Goal: Task Accomplishment & Management: Manage account settings

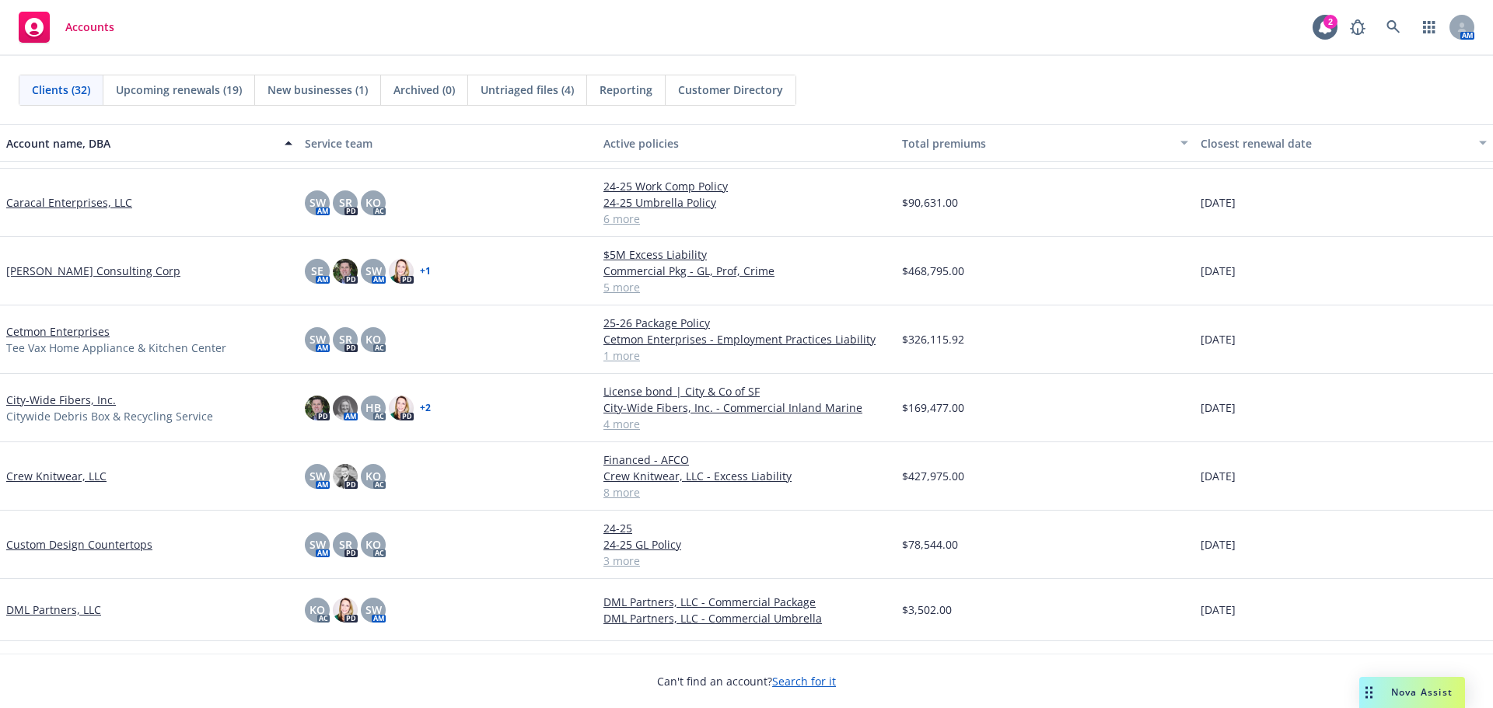
scroll to position [544, 0]
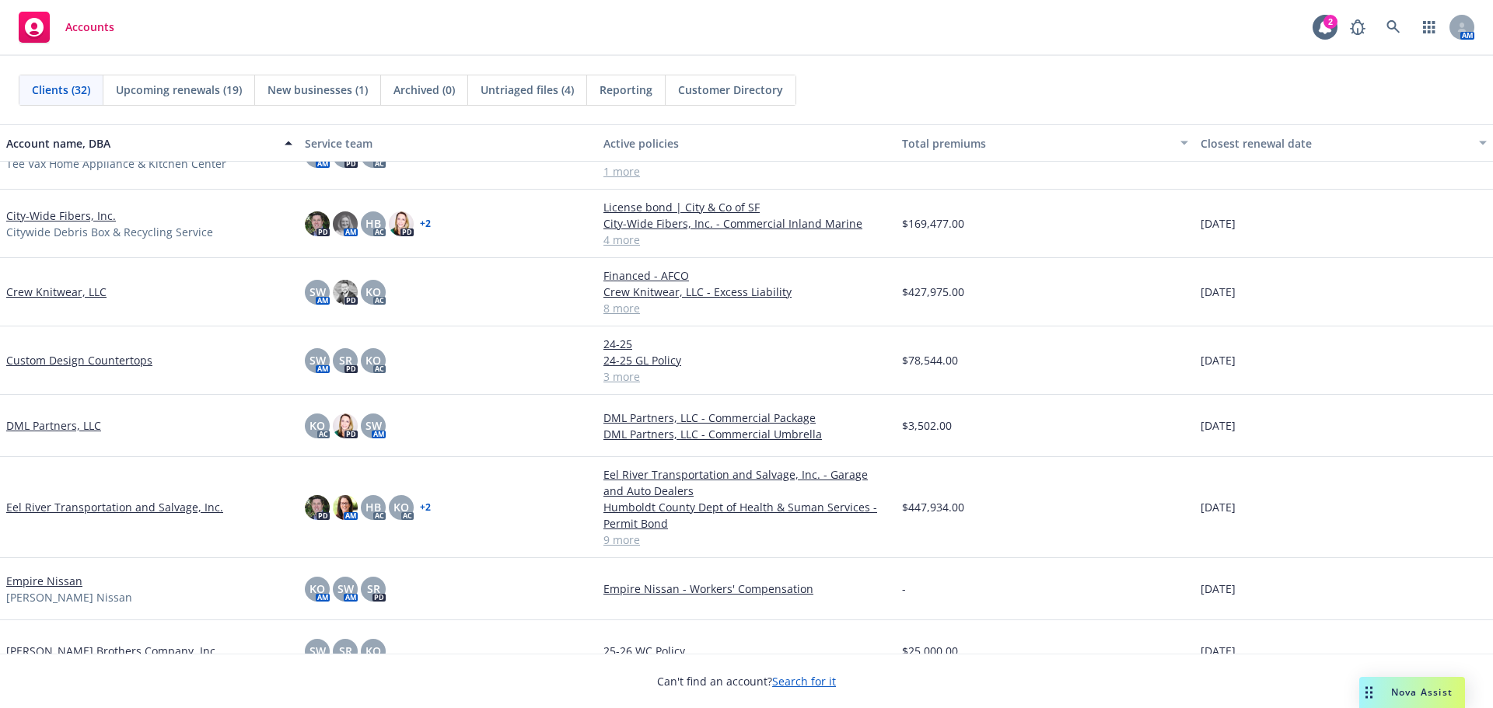
click at [68, 580] on link "Empire Nissan" at bounding box center [44, 581] width 76 height 16
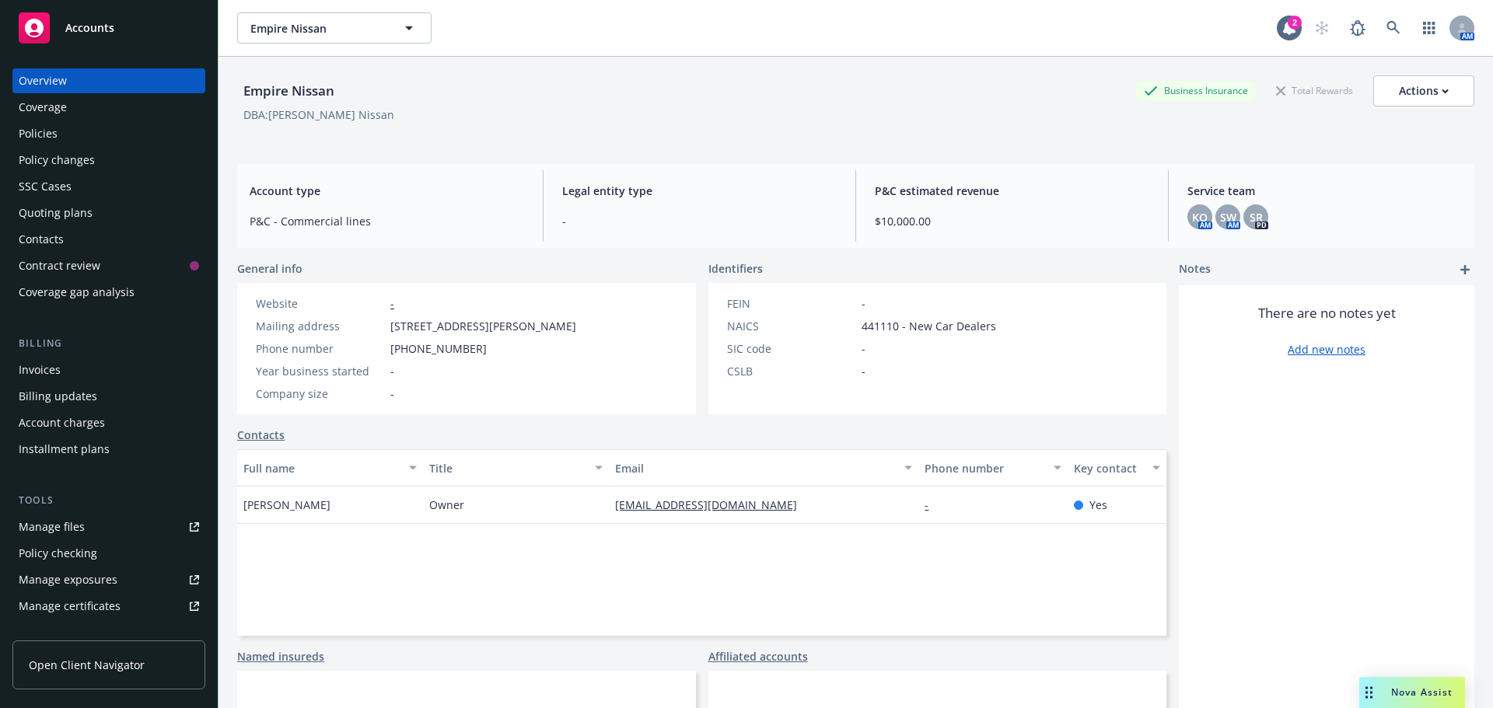
click at [65, 138] on div "Policies" at bounding box center [109, 133] width 180 height 25
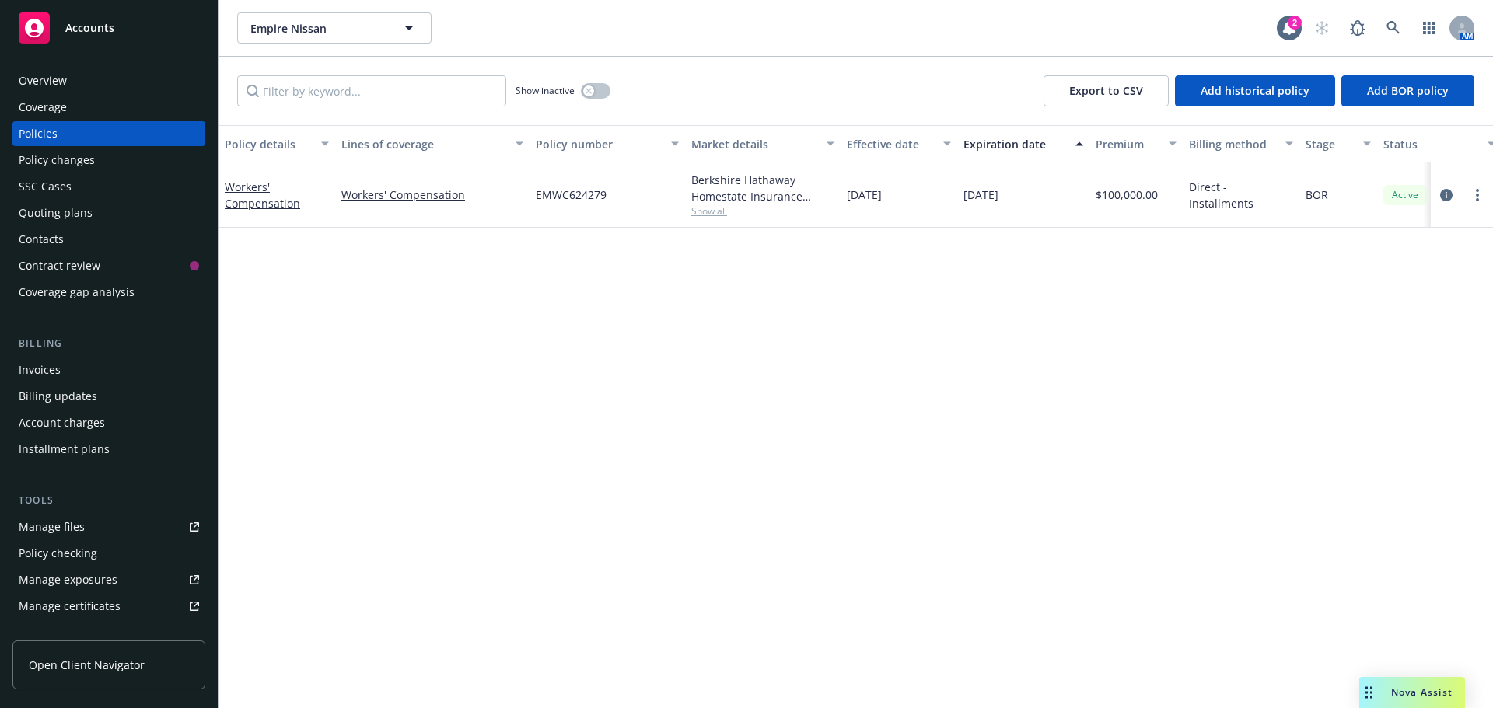
click at [57, 526] on div "Manage files" at bounding box center [52, 527] width 66 height 25
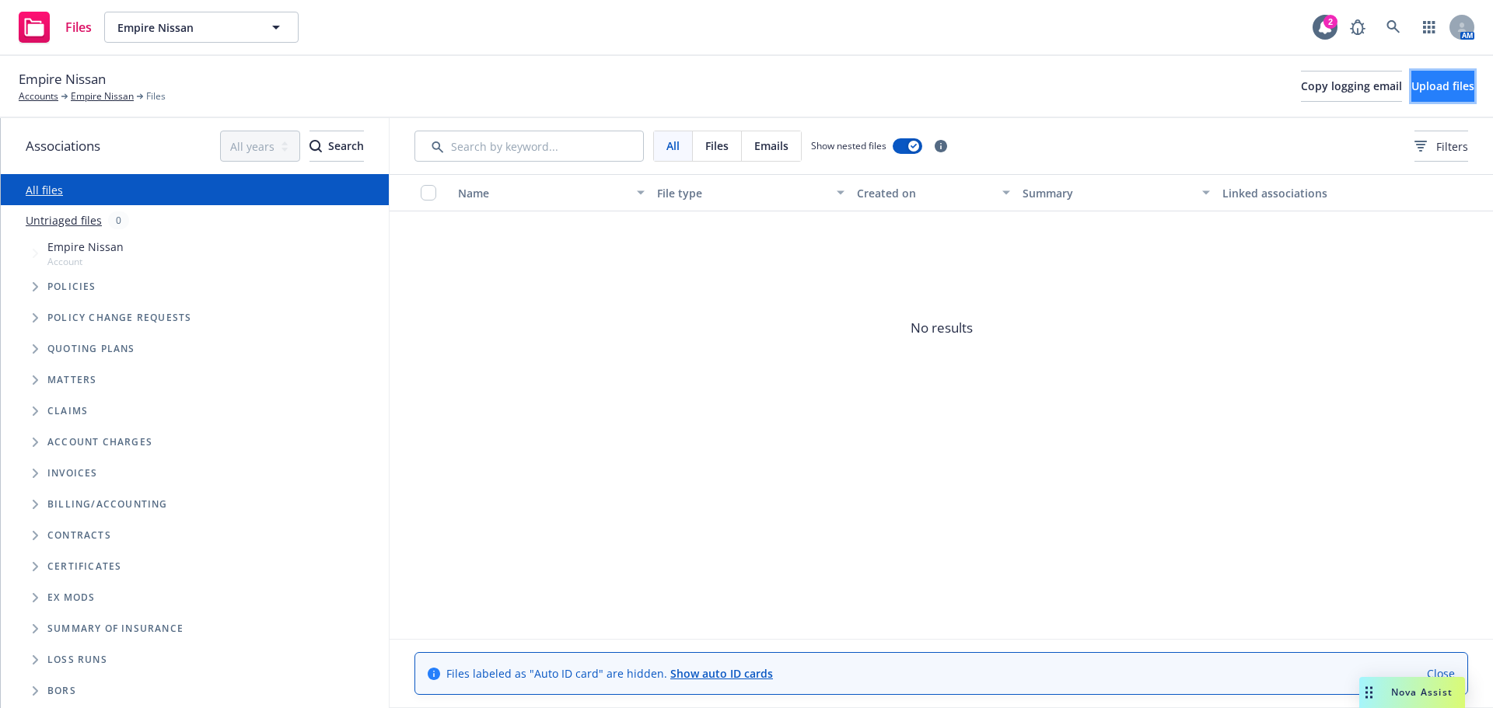
click at [1411, 80] on span "Upload files" at bounding box center [1442, 86] width 63 height 15
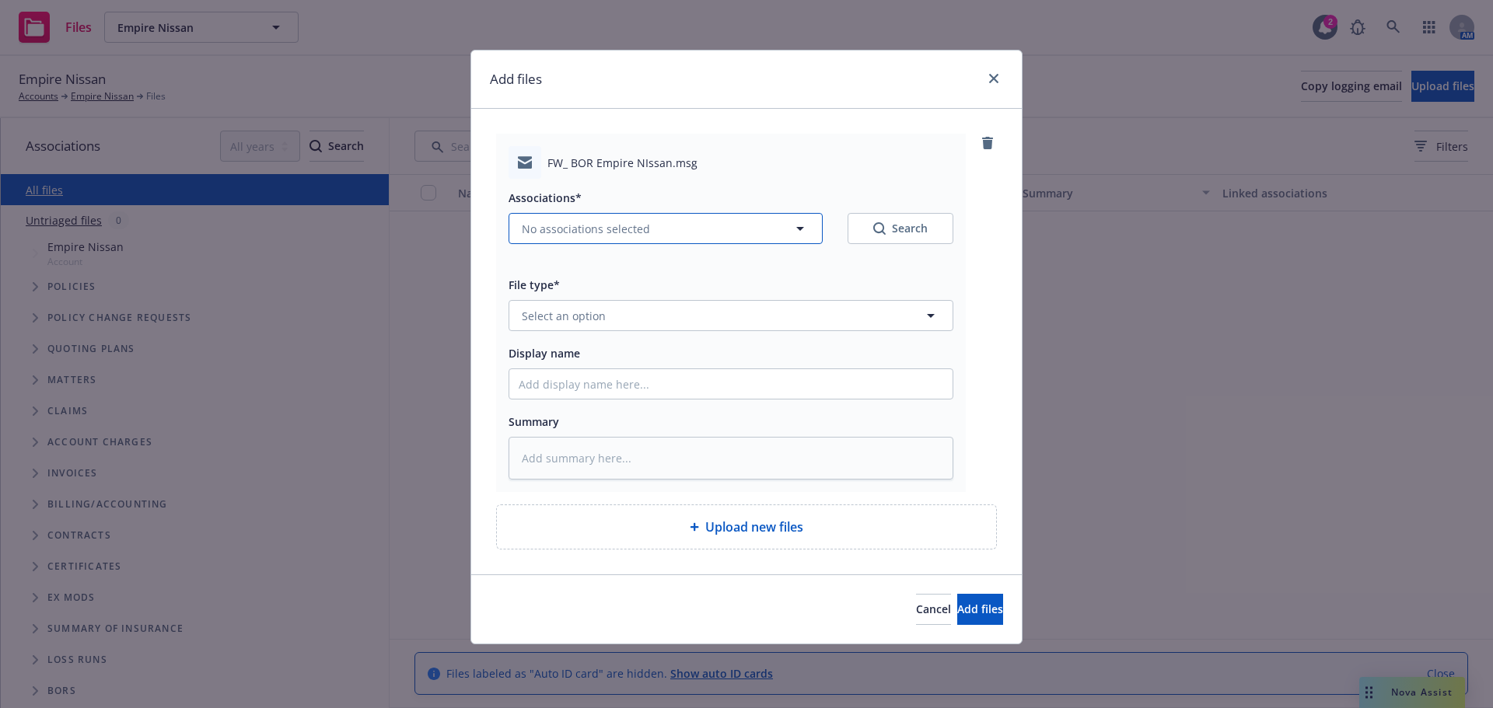
click at [655, 236] on button "No associations selected" at bounding box center [666, 228] width 314 height 31
type textarea "x"
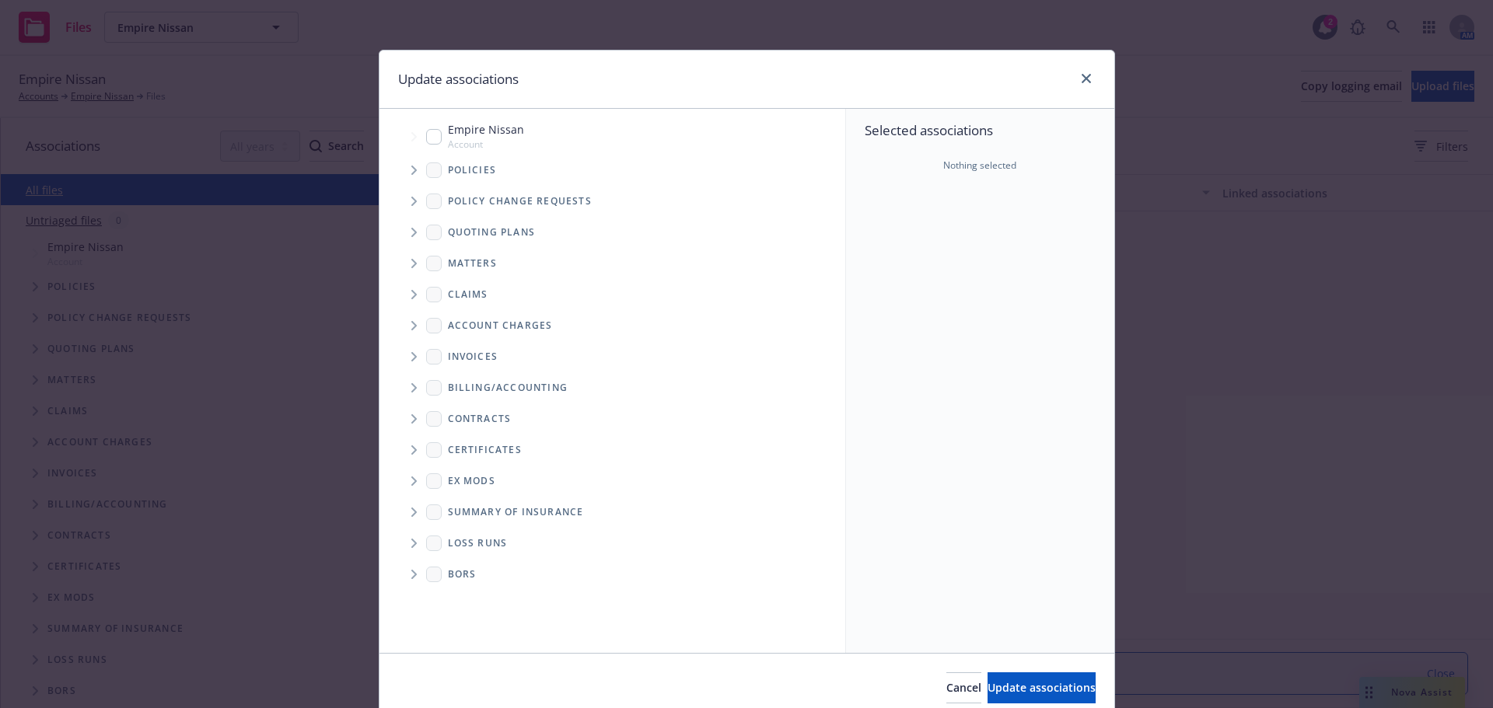
click at [430, 134] on input "Tree Example" at bounding box center [434, 137] width 16 height 16
checkbox input "true"
click at [411, 170] on icon "Tree Example" at bounding box center [414, 170] width 6 height 9
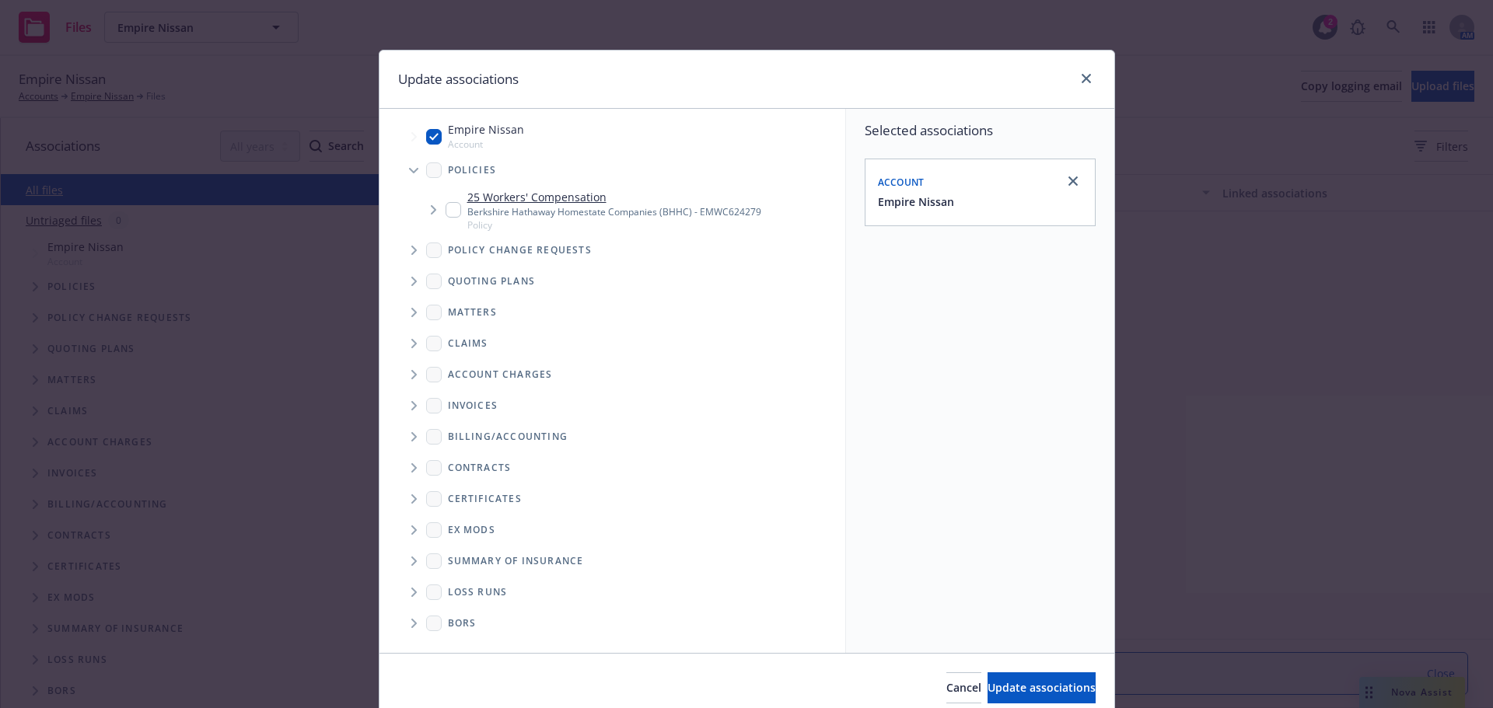
click at [450, 209] on input "Tree Example" at bounding box center [454, 210] width 16 height 16
checkbox input "true"
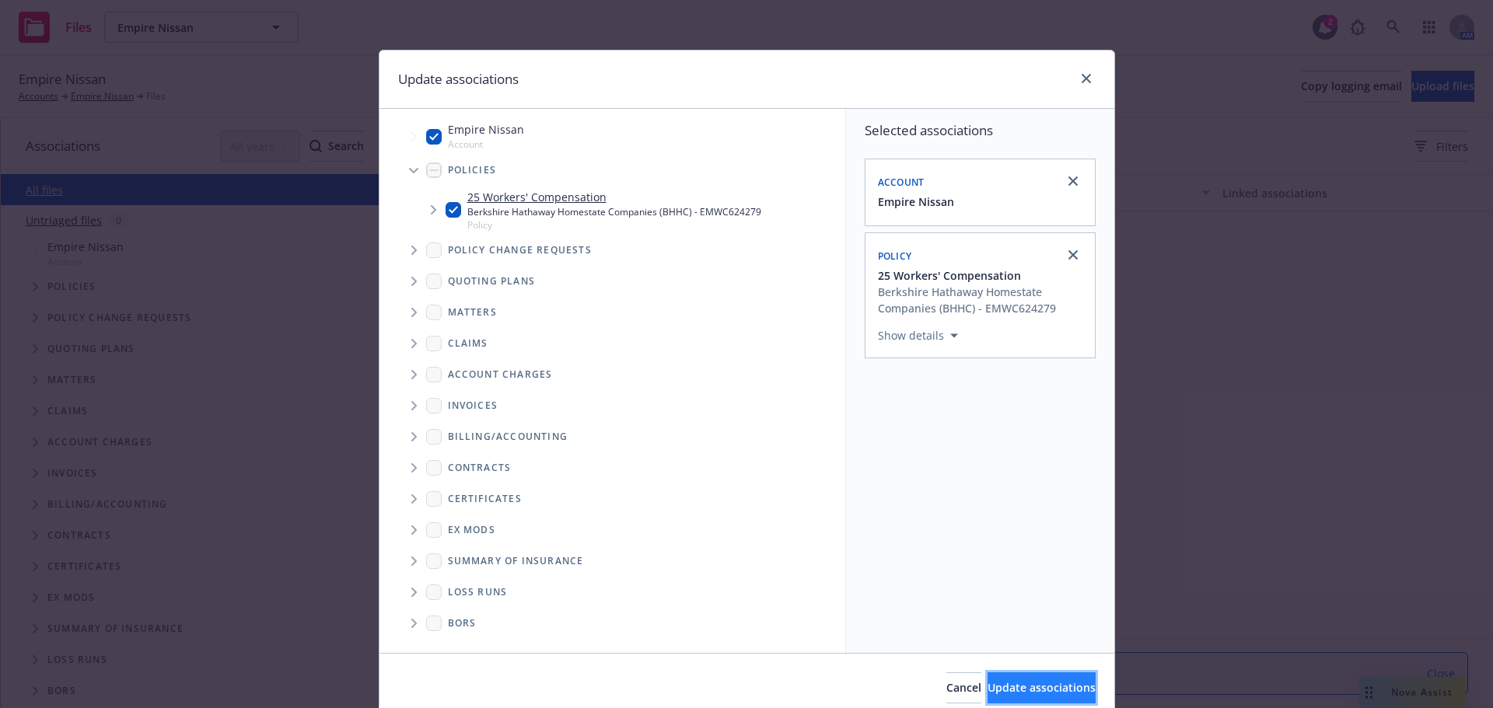
click at [996, 692] on span "Update associations" at bounding box center [1042, 687] width 108 height 15
type textarea "x"
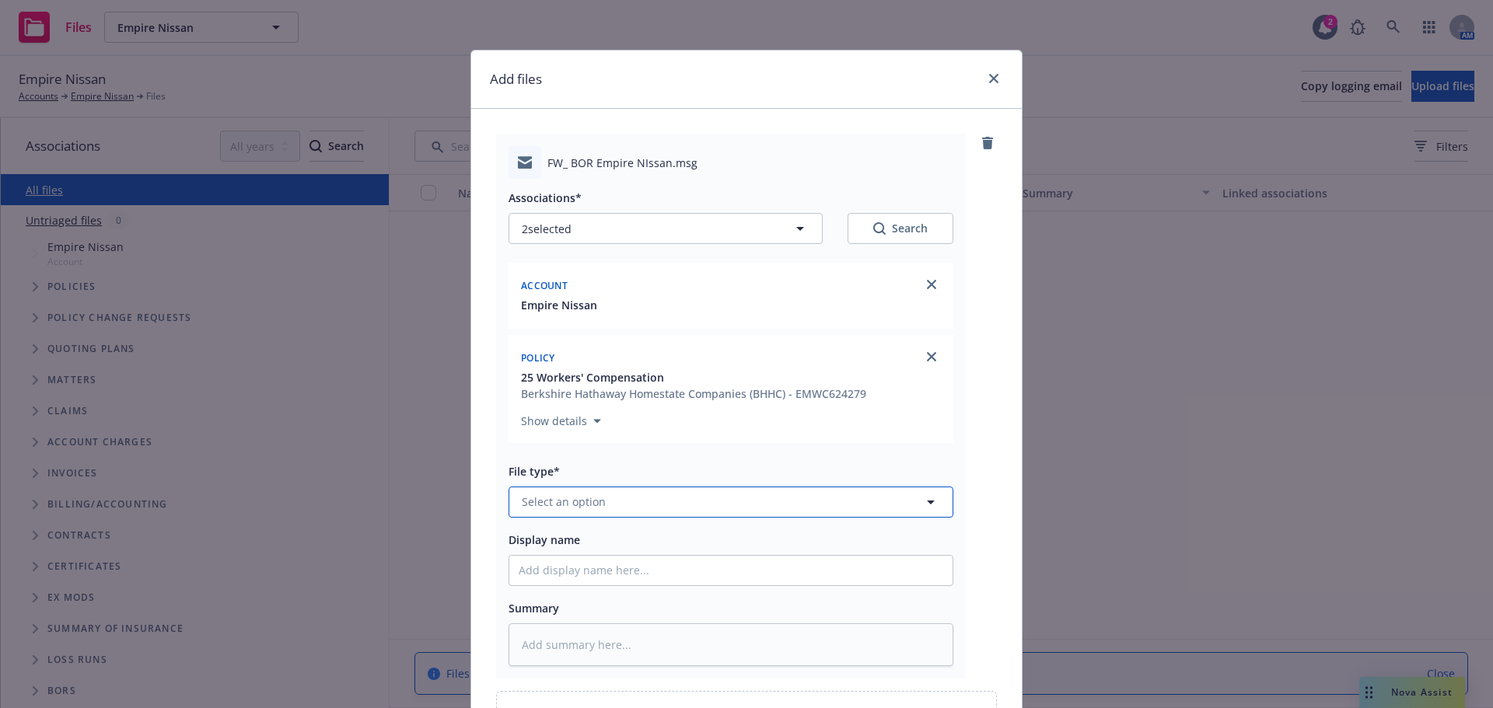
click at [640, 510] on button "Select an option" at bounding box center [731, 502] width 445 height 31
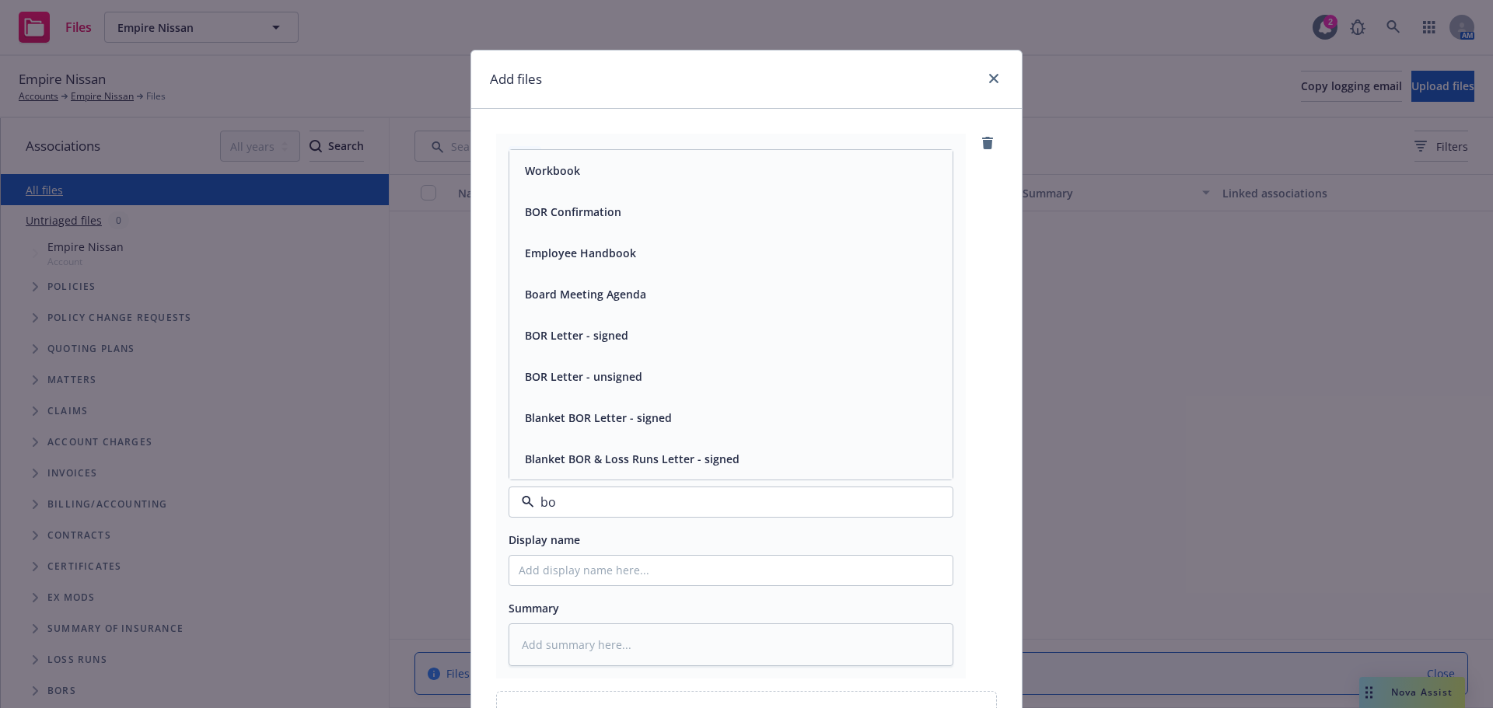
type input "b"
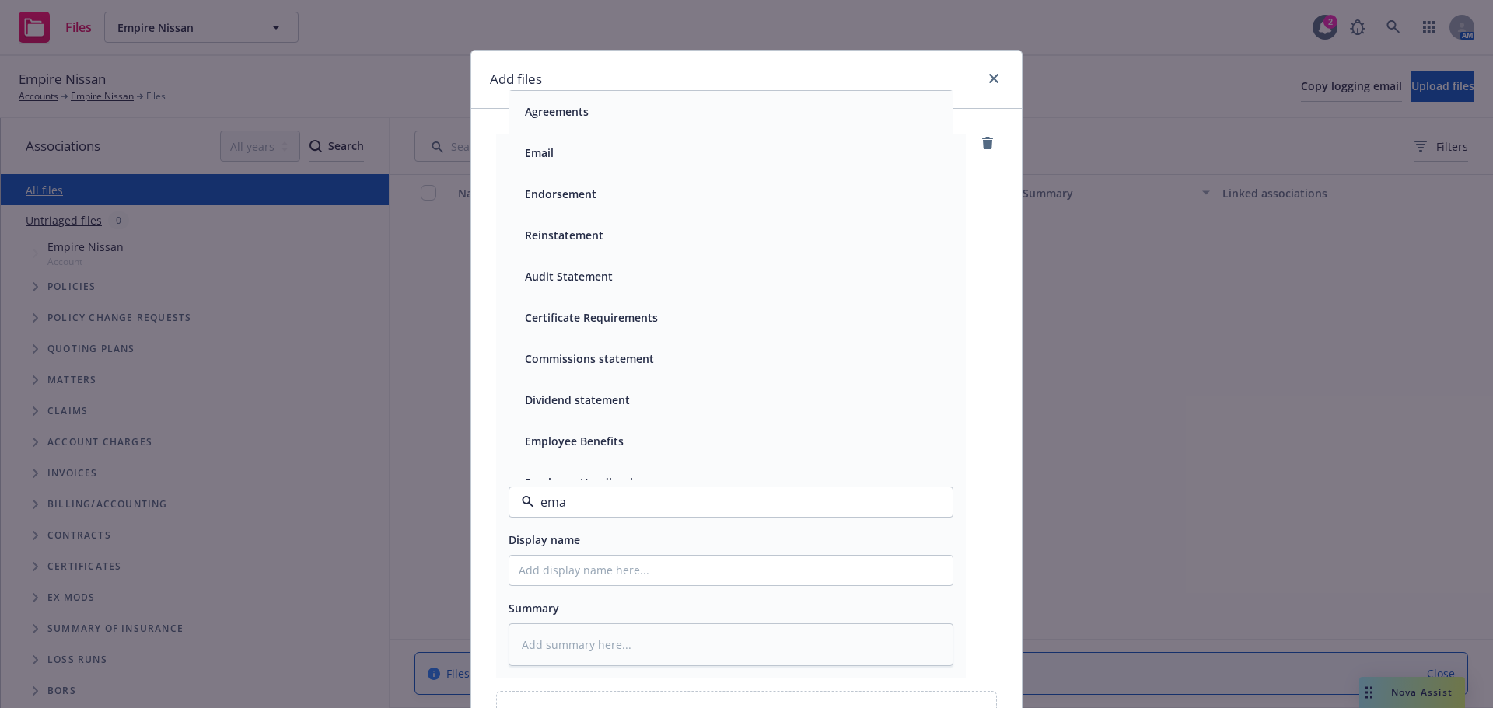
type input "emai"
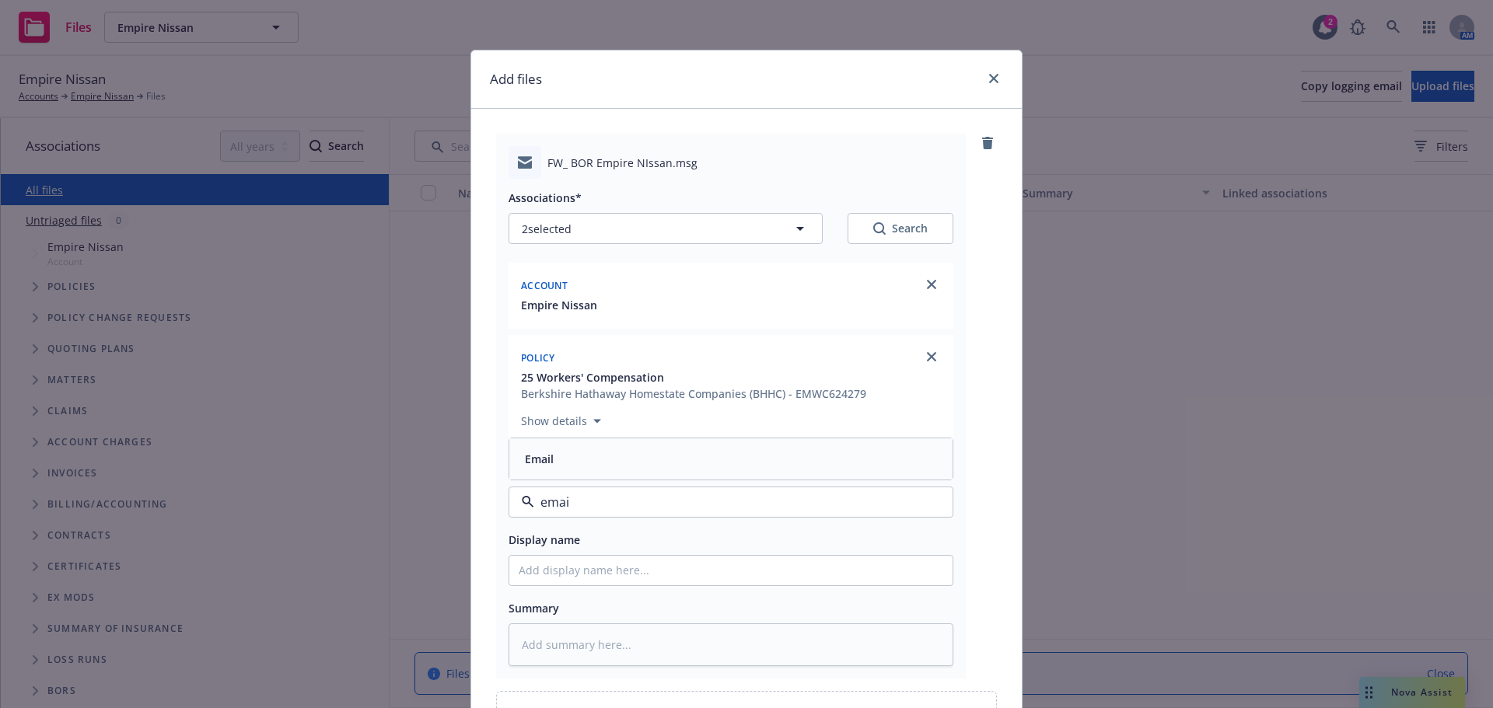
click at [582, 461] on div "Email" at bounding box center [731, 459] width 425 height 23
click at [552, 570] on input "Display name" at bounding box center [730, 571] width 443 height 30
type textarea "x"
type input "R"
type textarea "x"
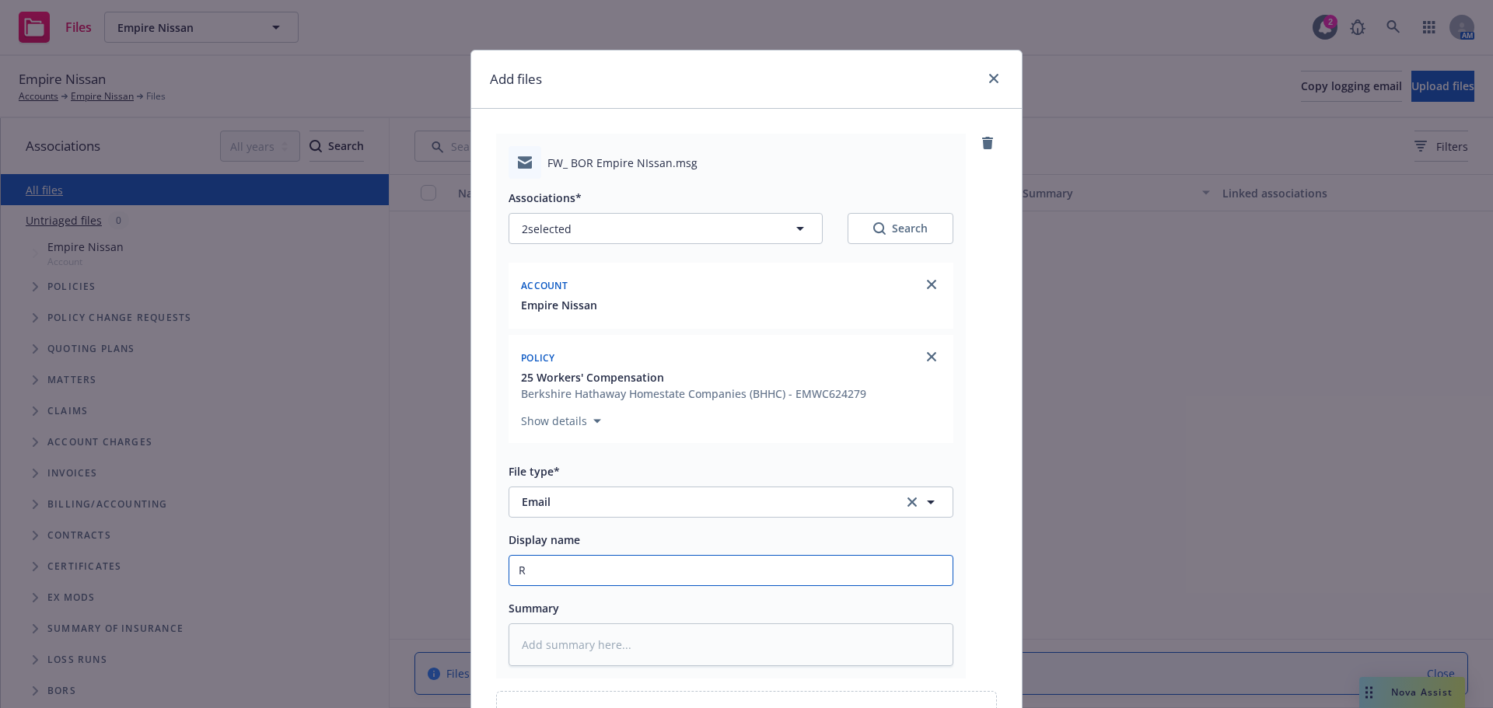
type input "Re"
type textarea "x"
type input "Rec"
type textarea "x"
type input "Rec'"
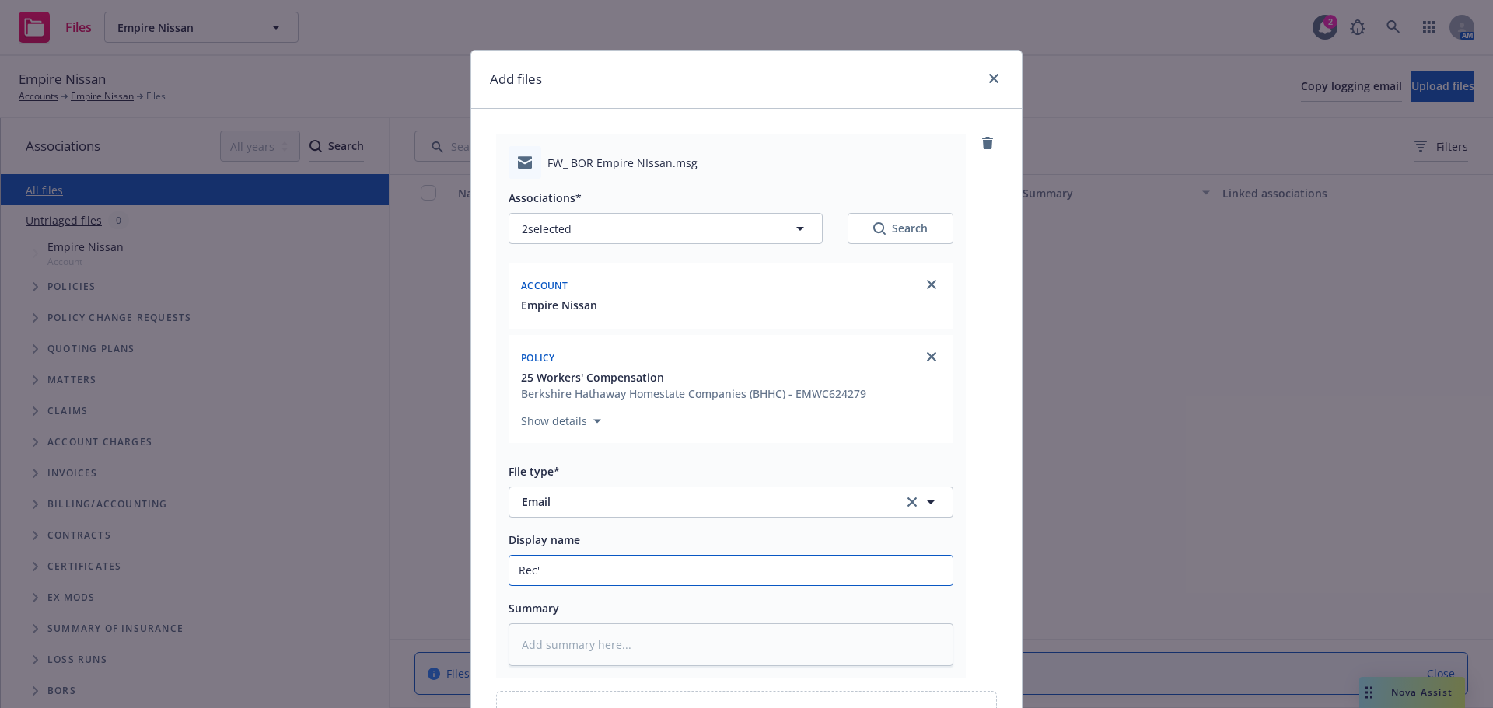
type textarea "x"
type input "Rec'd"
type textarea "x"
type input "Rec'd"
type textarea "x"
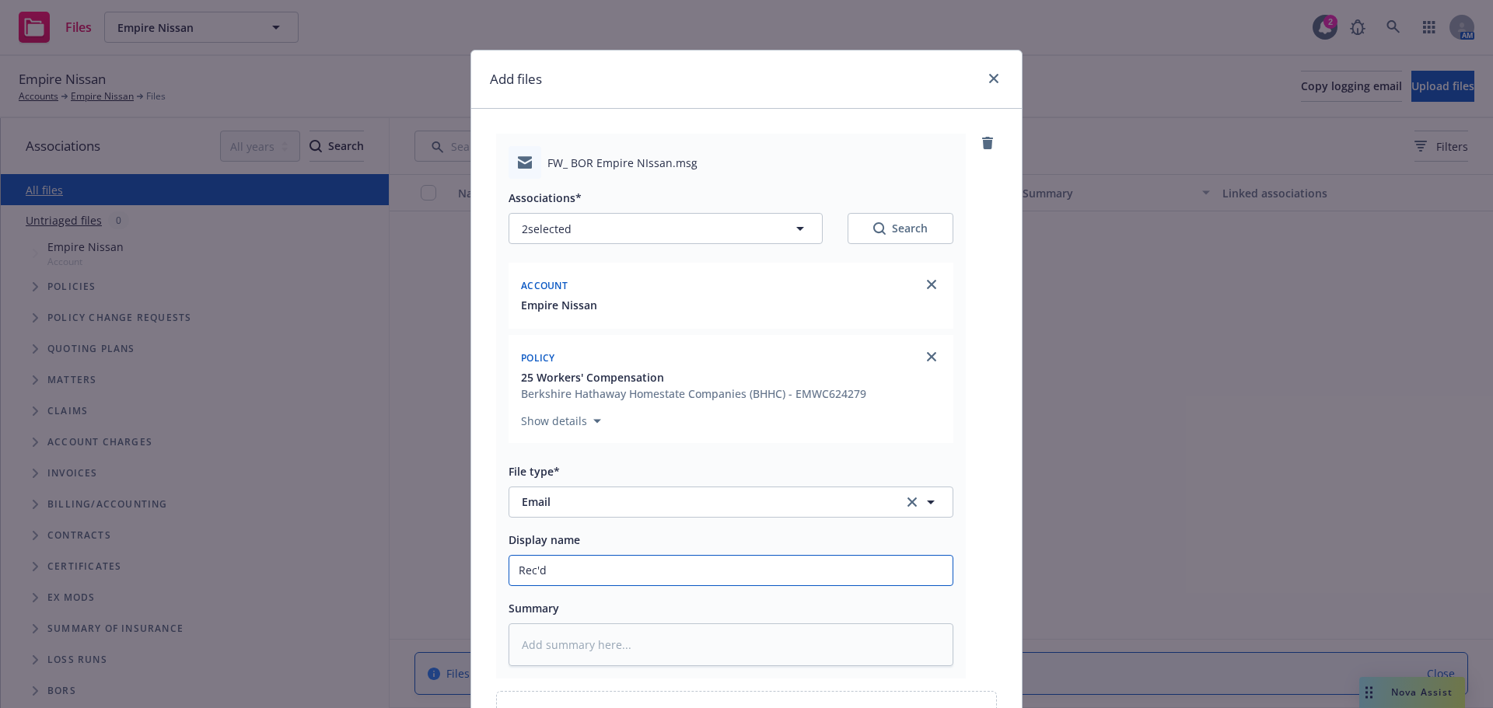
type input "Rec'd c"
type textarea "x"
type input "Rec'd co"
type textarea "x"
type input "Rec'd com"
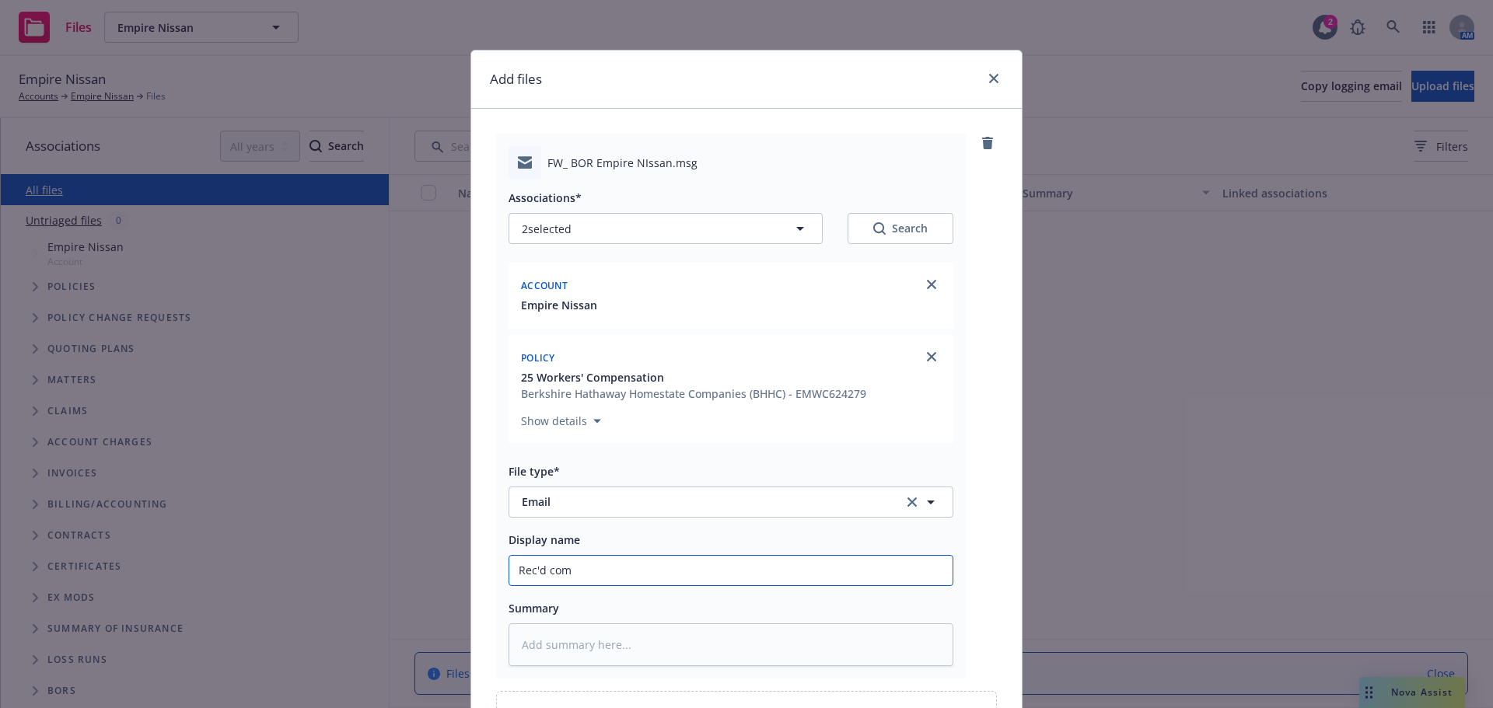
type textarea "x"
type input "Rec'd comp"
type textarea "x"
type input "Rec'd compl"
type textarea "x"
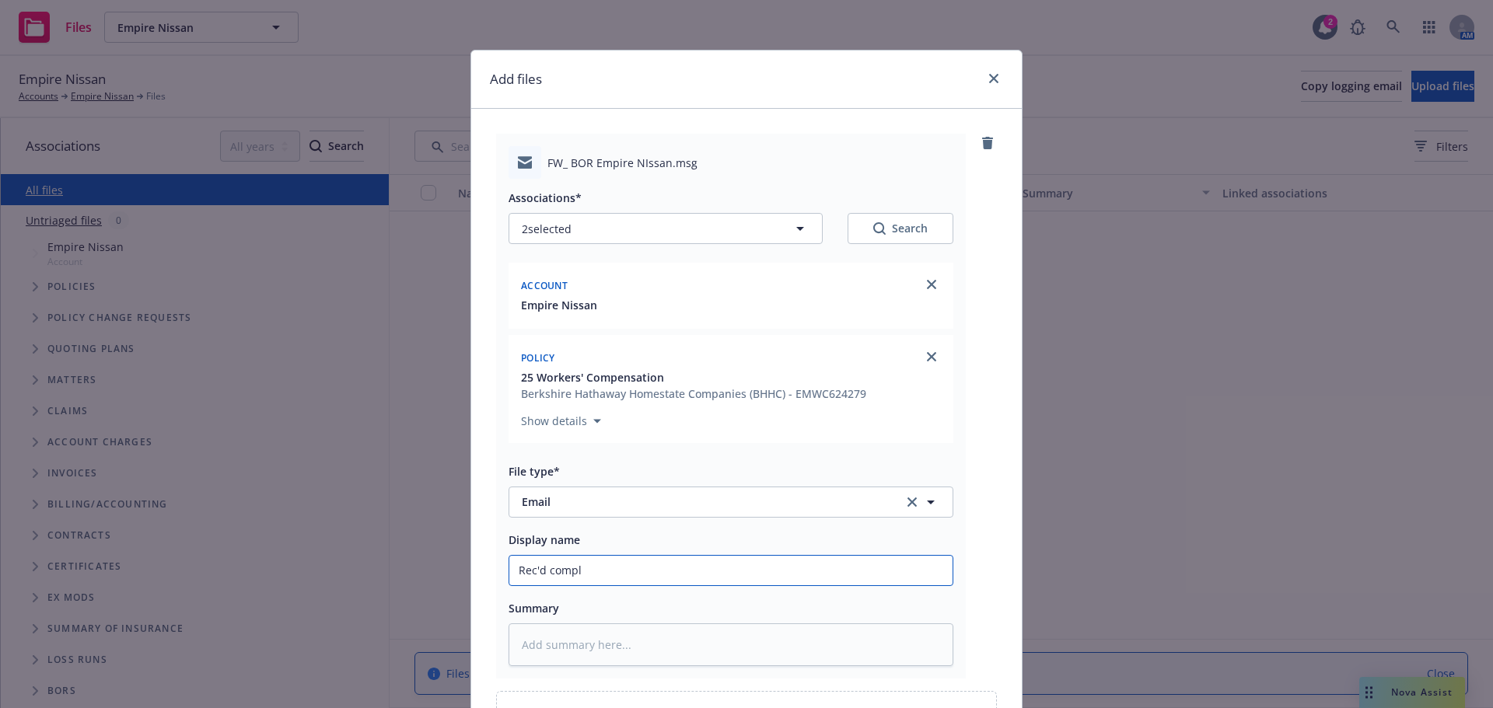
type input "Rec'd comple"
type textarea "x"
type input "Rec'd complet"
type textarea "x"
type input "Rec'd complete"
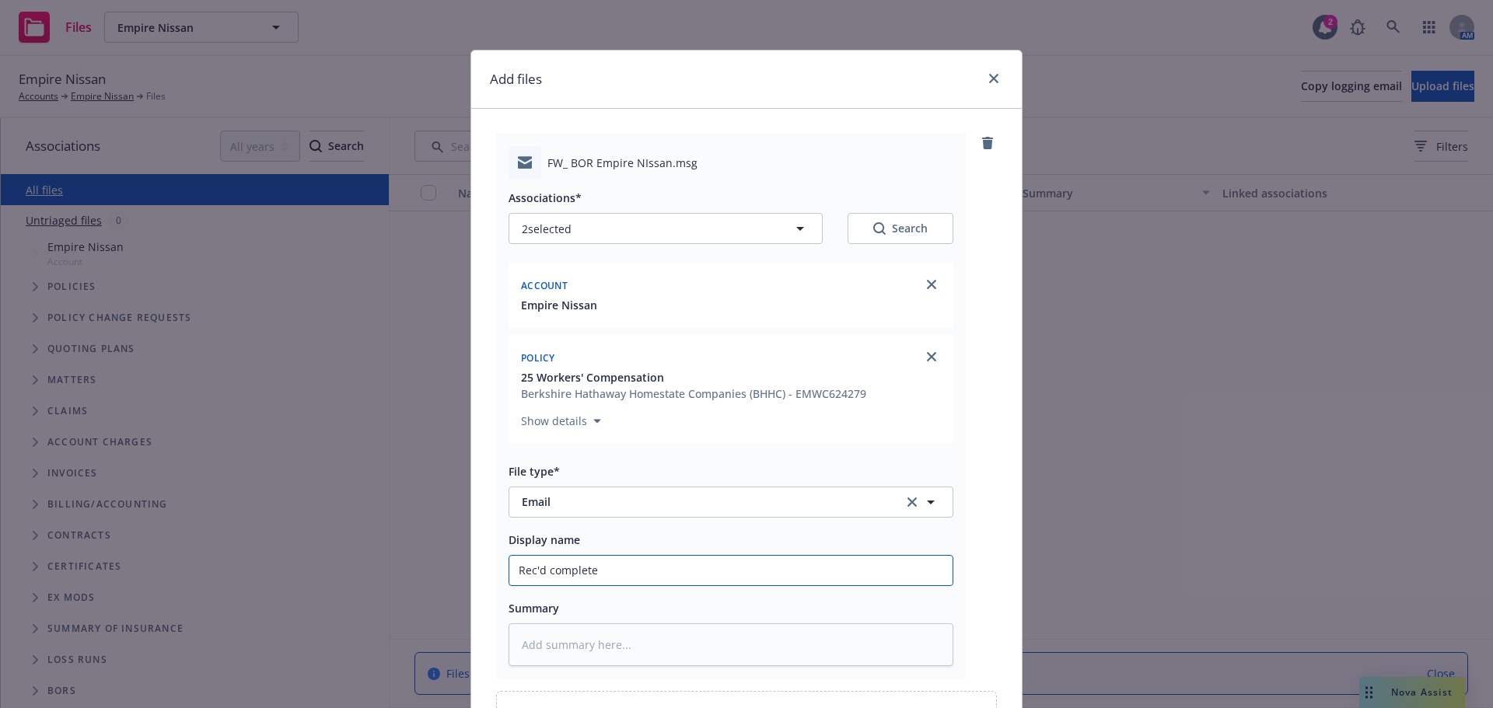
type textarea "x"
type input "Rec'd completed/"
type textarea "x"
type input "Rec'd completed/s"
type textarea "x"
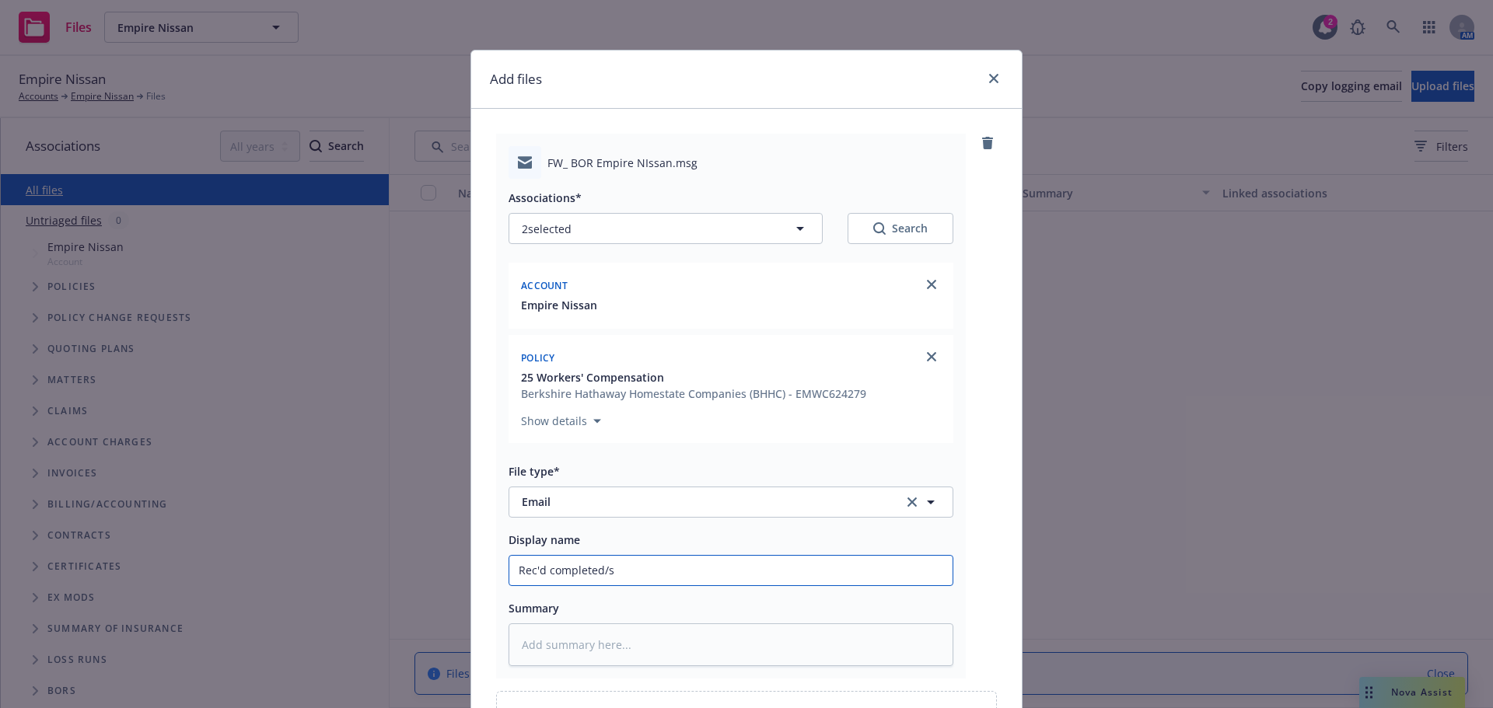
type input "Rec'd completed/si"
type textarea "x"
type input "Rec'd completed/sig"
type textarea "x"
type input "Rec'd completed/sign"
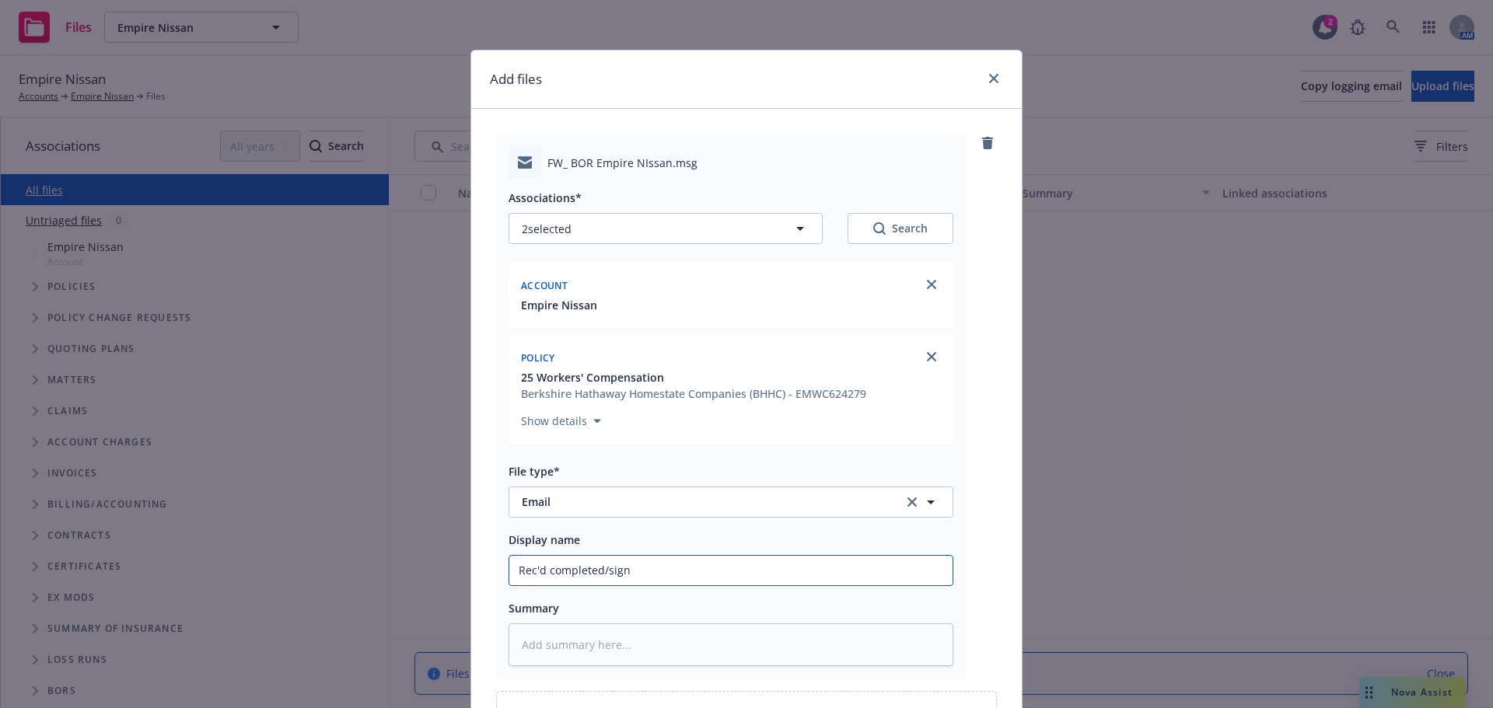
type textarea "x"
type input "Rec'd completed/signe"
type textarea "x"
type input "Rec'd completed/signed"
type textarea "x"
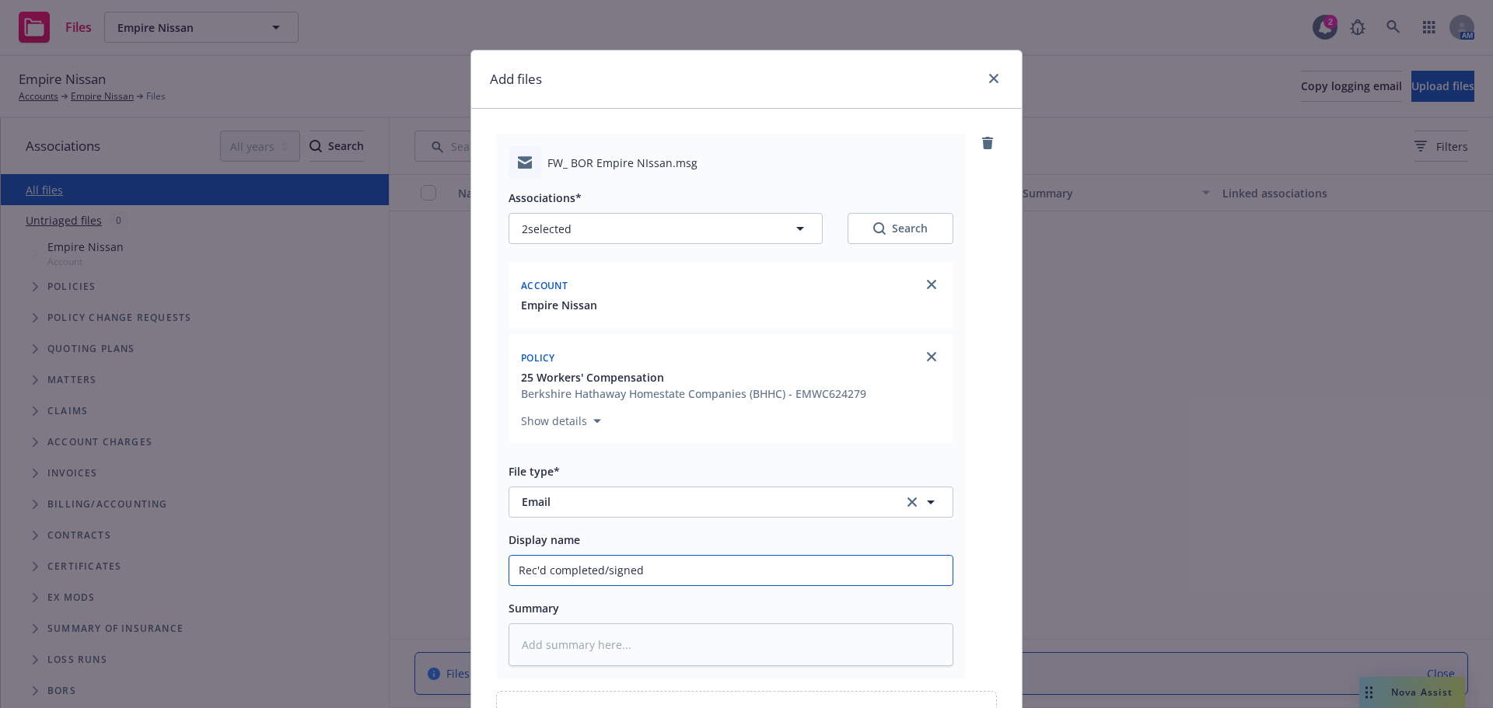
type input "Rec'd completed/signed"
type textarea "x"
type input "Rec'd completed/signed W"
type textarea "x"
type input "Rec'd completed/signed WC"
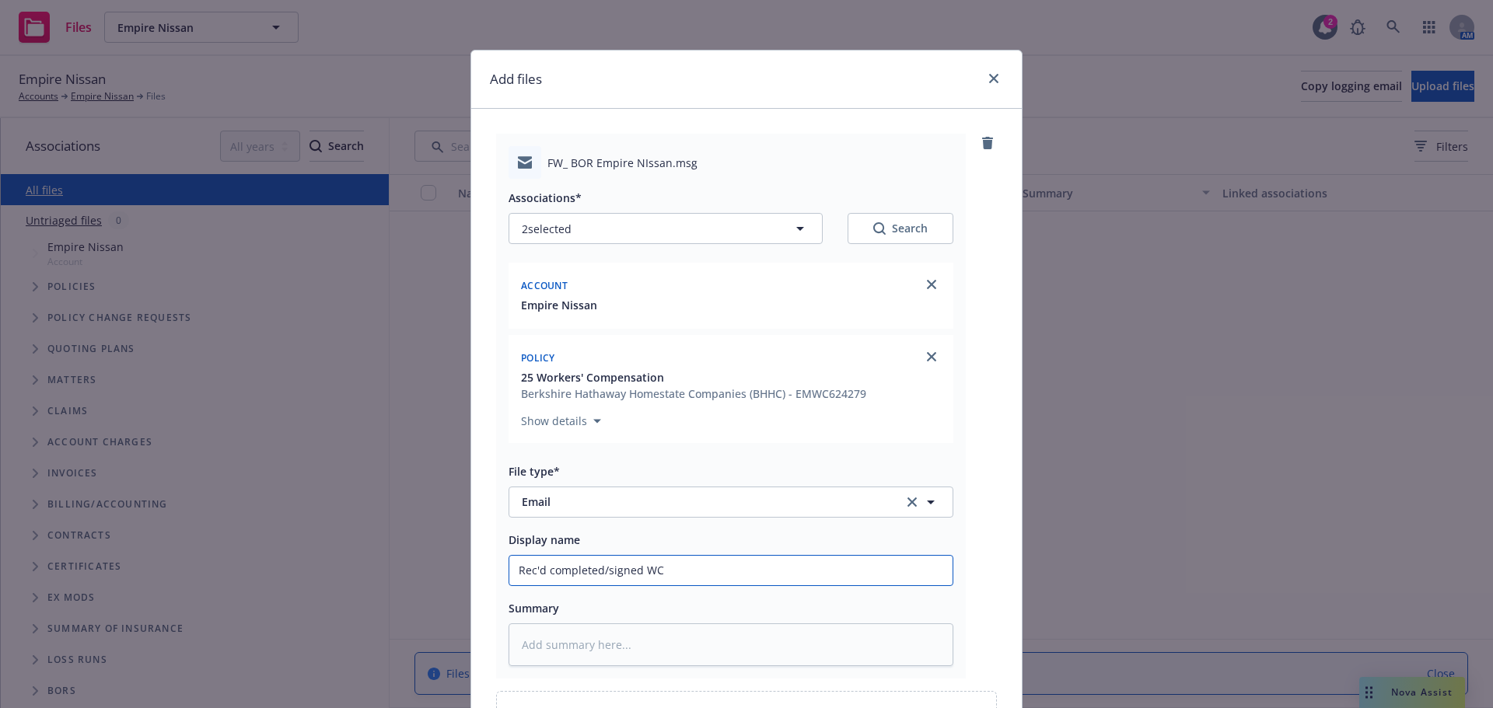
type textarea "x"
type input "Rec'd completed/signed WC"
type textarea "x"
type input "Rec'd completed/signed WC B"
type textarea "x"
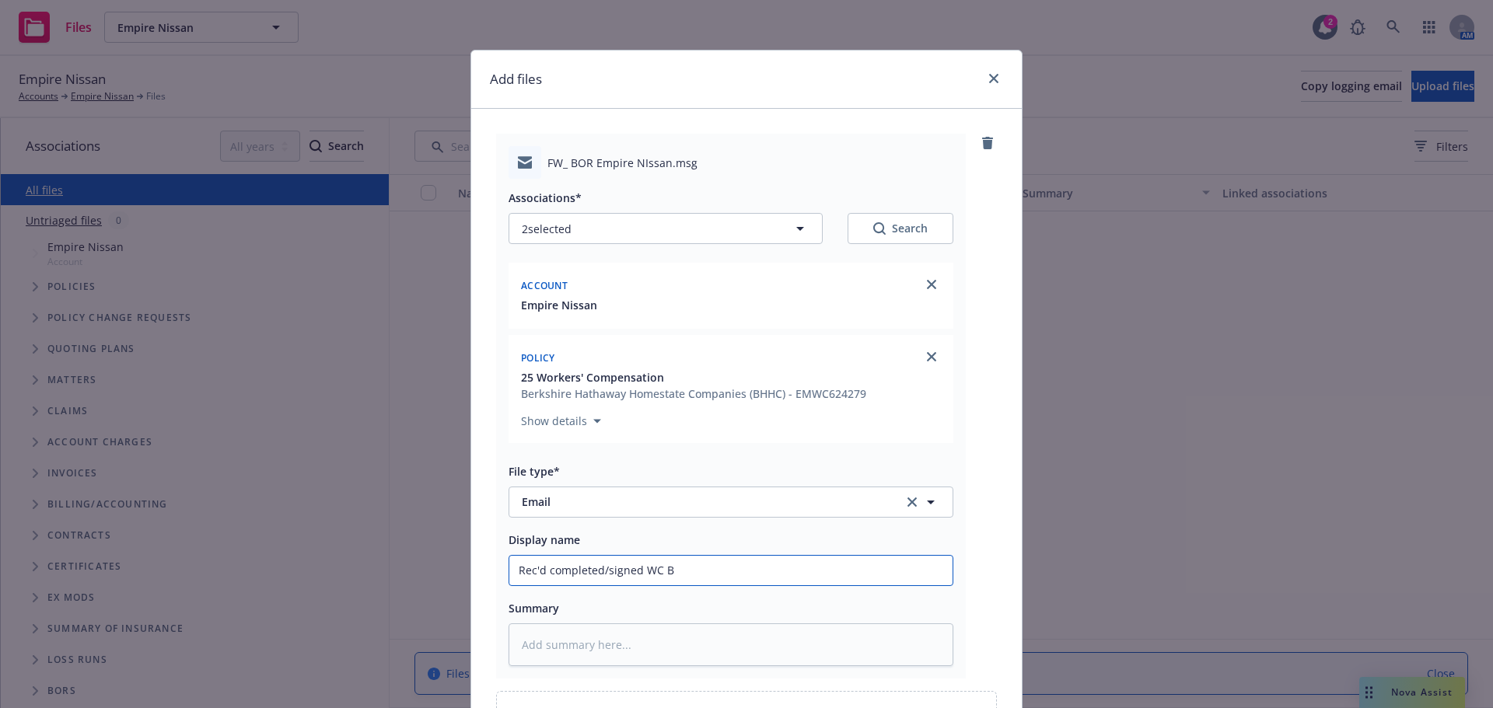
type input "Rec'd completed/signed WC BO"
type textarea "x"
type input "Rec'd completed/signed WC BOR"
type textarea "x"
type input "Rec'd completed/signed WC BOR"
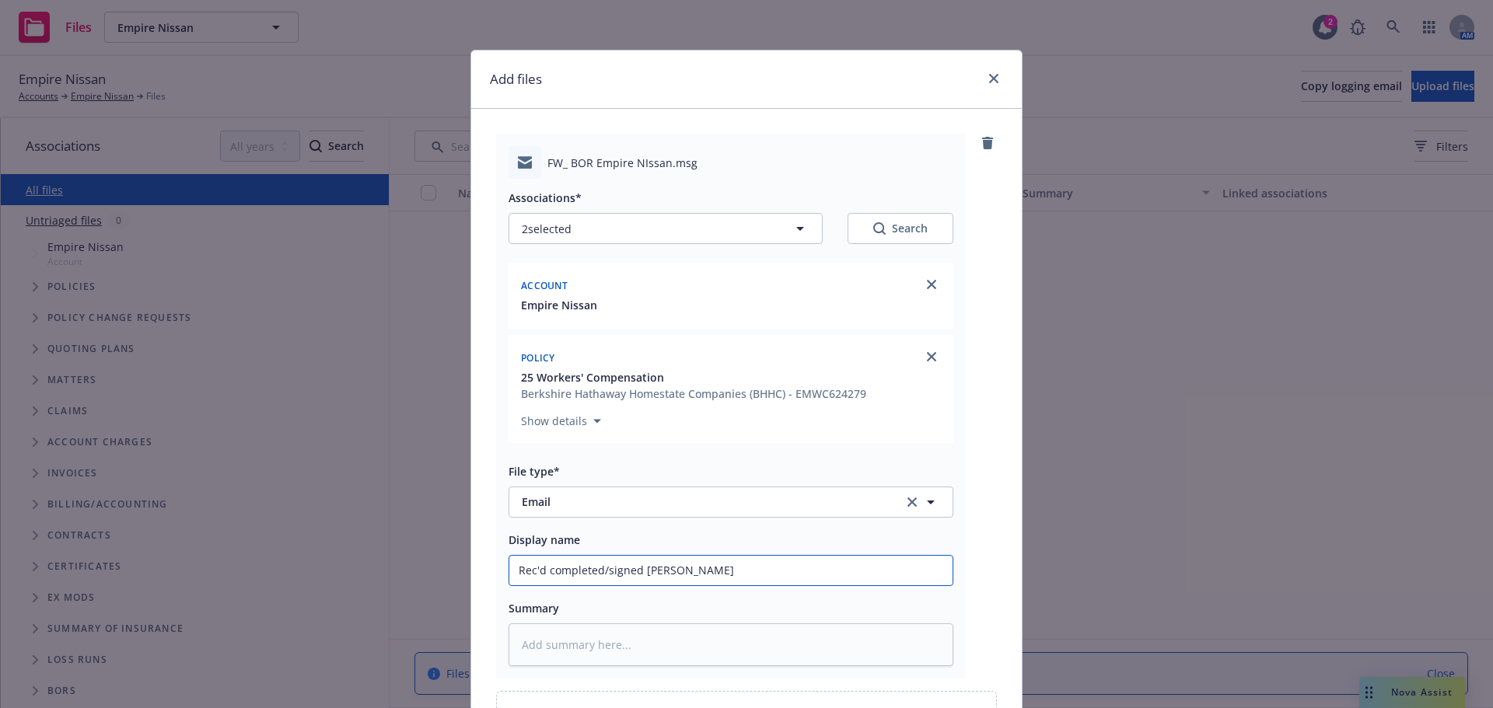
type textarea "x"
type input "Rec'd completed/signed WC BOR f"
type textarea "x"
type input "Rec'd completed/signed WC BOR fr"
type textarea "x"
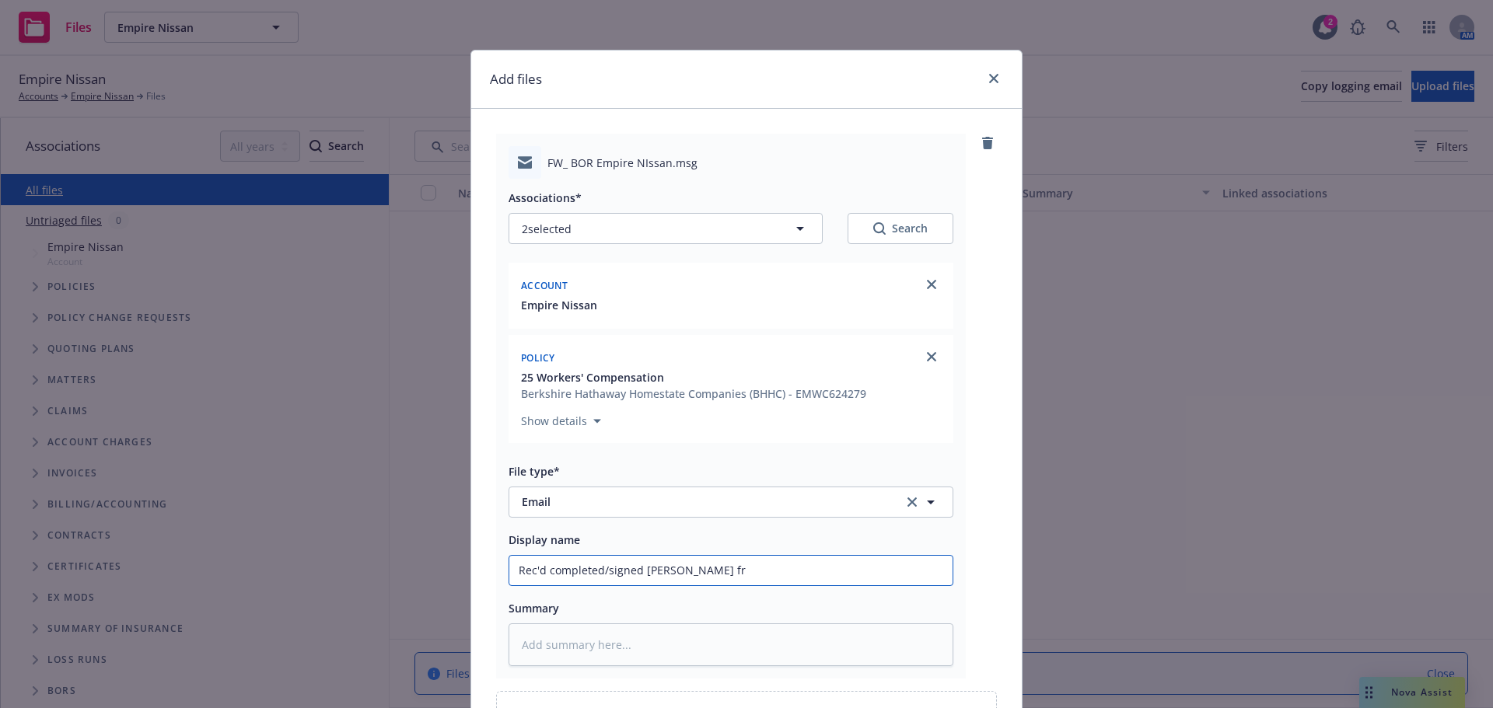
type input "Rec'd completed/signed WC BOR fro"
type textarea "x"
type input "Rec'd completed/signed WC BOR from"
type textarea "x"
type input "Rec'd completed/signed WC BOR from"
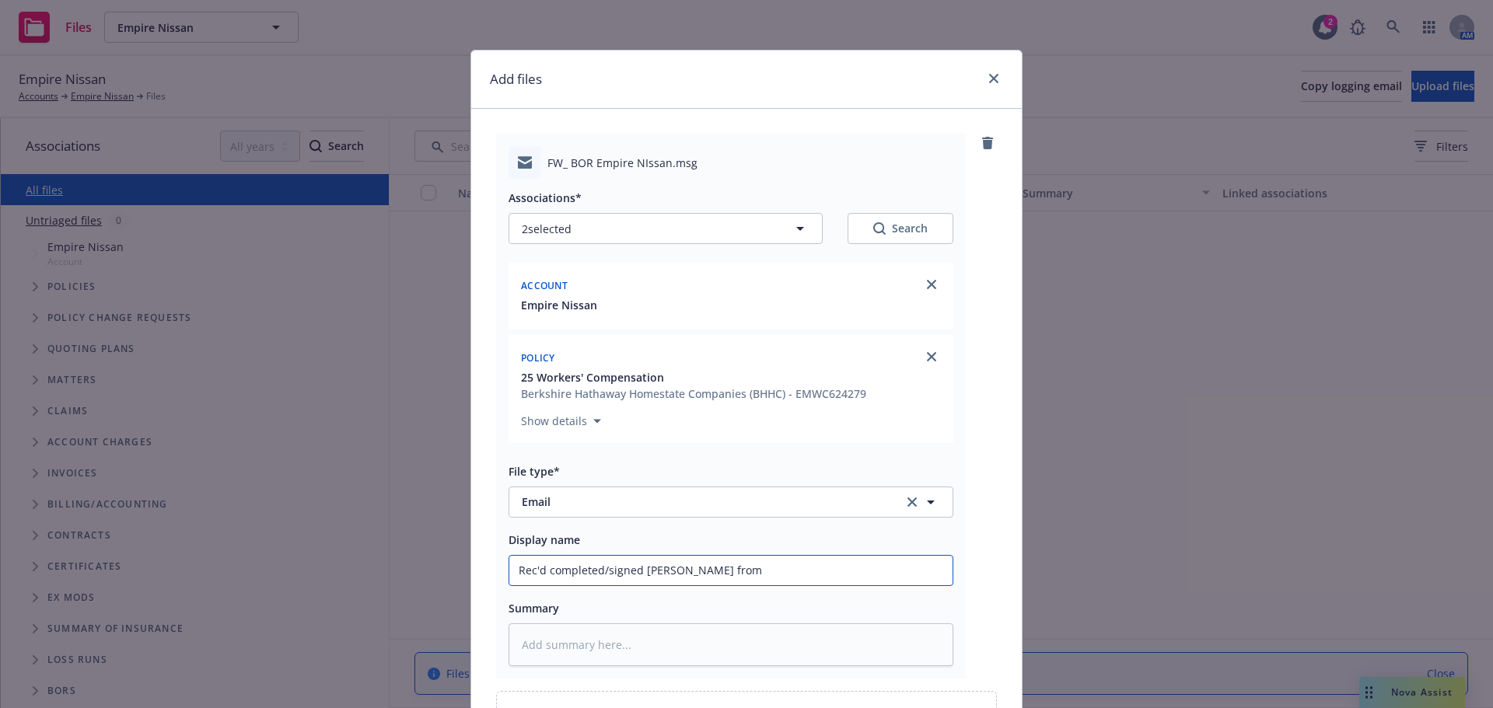
type textarea "x"
type input "Rec'd completed/signed WC BOR from i"
type textarea "x"
type input "Rec'd completed/signed WC BOR from ins"
type textarea "x"
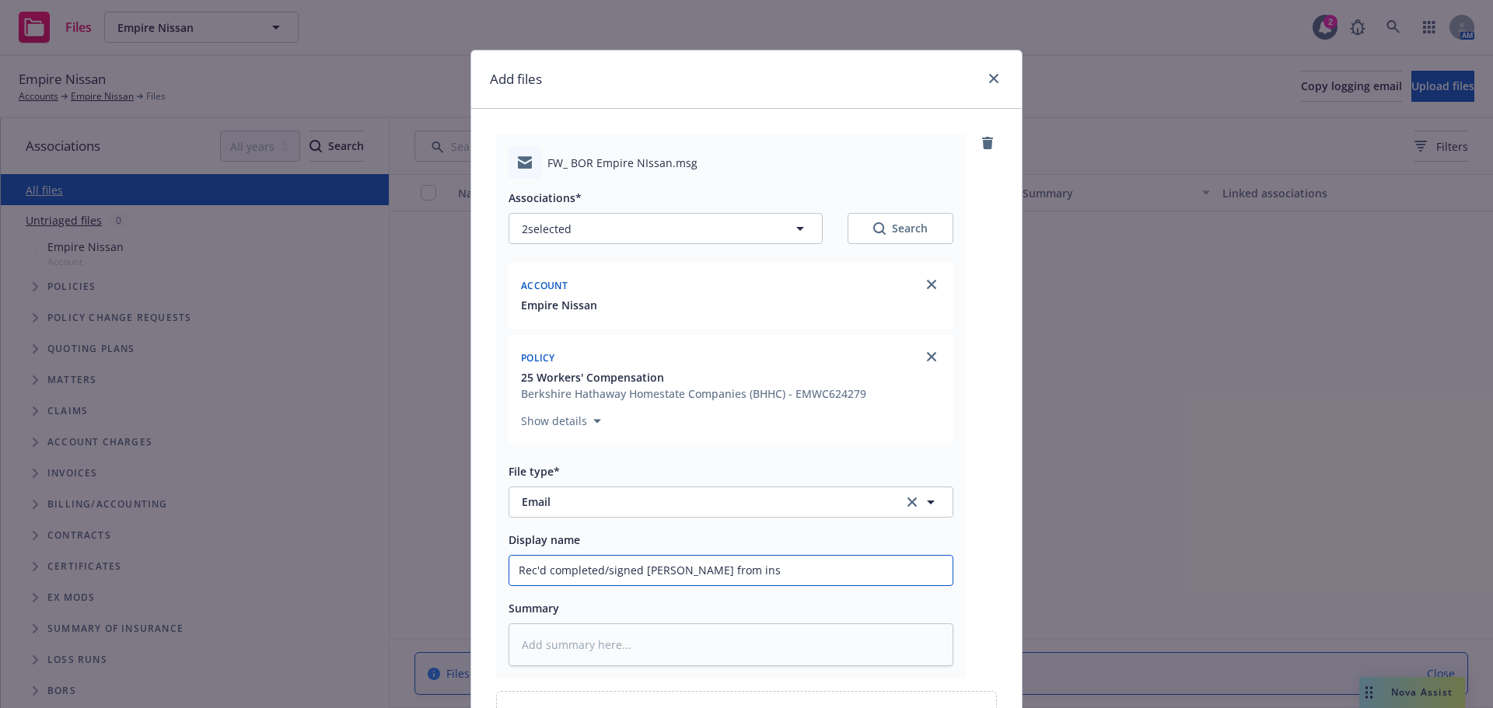
type input "Rec'd completed/signed WC BOR from insd"
type textarea "x"
type input "Rec'd completed/signed WC BOR from insd"
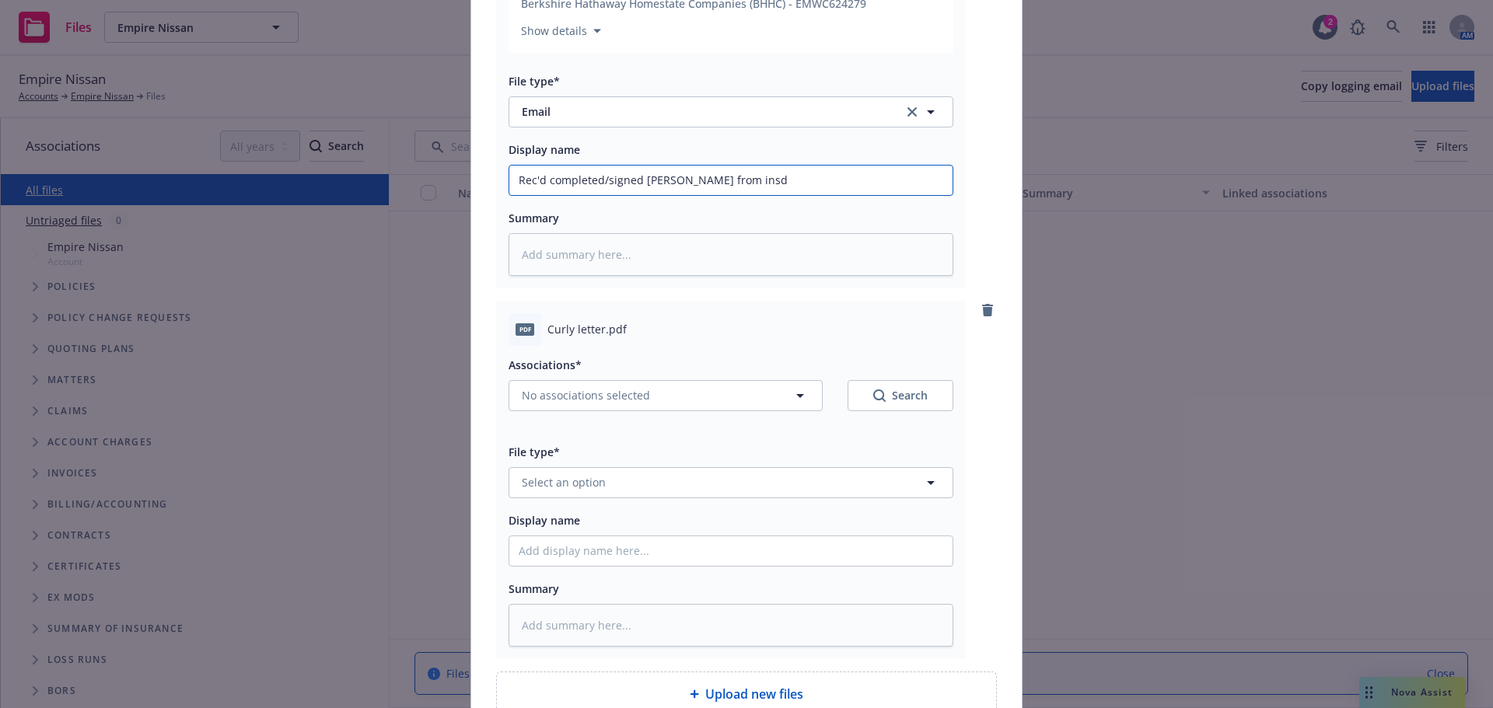
scroll to position [406, 0]
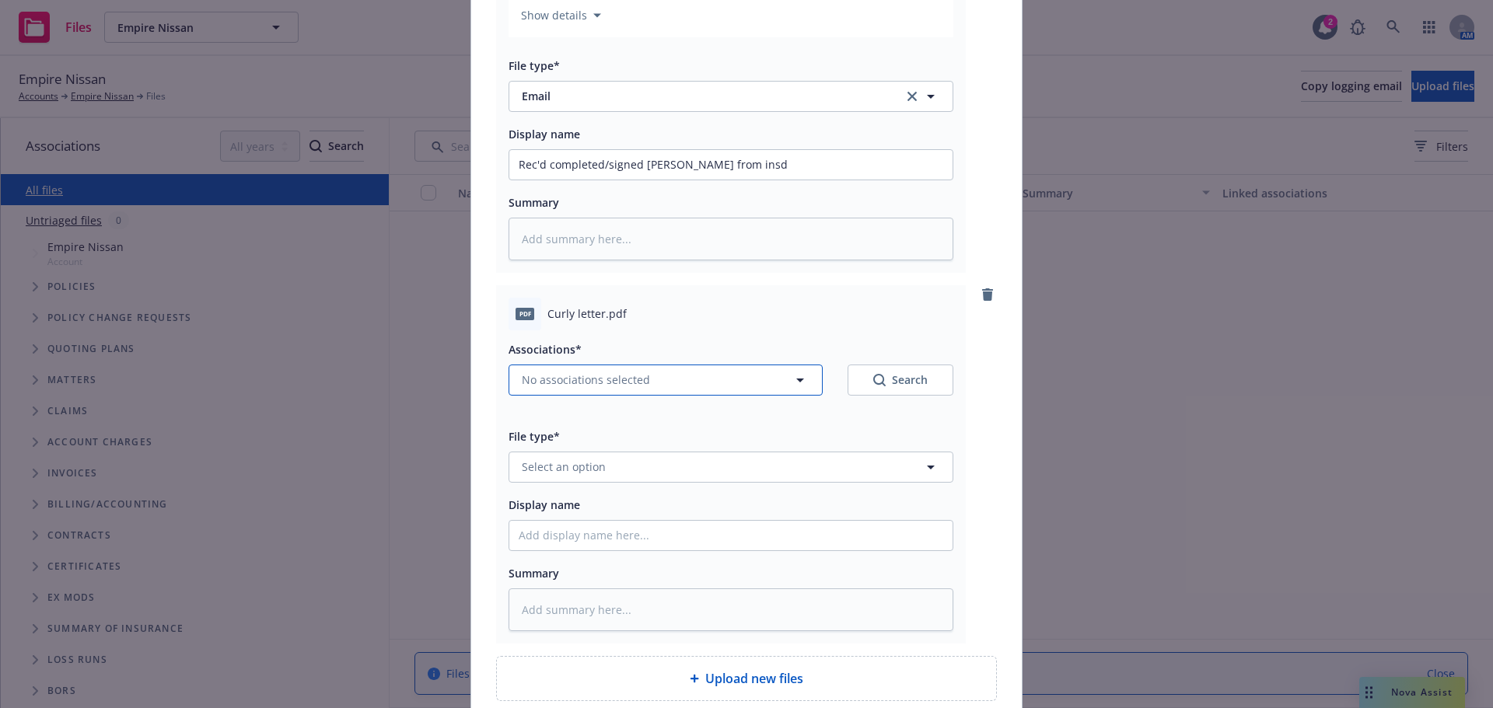
click at [663, 378] on button "No associations selected" at bounding box center [666, 380] width 314 height 31
type textarea "x"
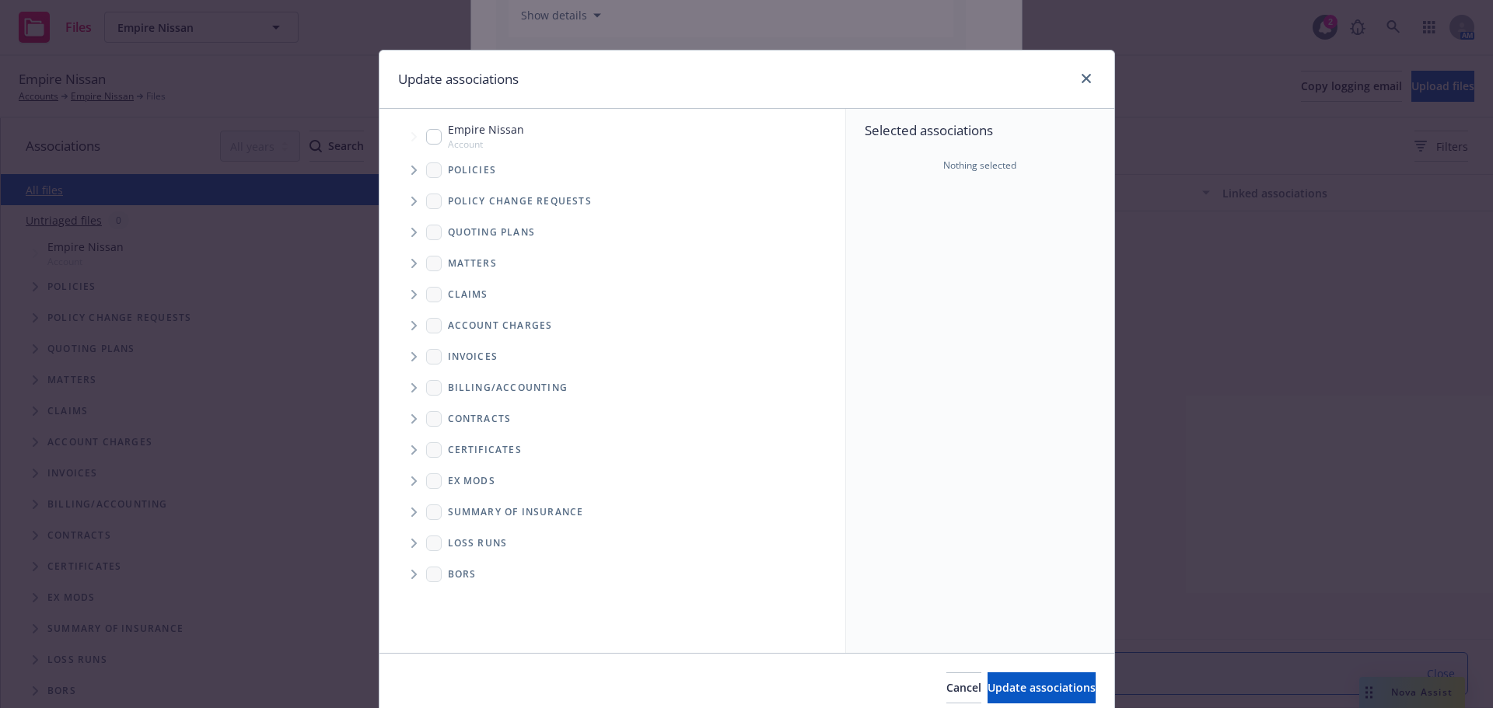
click at [427, 134] on input "Tree Example" at bounding box center [434, 137] width 16 height 16
checkbox input "true"
click at [408, 162] on span "Tree Example" at bounding box center [413, 170] width 25 height 25
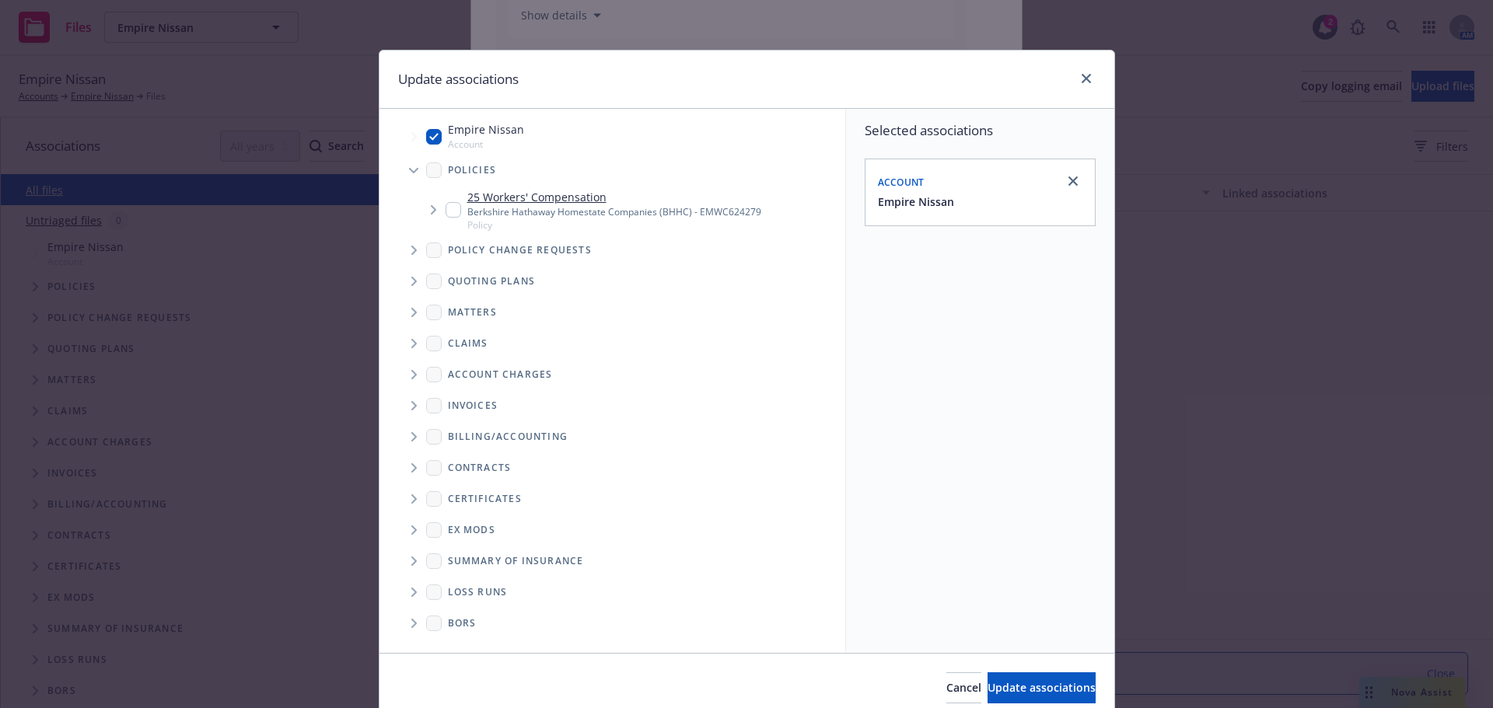
click at [446, 214] on input "Tree Example" at bounding box center [454, 210] width 16 height 16
checkbox input "true"
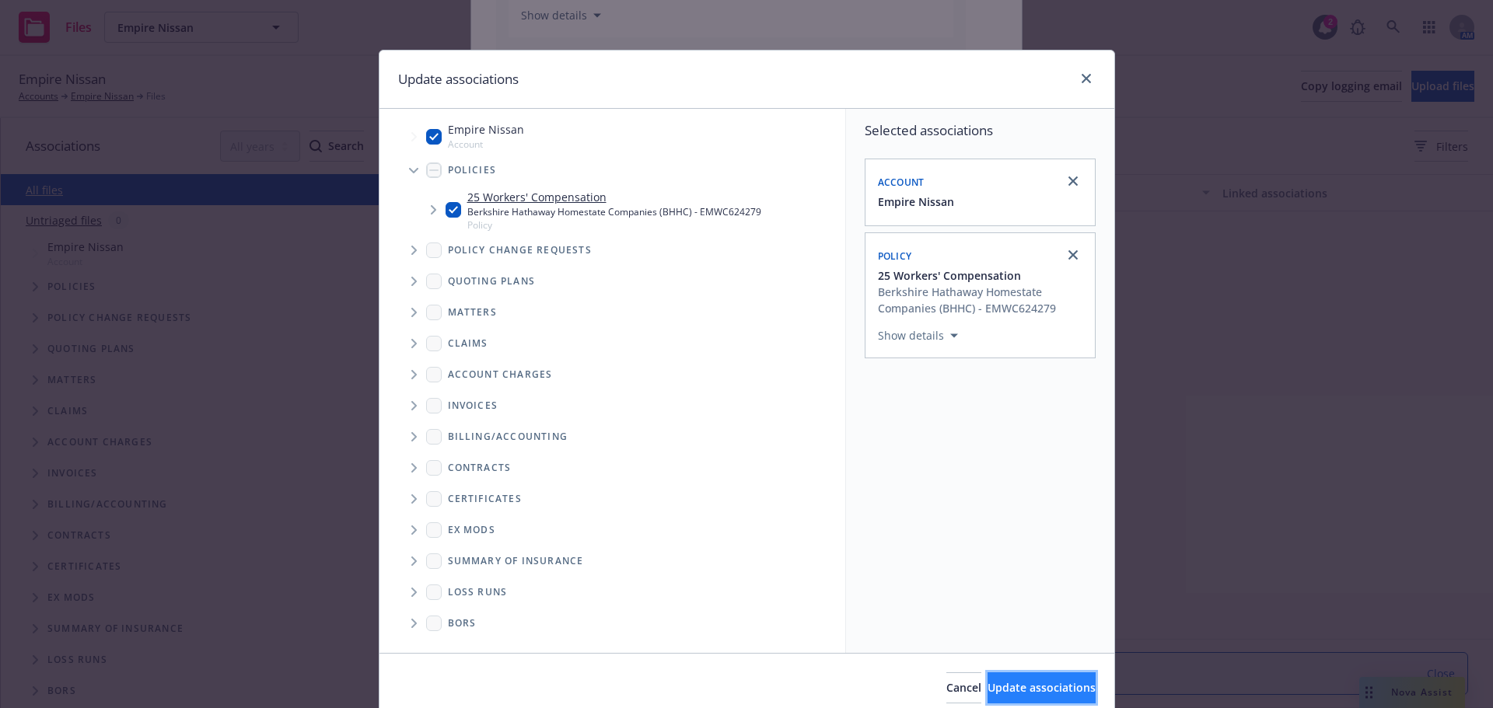
click at [1020, 696] on button "Update associations" at bounding box center [1042, 688] width 108 height 31
type textarea "x"
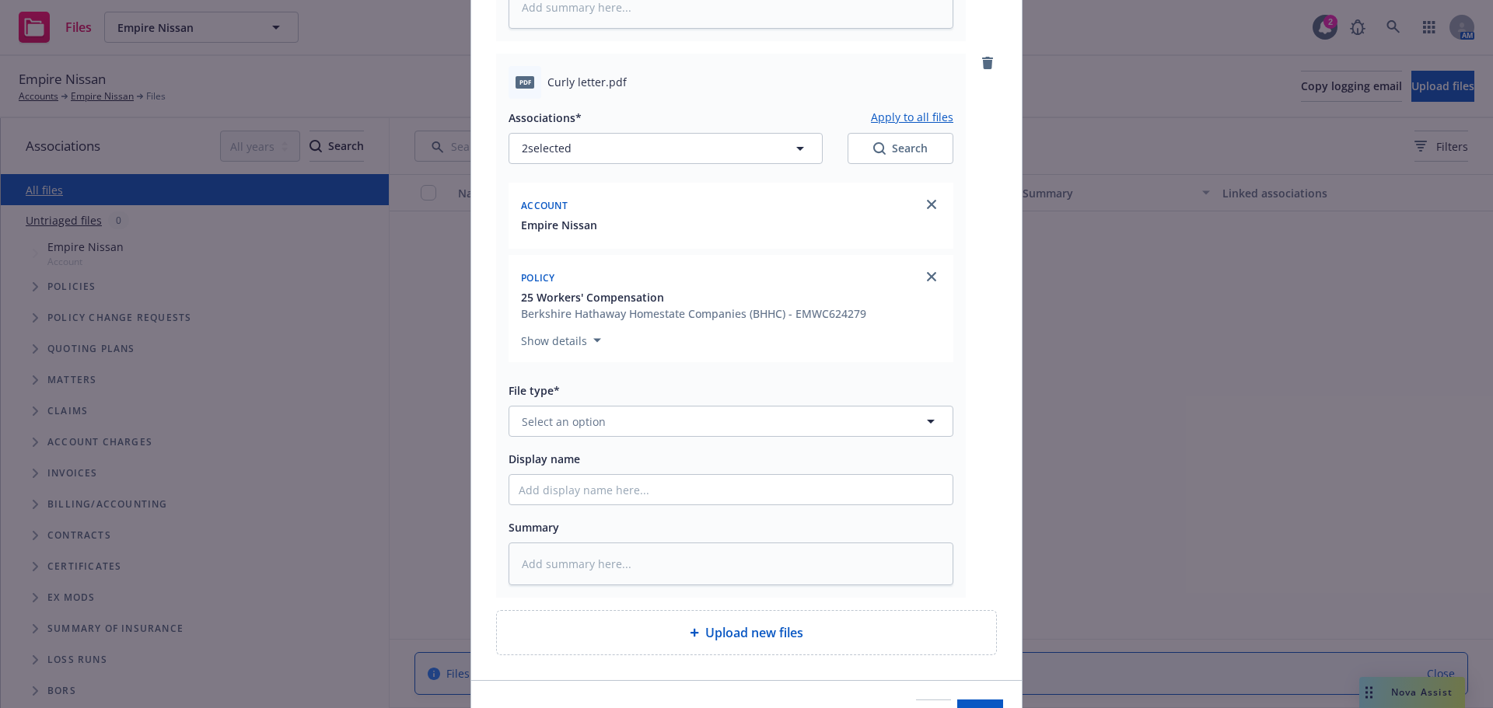
scroll to position [639, 0]
click at [591, 421] on span "Select an option" at bounding box center [564, 420] width 84 height 16
type input "v"
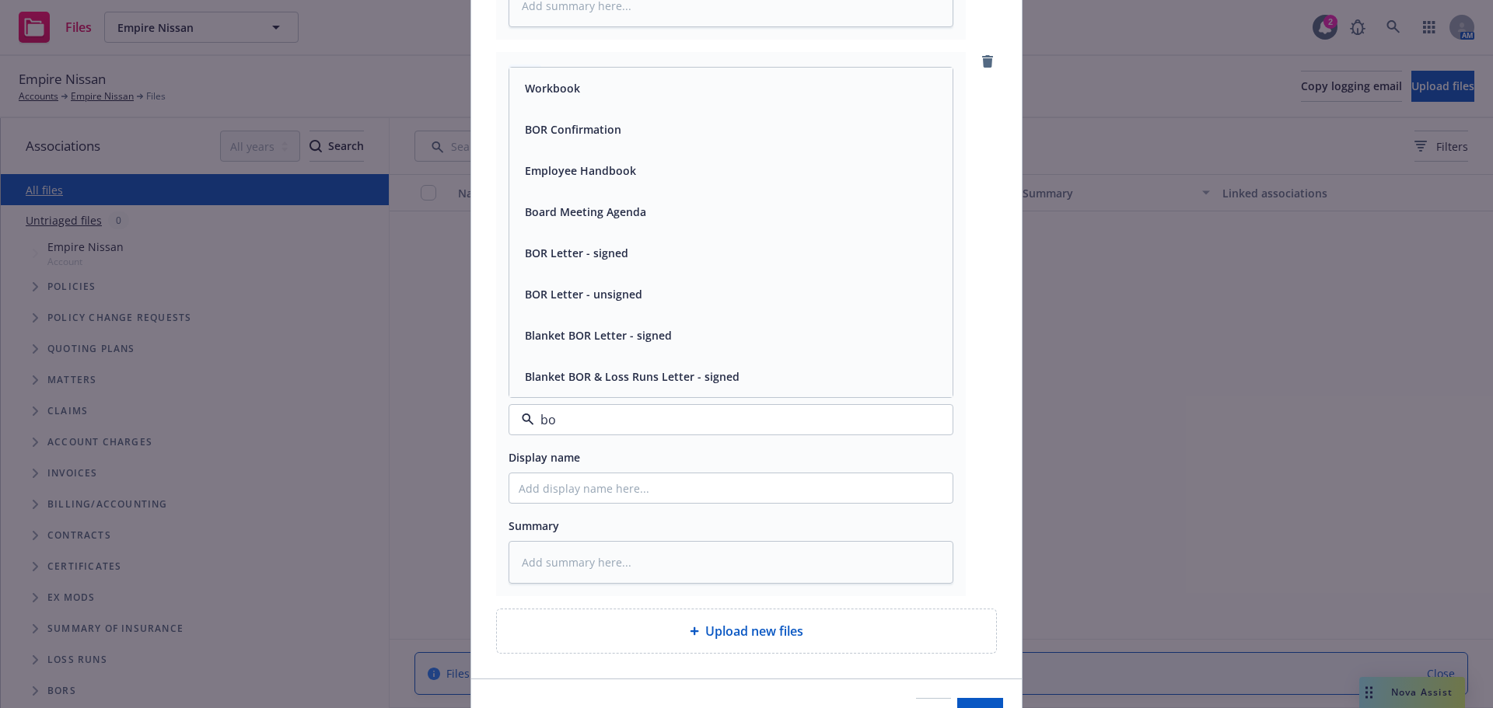
type input "bor"
click at [575, 268] on div "BOR Letter - signed" at bounding box center [730, 253] width 443 height 41
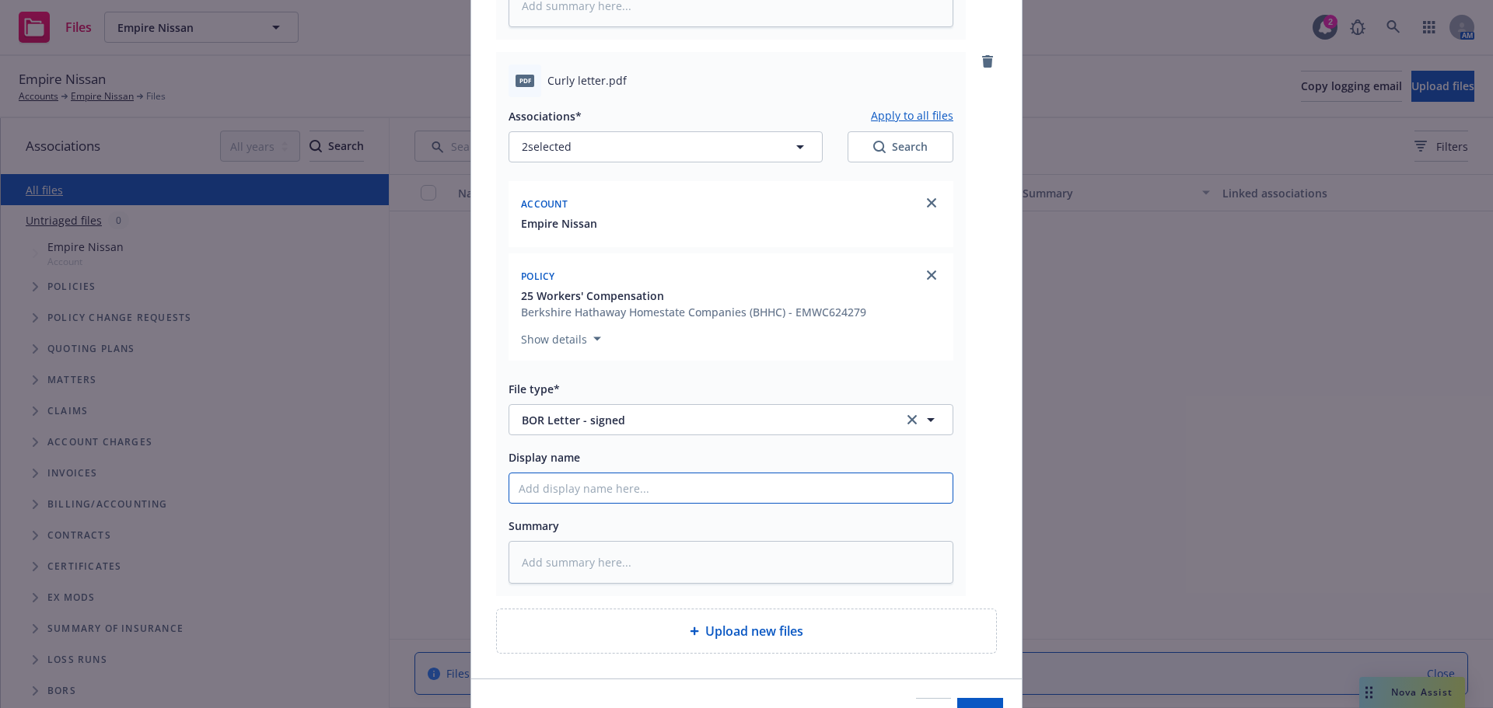
click at [533, 492] on input "Display name" at bounding box center [730, 489] width 443 height 30
type textarea "x"
type input "2"
type textarea "x"
type input "25"
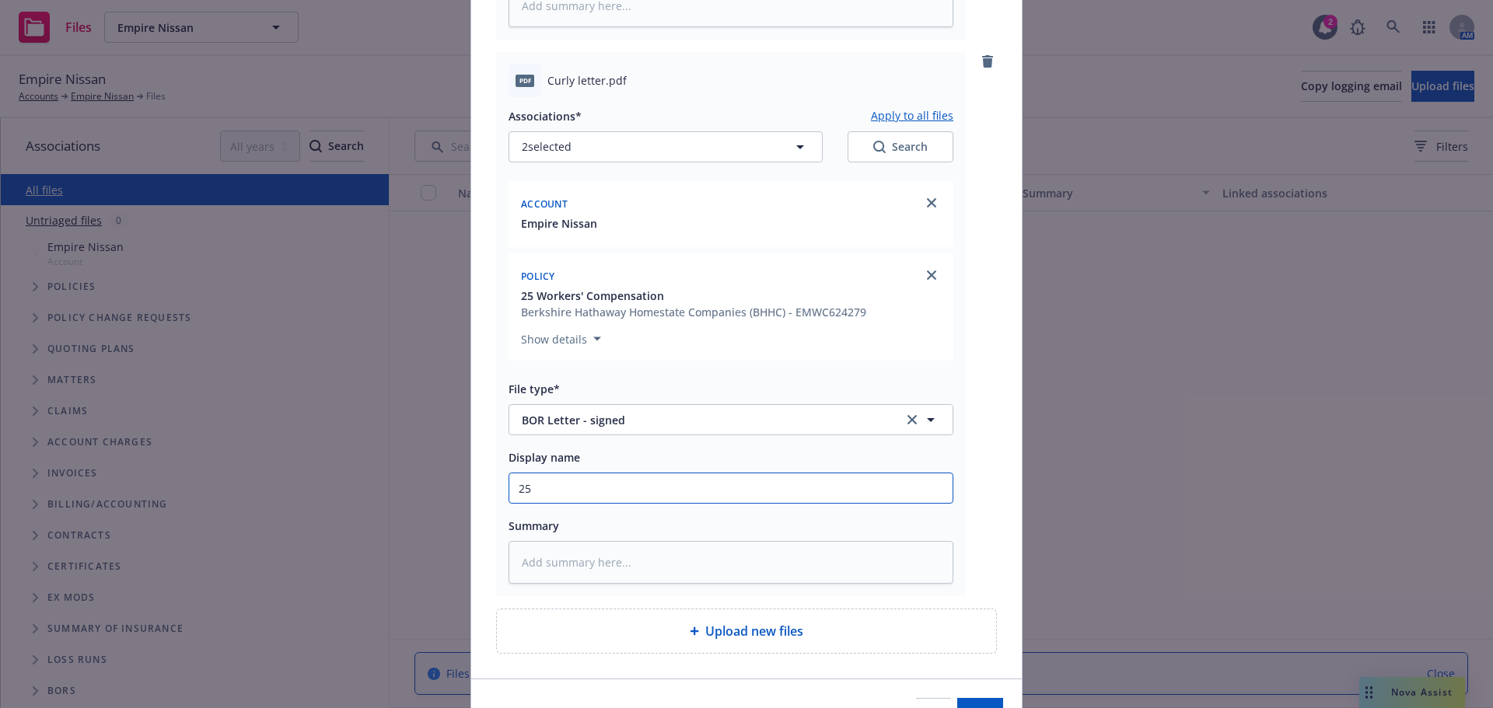
type textarea "x"
type input "2"
type textarea "x"
type input "20"
type textarea "x"
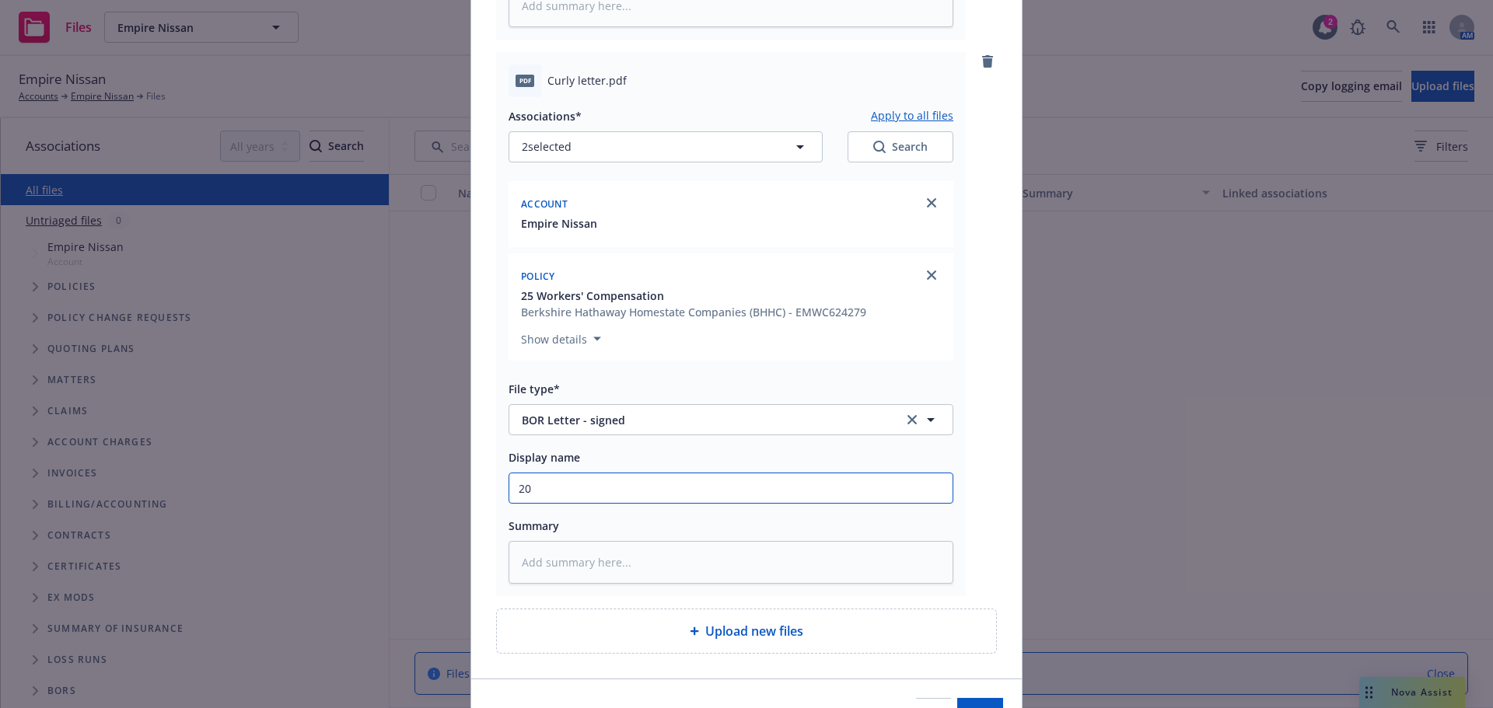
type input "202"
type textarea "x"
type input "2026"
type textarea "x"
type input "2026"
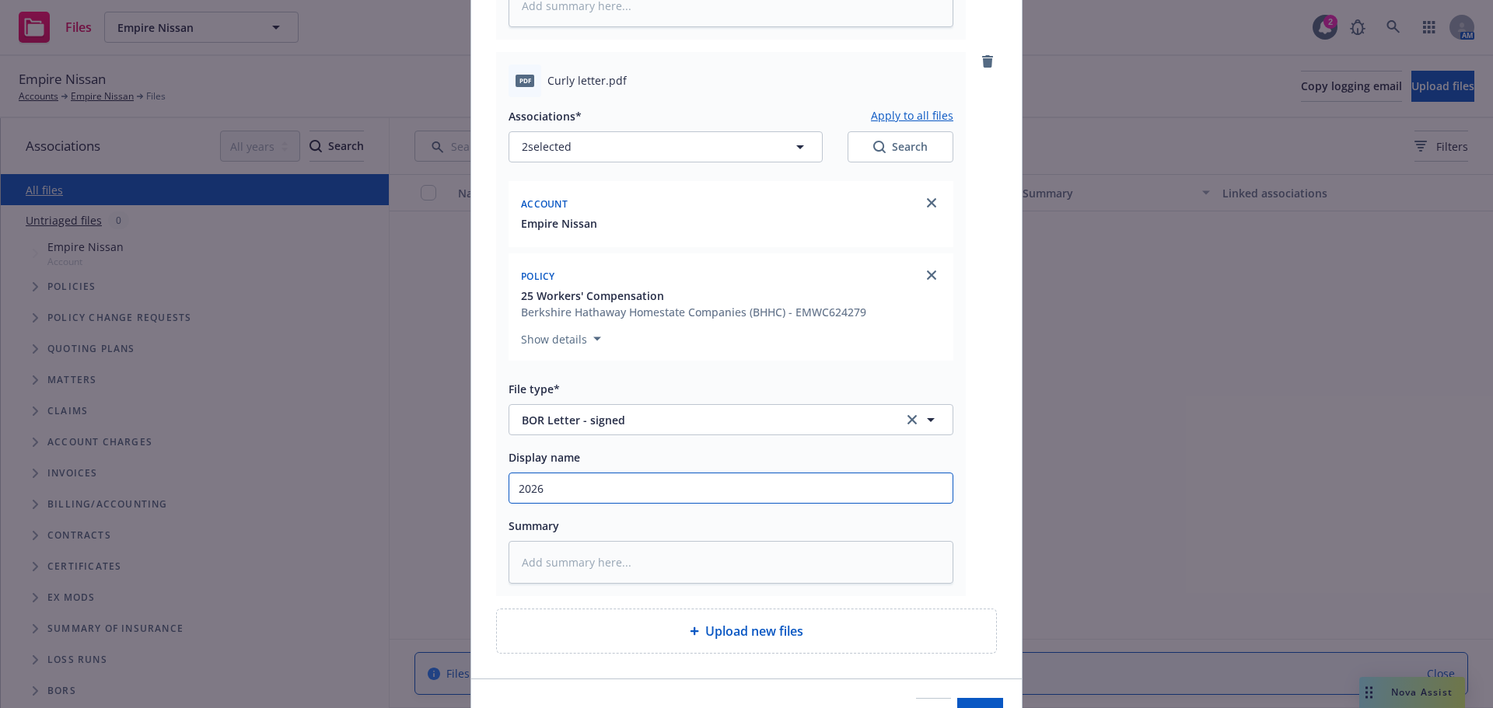
type textarea "x"
type input "2026"
type textarea "x"
type input "202"
type textarea "x"
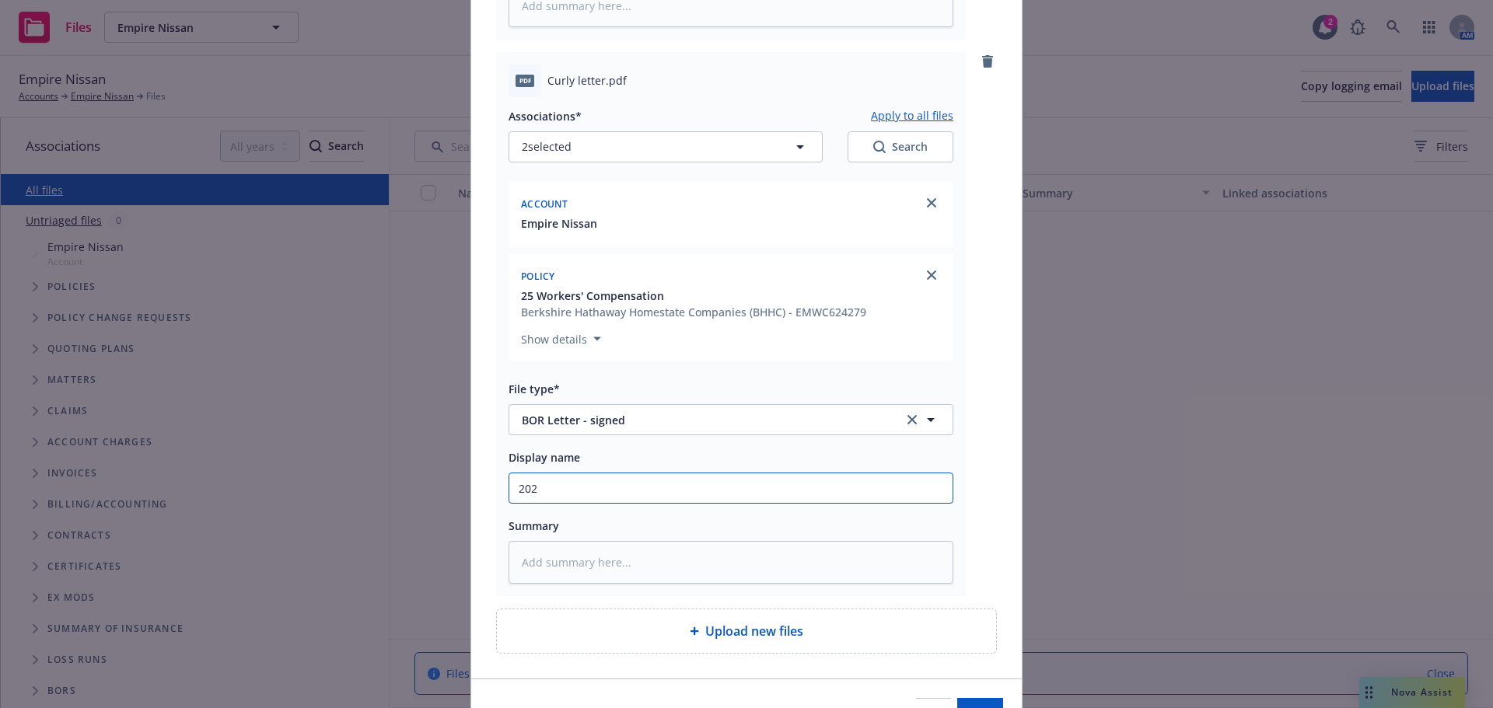
type input "2025"
type textarea "x"
type input "2025"
type textarea "x"
type input "2025 B"
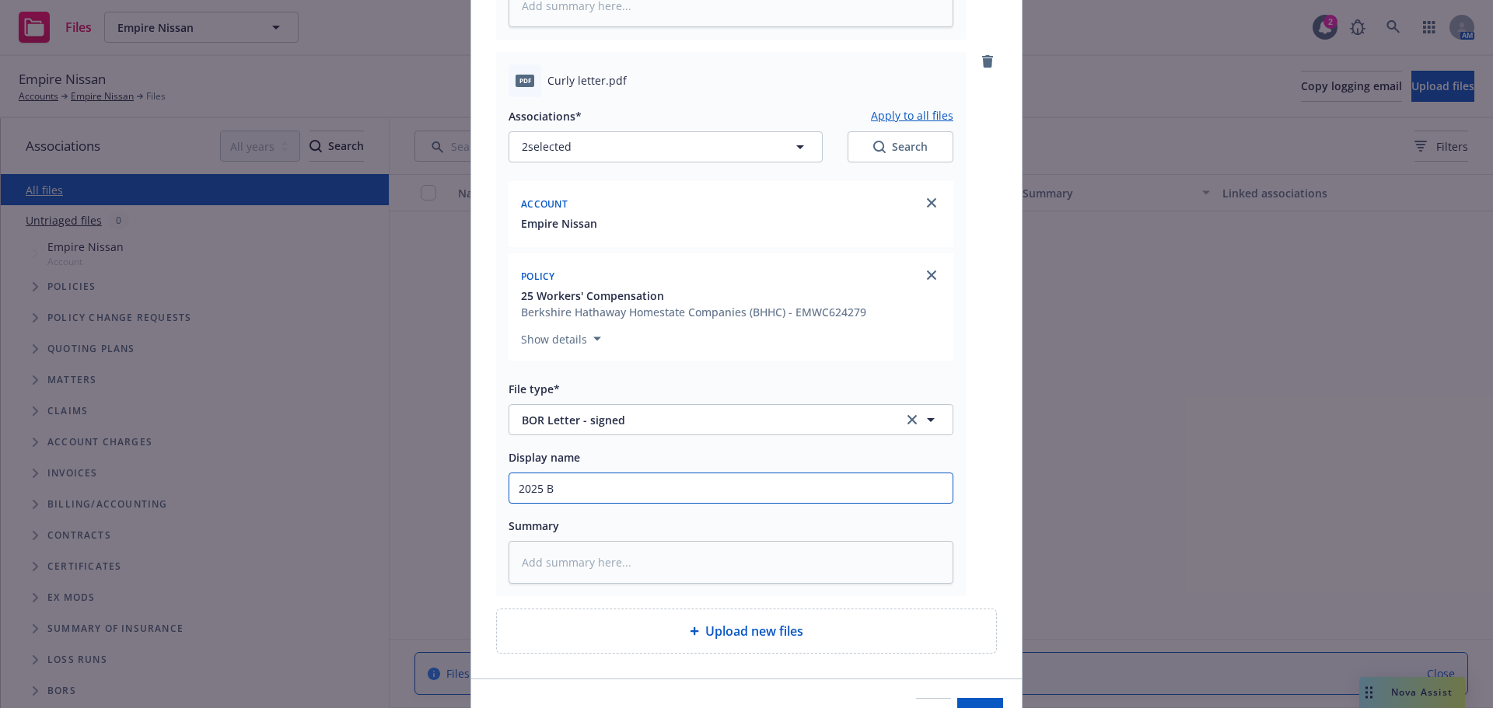
type textarea "x"
type input "2025 BH"
type textarea "x"
type input "2025 BHH"
type textarea "x"
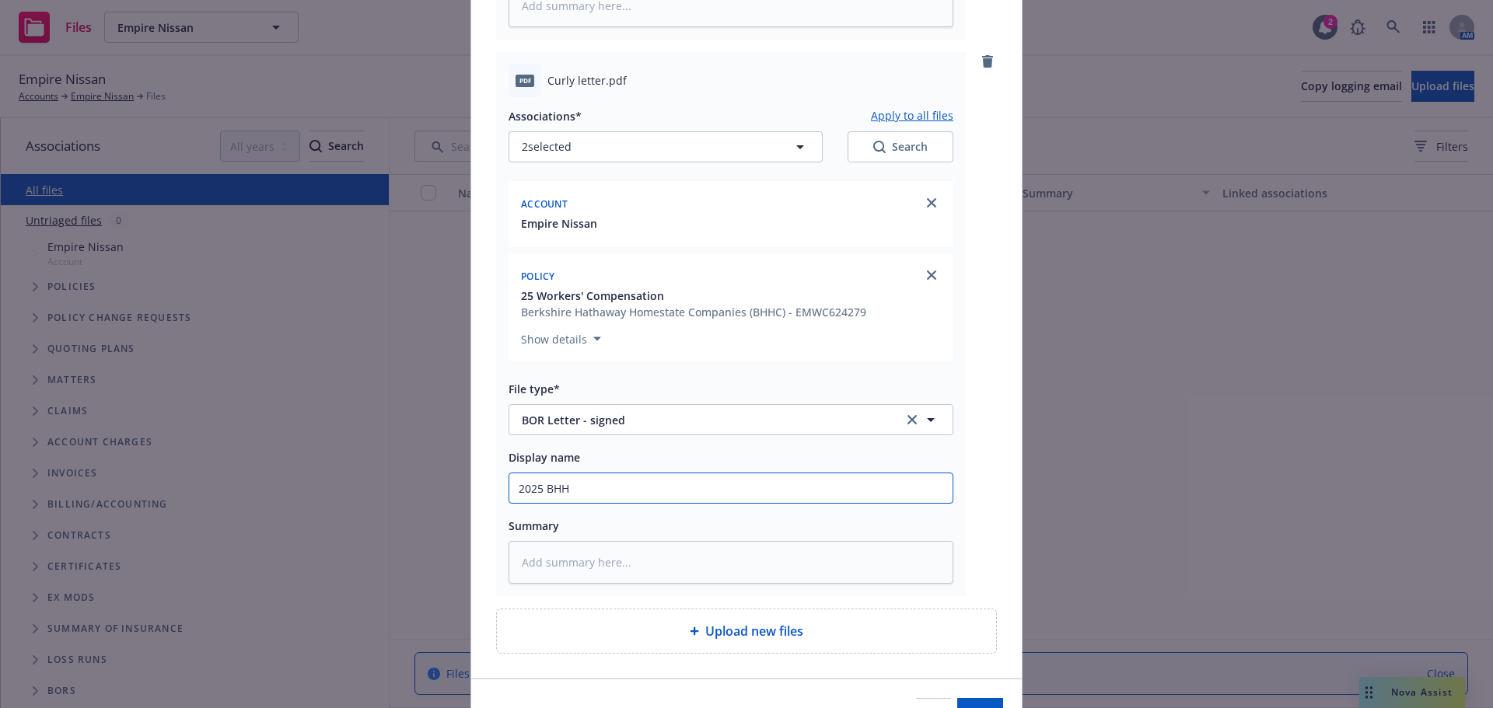
type input "2025 BHHC"
type textarea "x"
type input "2025 BHHC"
type textarea "x"
type input "2025 BHHC W"
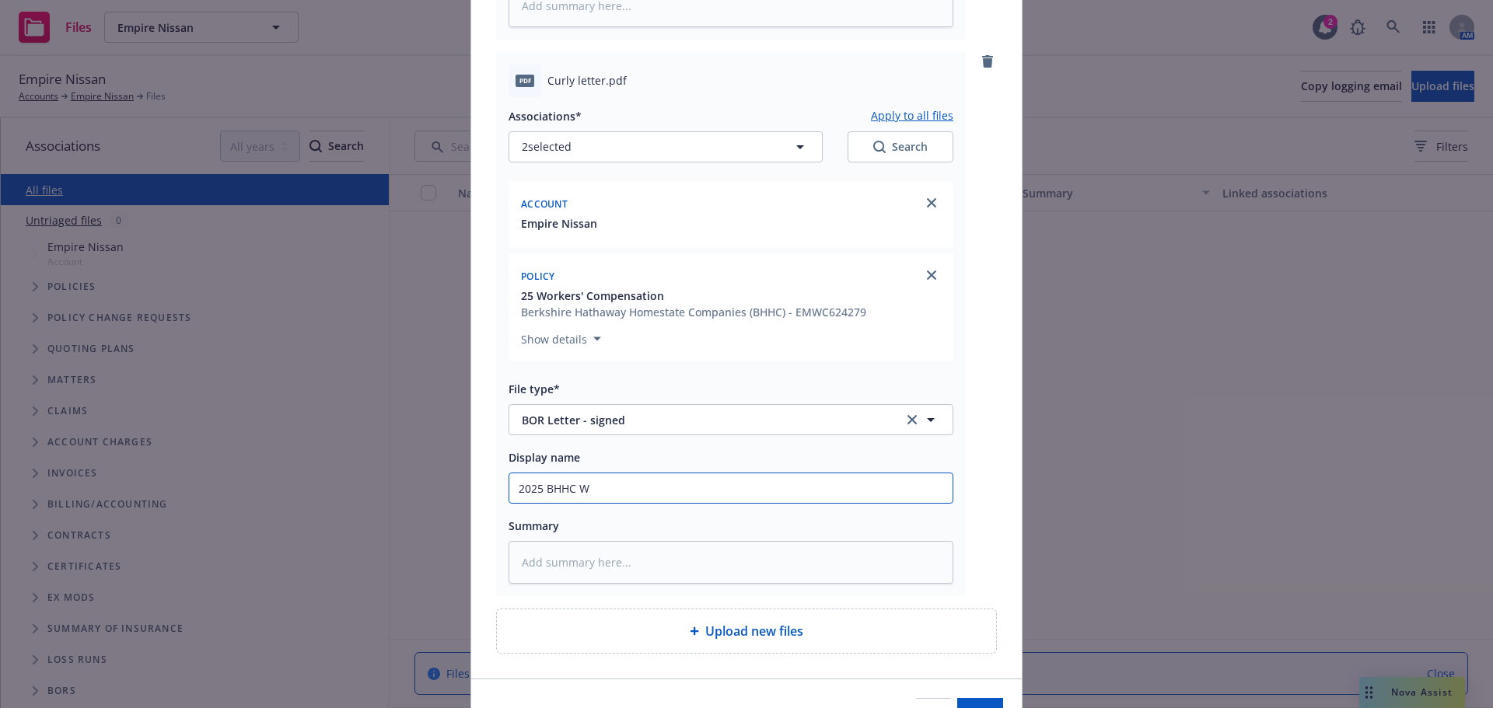
type textarea "x"
type input "2025 BHHC WC"
type textarea "x"
type input "2025 BHHC WC"
type textarea "x"
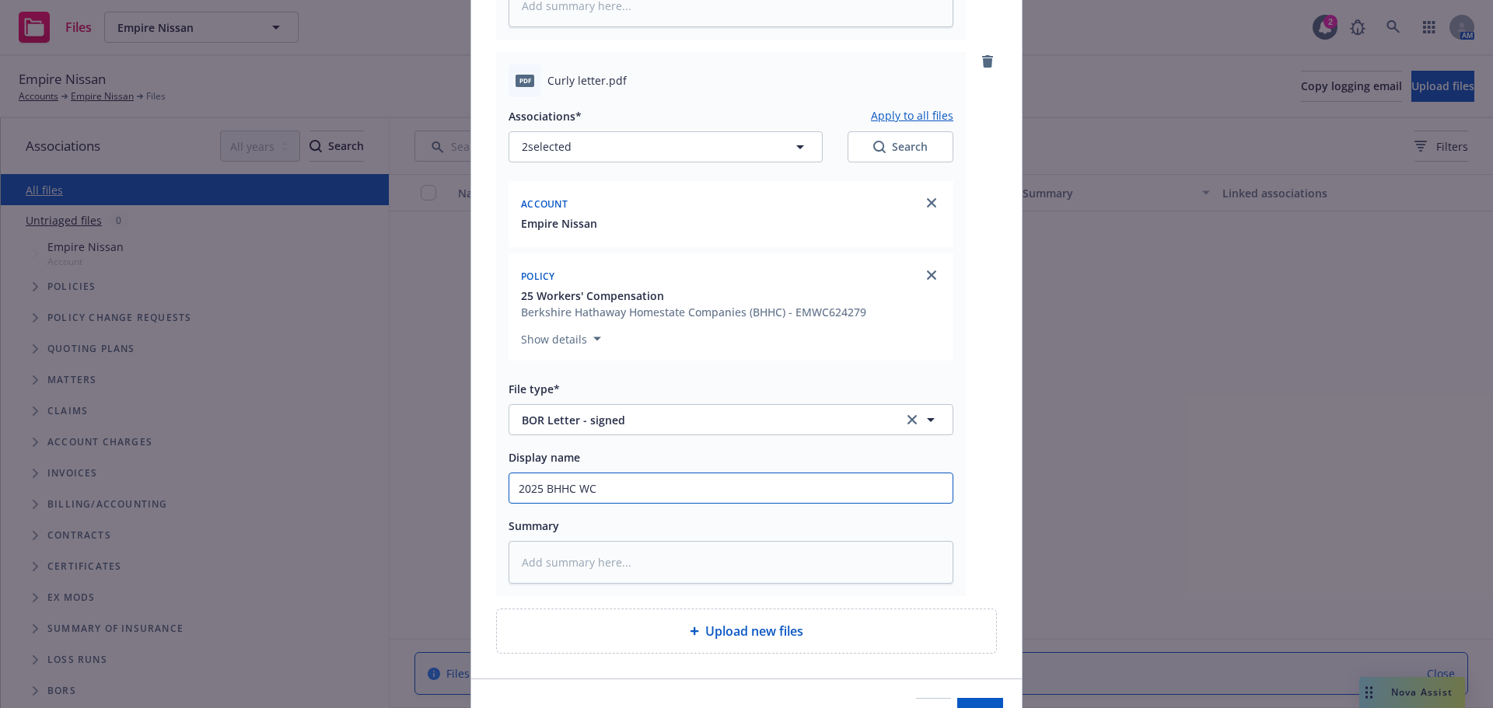
type input "2025 BHHC WC B"
type textarea "x"
type input "2025 BHHC WC BO"
type textarea "x"
type input "2025 BHHC WC BOR"
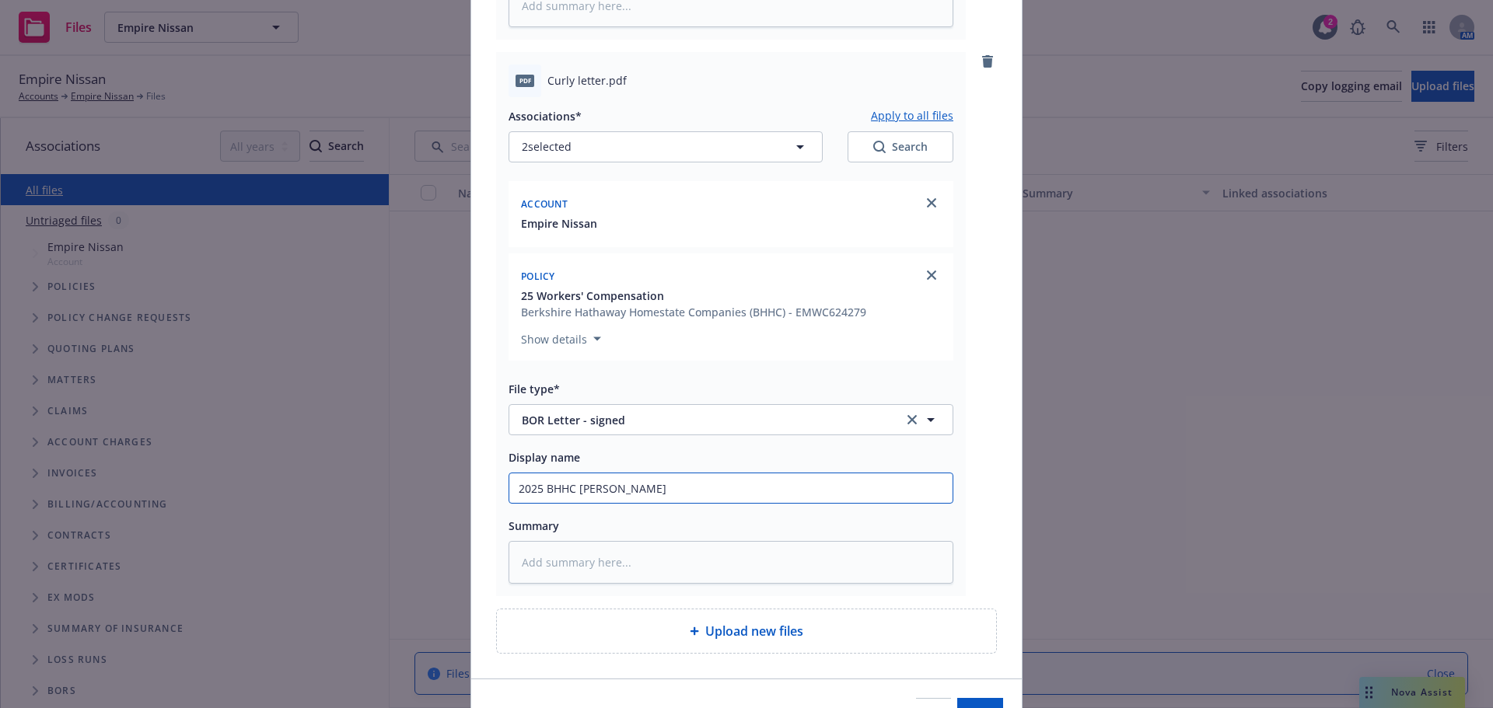
type textarea "x"
type input "2025 BHHC WC BOR"
type textarea "x"
type input "2025 BHHC WC BOR -"
type textarea "x"
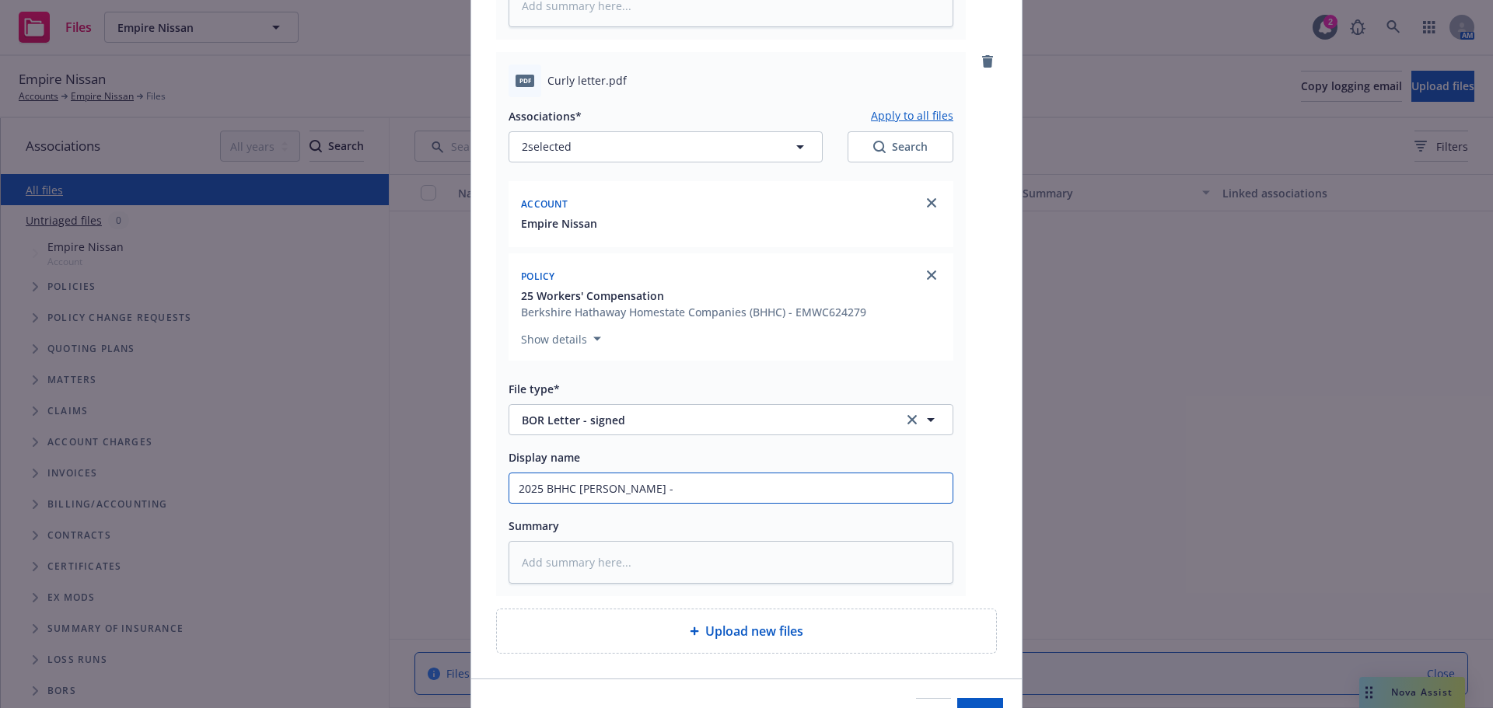
type input "2025 BHHC WC BOR -"
type textarea "x"
type input "2025 BHHC WC BOR - s"
type textarea "x"
type input "2025 BHHC WC BOR - si"
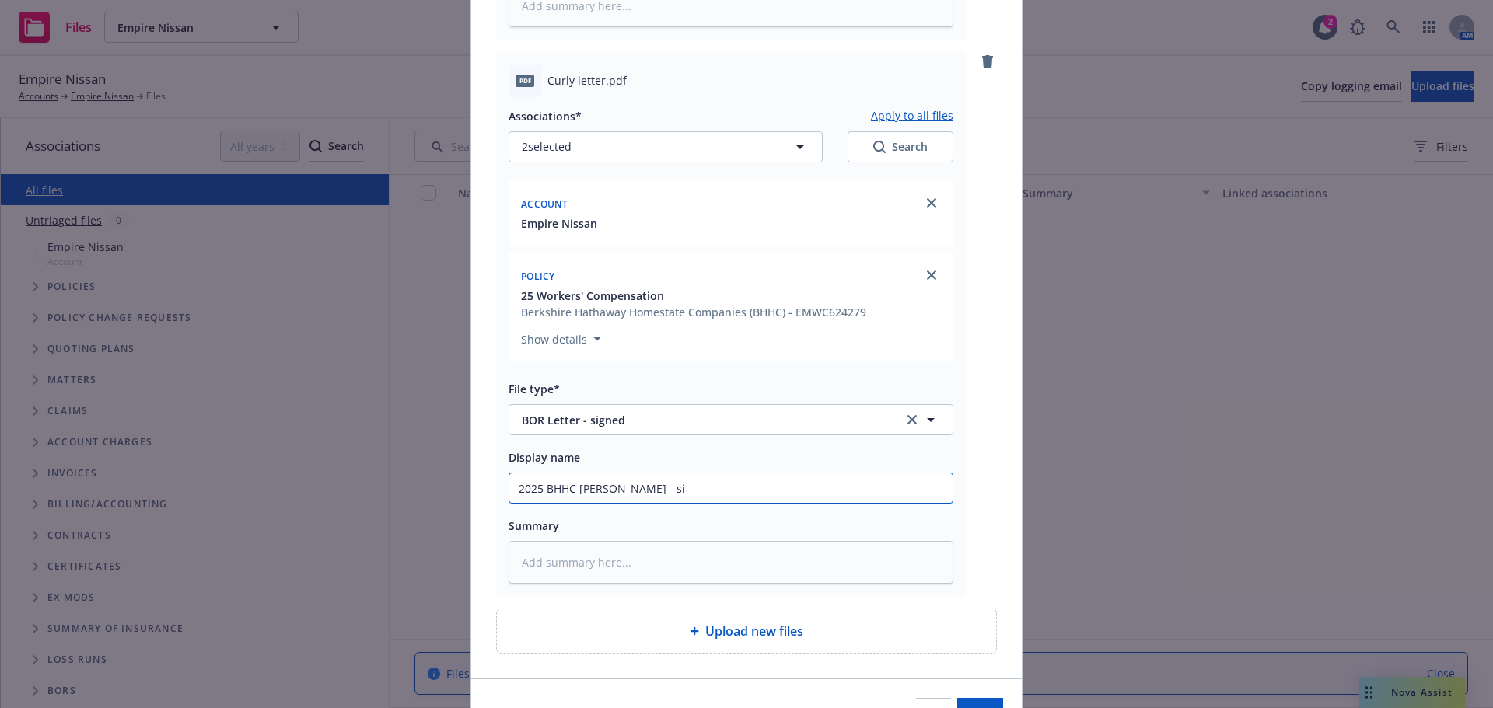
type textarea "x"
type input "2025 BHHC WC BOR - sign"
type textarea "x"
type input "2025 BHHC WC BOR - signe"
type textarea "x"
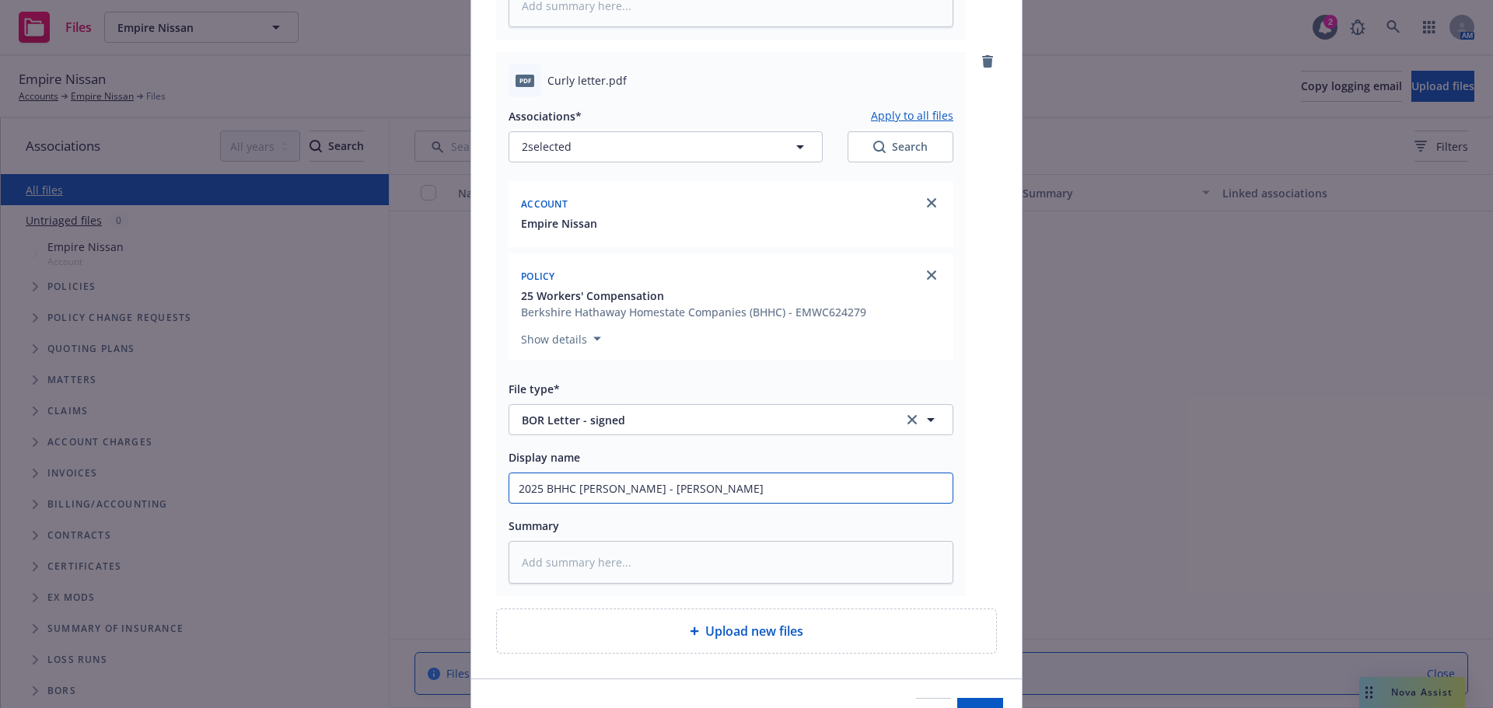
type input "2025 BHHC WC BOR - signed"
type textarea "x"
type input "2025 BHHC WC BOR - signed"
type textarea "x"
type input "2025 BHHC WC BOR - signed 7"
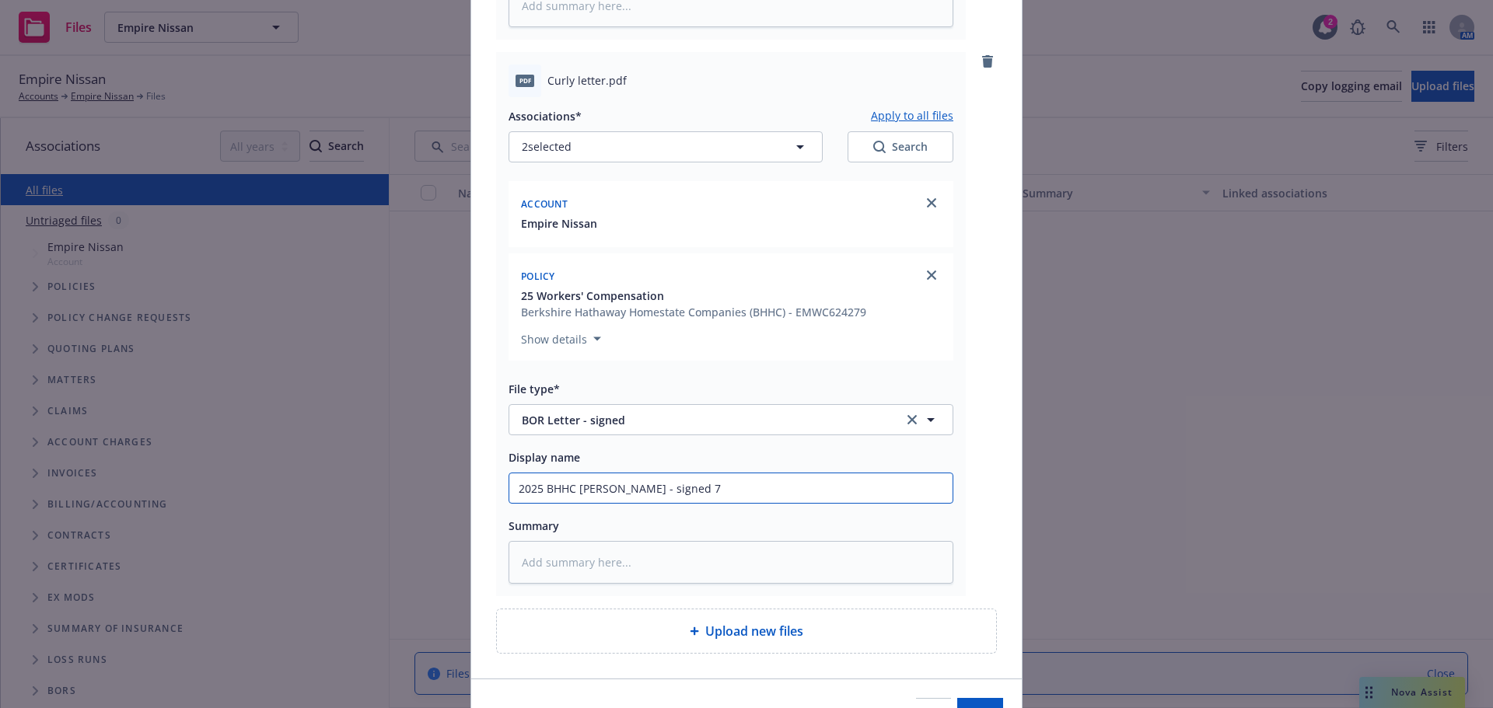
type textarea "x"
type input "2025 BHHC WC BOR - signed 7"
type textarea "x"
type input "2025 BHHC WC BOR - signed 7"
type textarea "x"
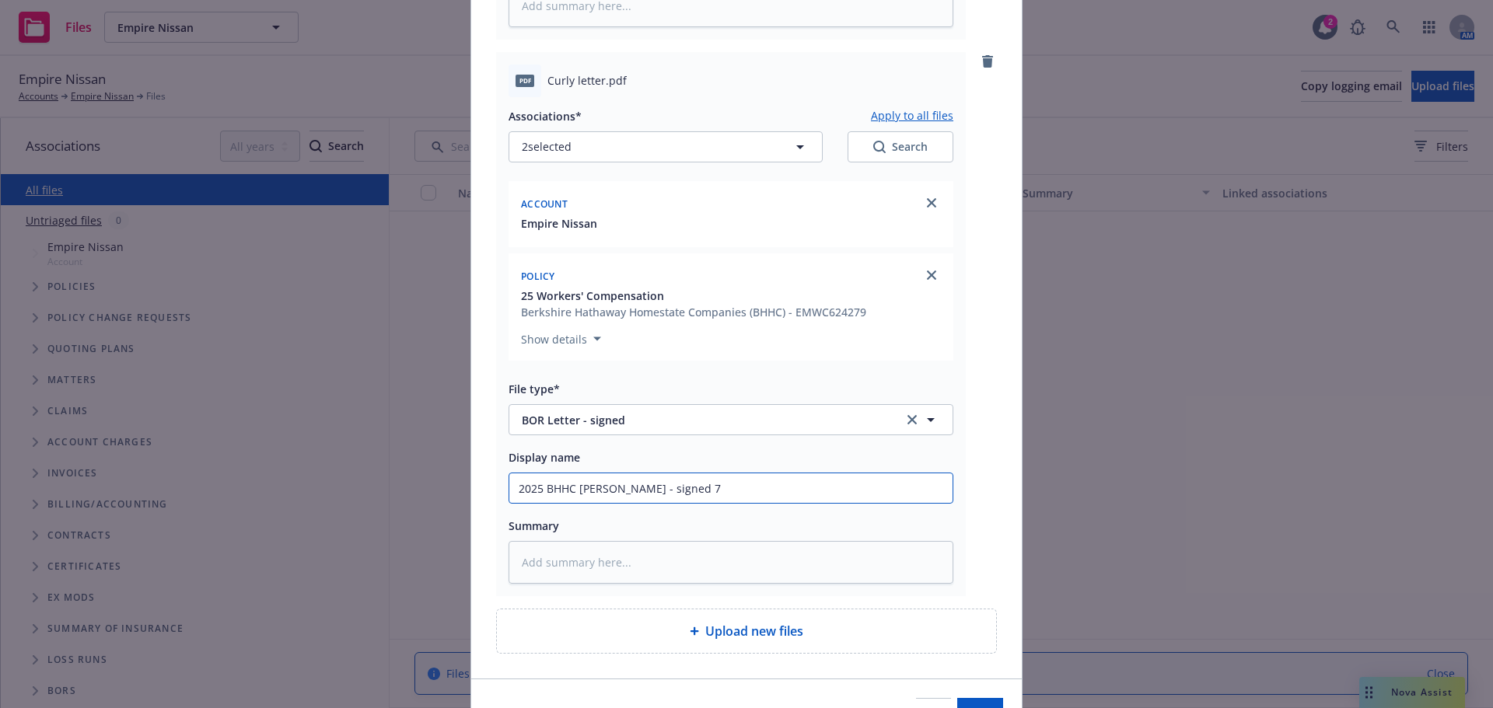
type input "2025 BHHC WC BOR - signed"
type textarea "x"
type input "2025 BHHC WC BOR - signed"
type textarea "x"
type input "2025 BHHC WC BOR - signe"
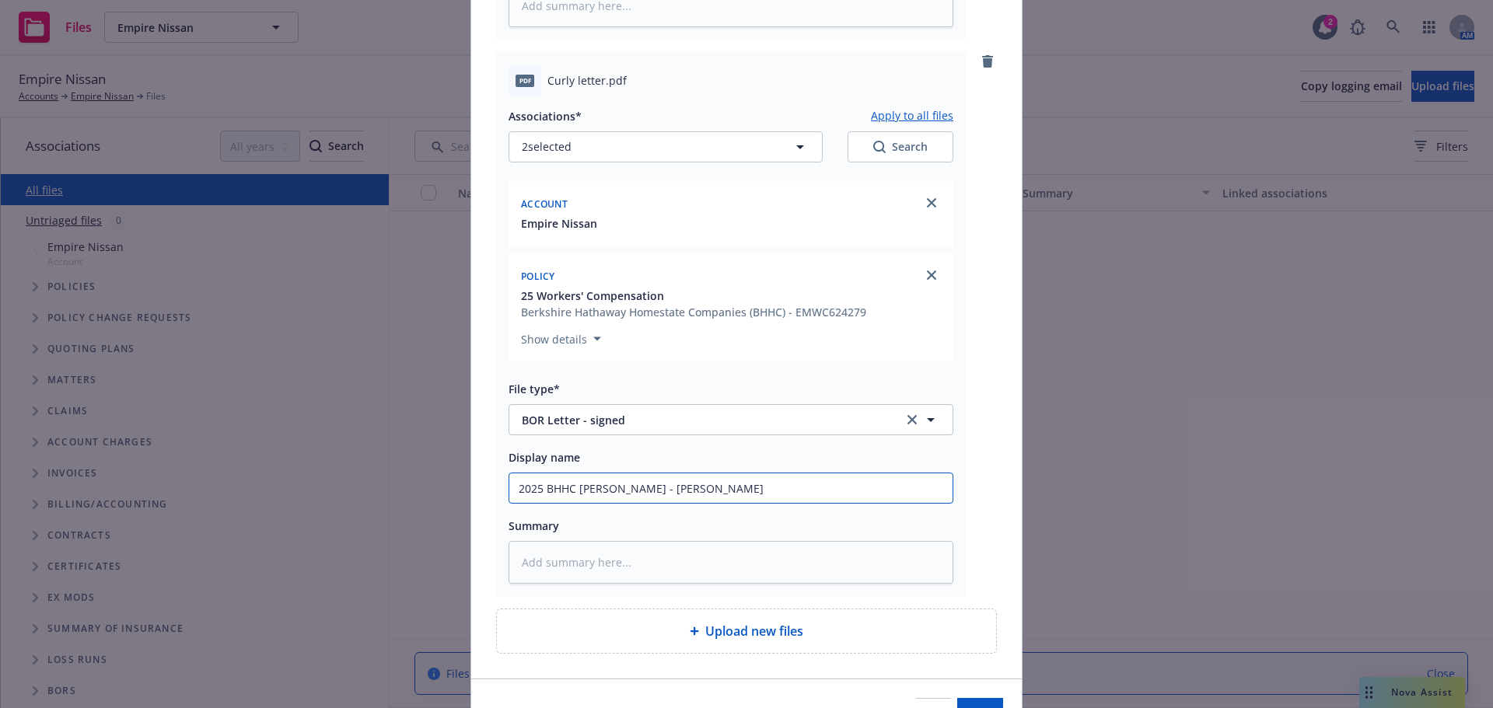
type textarea "x"
type input "2025 BHHC WC BOR - sign"
type textarea "x"
type input "2025 BHHC WC BOR - sig"
type textarea "x"
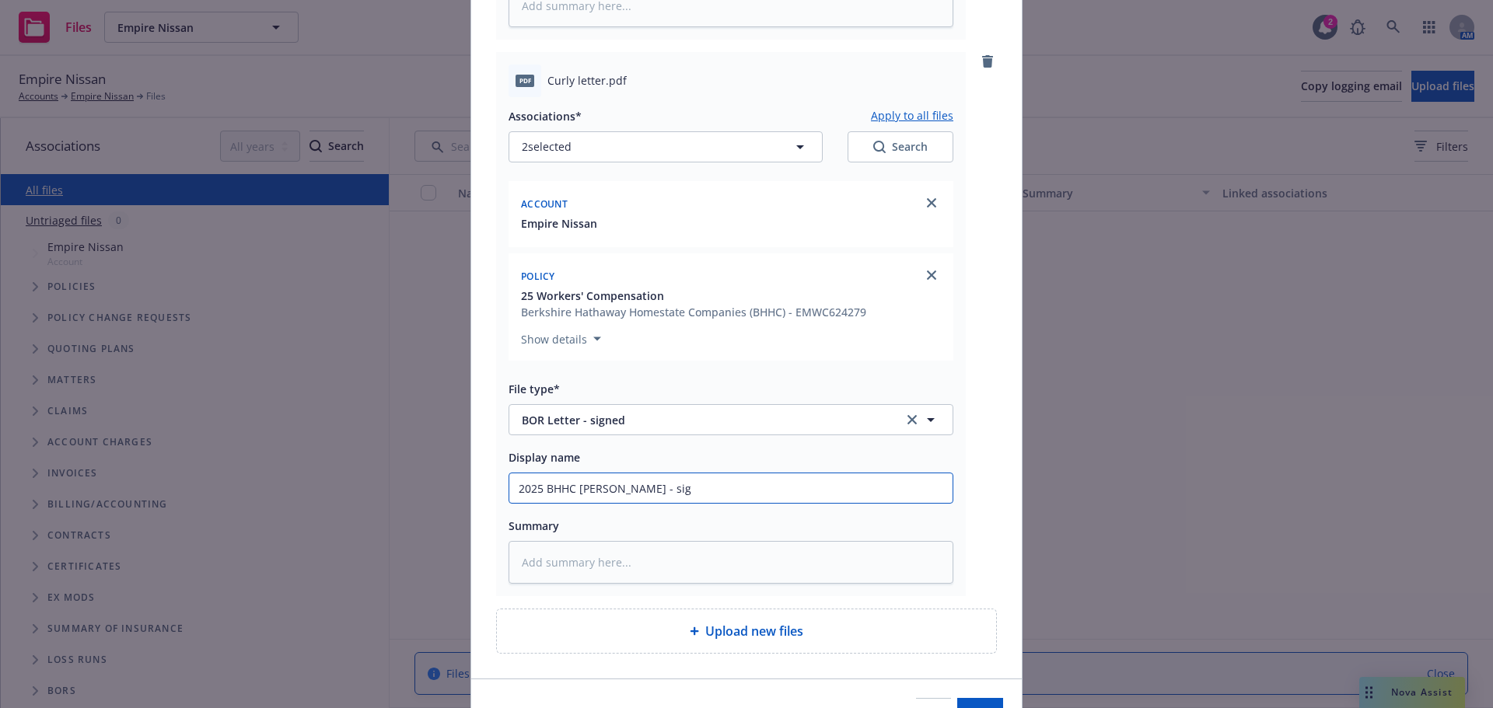
type input "2025 BHHC WC BOR - si"
type textarea "x"
type input "2025 BHHC WC BOR - s"
type textarea "x"
type input "2025 BHHC WC BOR -"
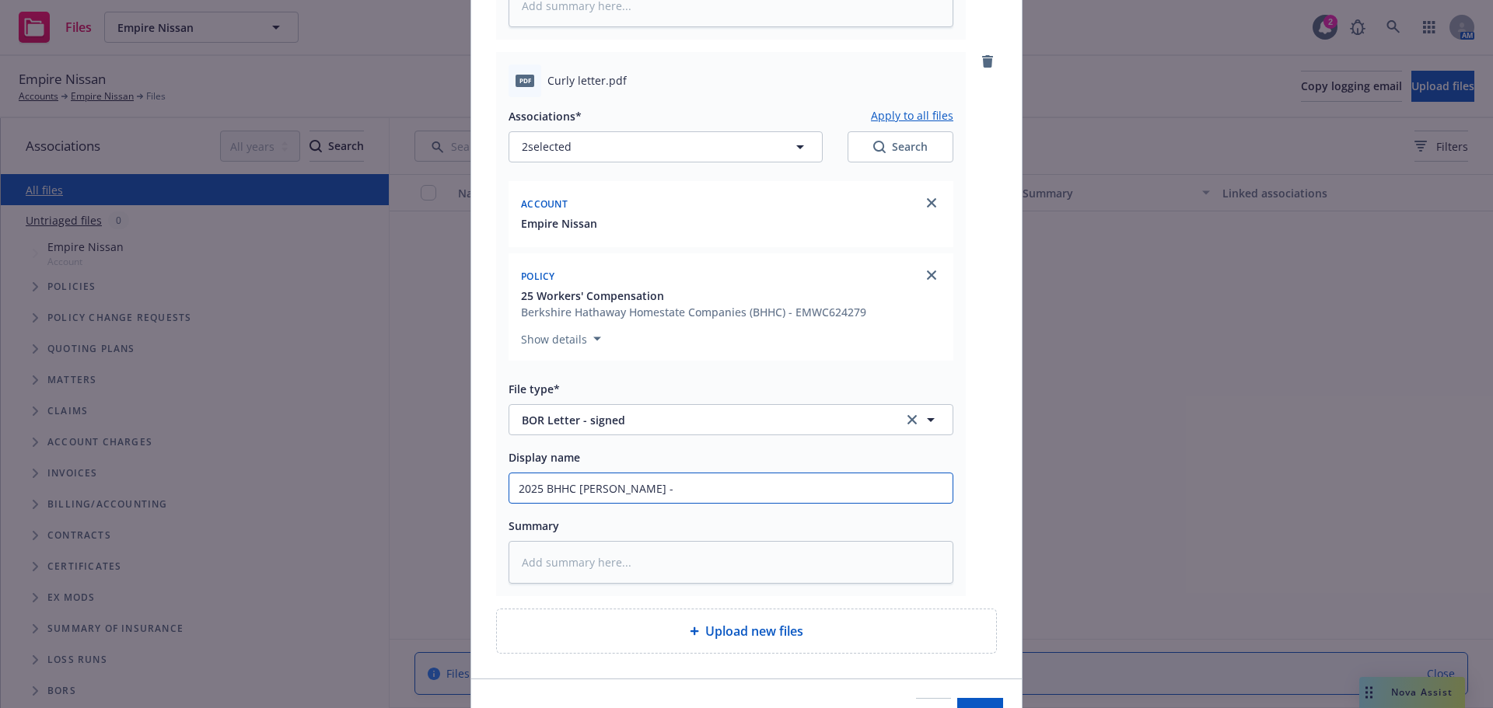
type textarea "x"
type input "2025 BHHC WC BOR -"
type textarea "x"
type input "2025 BHHC WC BOR"
type textarea "x"
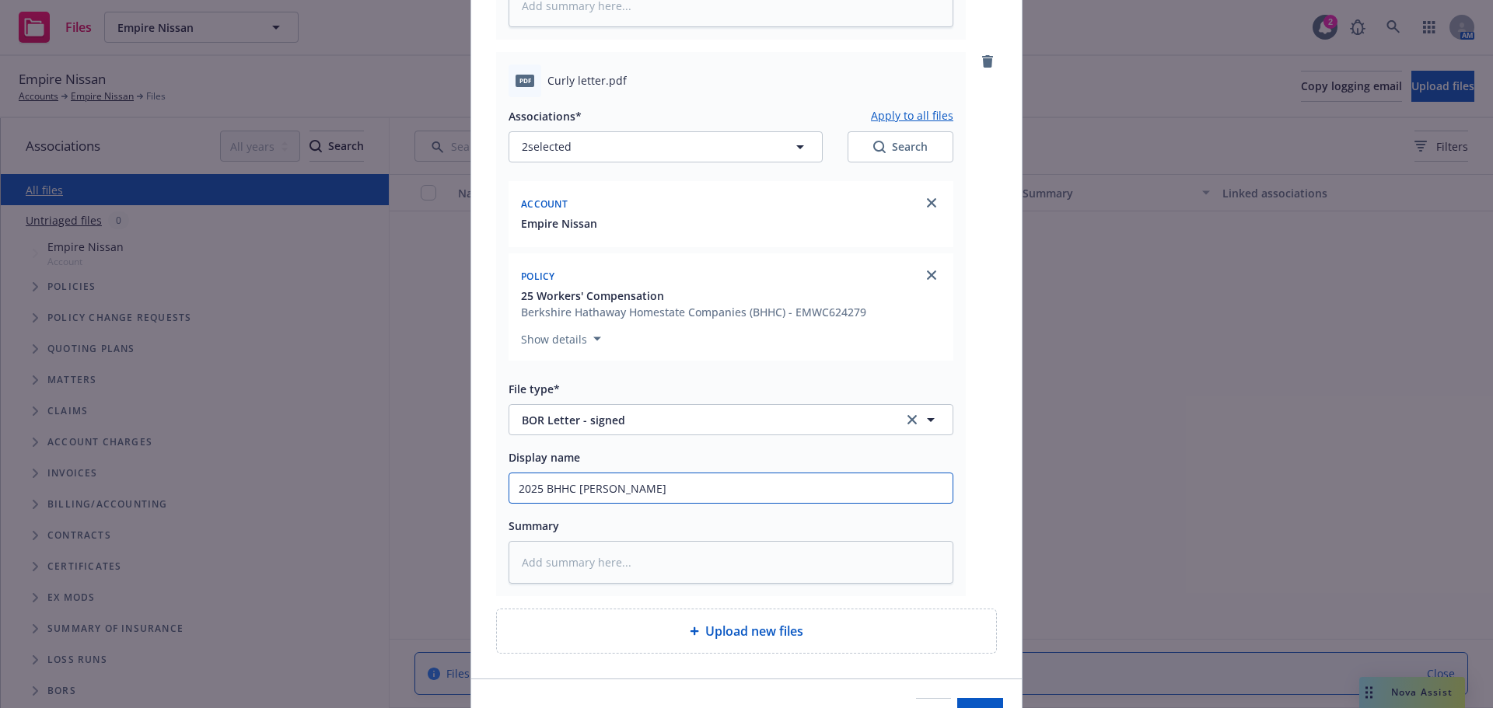
type input "2025 BHHC WC BOR 0"
type textarea "x"
type input "2025 BHHC WC BOR 0"
type textarea "x"
type input "2025 BHHC WC BOR 0 c"
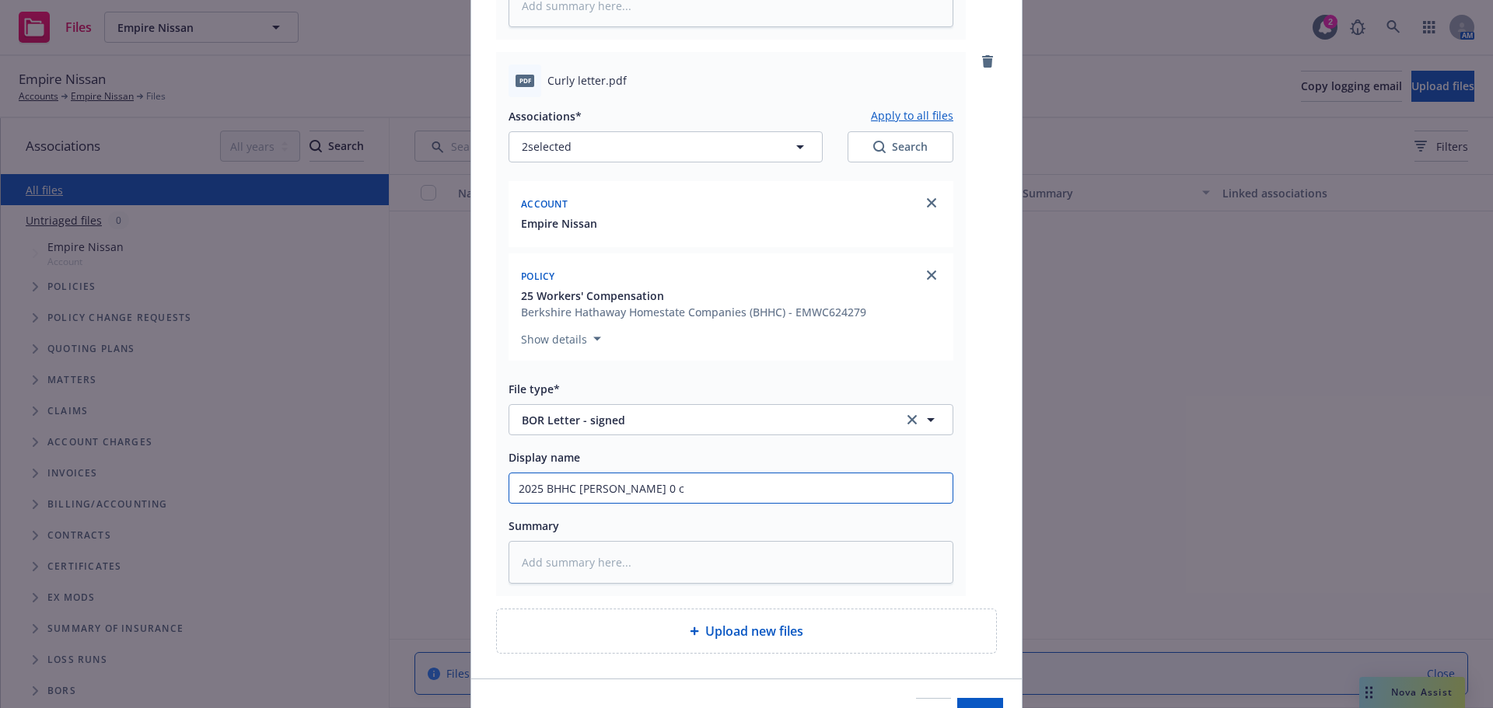
type textarea "x"
type input "2025 BHHC WC BOR 0"
type textarea "x"
type input "2025 BHHC WC BOR 0"
type textarea "x"
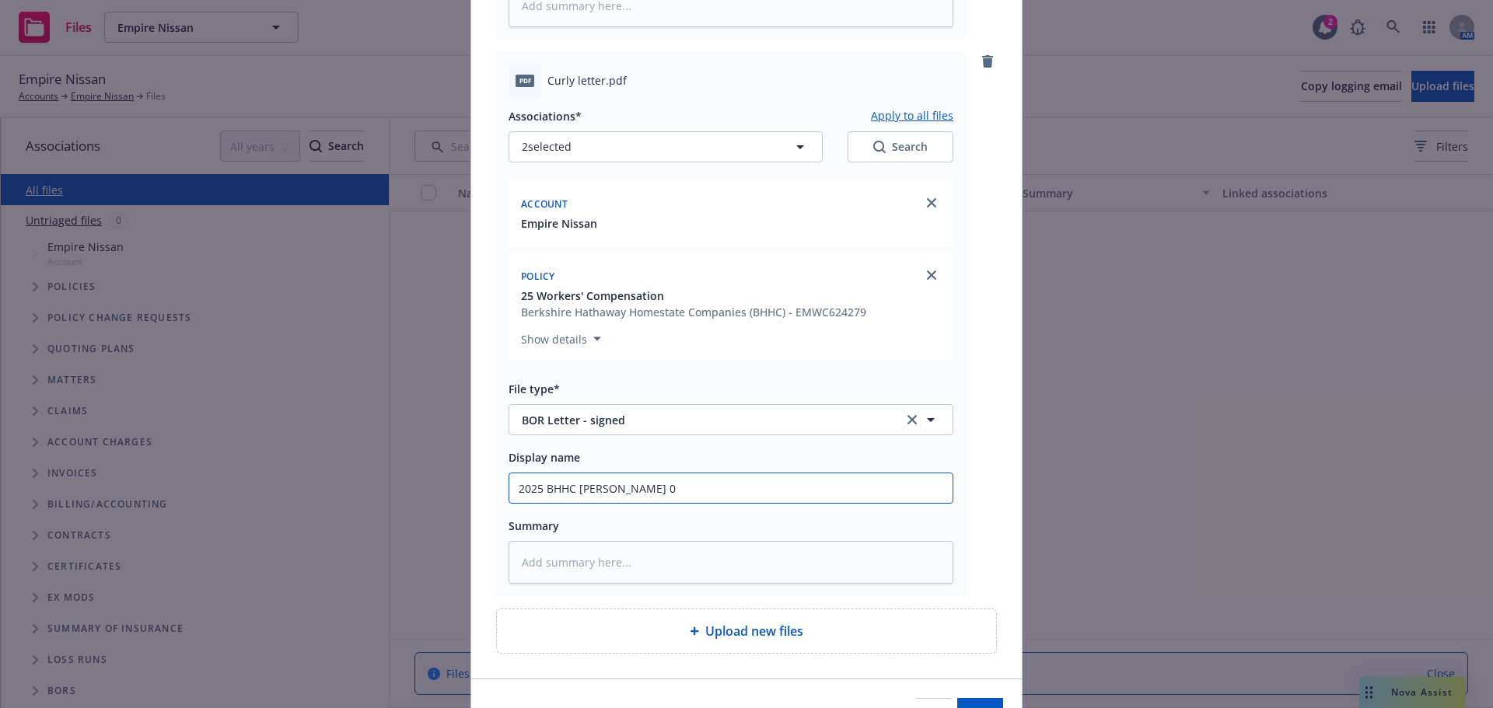
type input "2025 BHHC WC BOR"
type textarea "x"
type input "2025 BHHC WC BOR -"
type textarea "x"
type input "2025 BHHC WC BOR -"
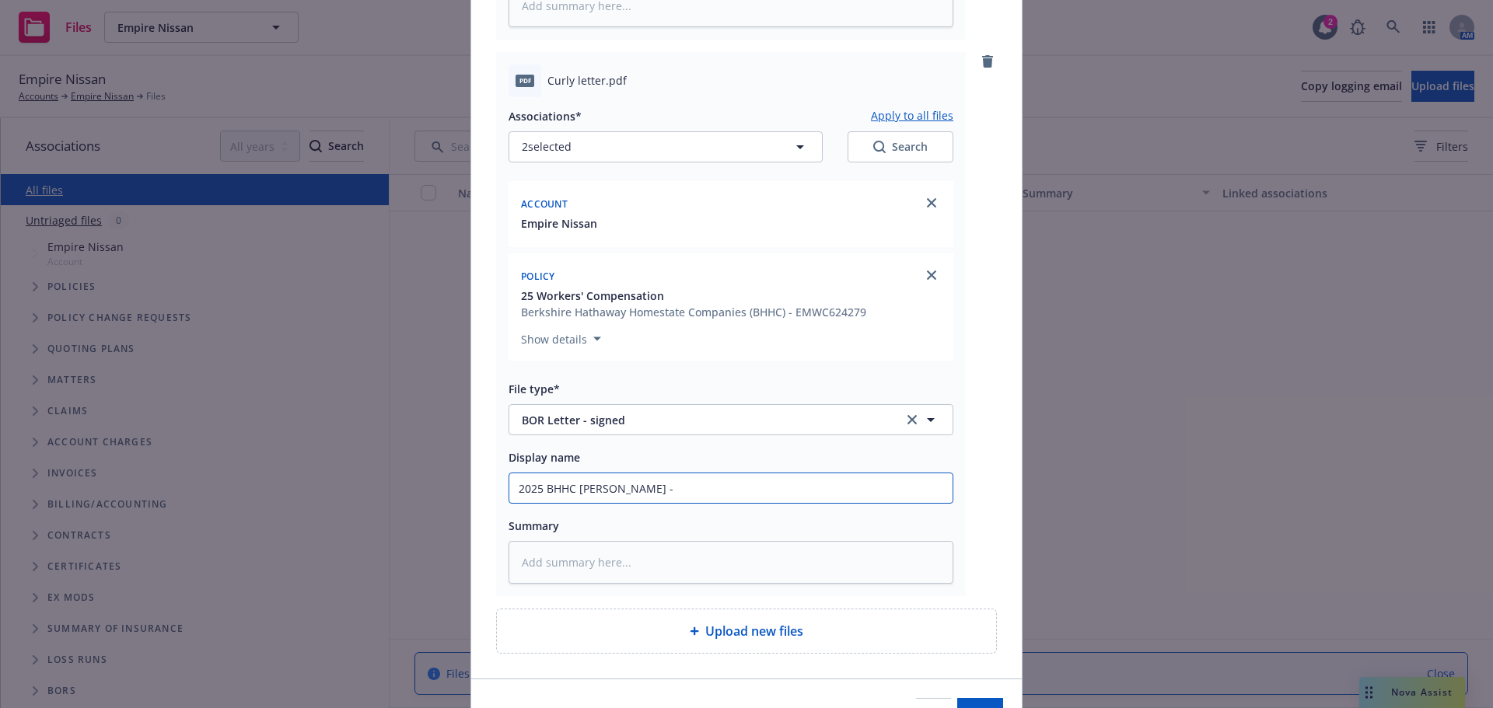
type textarea "x"
type input "2025 BHHC WC BOR - c"
type textarea "x"
type input "2025 BHHC WC BOR - co"
type textarea "x"
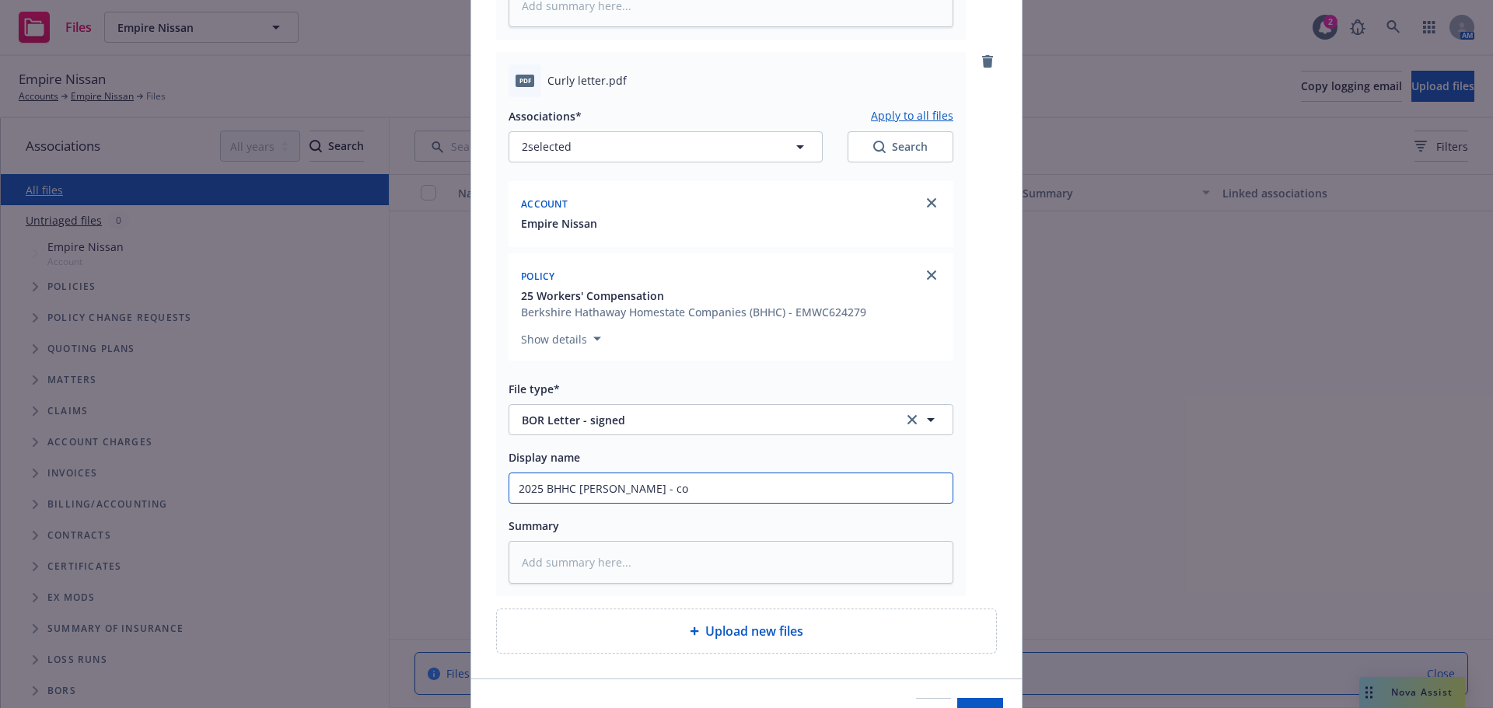
type input "2025 BHHC WC BOR - com"
type textarea "x"
type input "2025 BHHC WC BOR - comp"
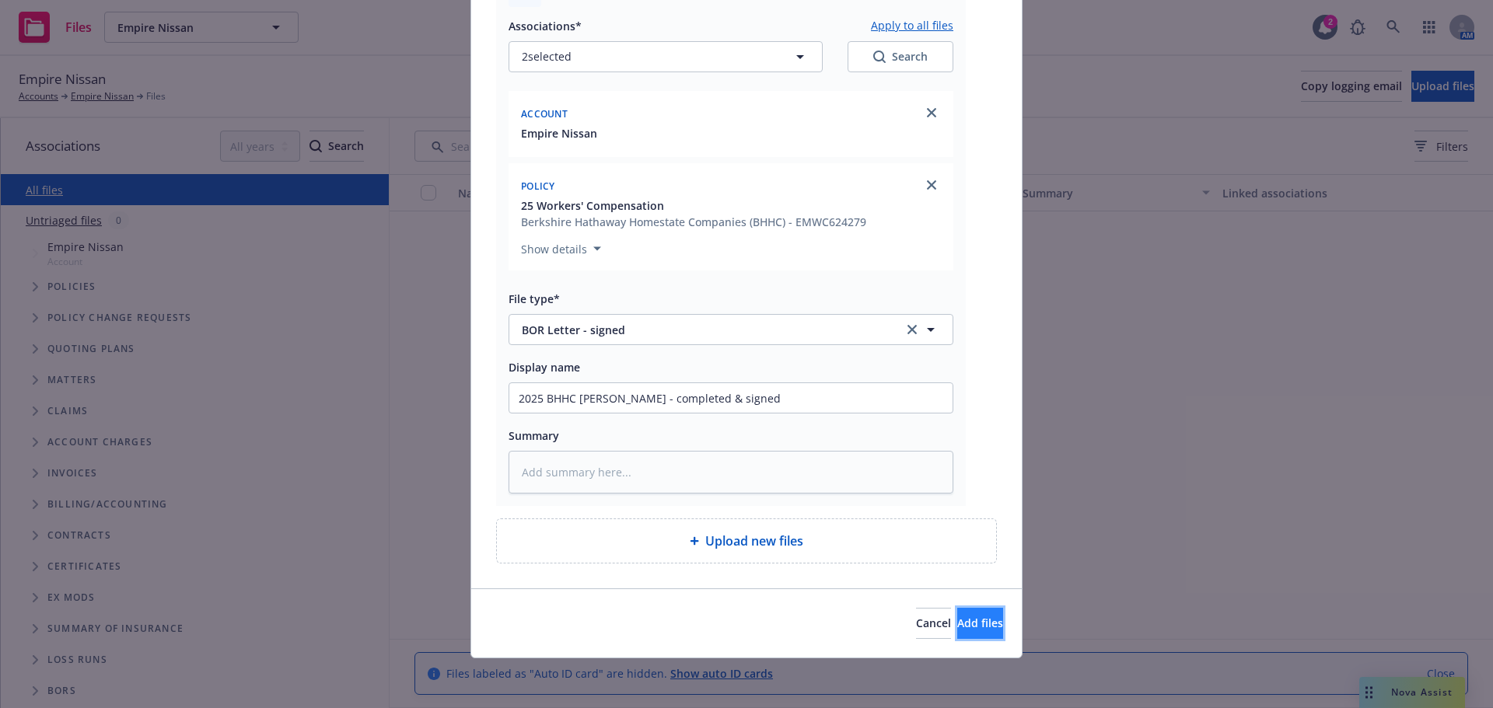
click at [957, 628] on span "Add files" at bounding box center [980, 623] width 46 height 15
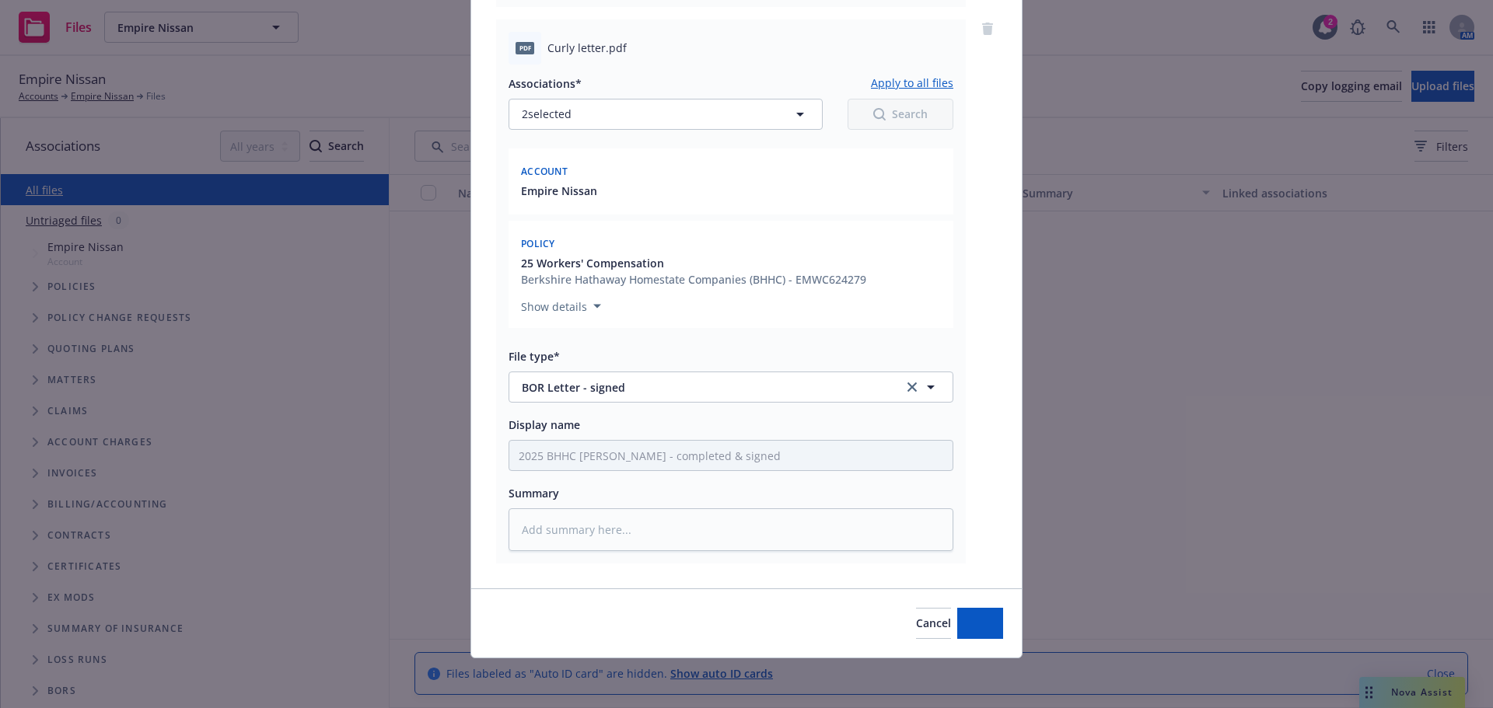
scroll to position [672, 0]
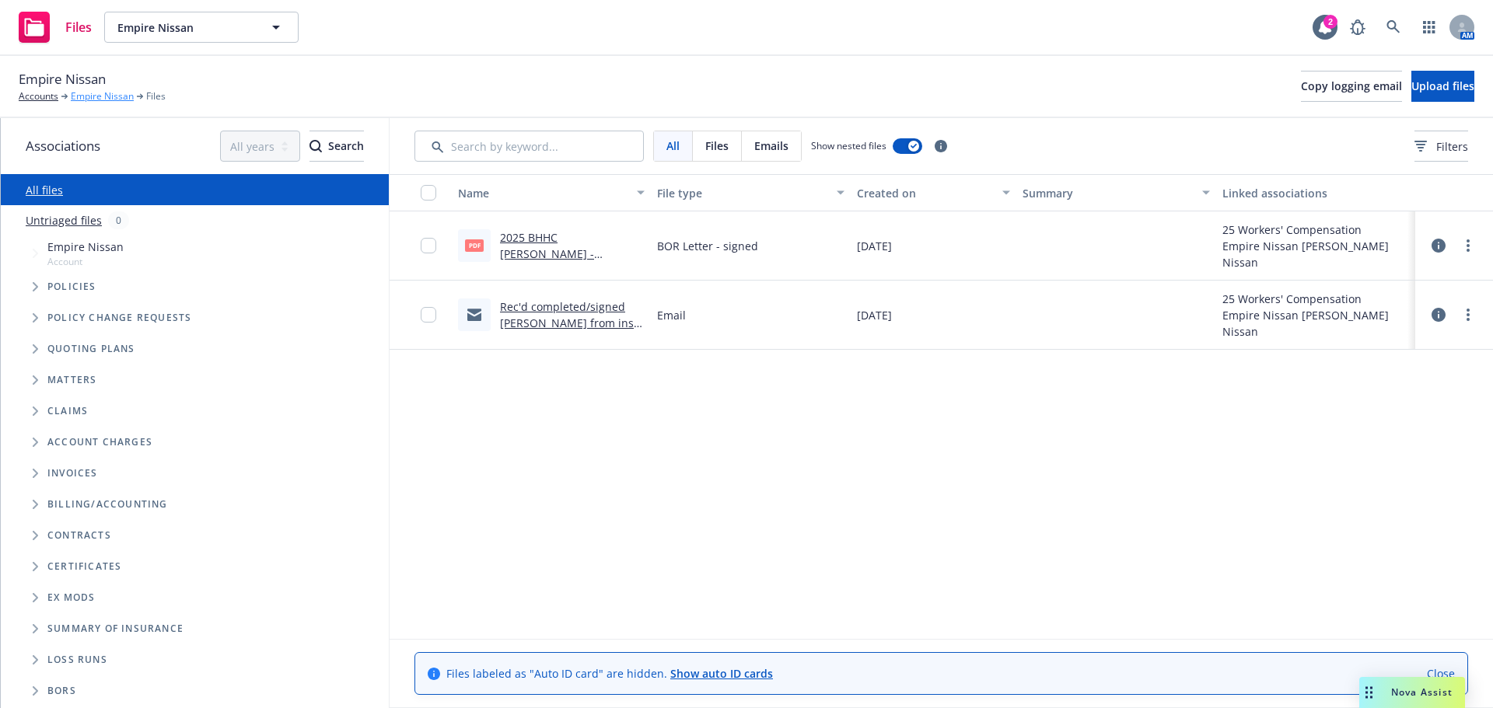
click at [76, 97] on link "Empire Nissan" at bounding box center [102, 96] width 63 height 14
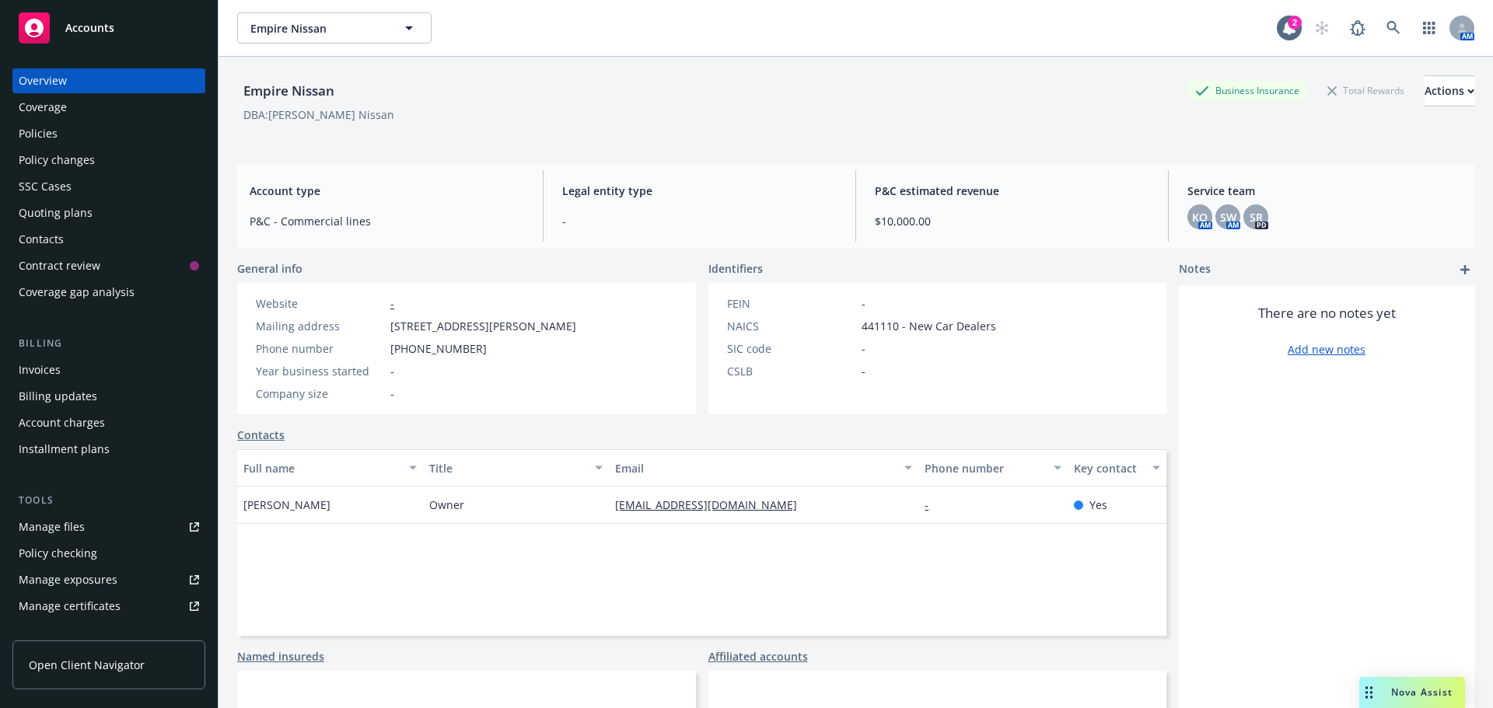
click at [52, 138] on div "Policies" at bounding box center [38, 133] width 39 height 25
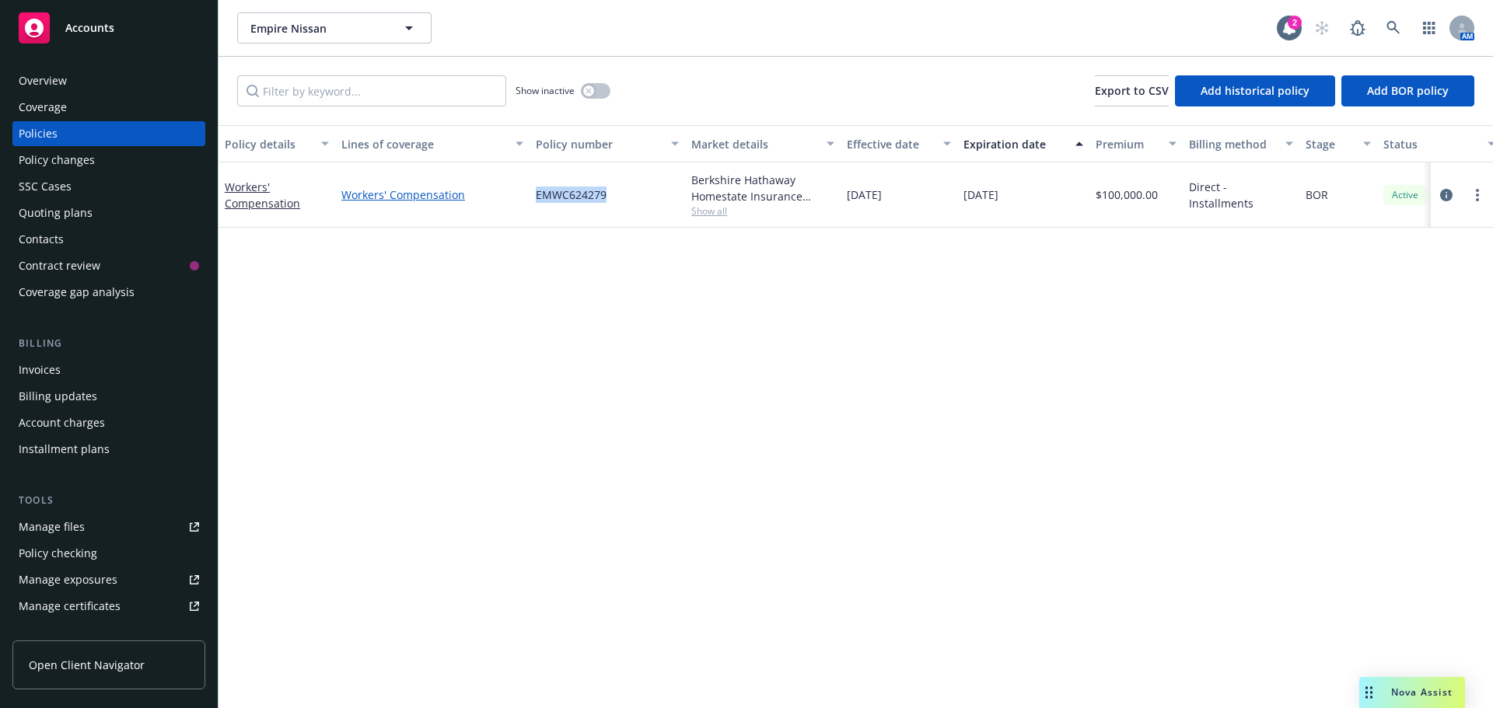
drag, startPoint x: 613, startPoint y: 198, endPoint x: 491, endPoint y: 199, distance: 121.3
click at [491, 199] on div "Workers' Compensation Workers' Compensation EMWC624279 Berkshire Hathaway Homes…" at bounding box center [969, 195] width 1501 height 65
copy div "EMWC624279"
click at [345, 267] on div "Policy details Lines of coverage Policy number Market details Effective date Ex…" at bounding box center [856, 416] width 1275 height 583
click at [109, 25] on span "Accounts" at bounding box center [89, 28] width 49 height 12
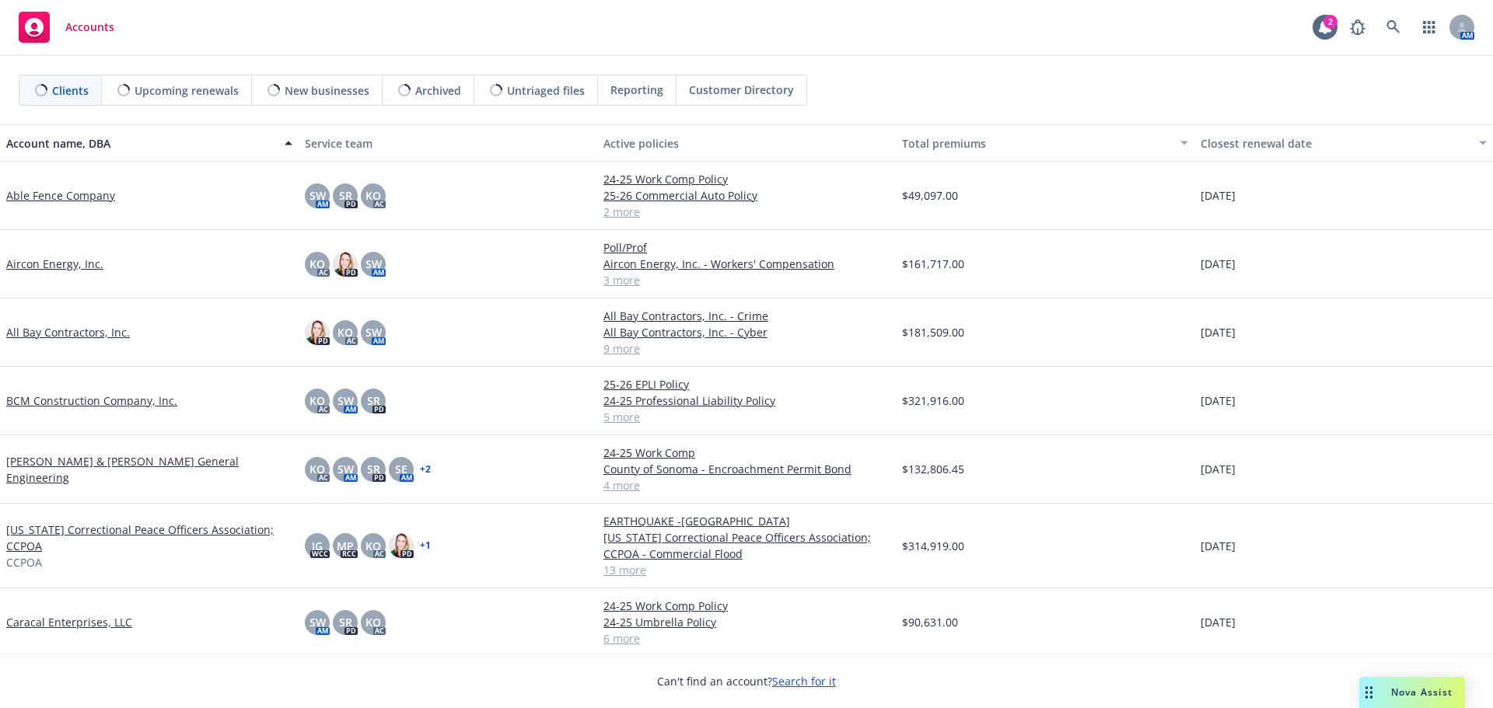
scroll to position [156, 0]
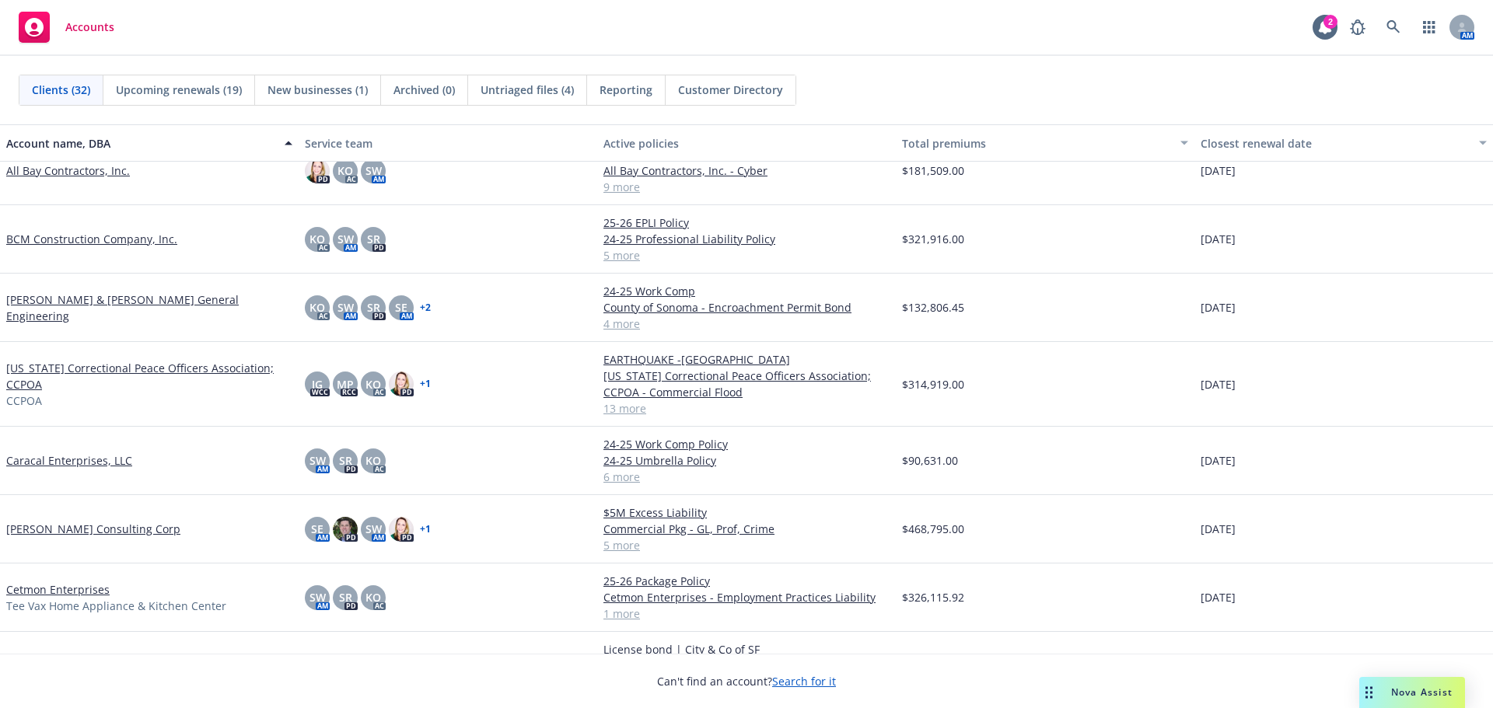
click at [85, 529] on link "[PERSON_NAME] Consulting Corp" at bounding box center [93, 529] width 174 height 16
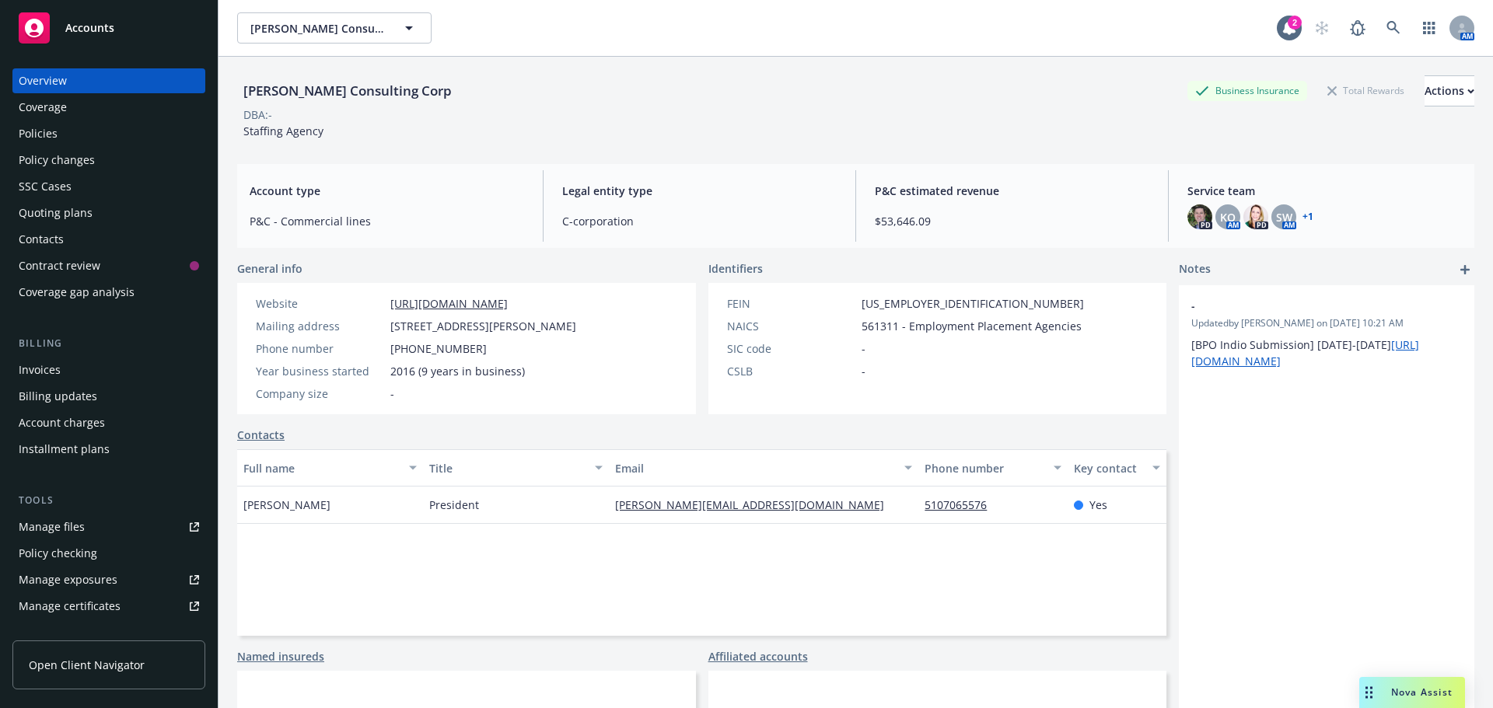
scroll to position [78, 0]
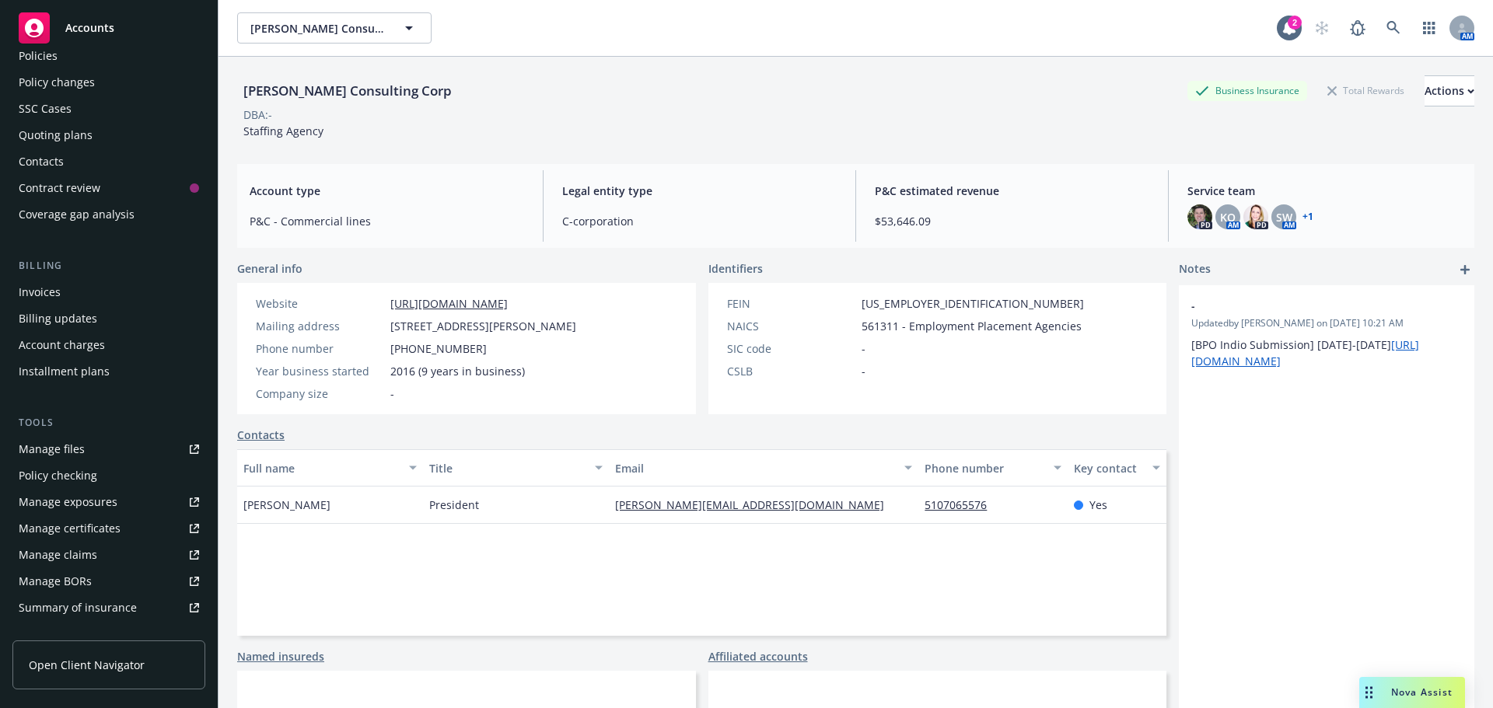
click at [86, 454] on link "Manage files" at bounding box center [108, 449] width 193 height 25
click at [107, 43] on div "Accounts" at bounding box center [109, 27] width 180 height 31
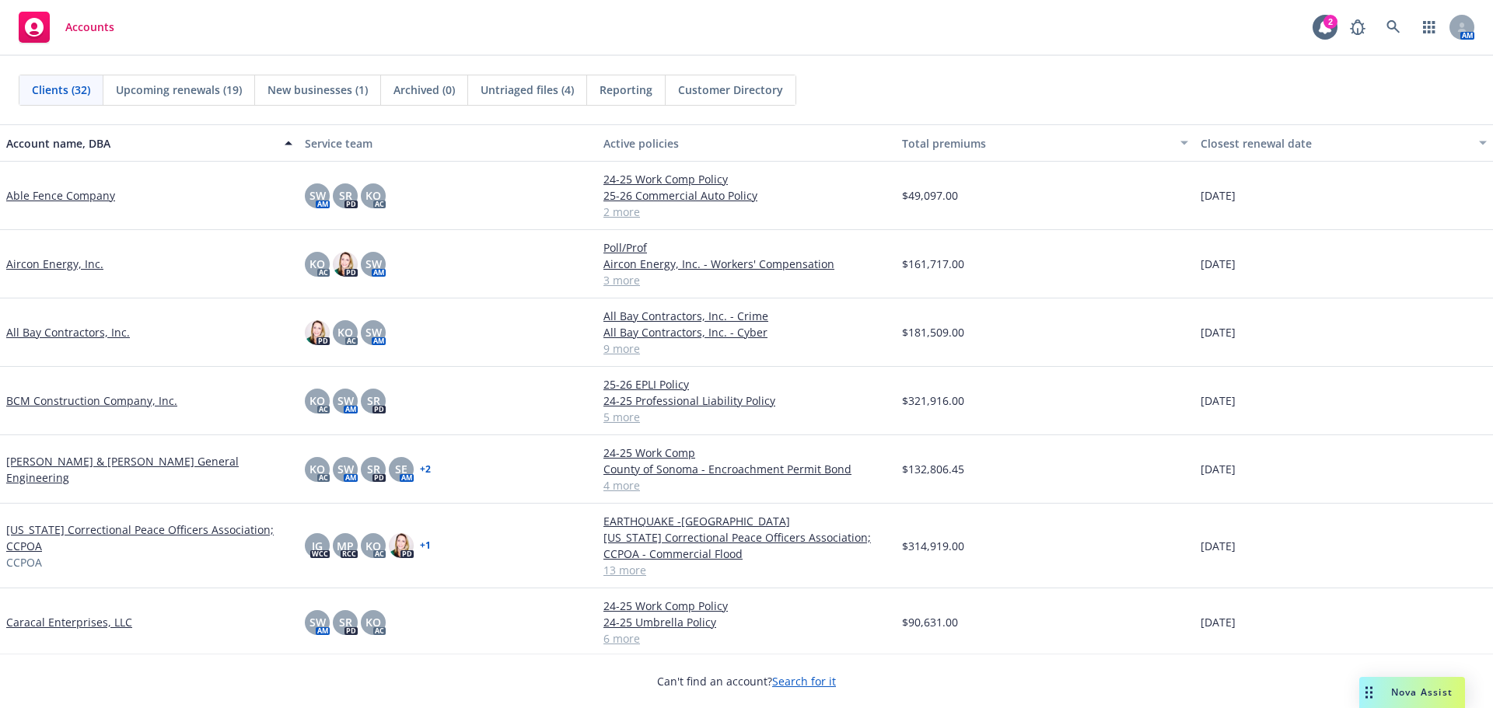
scroll to position [311, 0]
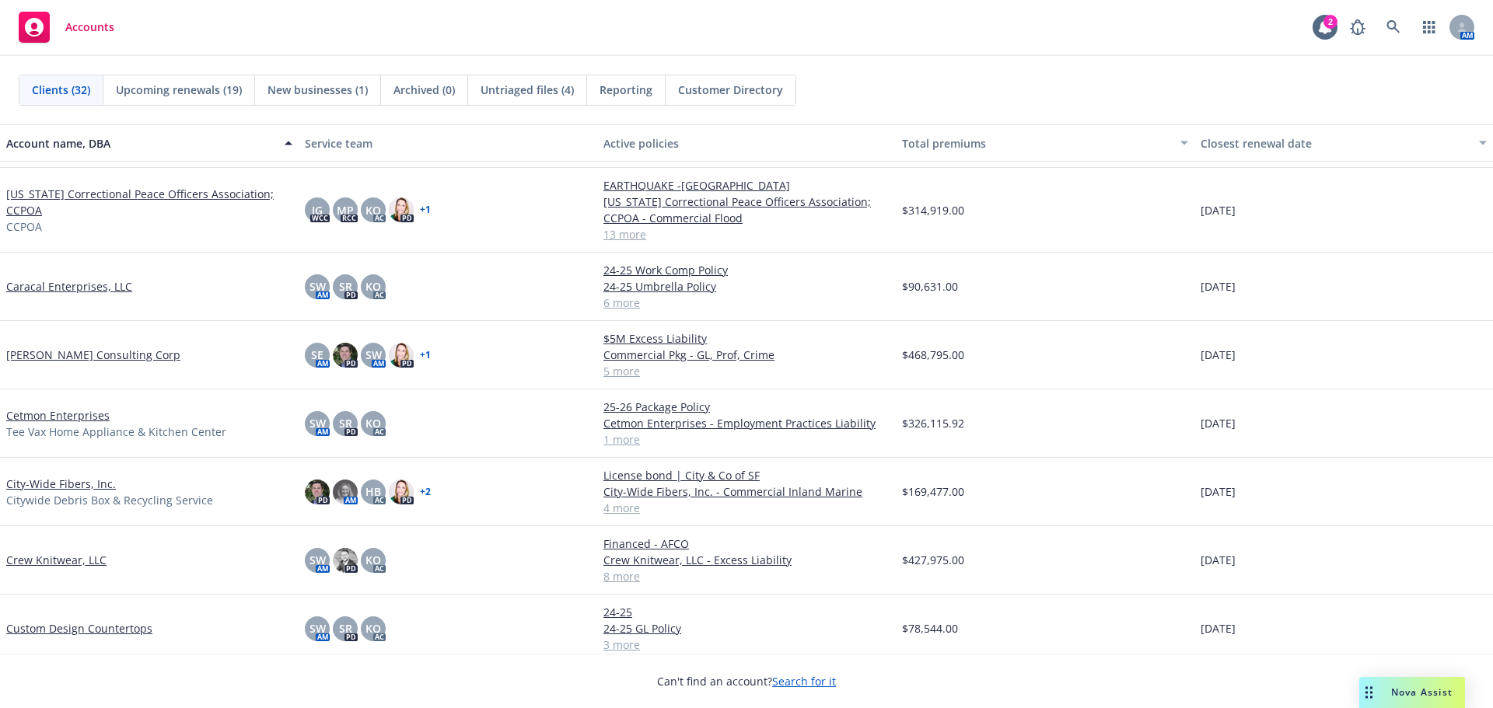
click at [61, 413] on link "Cetmon Enterprises" at bounding box center [57, 415] width 103 height 16
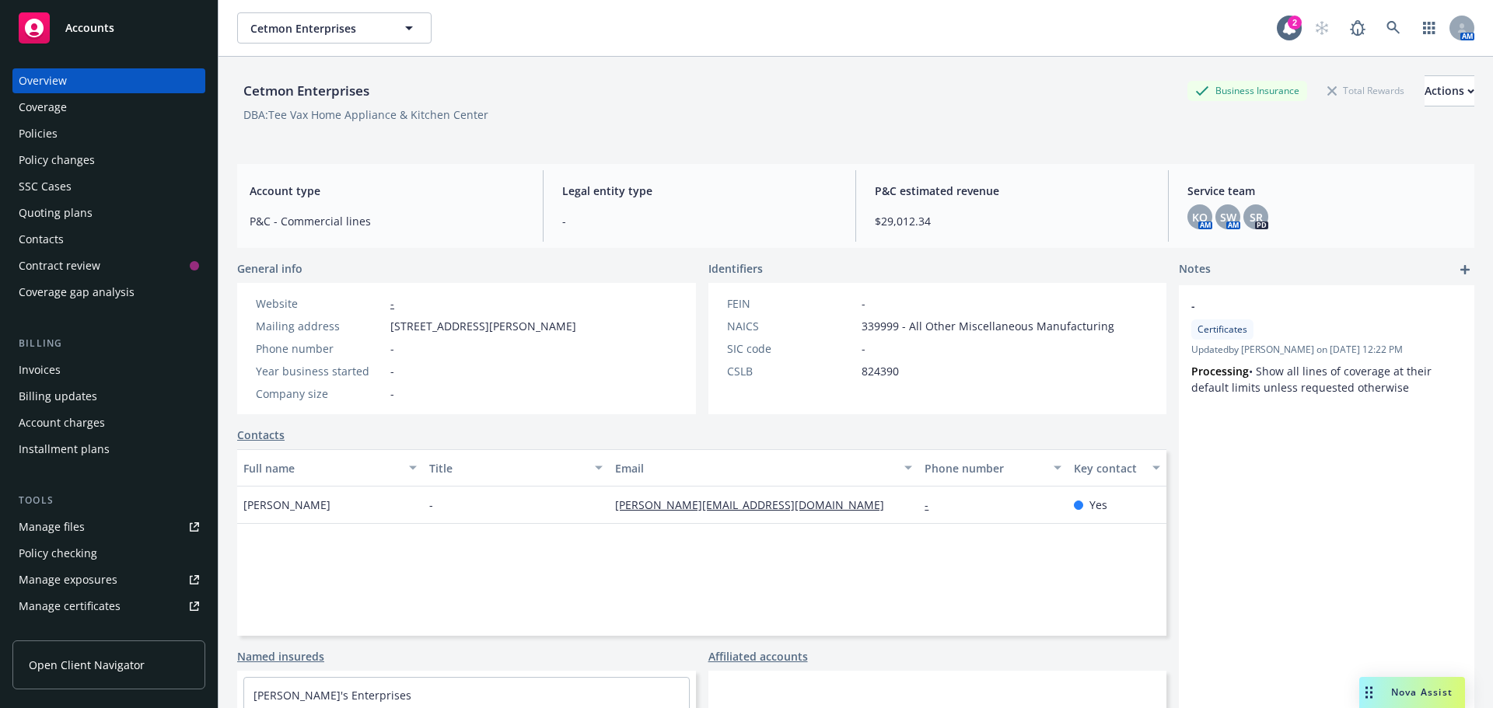
click at [63, 526] on div "Manage files" at bounding box center [52, 527] width 66 height 25
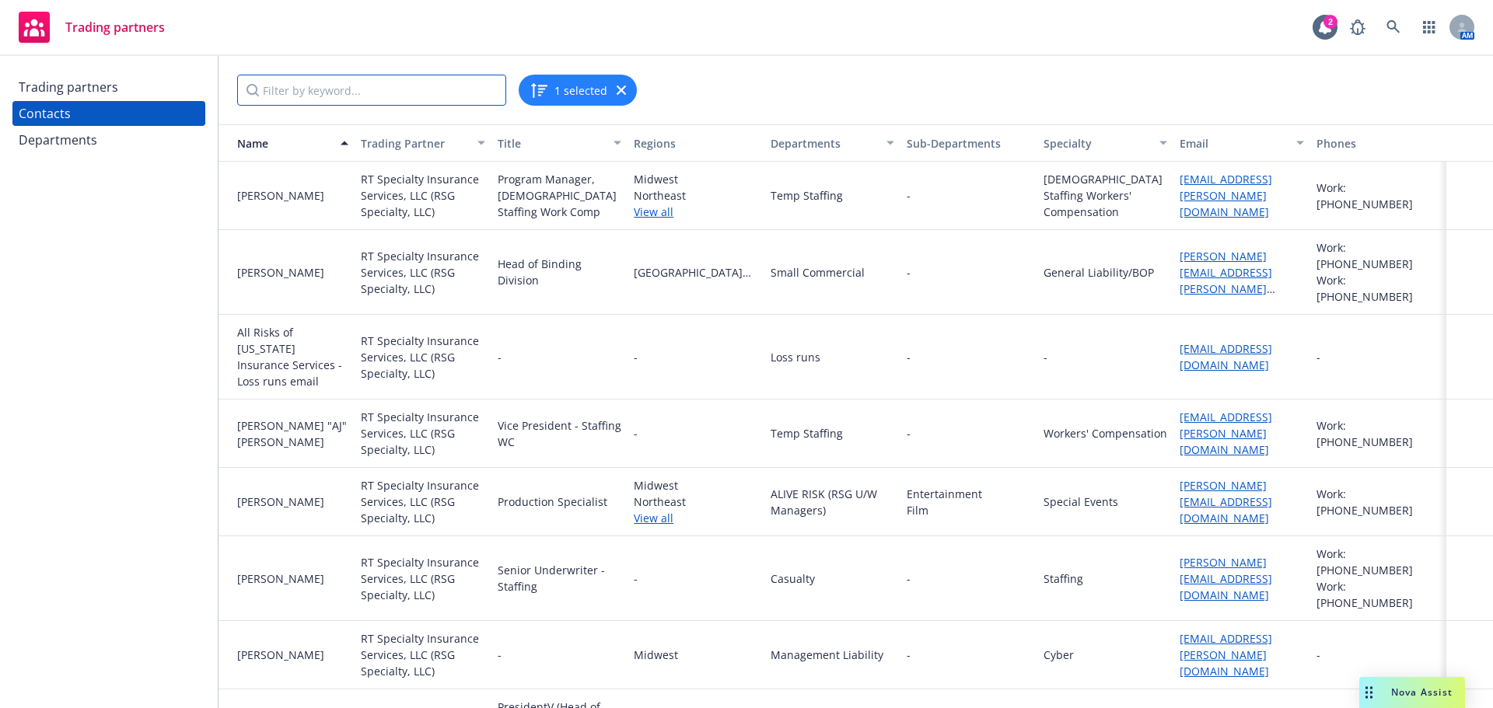
click at [342, 92] on input "Filter by keyword..." at bounding box center [371, 90] width 269 height 31
click at [82, 98] on div "Trading partners" at bounding box center [69, 87] width 100 height 25
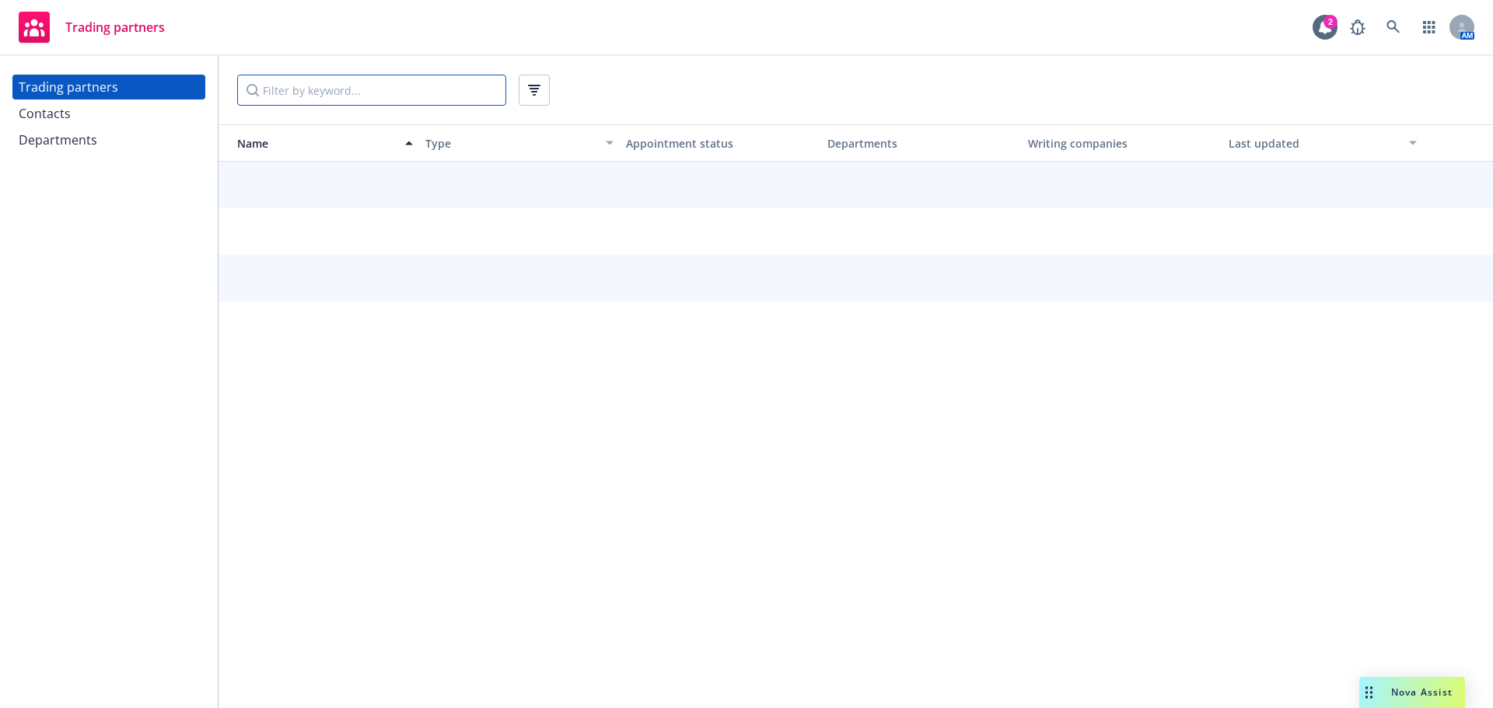
click at [388, 86] on input "Filter by keyword..." at bounding box center [371, 90] width 269 height 31
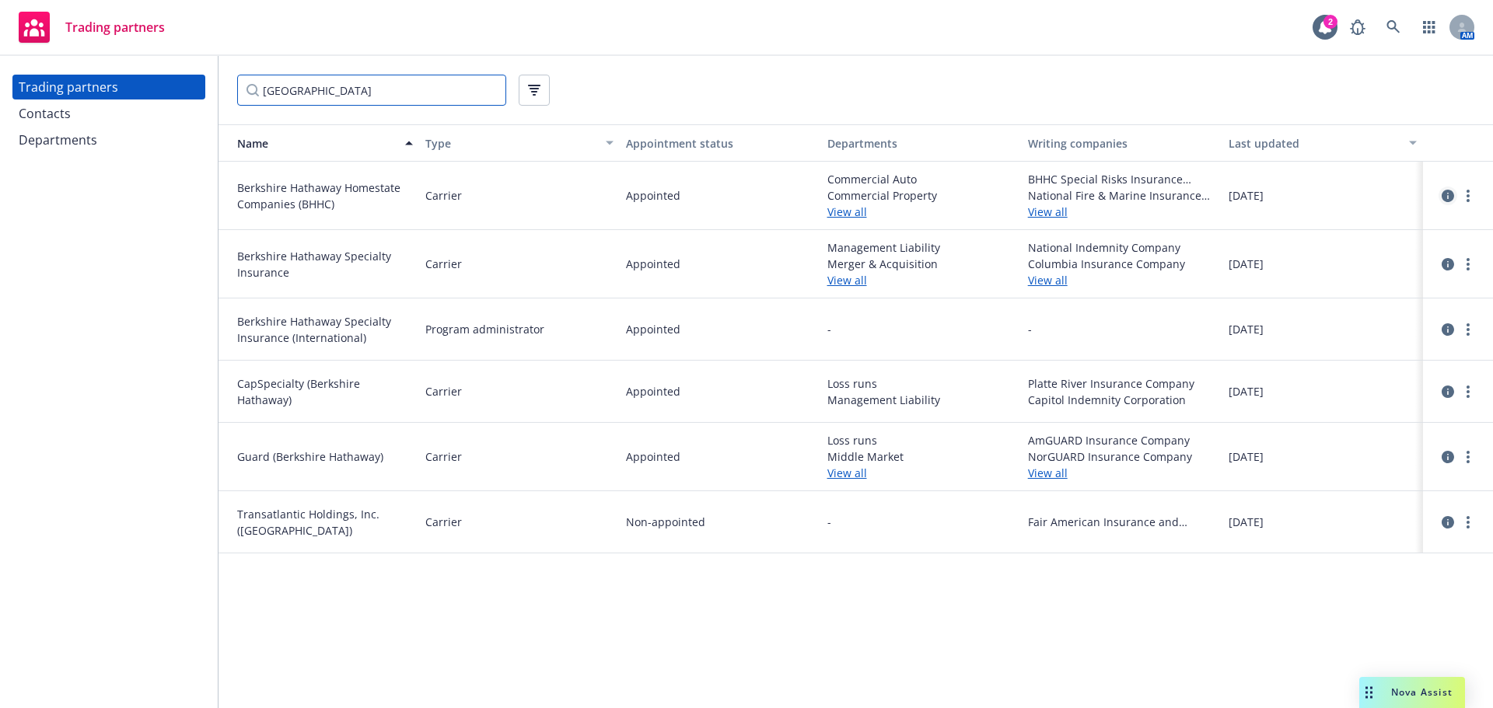
type input "berkshire"
click at [1448, 198] on icon "circleInformation" at bounding box center [1448, 196] width 12 height 12
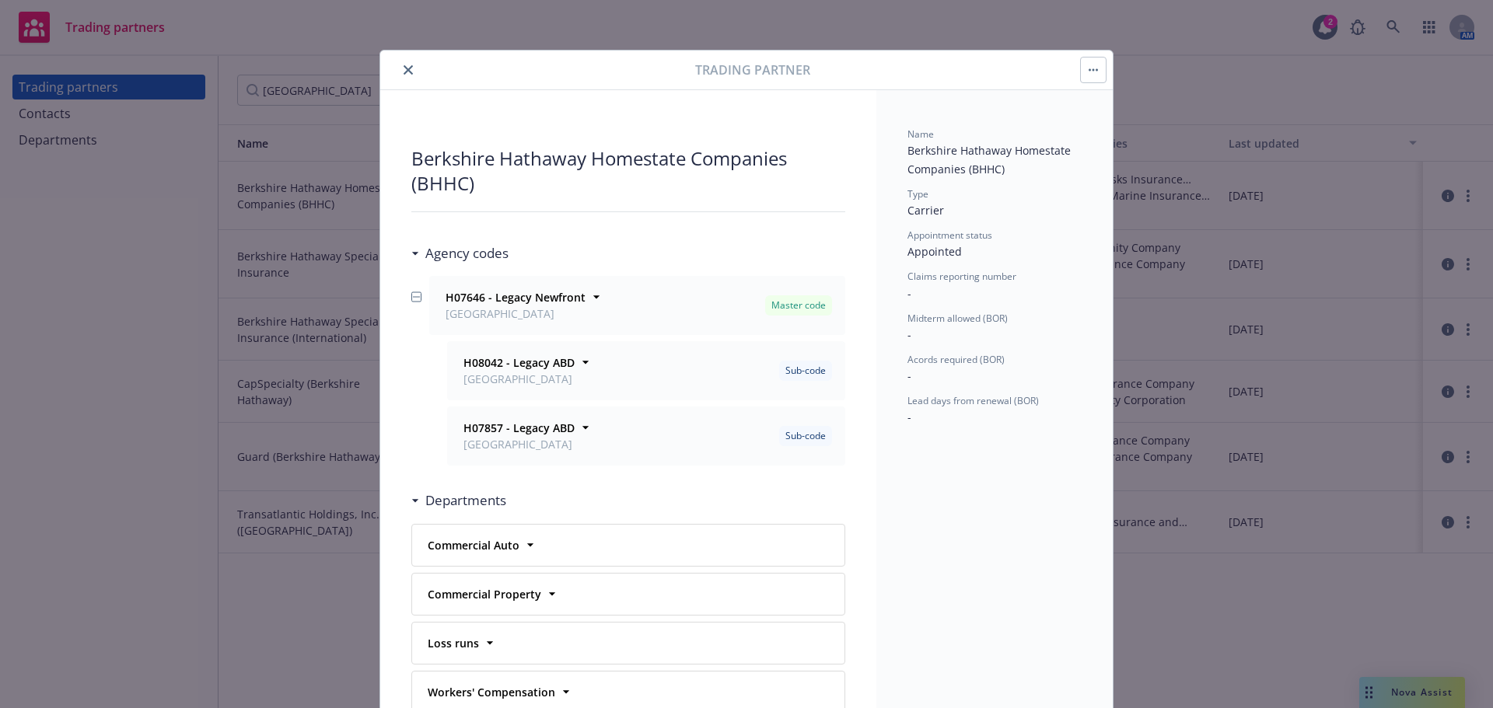
click at [399, 70] on button "close" at bounding box center [408, 70] width 19 height 19
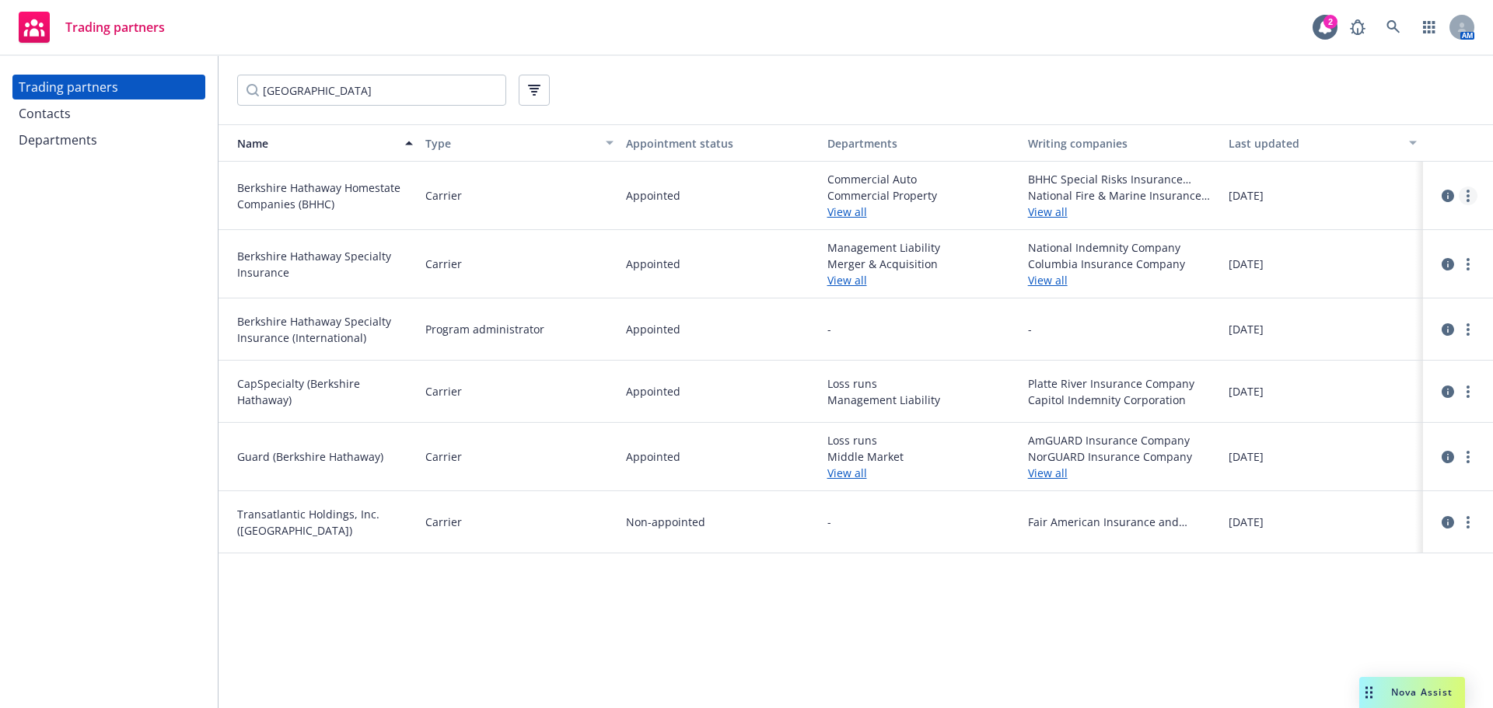
click at [1471, 197] on link "more" at bounding box center [1468, 196] width 19 height 19
click at [1367, 232] on link "View contacts" at bounding box center [1389, 227] width 173 height 31
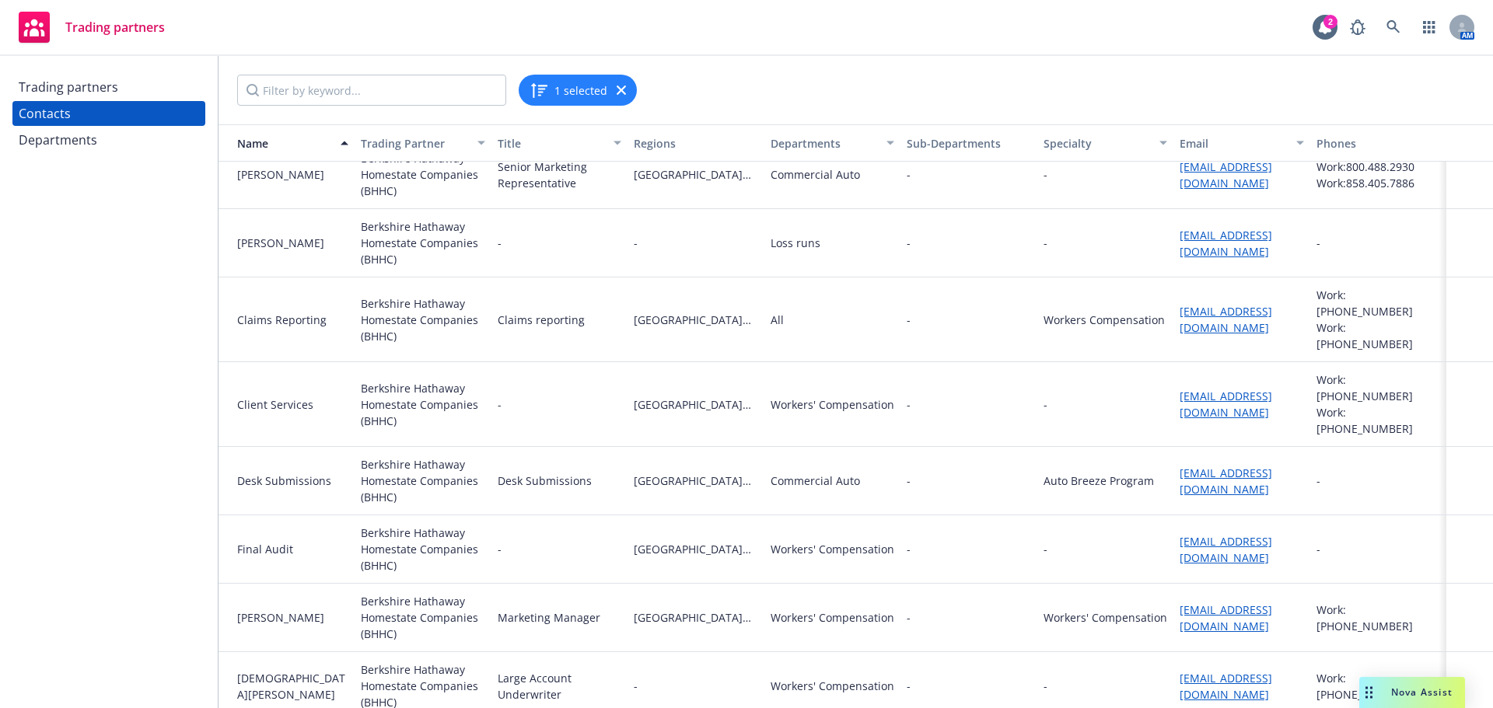
scroll to position [156, 0]
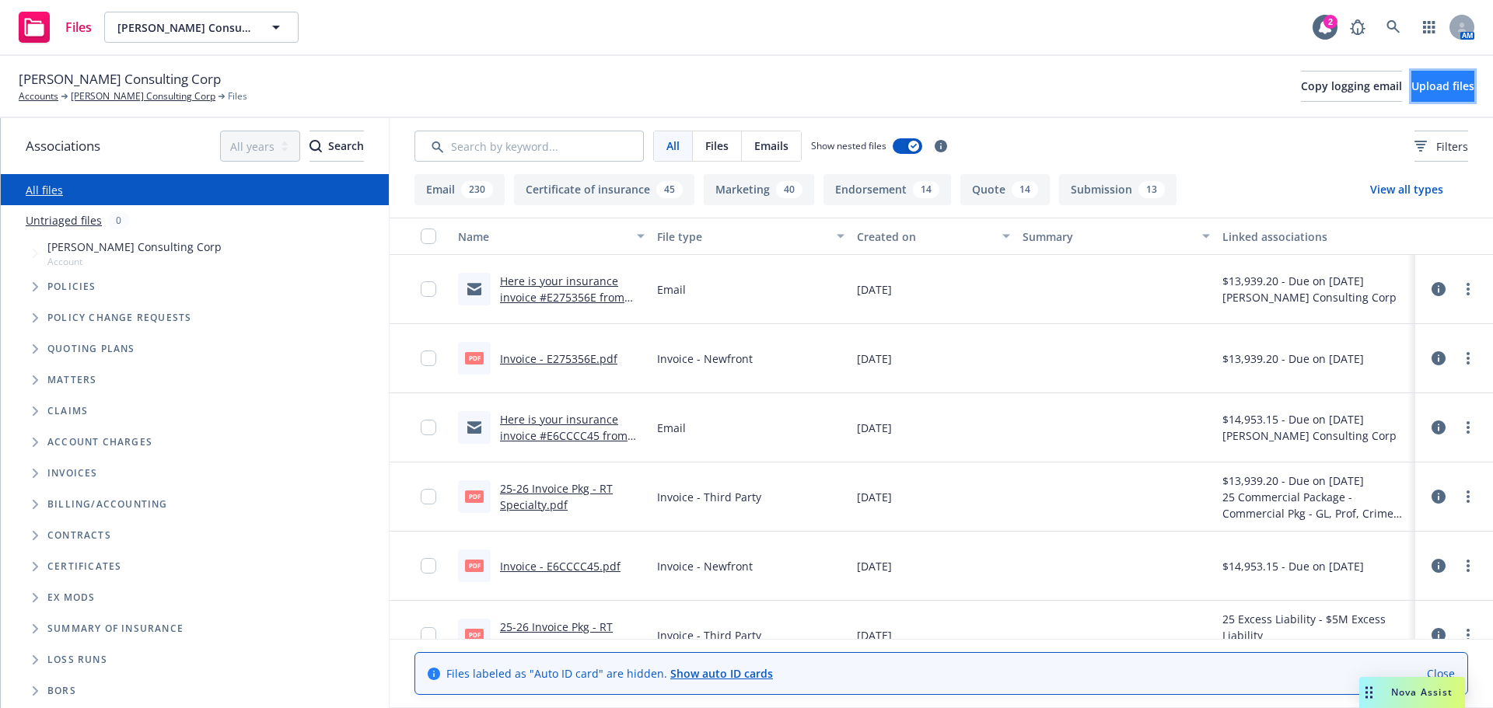
click at [1441, 81] on span "Upload files" at bounding box center [1442, 86] width 63 height 15
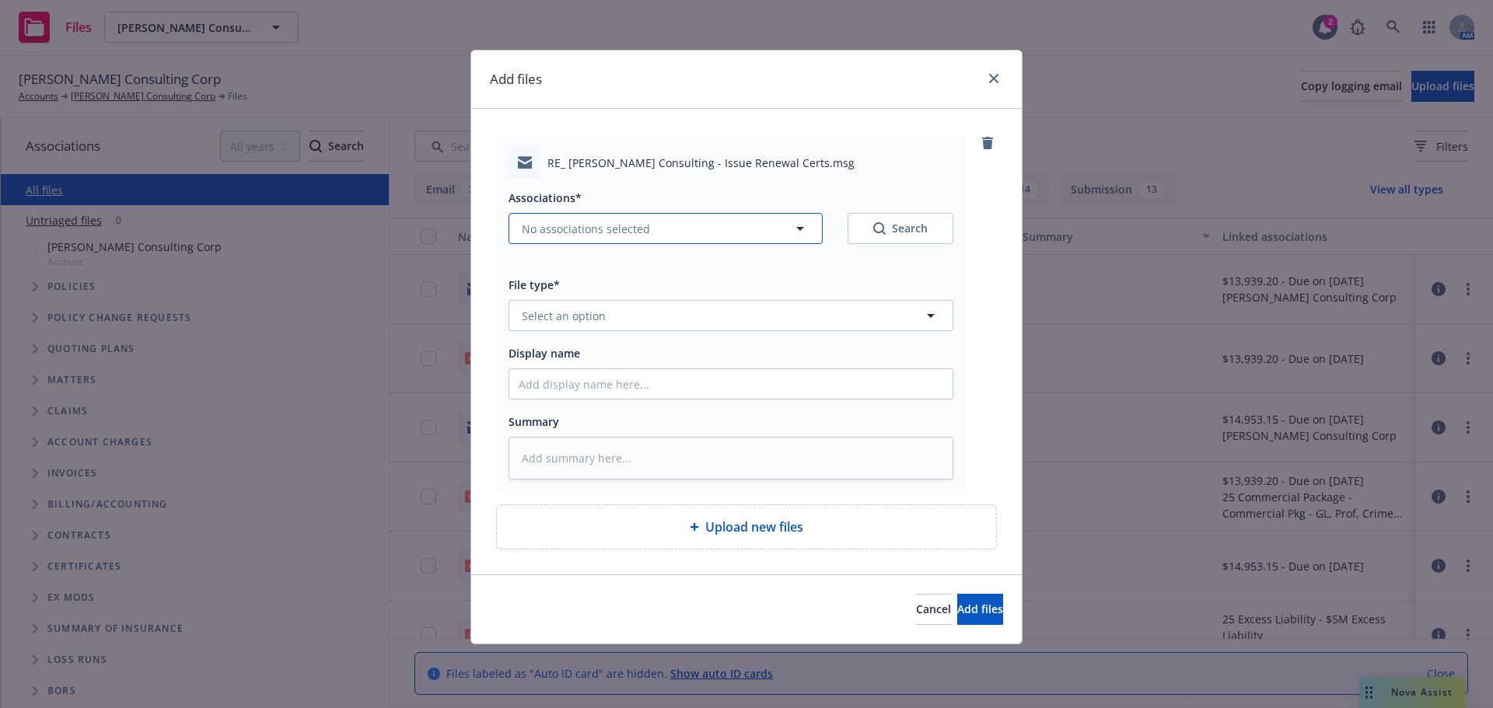
click at [577, 237] on button "No associations selected" at bounding box center [666, 228] width 314 height 31
type textarea "x"
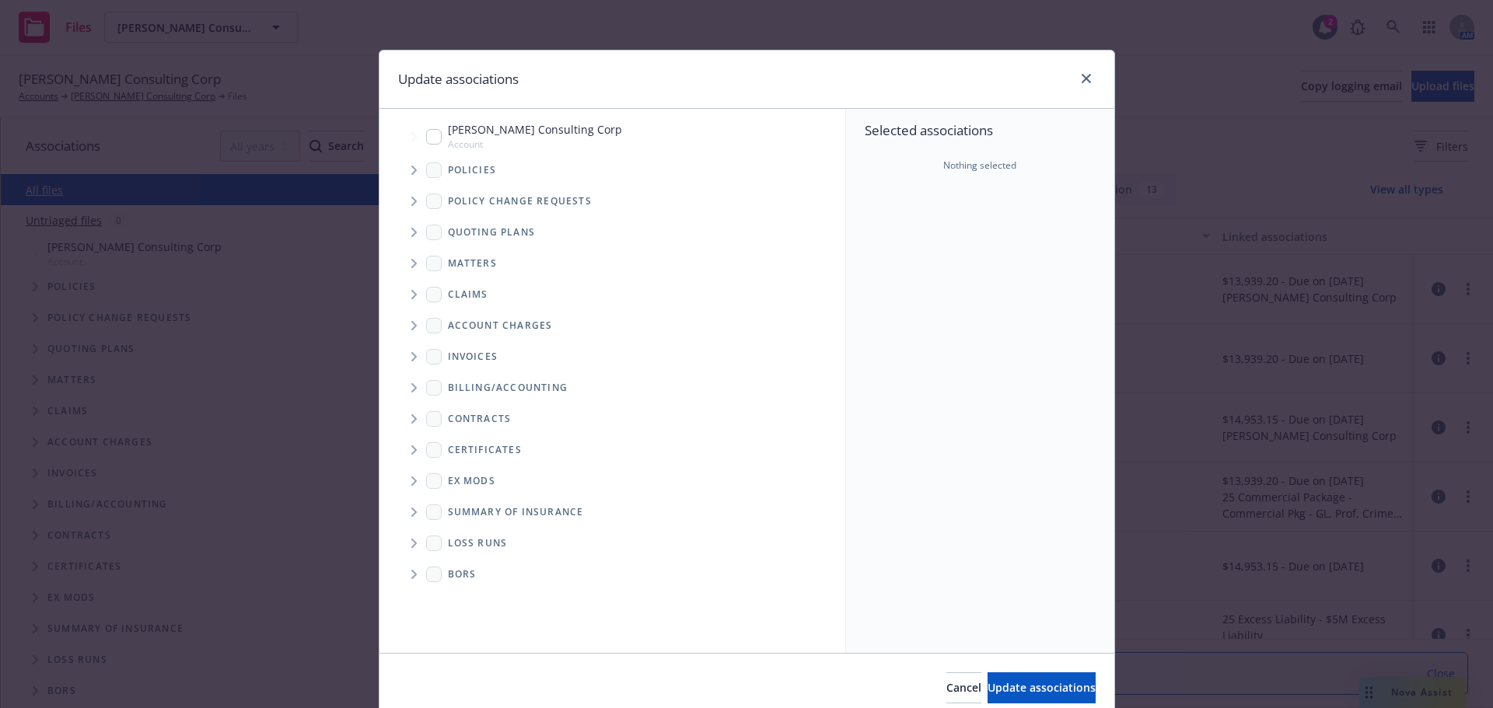
click at [426, 134] on input "Tree Example" at bounding box center [434, 137] width 16 height 16
checkbox input "true"
click at [411, 166] on icon "Tree Example" at bounding box center [414, 170] width 6 height 9
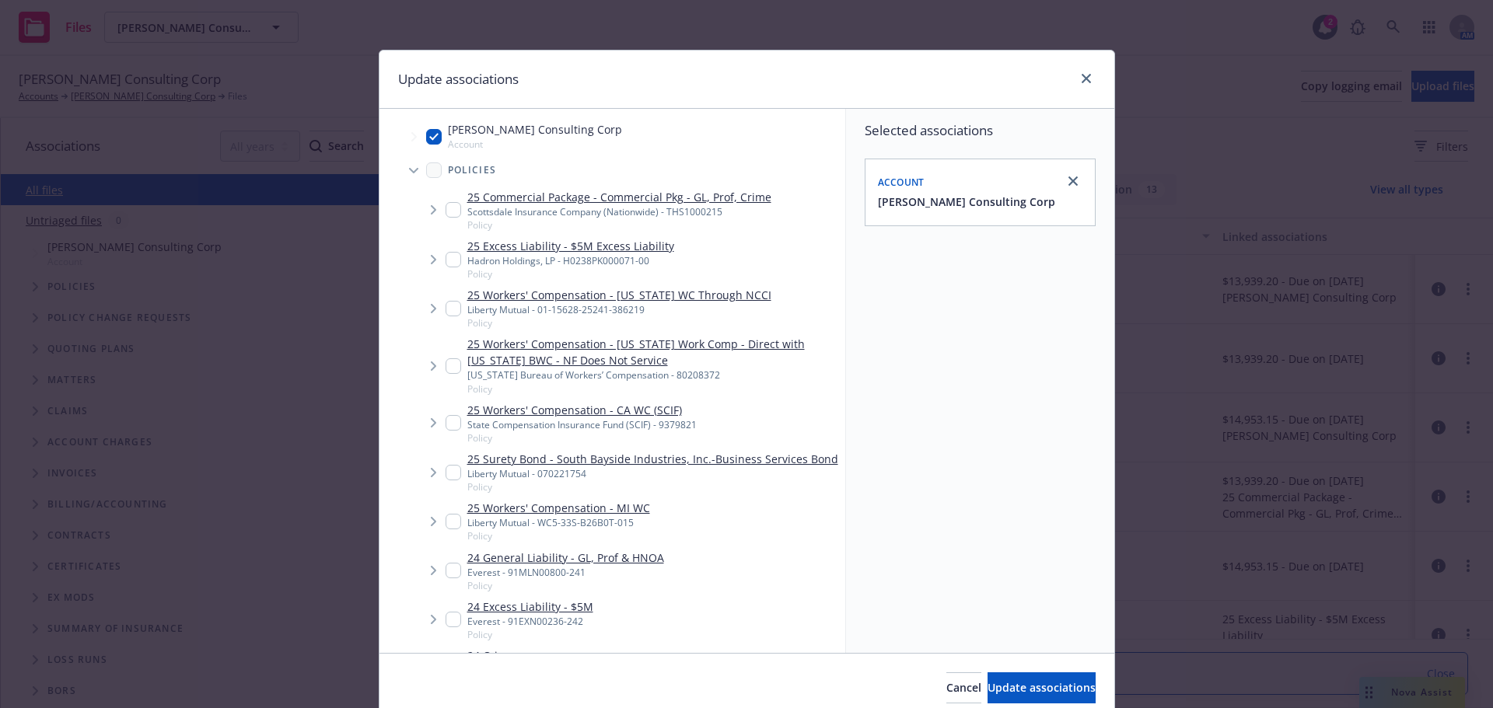
click at [448, 208] on input "Tree Example" at bounding box center [454, 210] width 16 height 16
checkbox input "true"
type textarea "x"
click at [446, 263] on input "Tree Example" at bounding box center [454, 260] width 16 height 16
checkbox input "true"
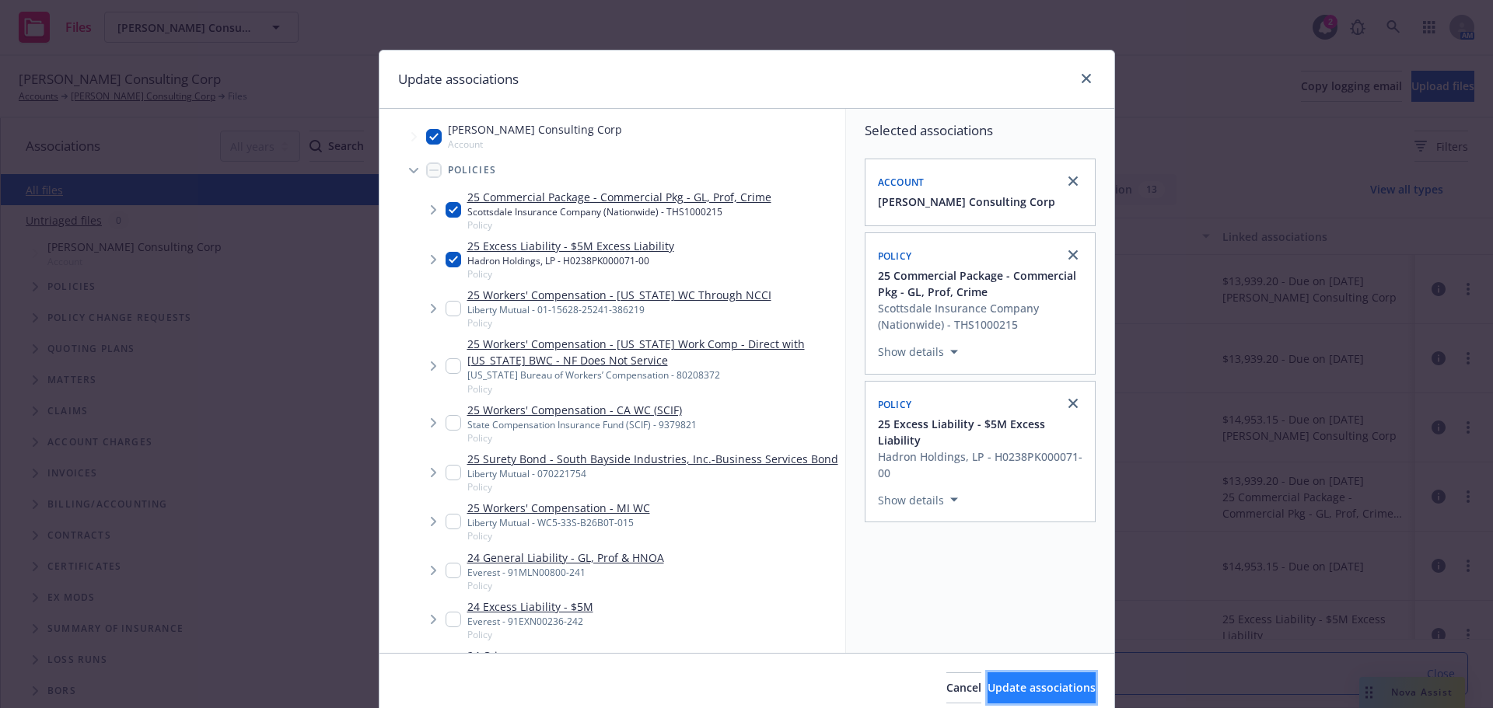
click at [1006, 696] on button "Update associations" at bounding box center [1042, 688] width 108 height 31
type textarea "x"
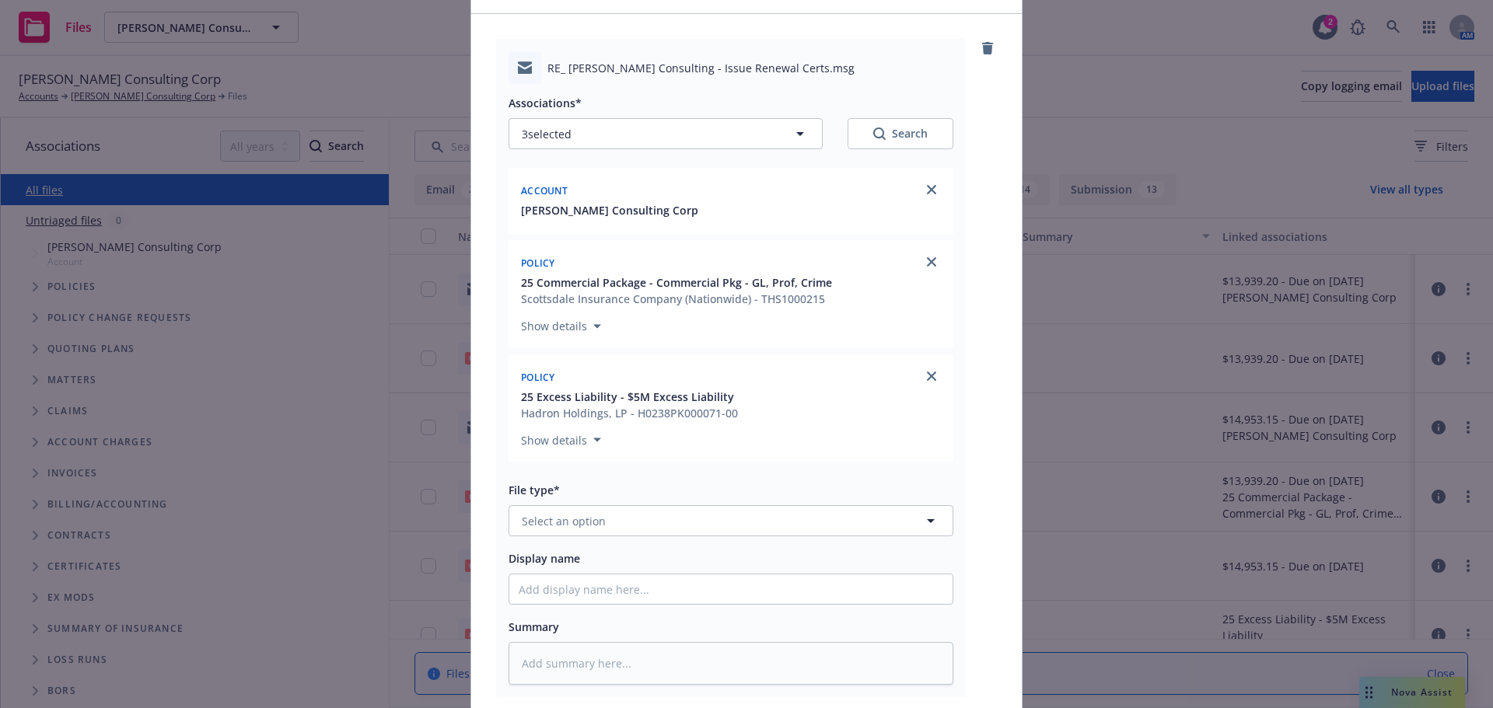
scroll to position [233, 0]
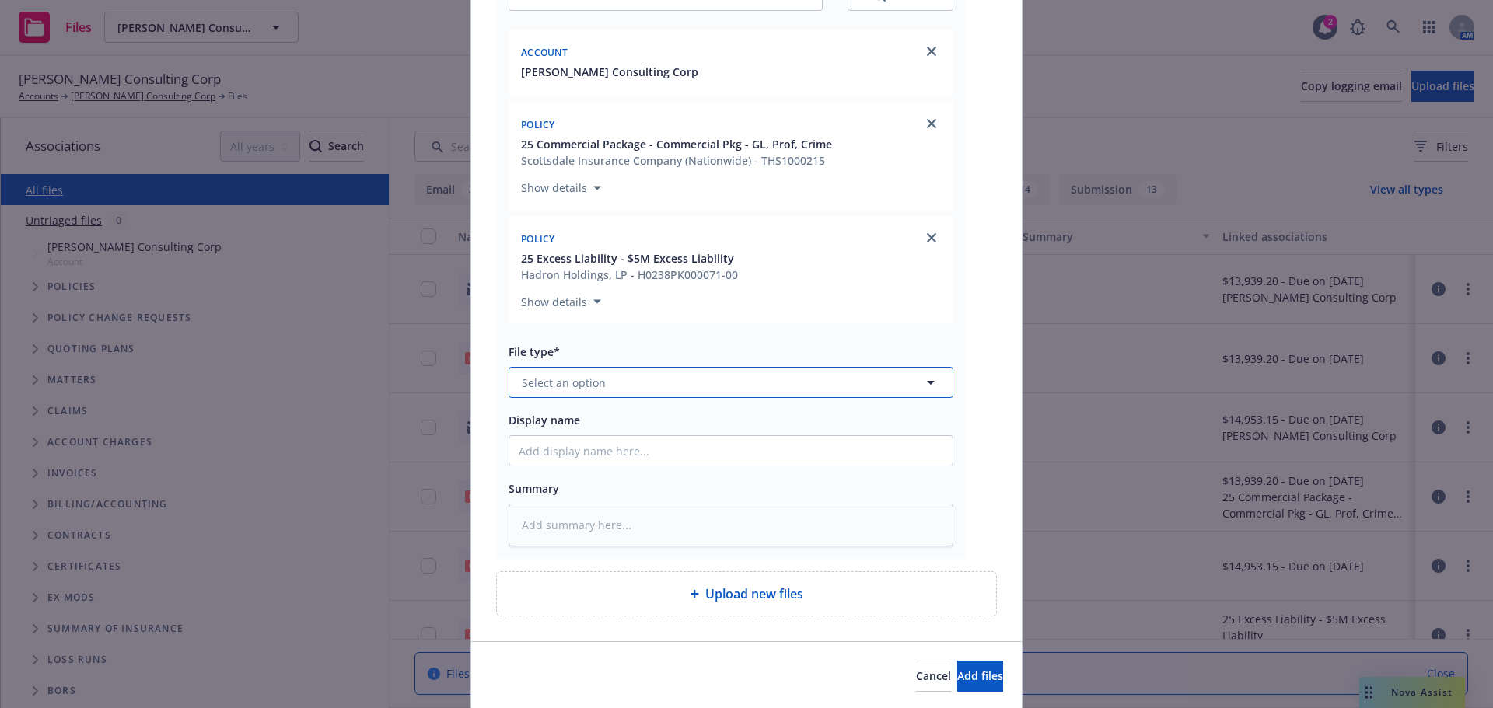
click at [563, 382] on span "Select an option" at bounding box center [564, 383] width 84 height 16
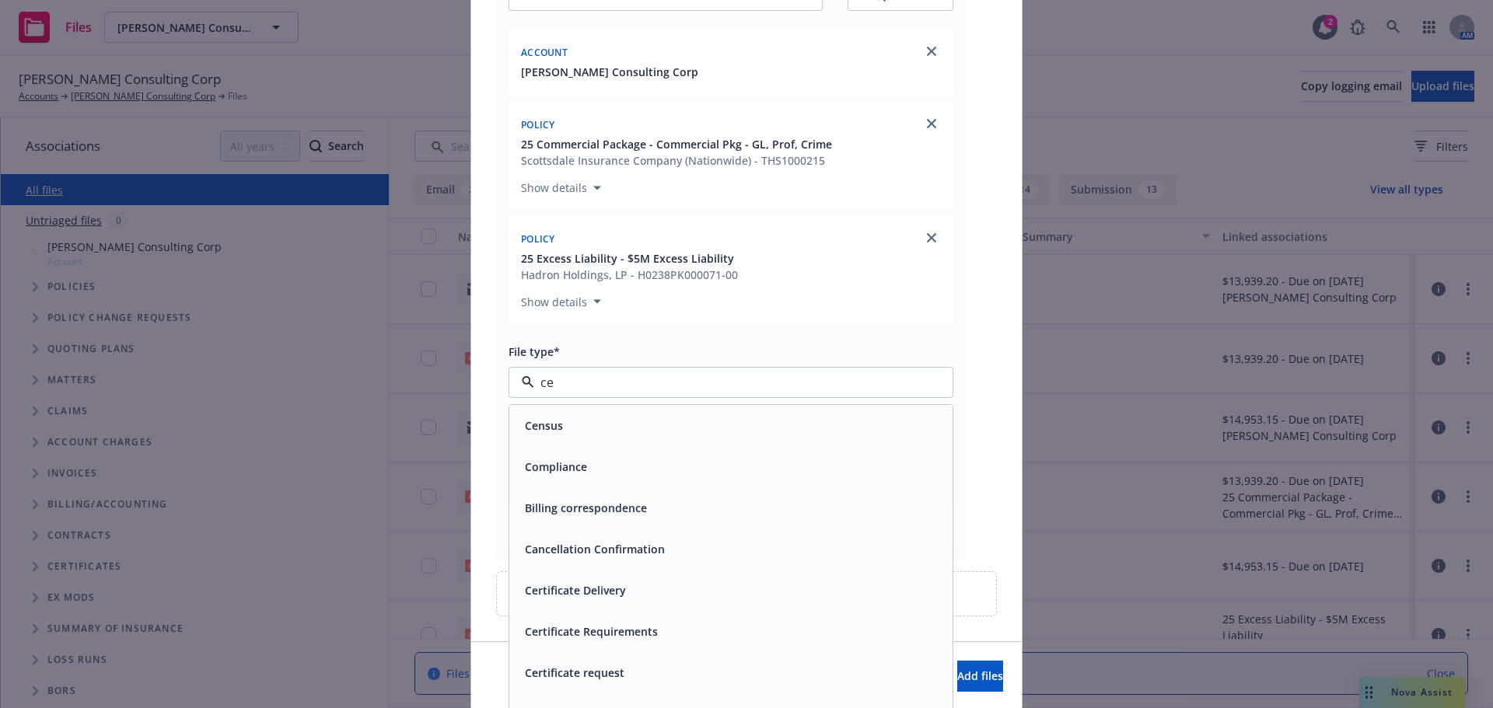
type input "cer"
click at [573, 418] on span "Certificate Delivery" at bounding box center [575, 426] width 101 height 16
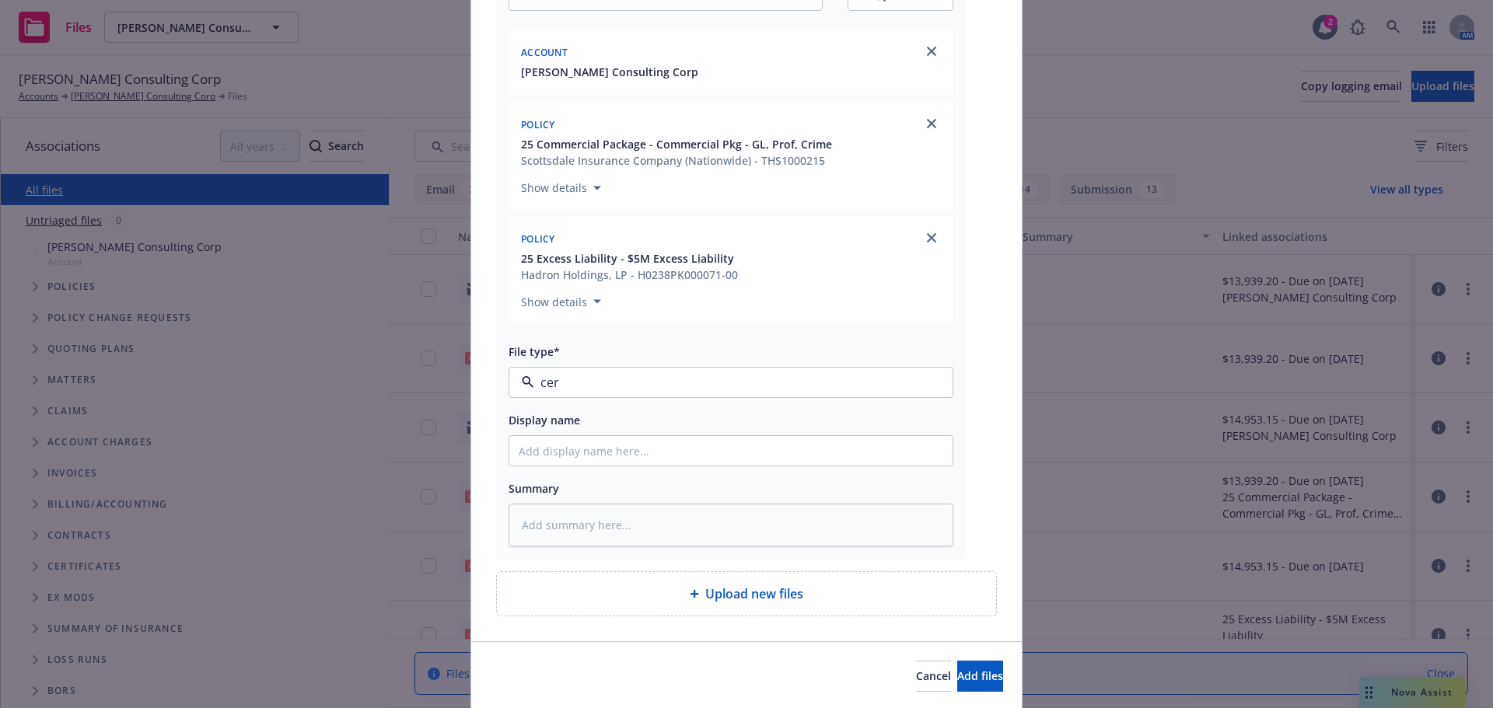
type textarea "x"
click at [641, 386] on span "Certificate Delivery" at bounding box center [702, 383] width 360 height 16
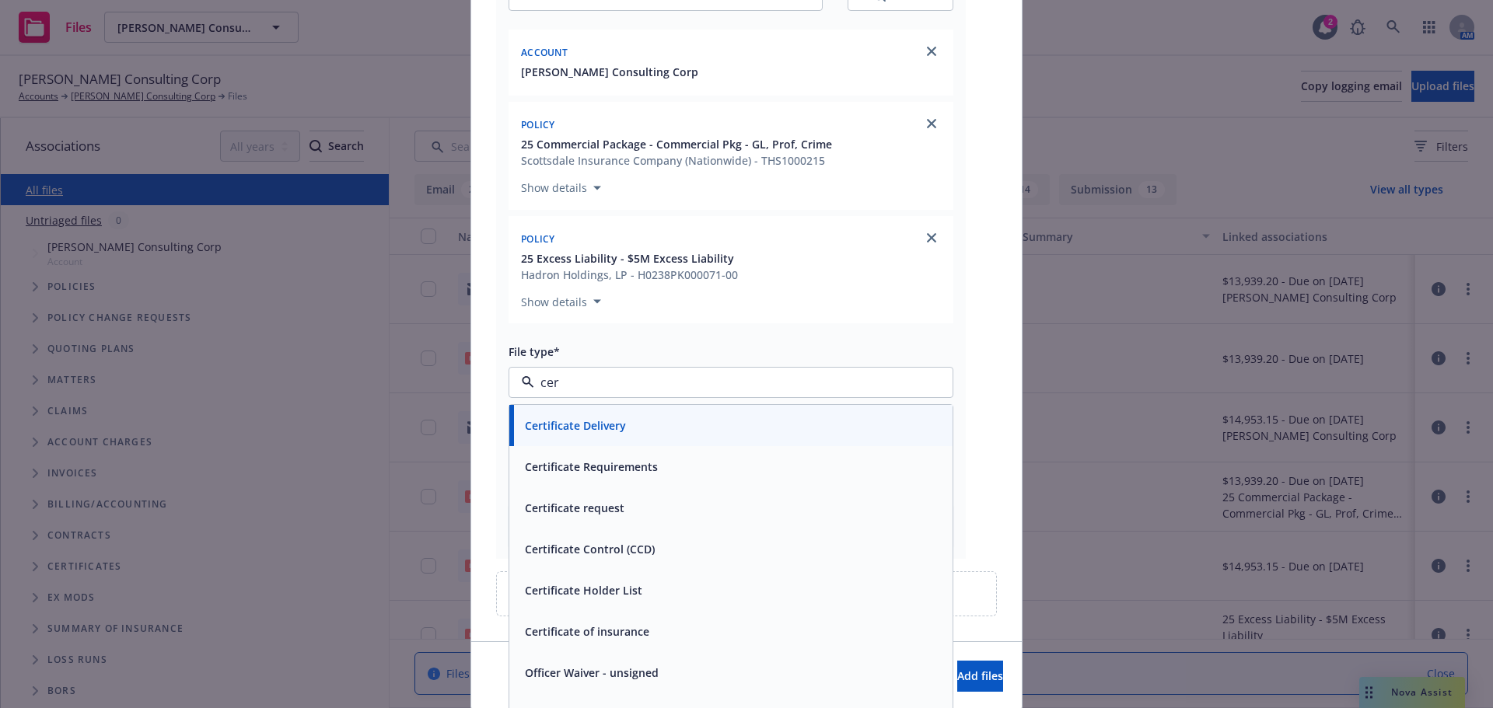
type input "cert"
click at [625, 428] on div "Certificate Delivery" at bounding box center [731, 425] width 425 height 23
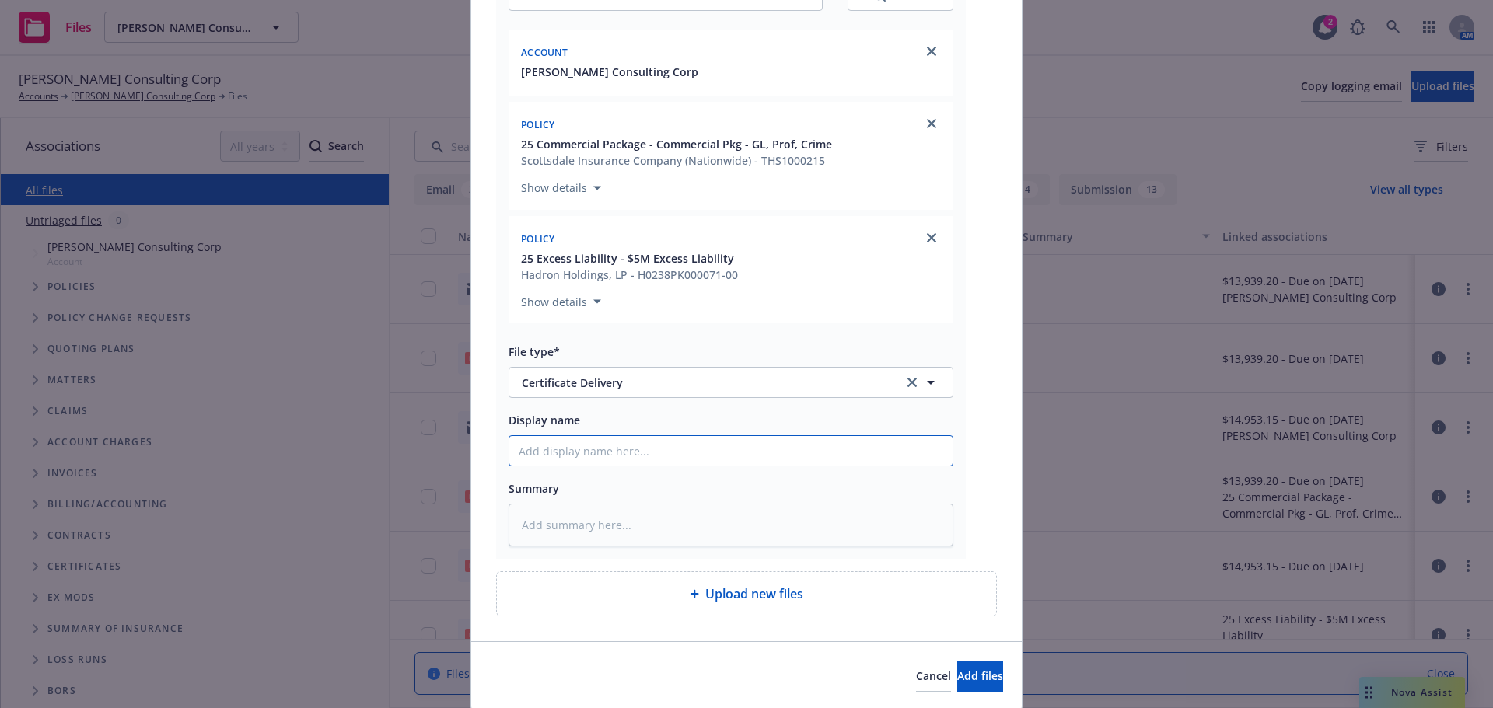
click at [596, 450] on input "Display name" at bounding box center [730, 451] width 443 height 30
type textarea "x"
type input "R"
type textarea "x"
type input "RE"
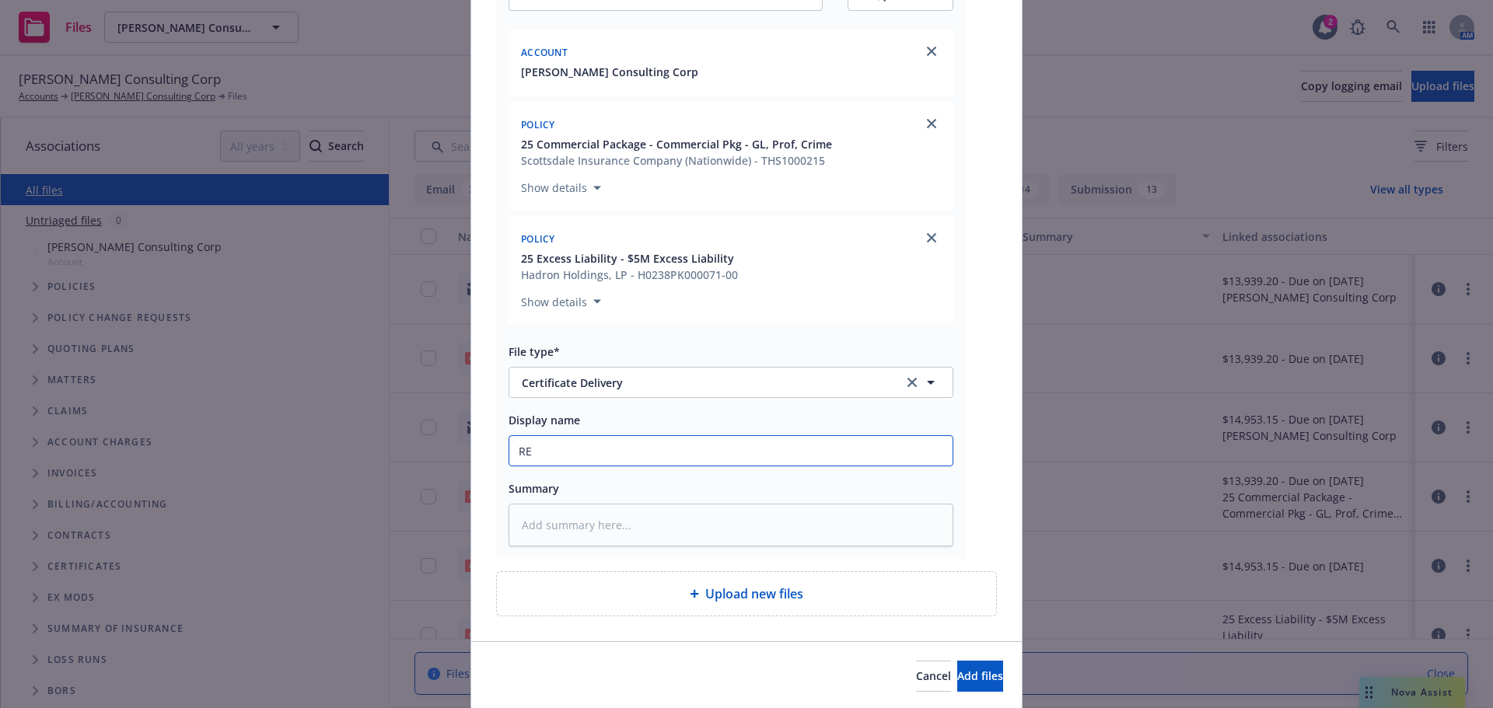
type textarea "x"
type input "REC"
type textarea "x"
type input "REC:"
type textarea "x"
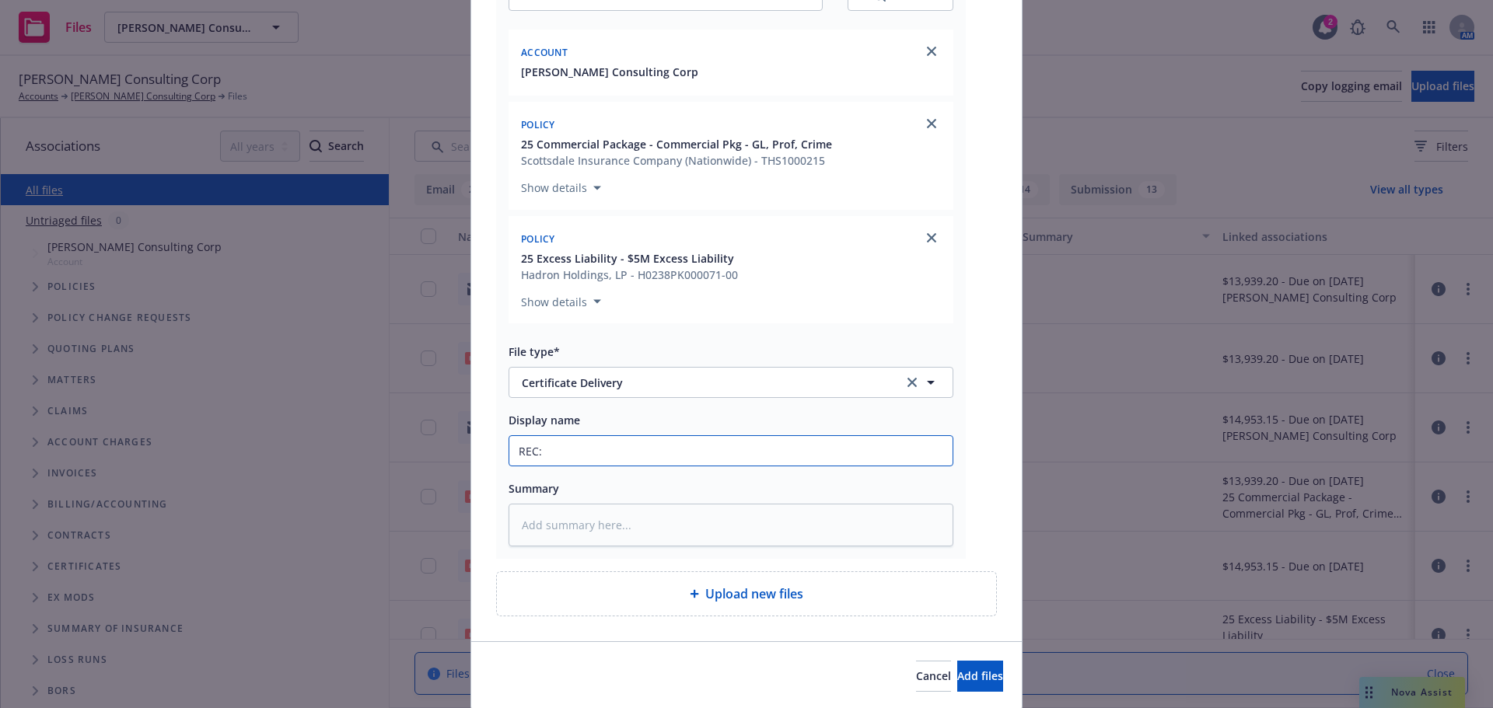
type input "REC"
type textarea "x"
type input "REC'"
type textarea "x"
type input "REC'D"
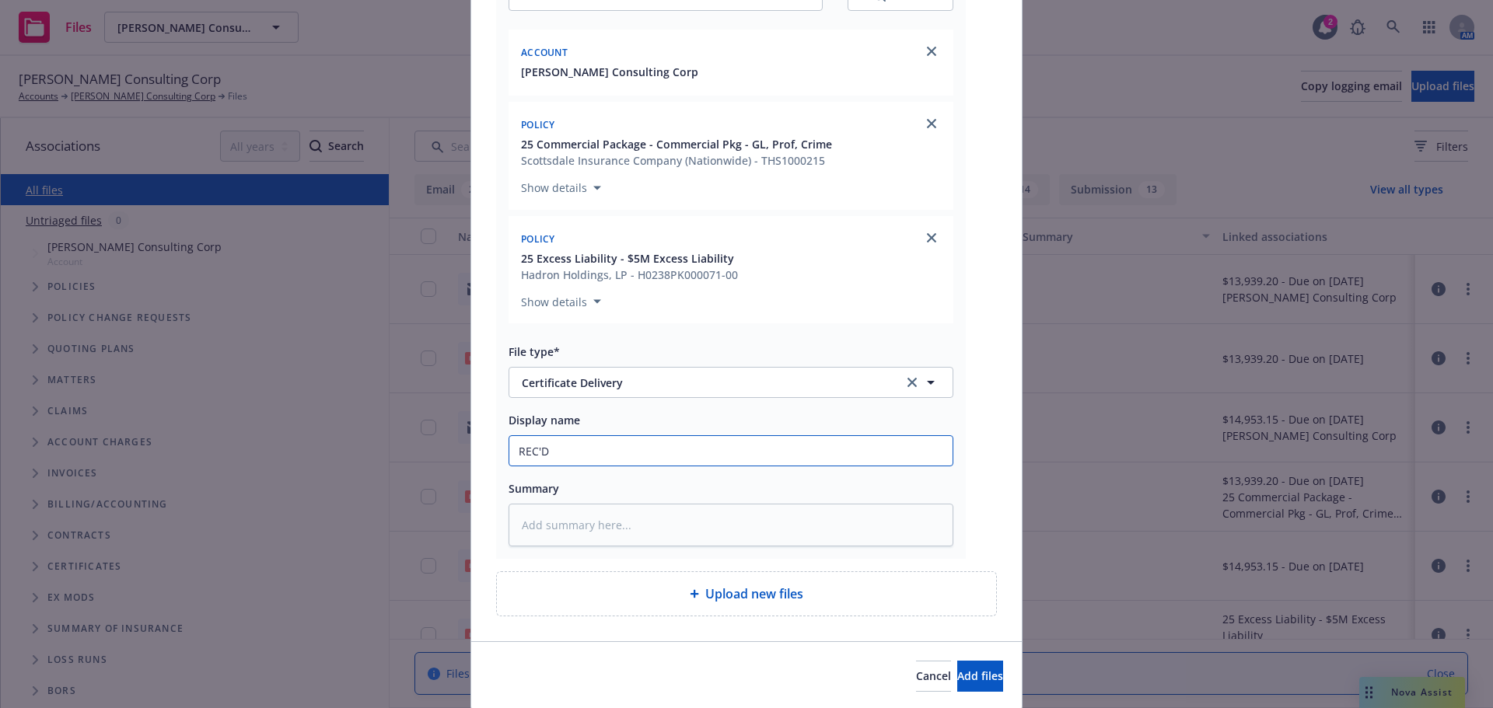
type textarea "x"
type input "REC'D"
type textarea "x"
type input "REC'D c"
type textarea "x"
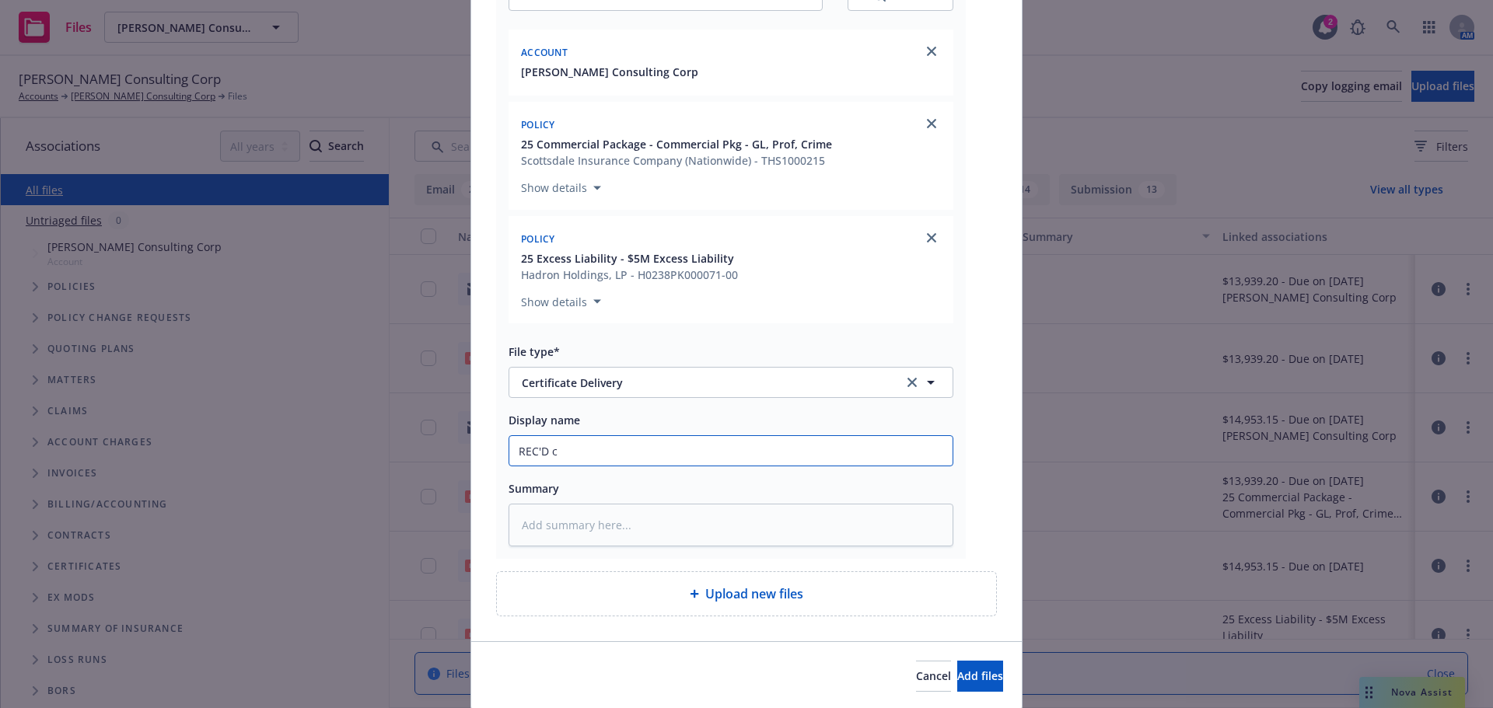
type input "REC'D co"
type textarea "x"
type input "REC'D cop"
type textarea "x"
type input "REC'D copie"
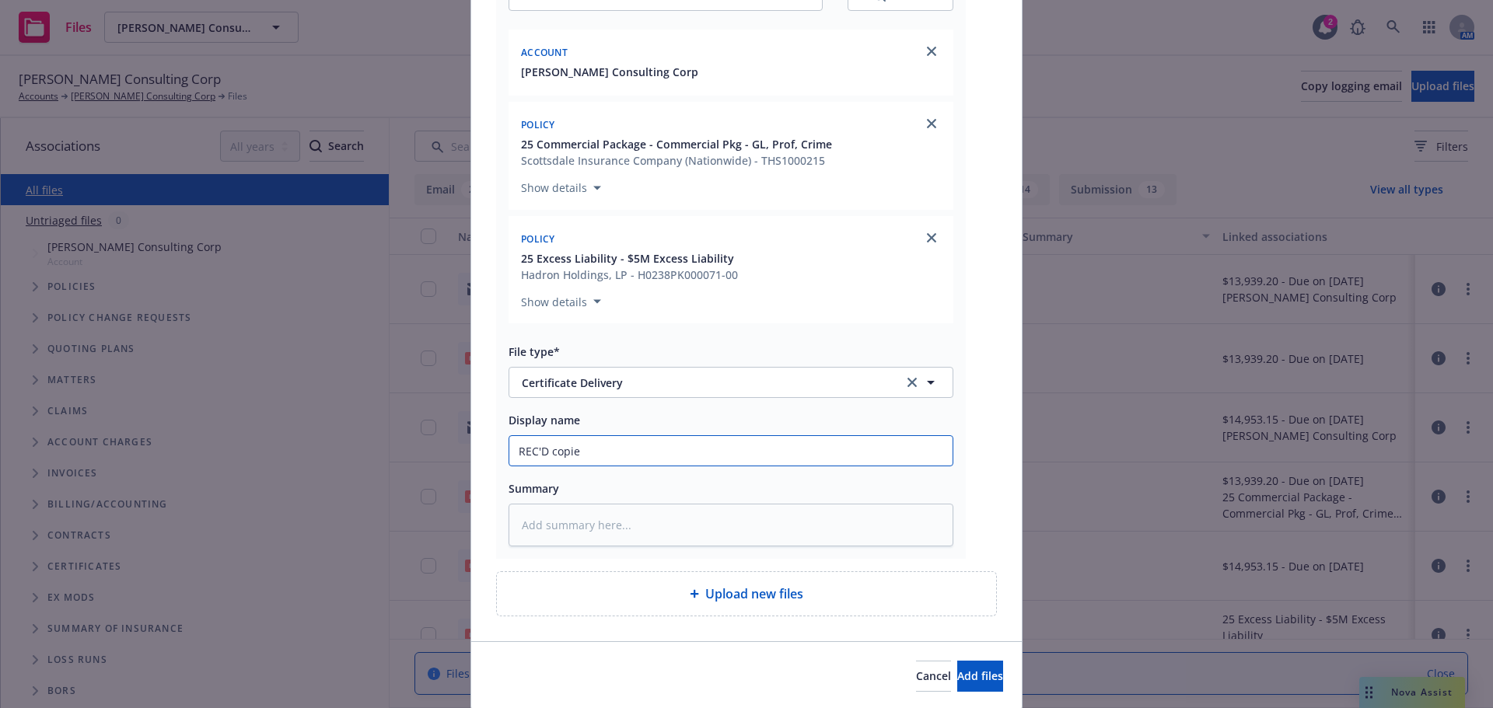
type textarea "x"
type input "REC'D copies"
type textarea "x"
type input "REC'D copies"
type textarea "x"
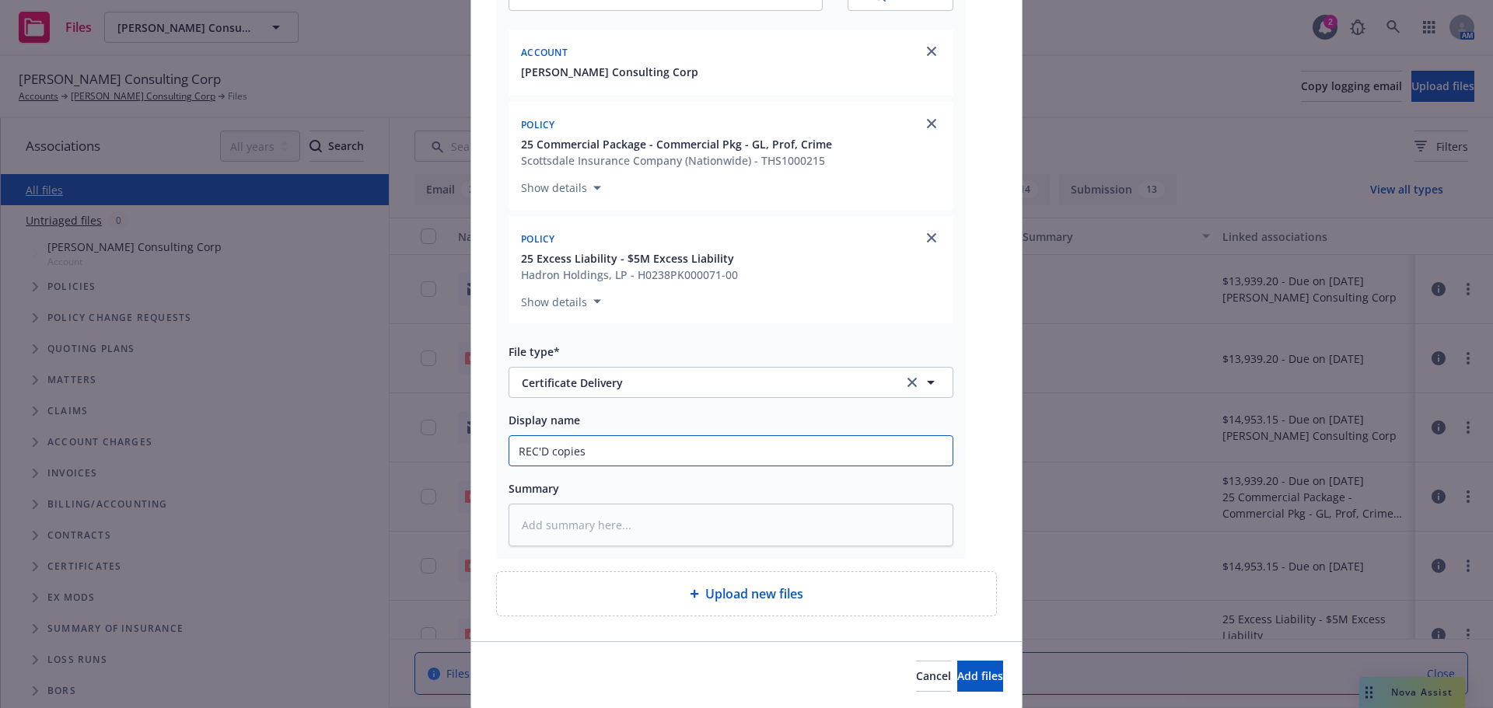
type input "REC'D copies o"
type textarea "x"
type input "REC'D copies of"
type textarea "x"
type input "REC'D copies of"
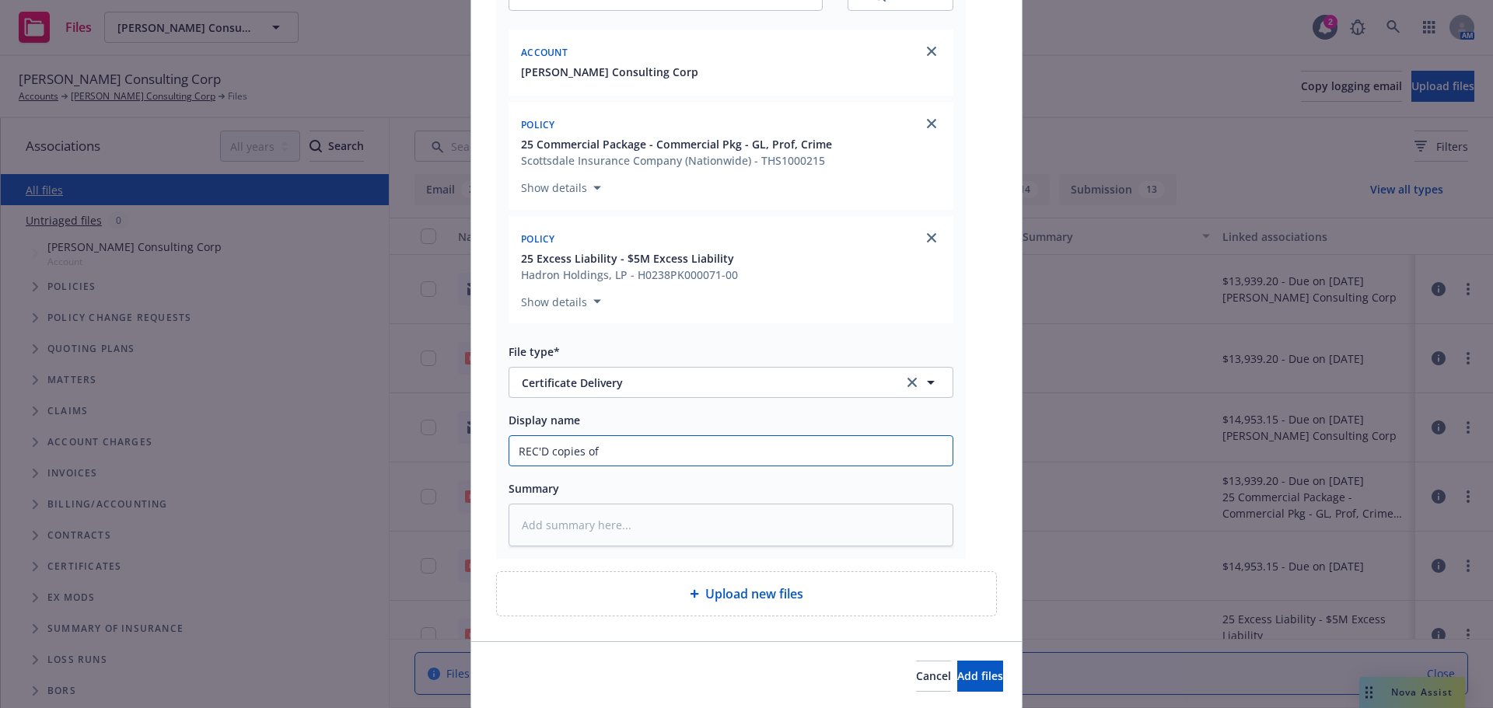
type textarea "x"
type input "REC'D copies of r"
type textarea "x"
type input "REC'D copies of re"
type textarea "x"
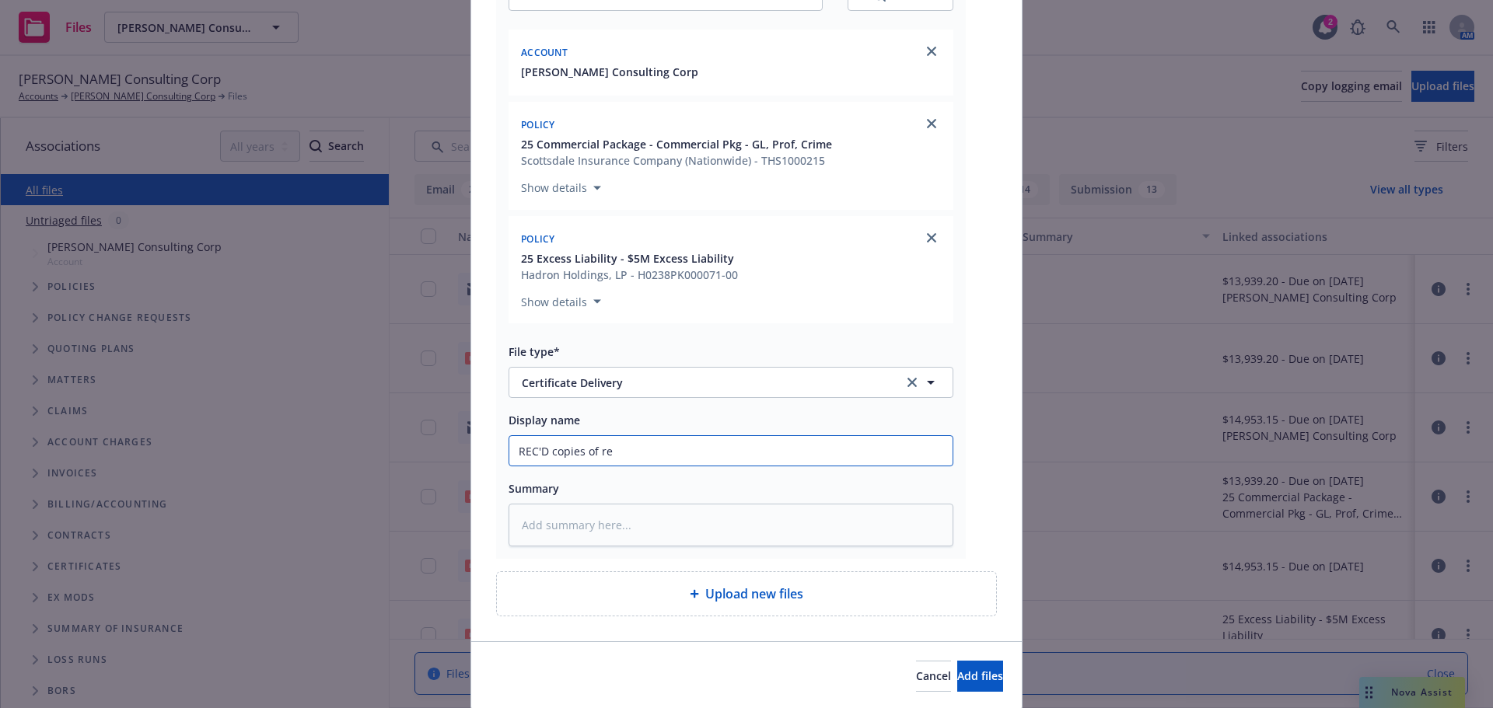
type input "REC'D copies of ren"
type textarea "x"
type input "REC'D copies of rene"
type textarea "x"
type input "REC'D copies of renew"
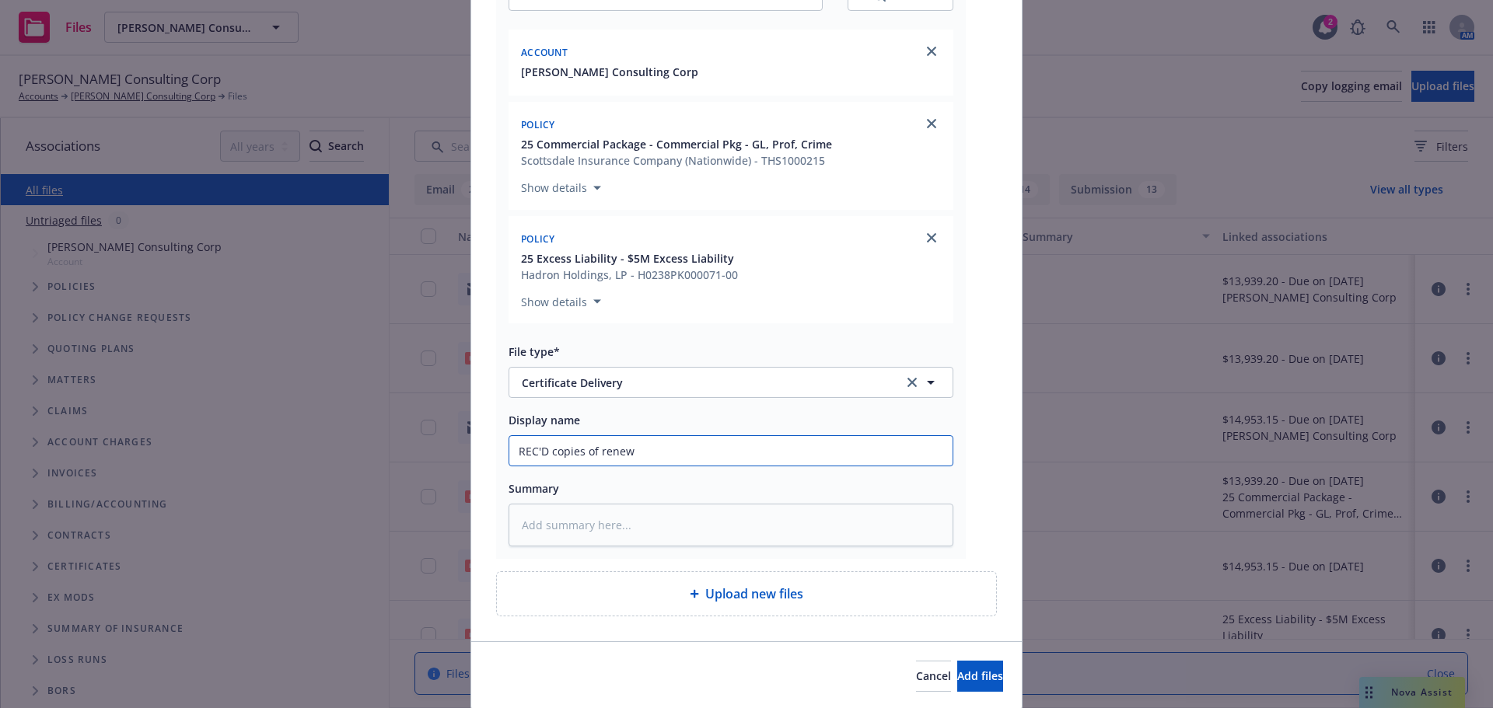
type textarea "x"
type input "REC'D copies of renewa"
type textarea "x"
type input "REC'D copies of renewal"
type textarea "x"
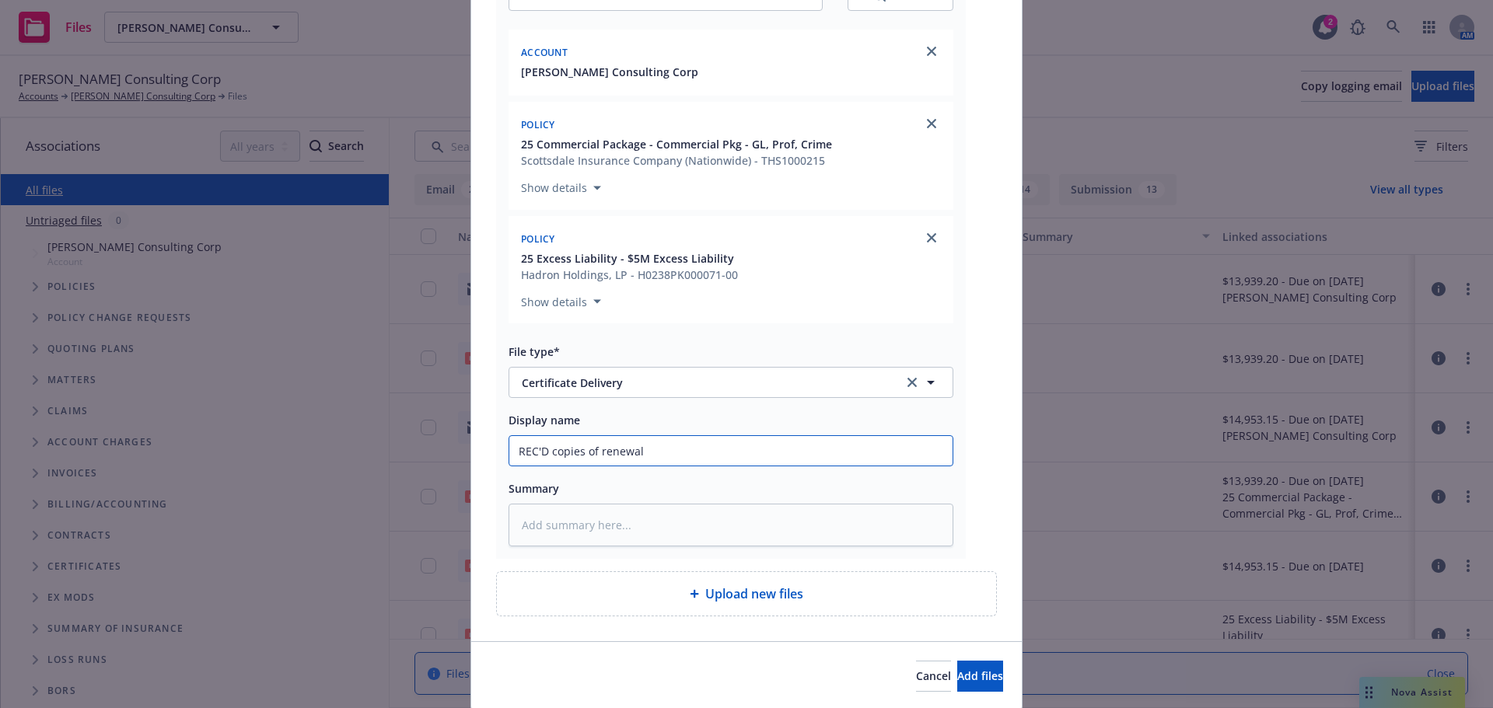
type input "REC'D copies of renewal"
type textarea "x"
type input "REC'D copies of renewal c"
type textarea "x"
type input "REC'D copies of renewal ce"
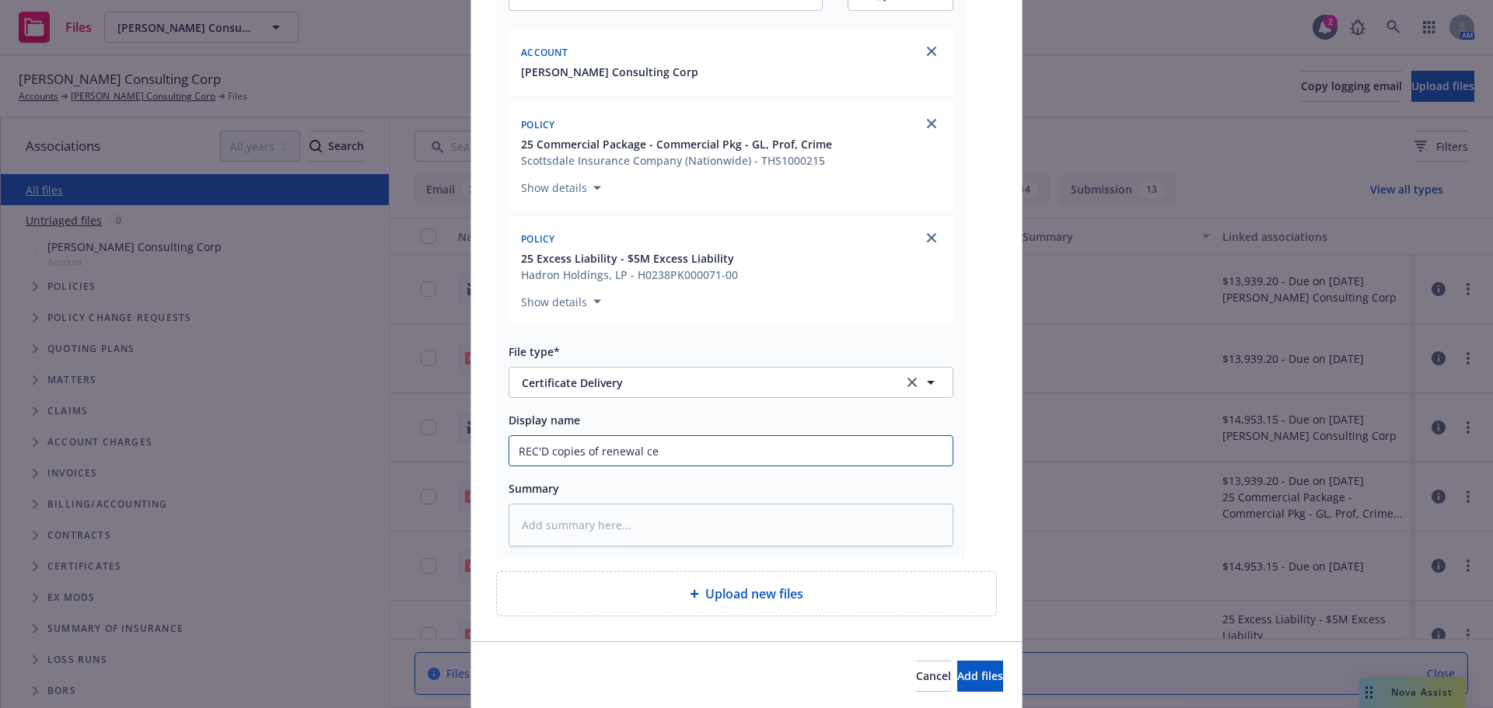
type textarea "x"
type input "REC'D copies of renewal cer"
type textarea "x"
type input "REC'D copies of renewal cert"
type textarea "x"
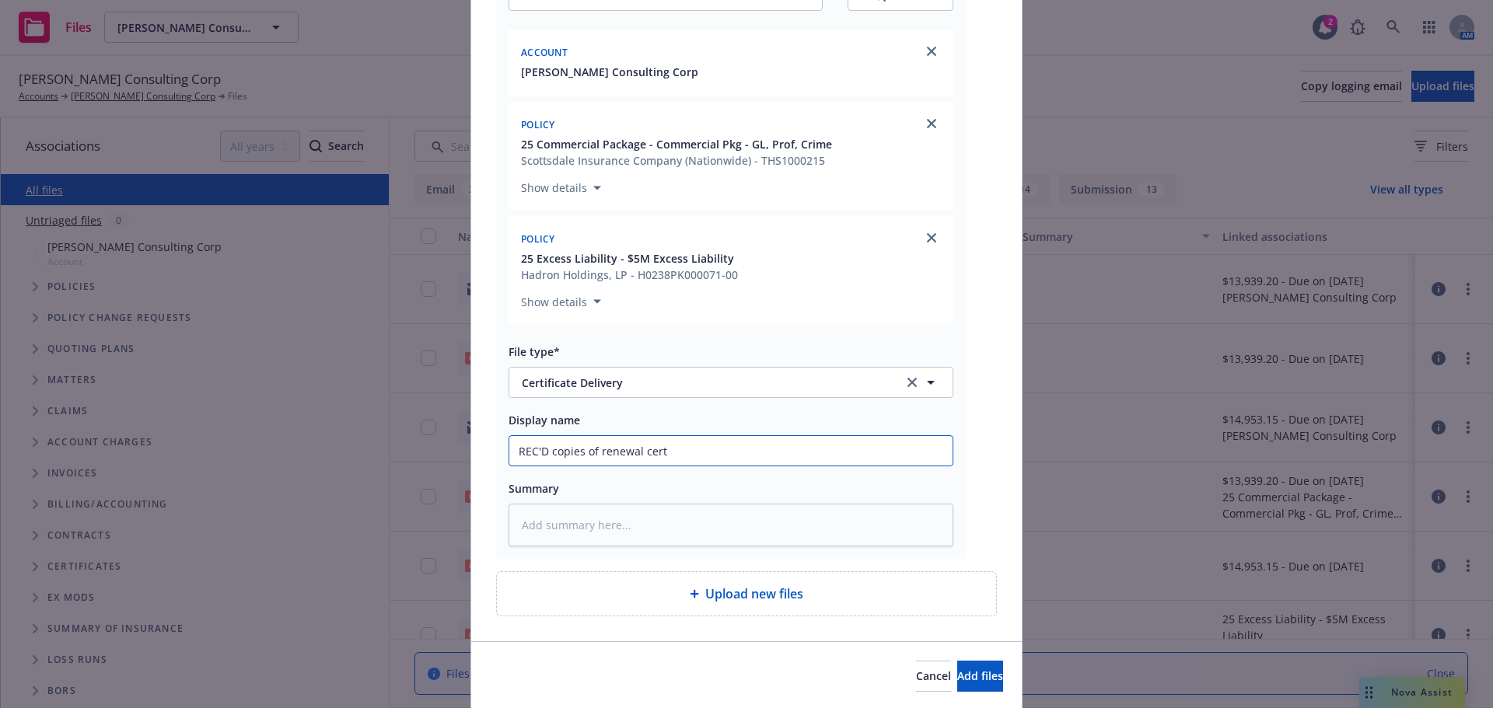
type input "REC'D copies of renewal certs"
type textarea "x"
type input "REC'D copies of renewal certs"
type textarea "x"
type input "REC'D copies of renewal certs f"
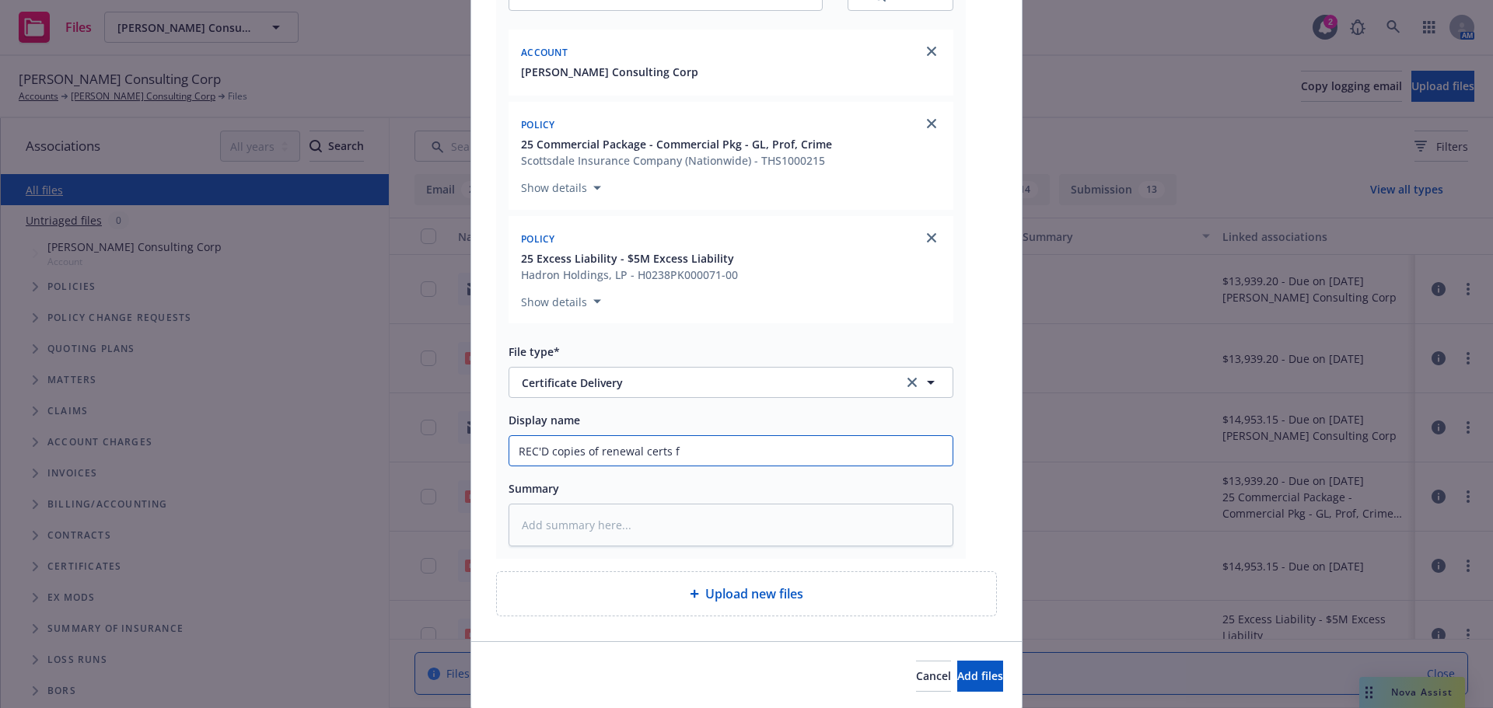
type textarea "x"
type input "REC'D copies of renewal certs fr"
type textarea "x"
type input "REC'D copies of renewal certs fro"
type textarea "x"
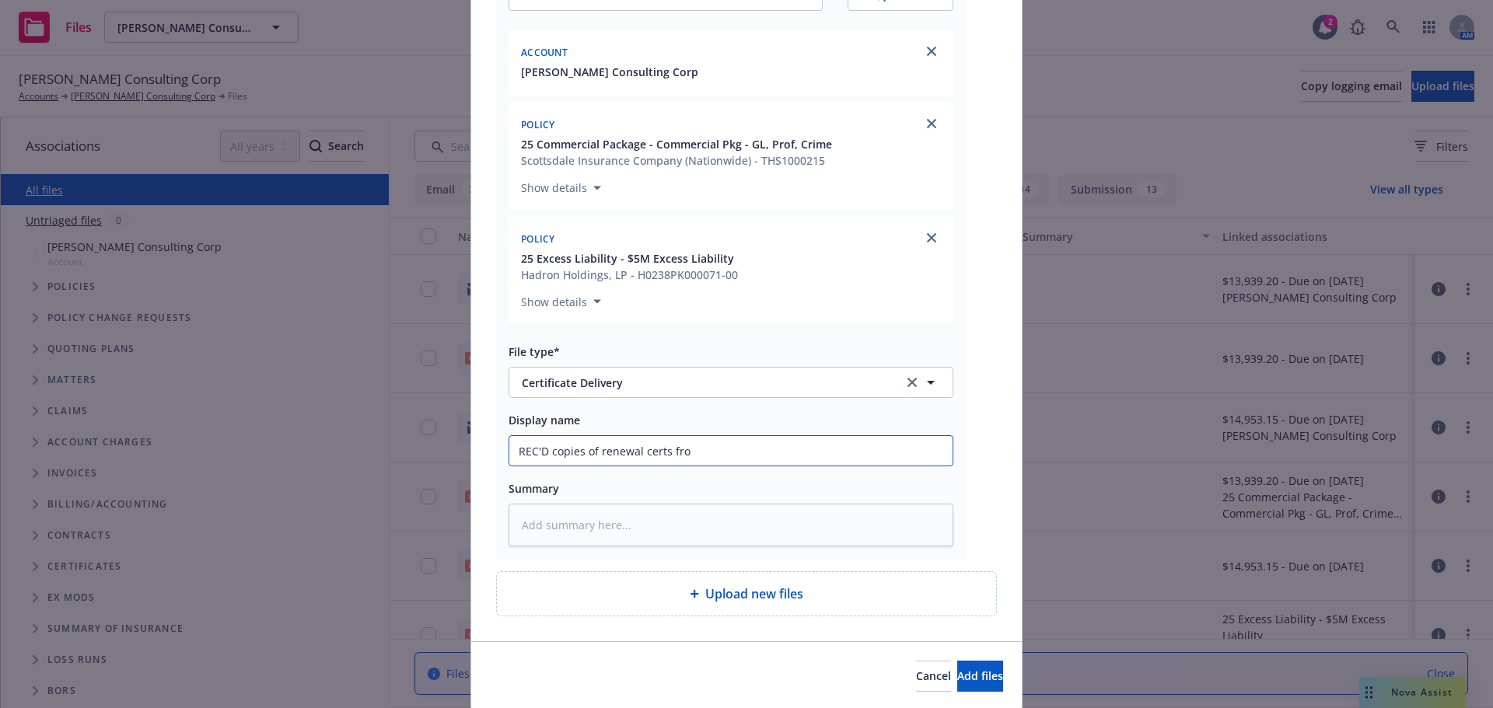
type input "REC'D copies of renewal certs from"
type textarea "x"
type input "REC'D copies of renewal certs from"
type textarea "x"
type input "REC'D copies of renewal certs from c"
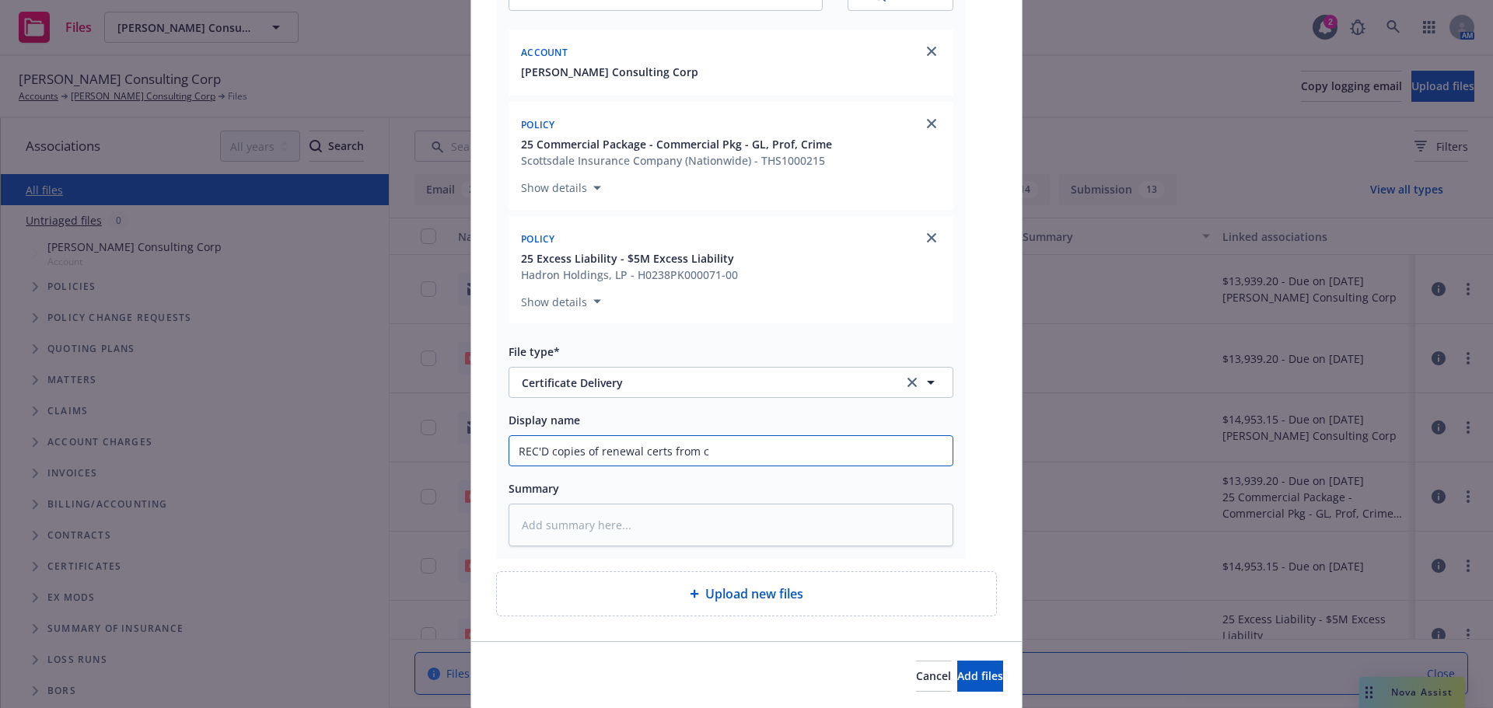
type textarea "x"
type input "REC'D copies of renewal certs from ce"
type textarea "x"
type input "REC'D copies of renewal certs from cer"
type textarea "x"
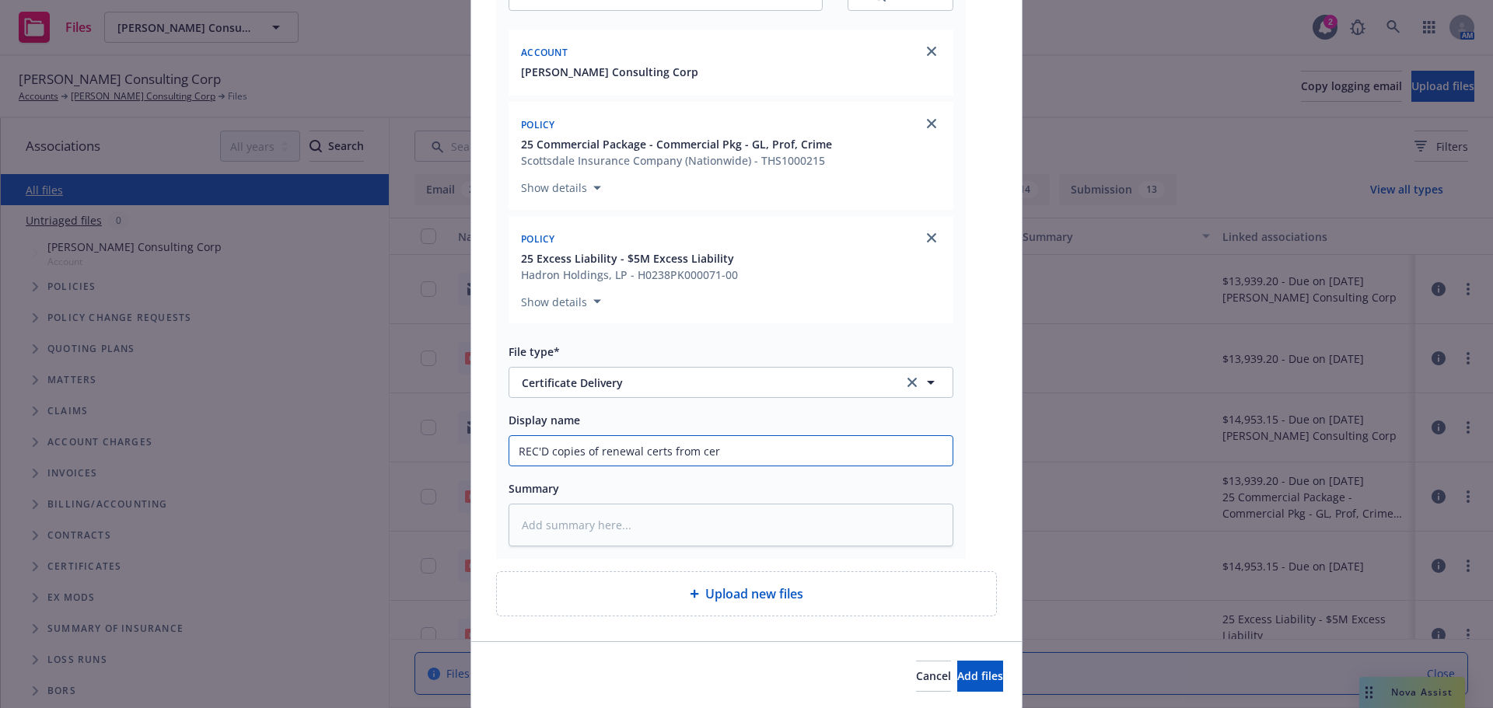
type input "REC'D copies of renewal certs from cert"
type textarea "x"
type input "REC'D copies of renewal certs from cert"
type textarea "x"
type input "REC'D copies of renewal certs from cert t"
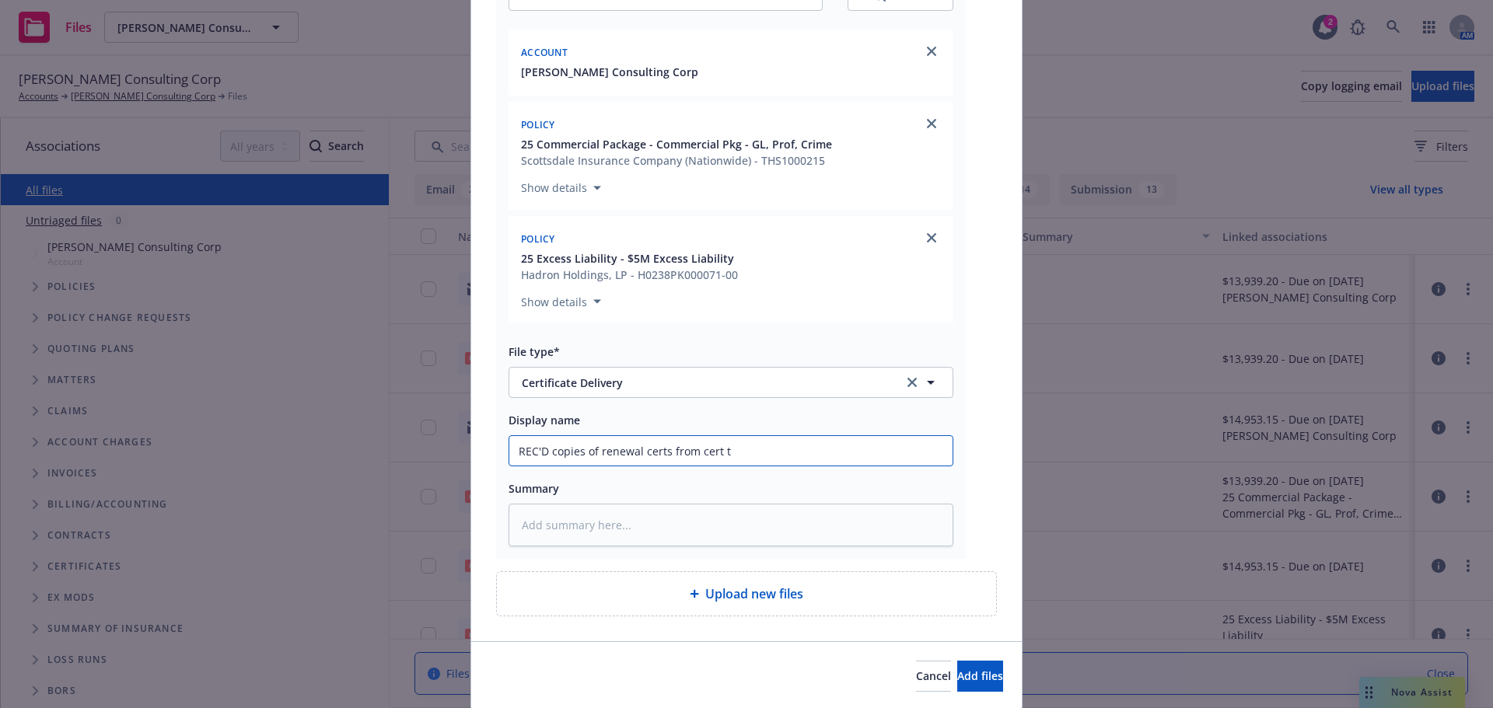
type textarea "x"
type input "REC'D copies of renewal certs from cert te"
type textarea "x"
type input "REC'D copies of renewal certs from cert tea"
type textarea "x"
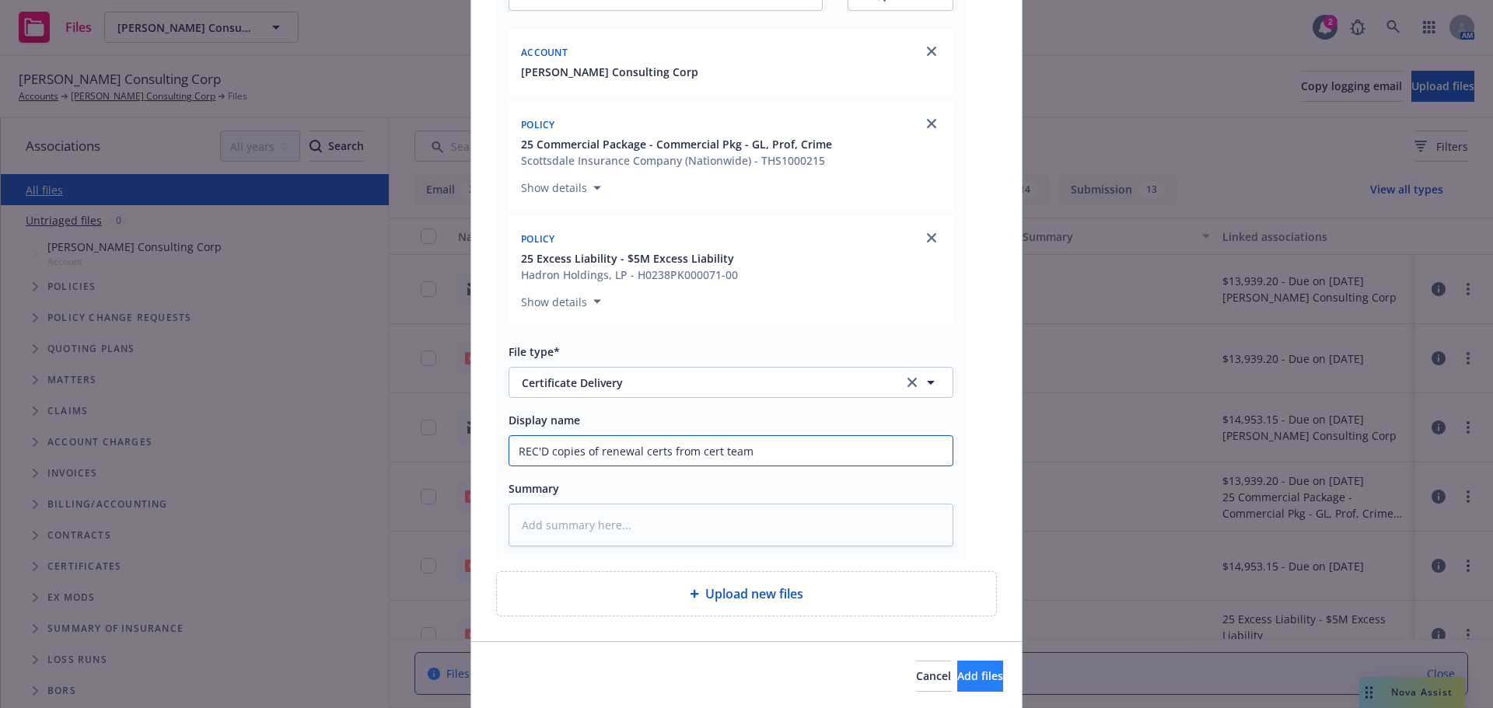
type input "REC'D copies of renewal certs from cert team"
click at [964, 680] on span "Add files" at bounding box center [980, 676] width 46 height 15
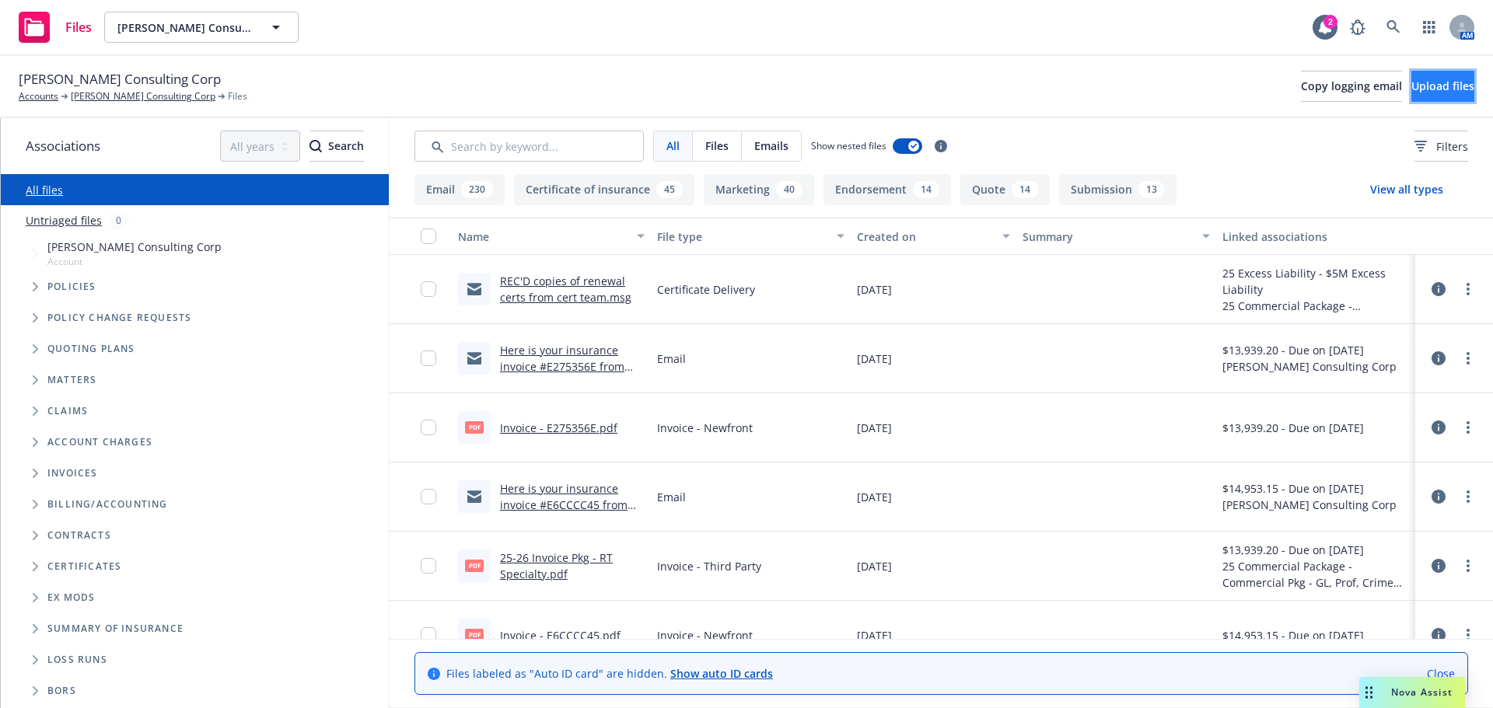
click at [1411, 83] on span "Upload files" at bounding box center [1442, 86] width 63 height 15
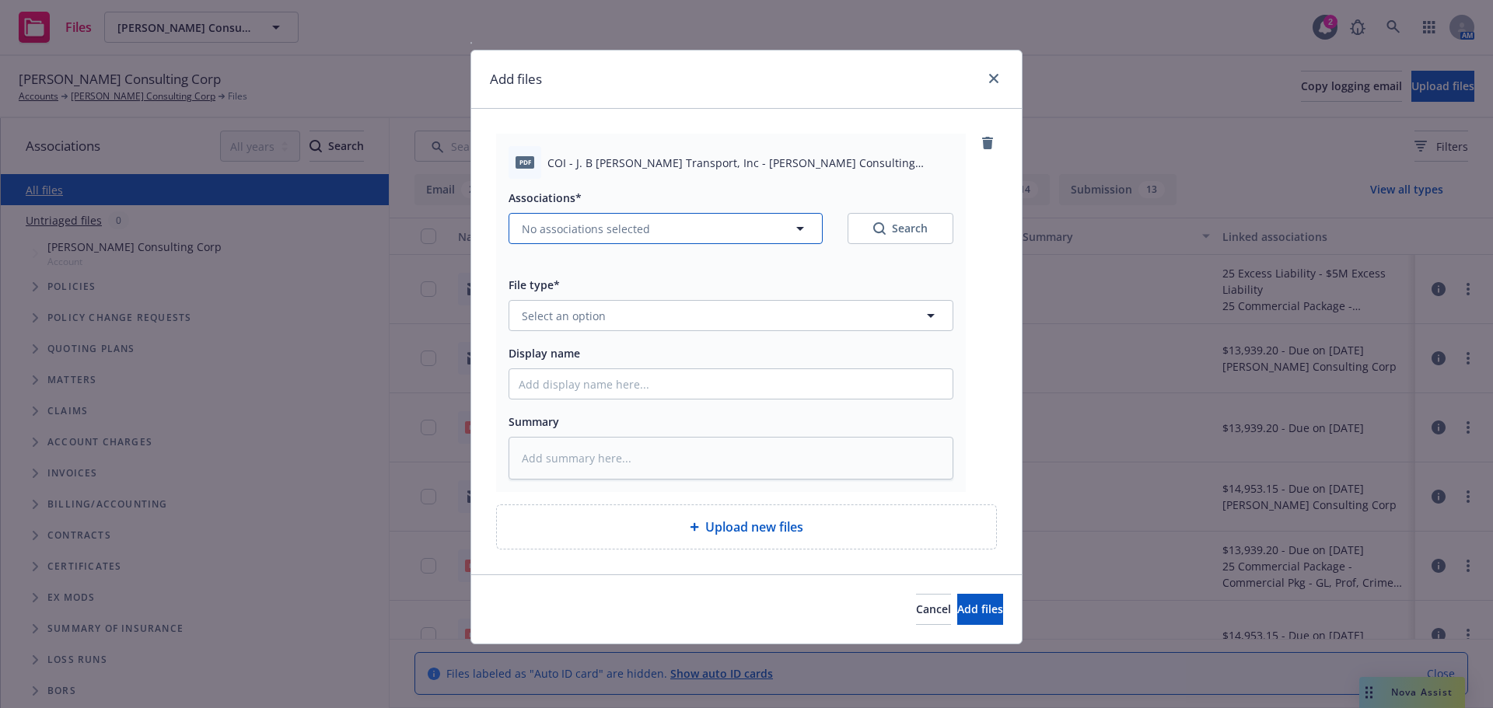
click at [673, 232] on button "No associations selected" at bounding box center [666, 228] width 314 height 31
type textarea "x"
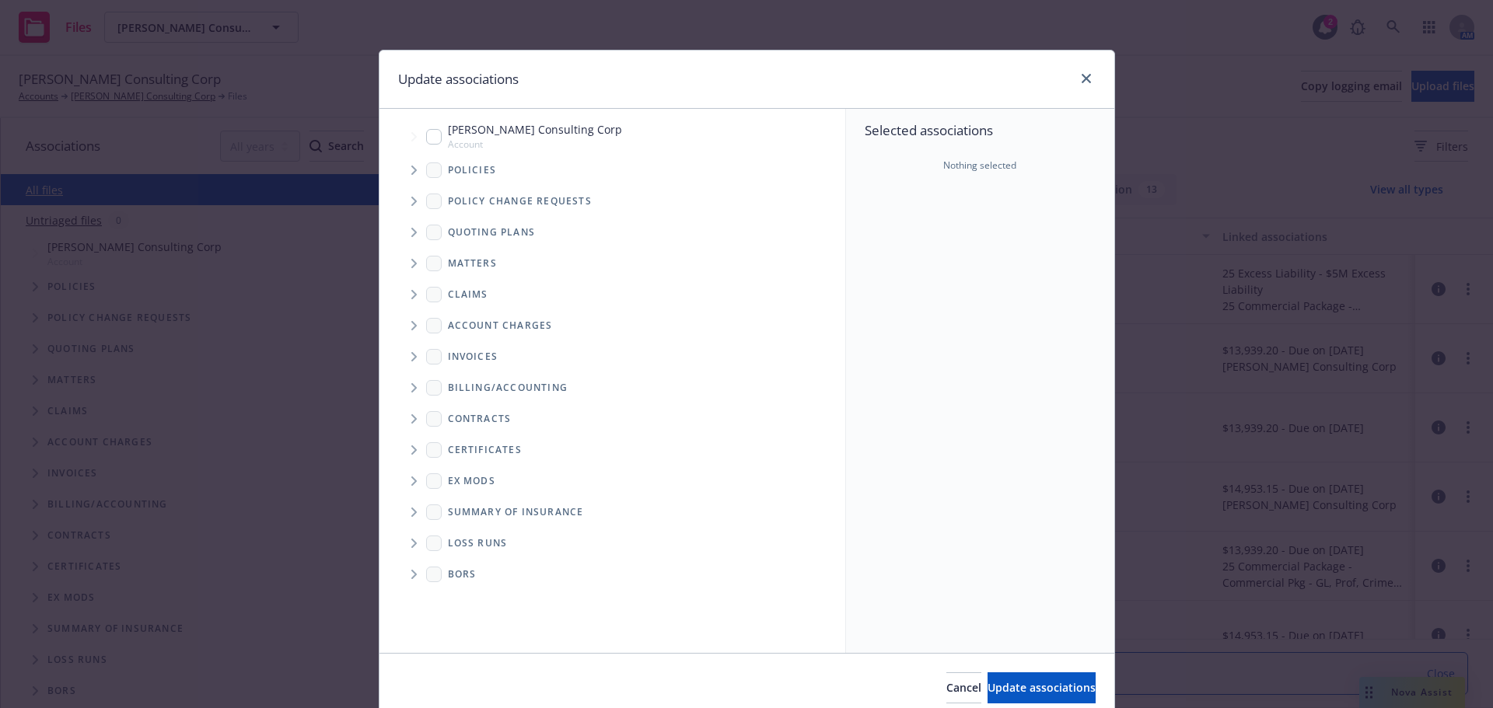
click at [429, 139] on input "Tree Example" at bounding box center [434, 137] width 16 height 16
checkbox input "true"
click at [401, 173] on span "Tree Example" at bounding box center [413, 170] width 25 height 25
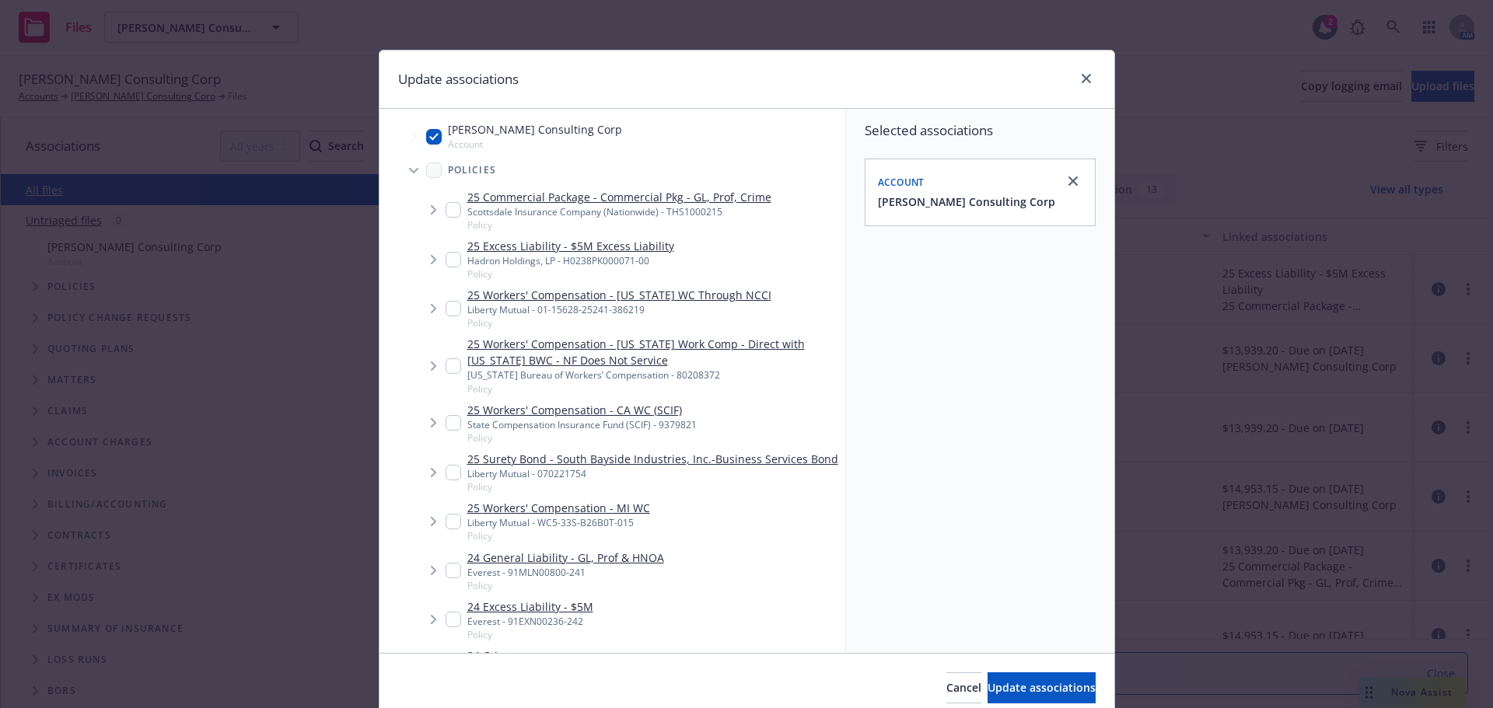
click at [446, 205] on input "Tree Example" at bounding box center [454, 210] width 16 height 16
checkbox input "true"
click at [447, 264] on input "Tree Example" at bounding box center [454, 260] width 16 height 16
checkbox input "true"
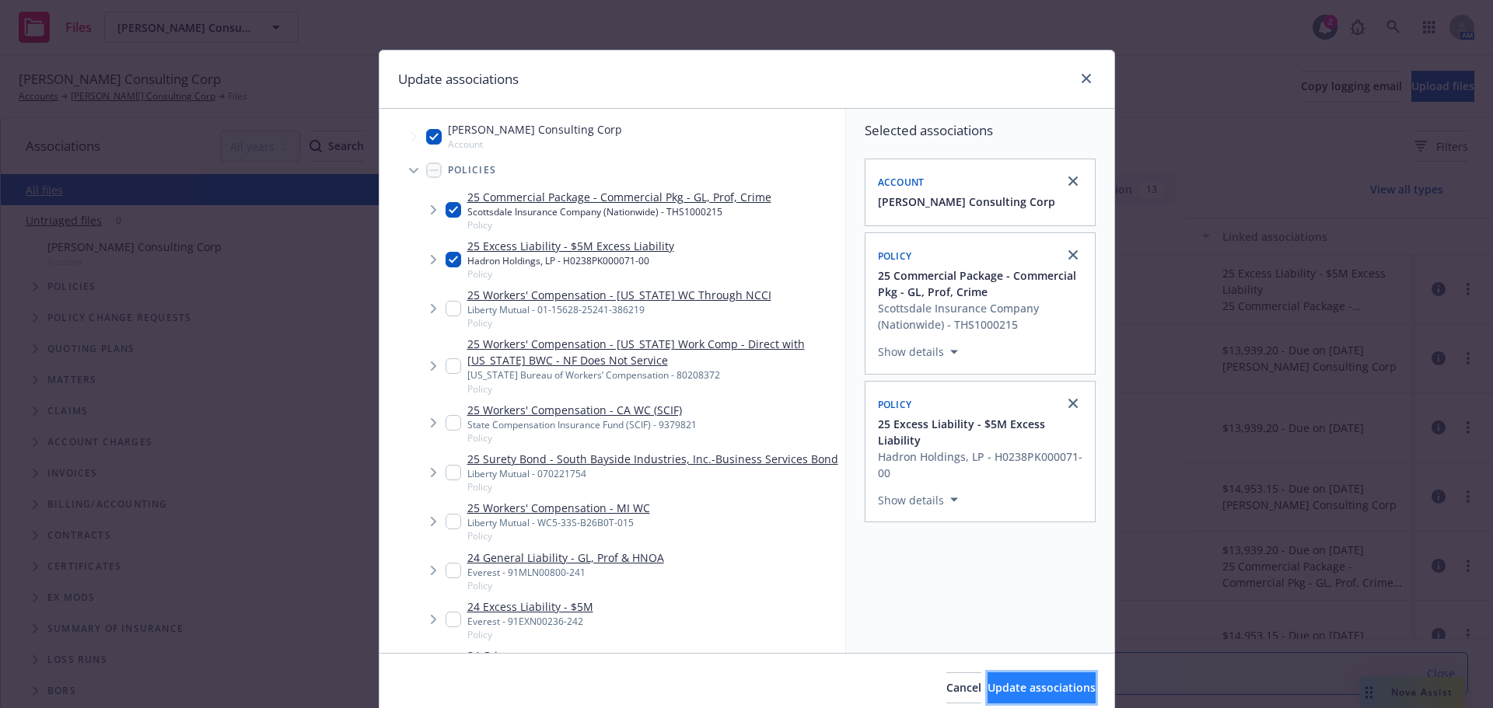
click at [1034, 683] on span "Update associations" at bounding box center [1042, 687] width 108 height 15
type textarea "x"
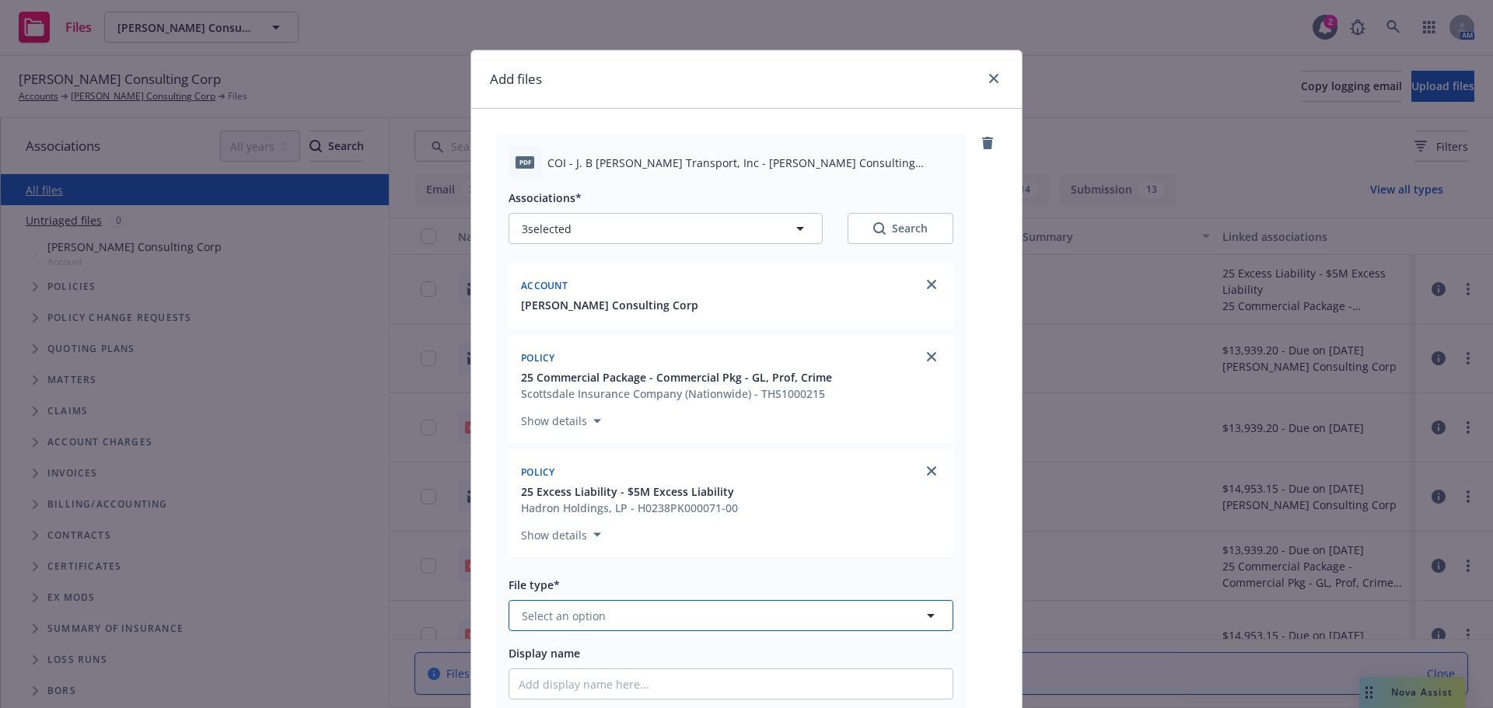
click at [575, 614] on span "Select an option" at bounding box center [564, 616] width 84 height 16
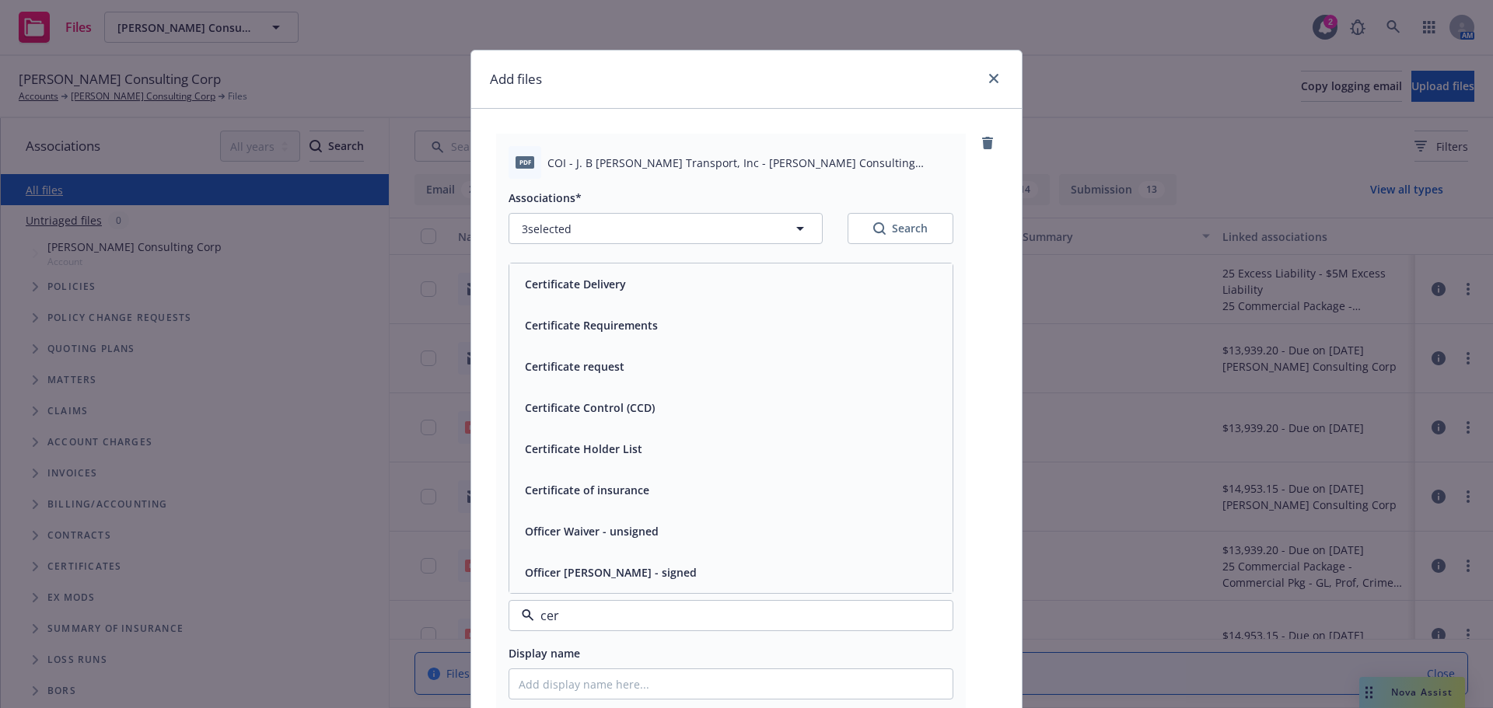
type input "cert"
click at [610, 567] on span "Certificate of insurance" at bounding box center [587, 573] width 124 height 16
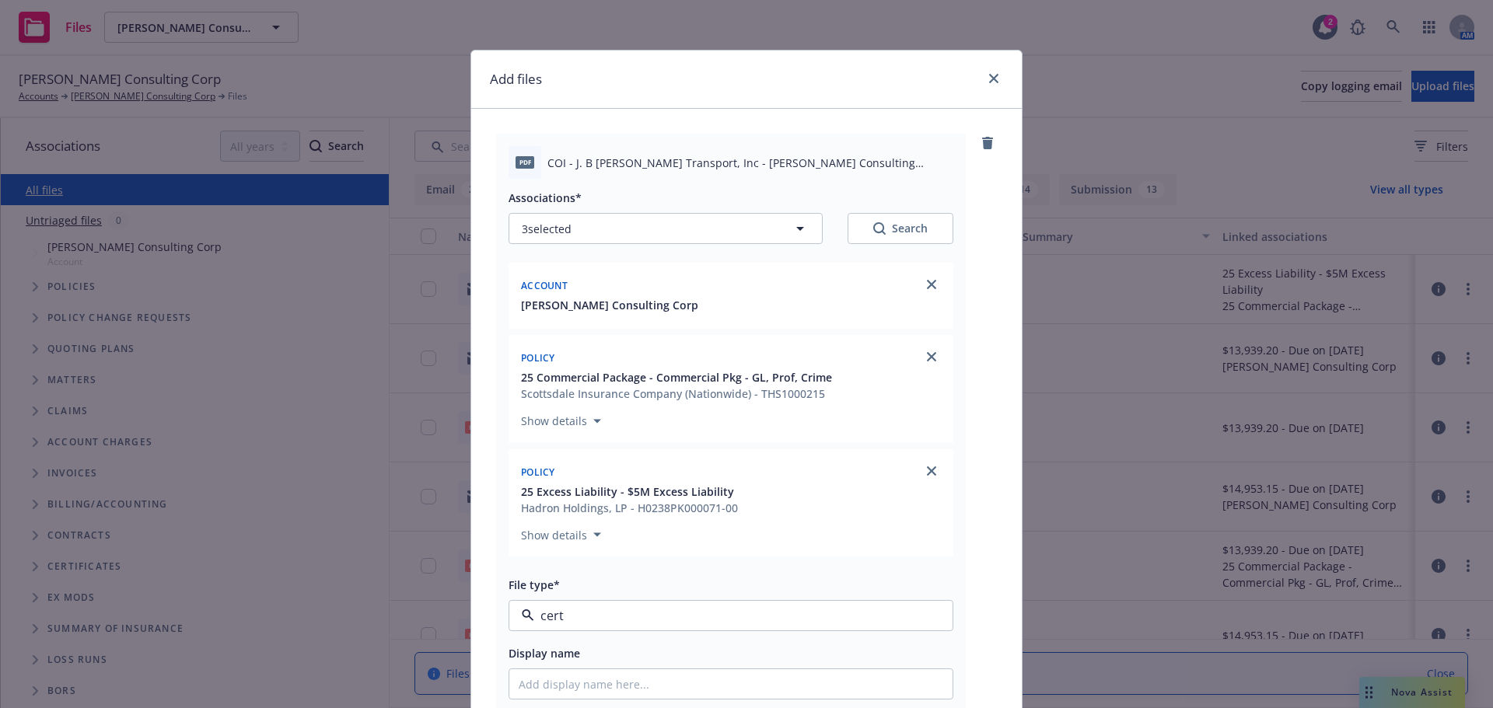
type textarea "x"
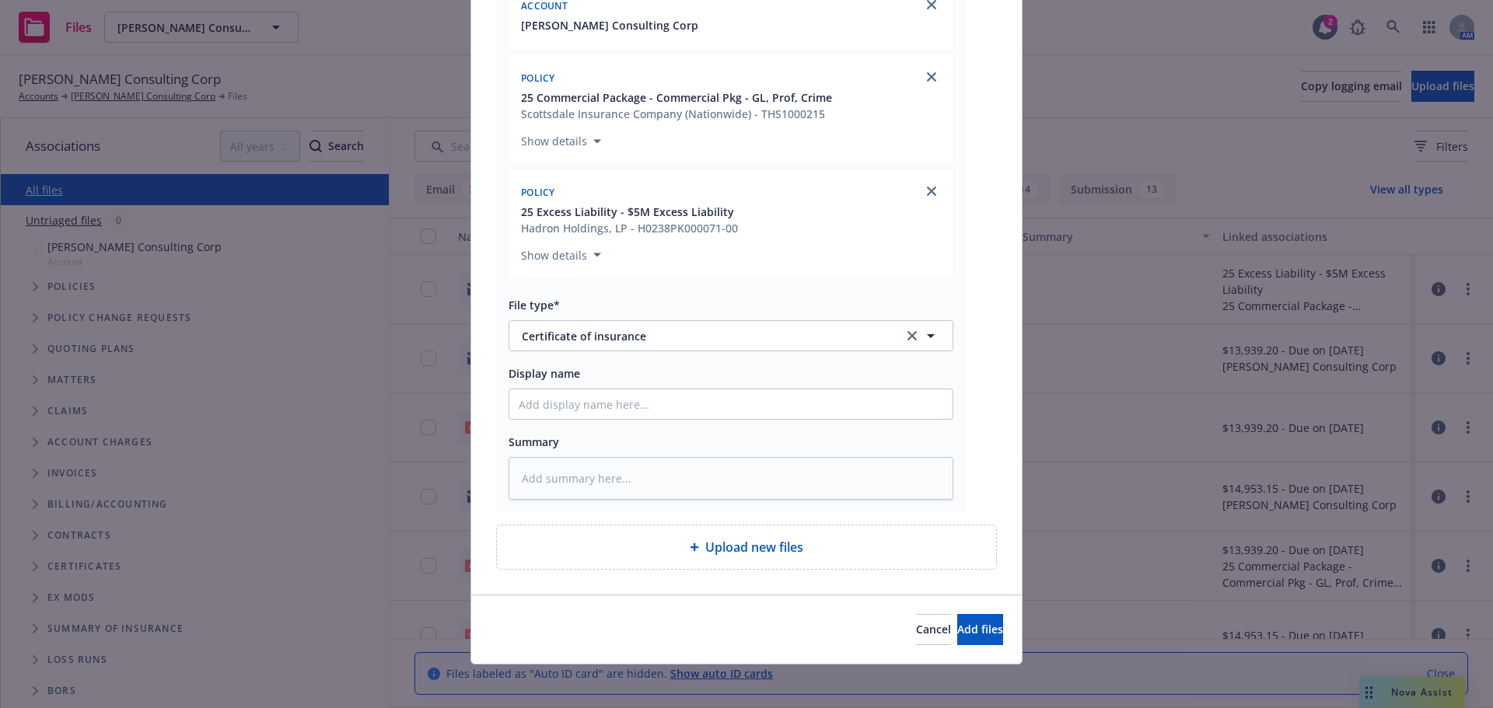
scroll to position [286, 0]
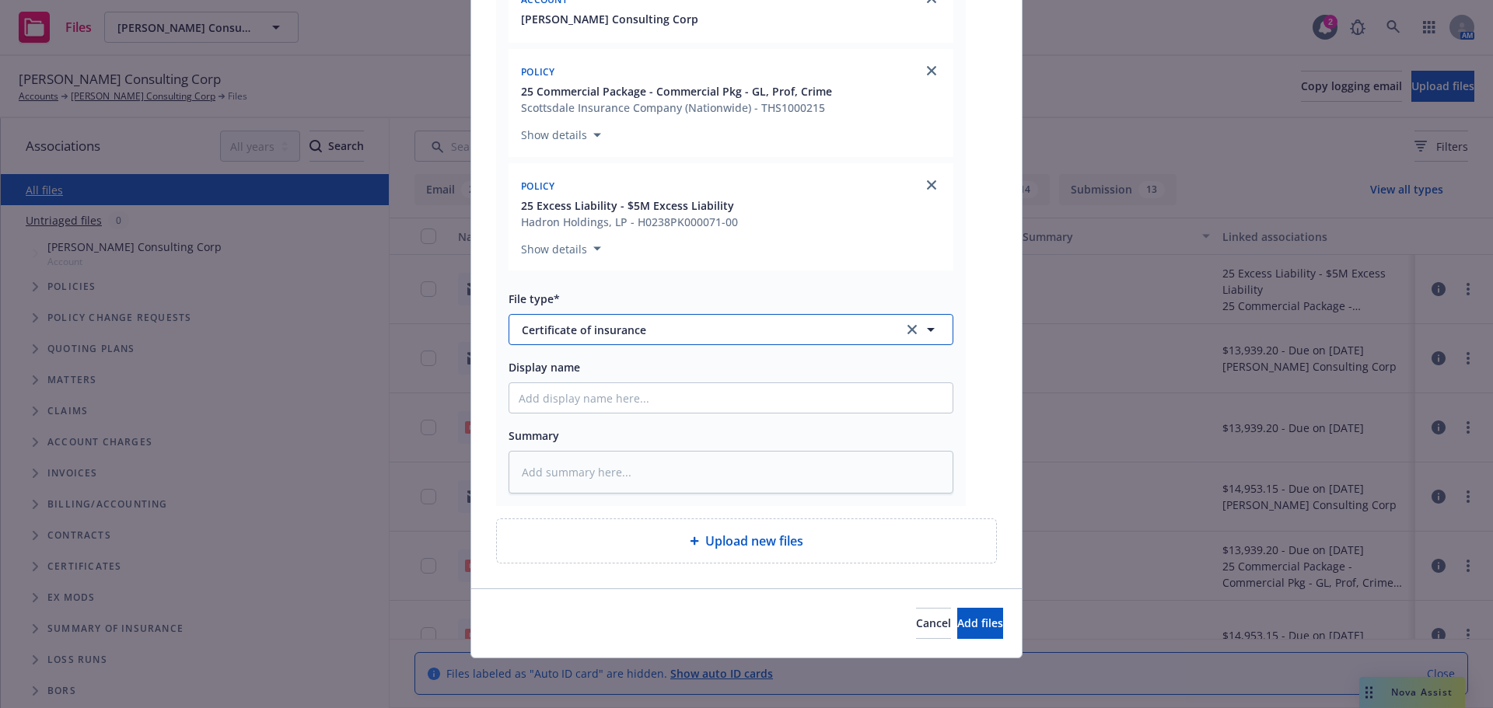
click at [697, 332] on span "Certificate of insurance" at bounding box center [702, 330] width 360 height 16
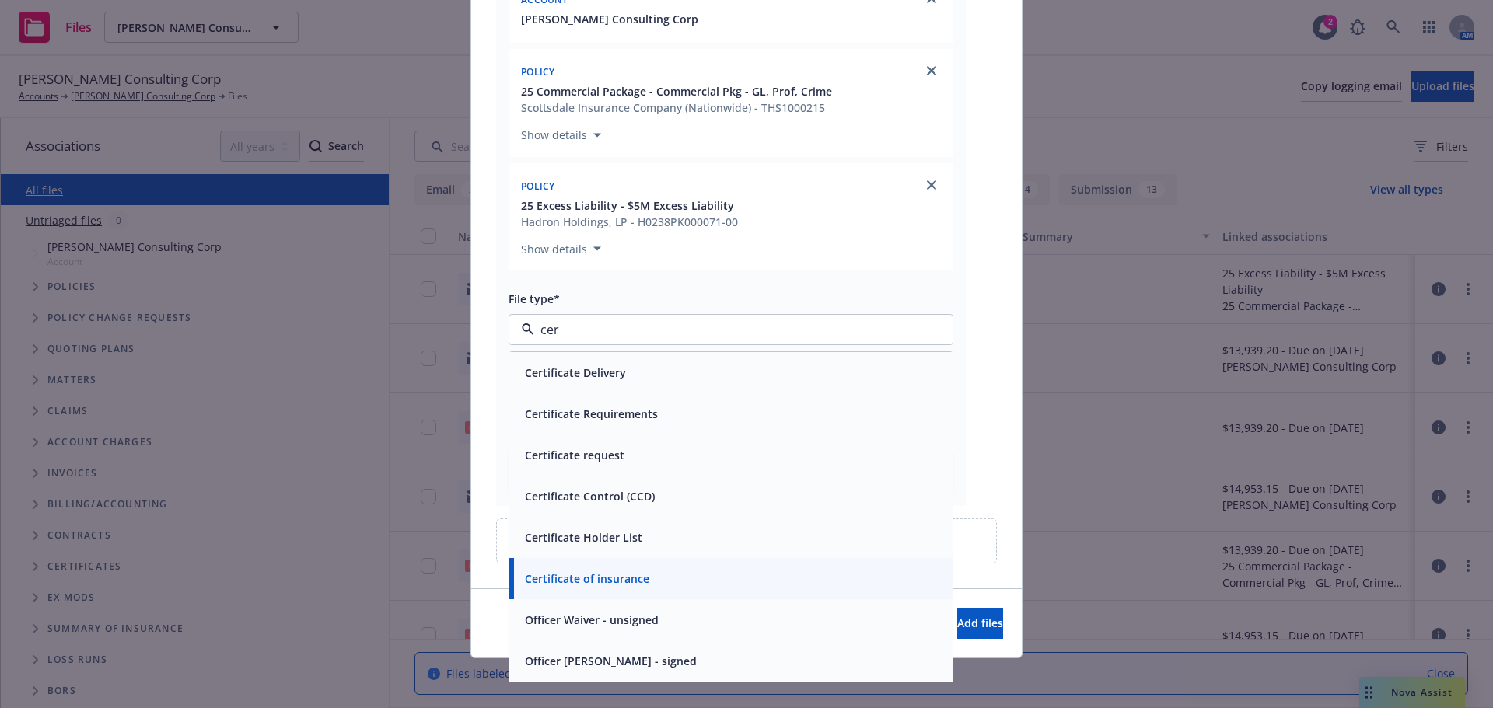
type input "cert"
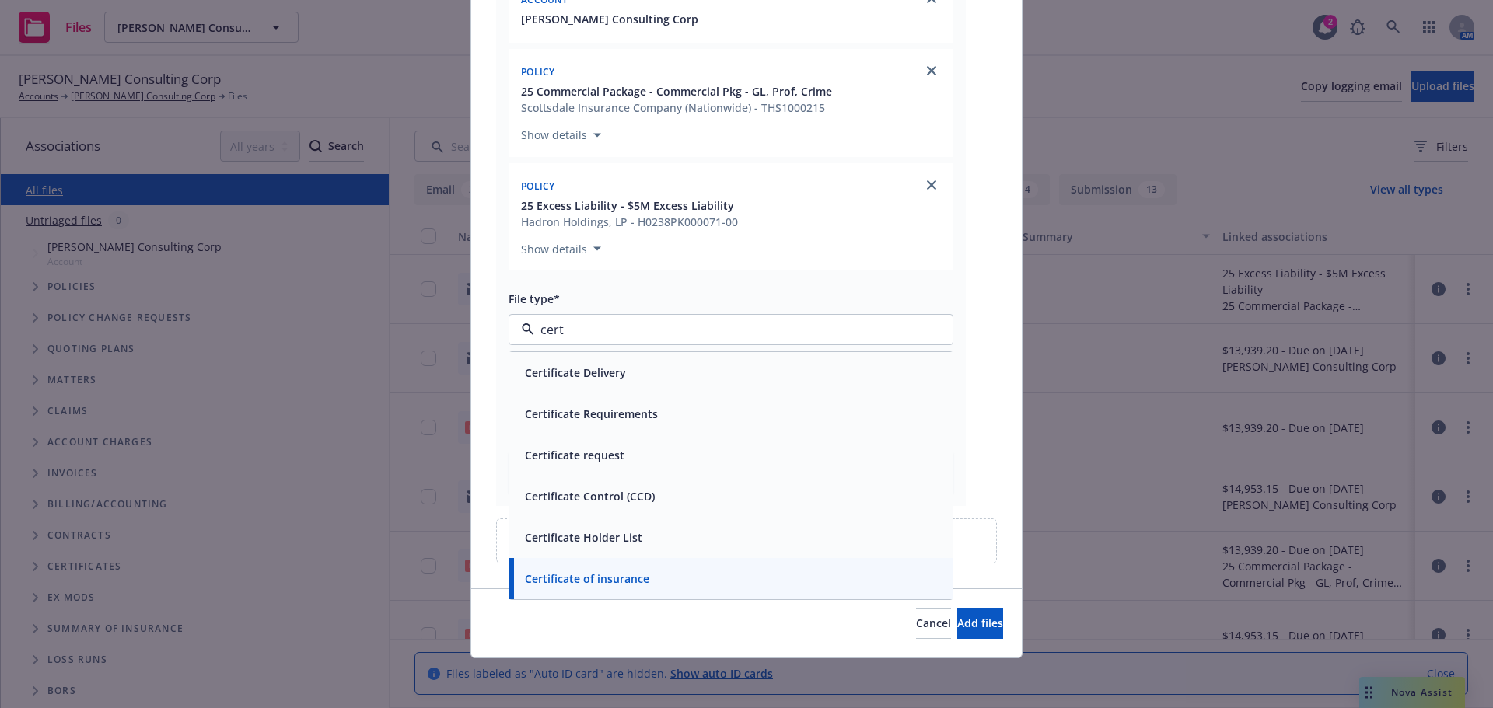
click at [620, 380] on div "Certificate Delivery" at bounding box center [574, 373] width 110 height 23
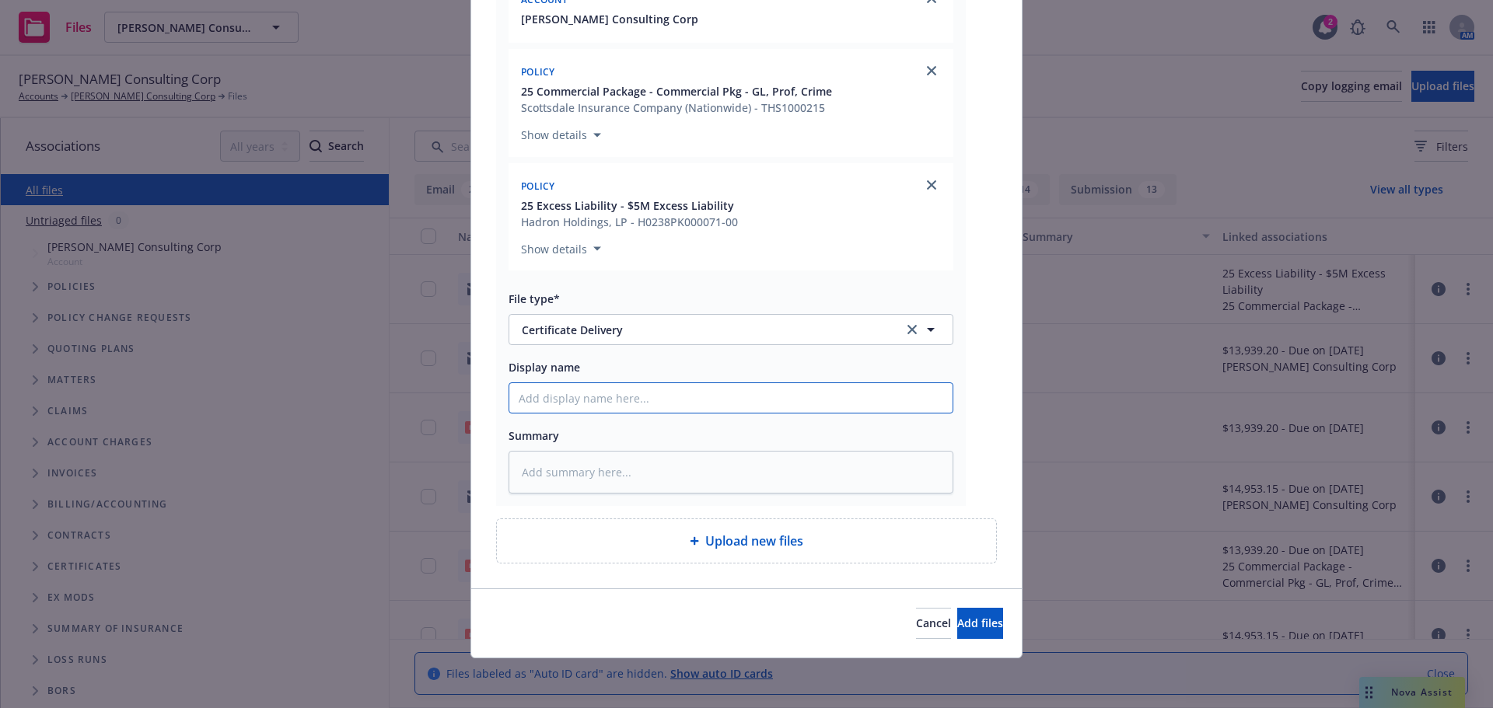
click at [568, 407] on input "Display name" at bounding box center [730, 398] width 443 height 30
type textarea "x"
type input "2"
type textarea "x"
type input "25"
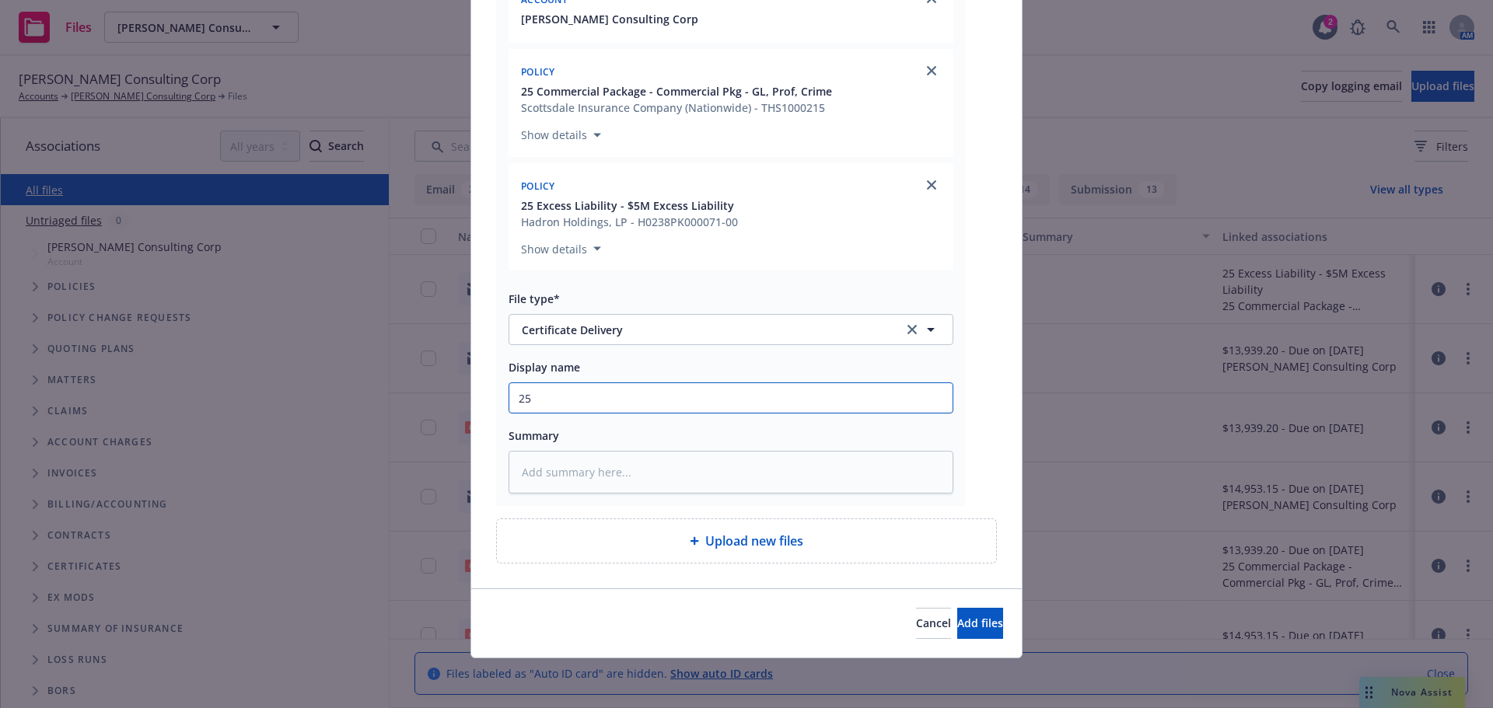
type textarea "x"
type input "25-"
type textarea "x"
type input "25-2"
type textarea "x"
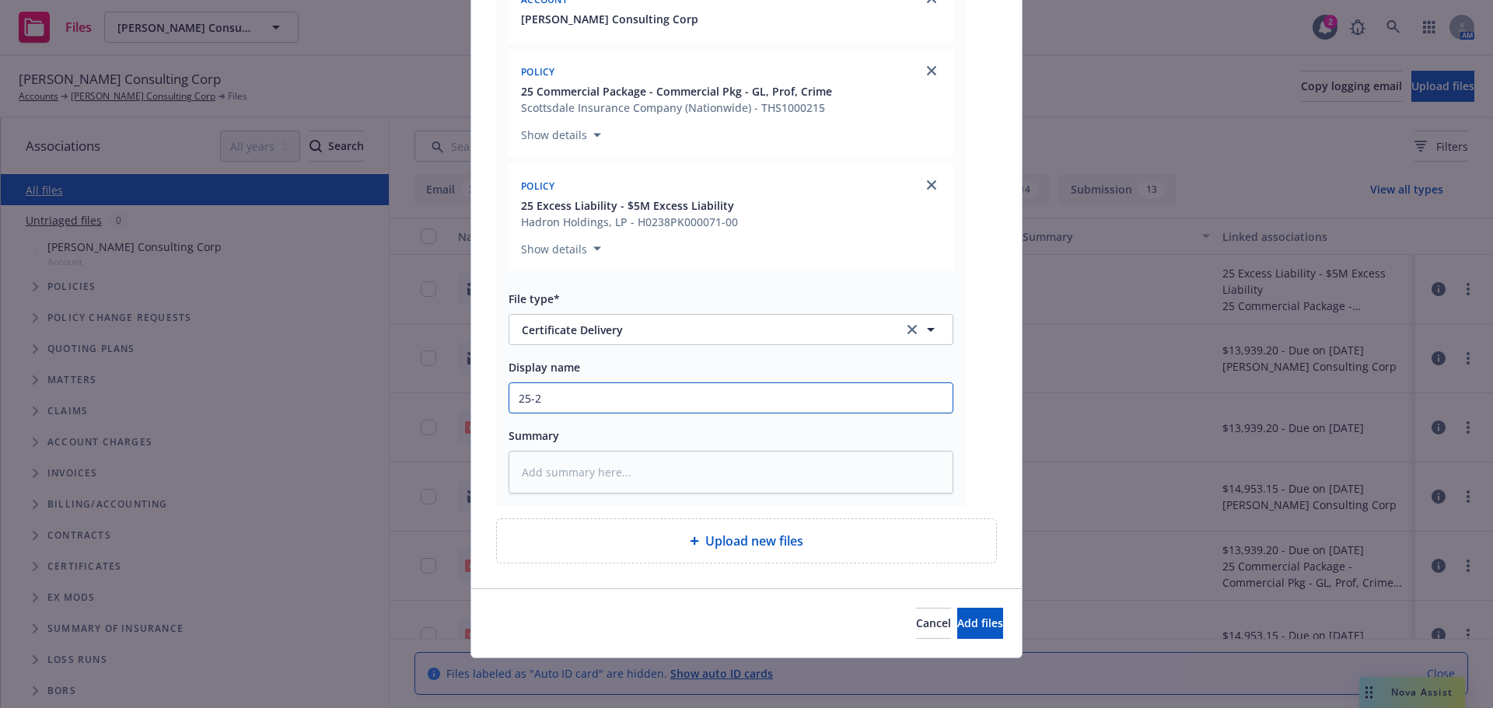
type input "25-26"
type textarea "x"
type input "25-26"
type textarea "x"
type input "25-26 C"
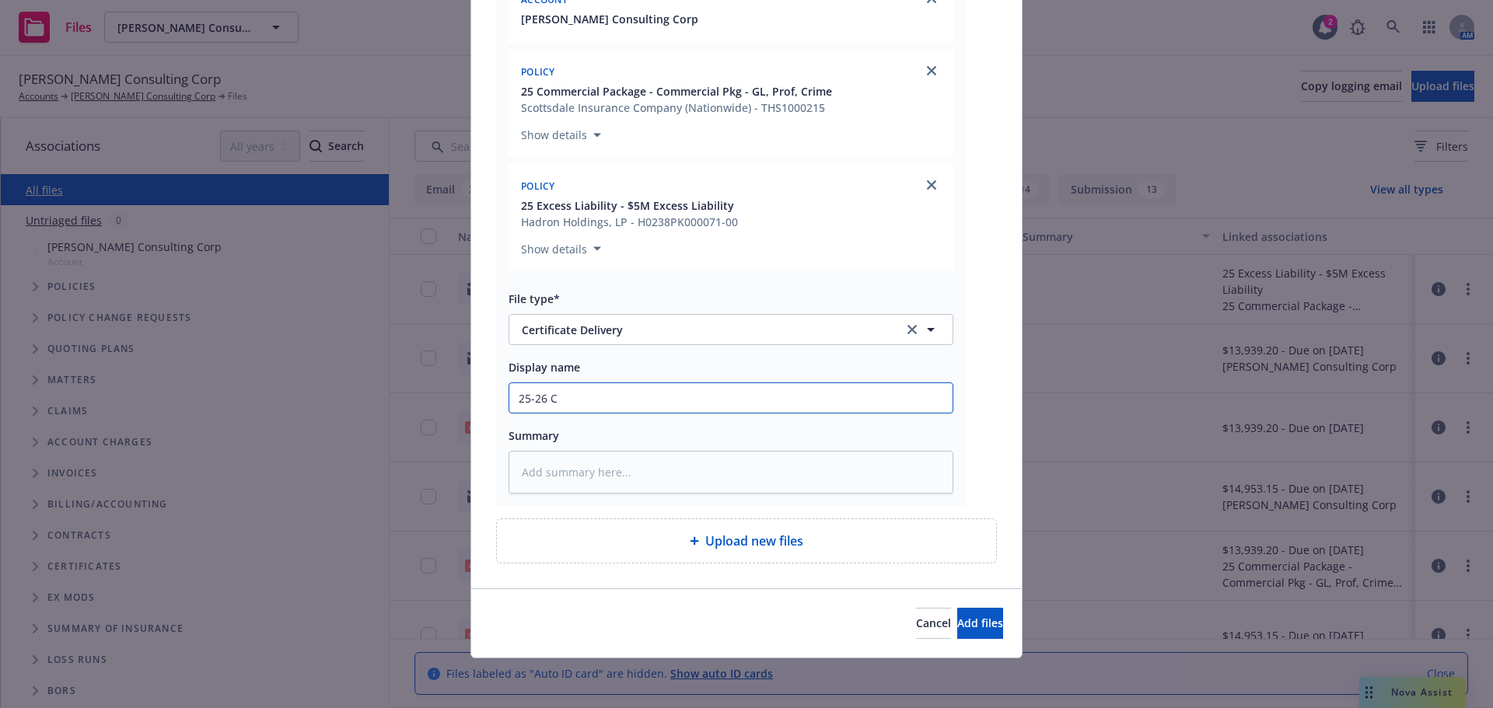
type textarea "x"
type input "25-26 CO"
type textarea "x"
type input "25-26 COI"
type textarea "x"
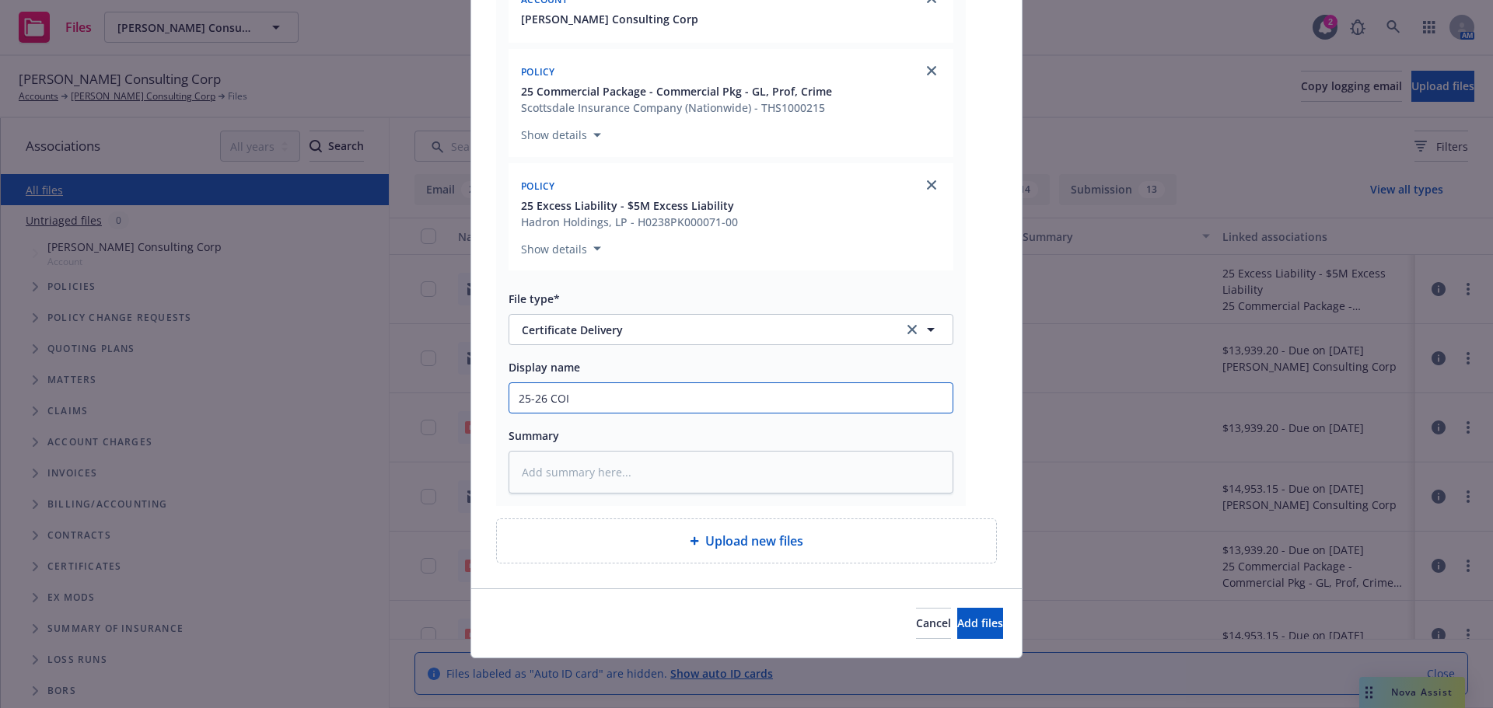
type input "25-26 COI"
type textarea "x"
type input "25-26 COI f"
type textarea "x"
type input "25-26 COI fo"
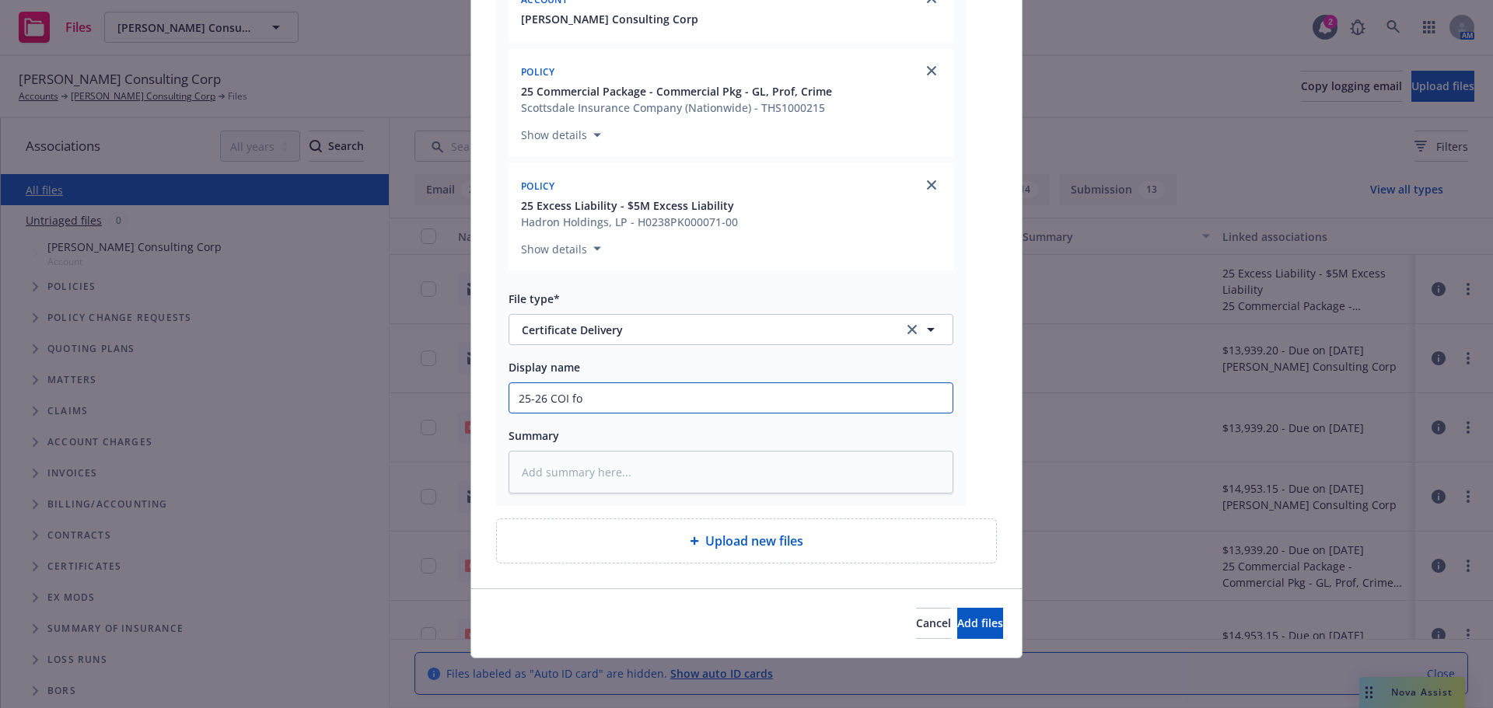
type textarea "x"
type input "25-26 COI for"
type textarea "x"
type input "25-26 COI for"
type textarea "x"
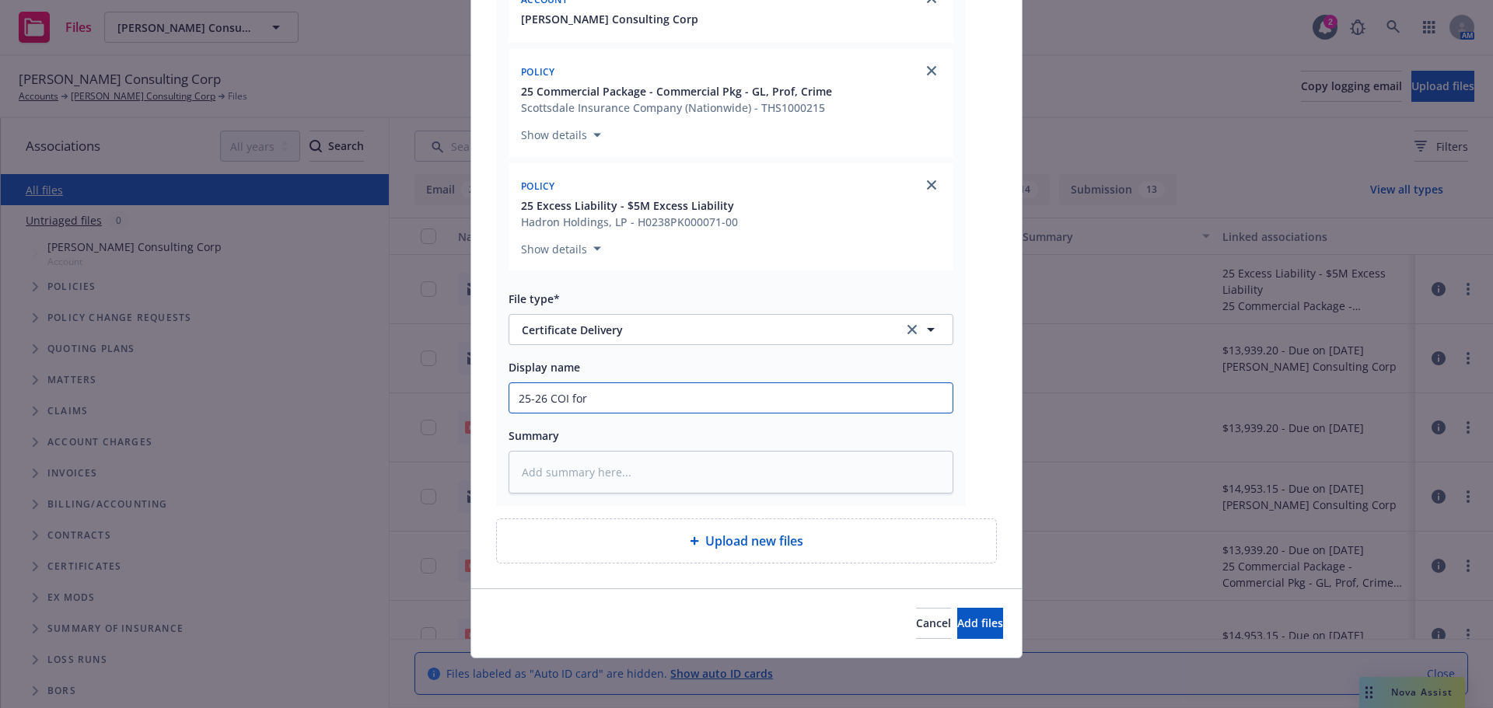
type input "25-26 COI for J"
type textarea "x"
type input "25-26 COI for J."
type textarea "x"
type input "25-26 COI for J.B"
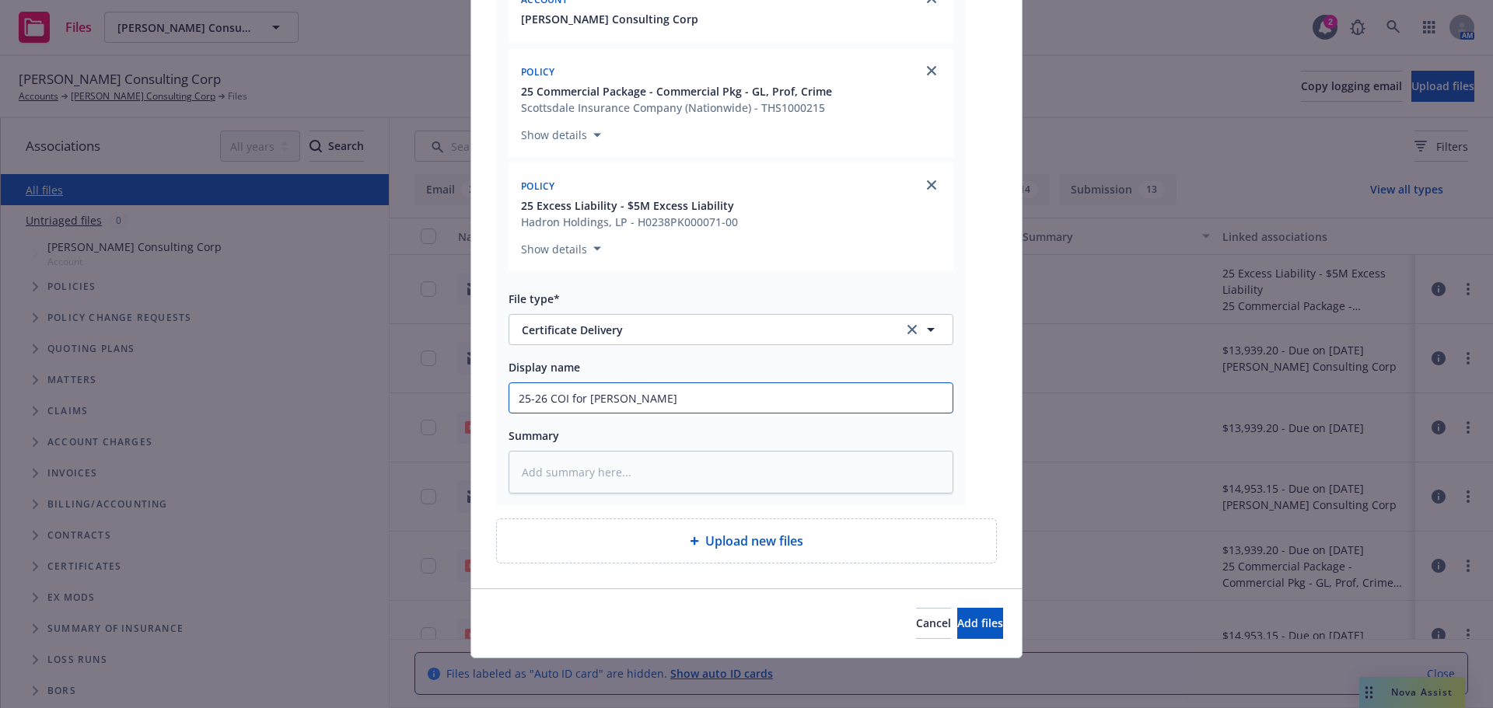
type textarea "x"
type input "25-26 COI for J.B."
type textarea "x"
type input "25-26 COI for J.B."
type textarea "x"
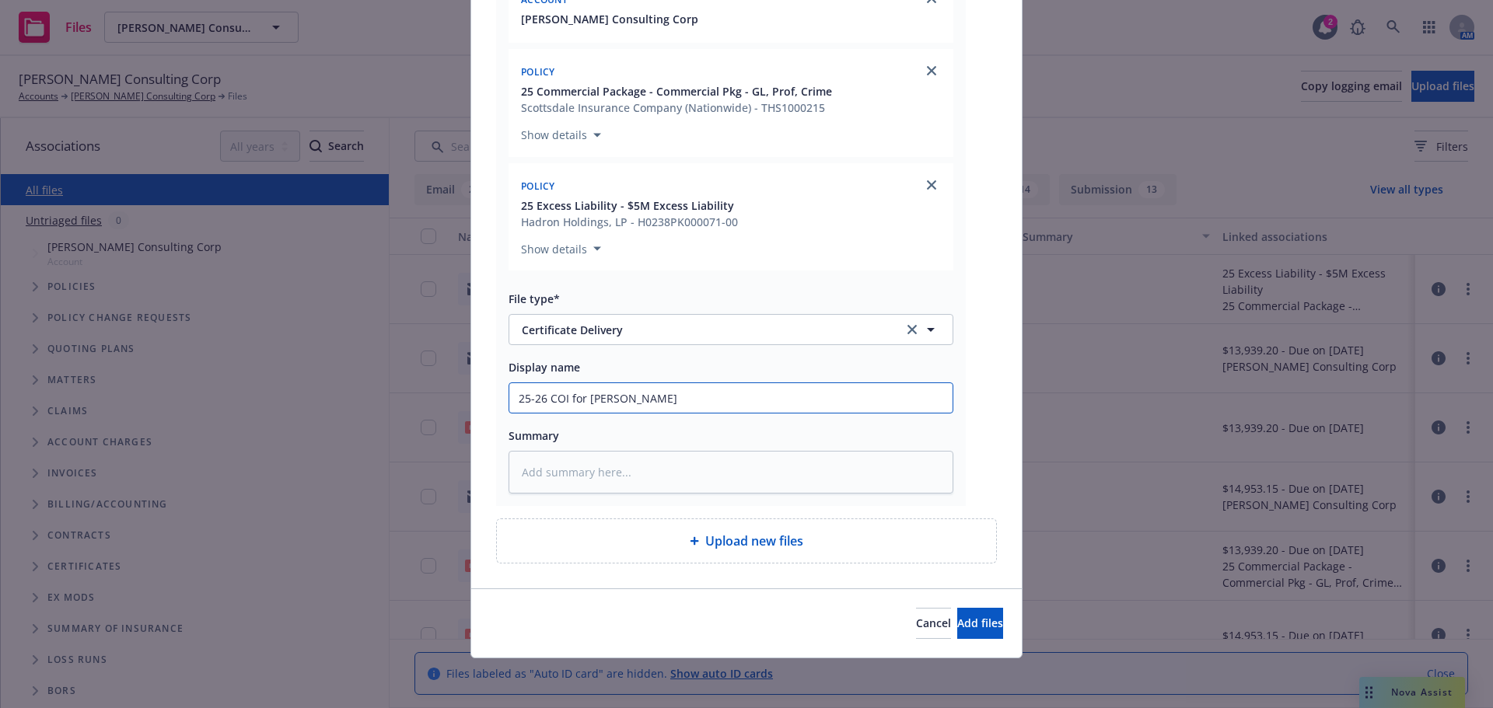
type input "25-26 COI for J.B. H"
type textarea "x"
type input "25-26 COI for J.B. Hu"
type textarea "x"
type input "25-26 COI for J.B. Hun"
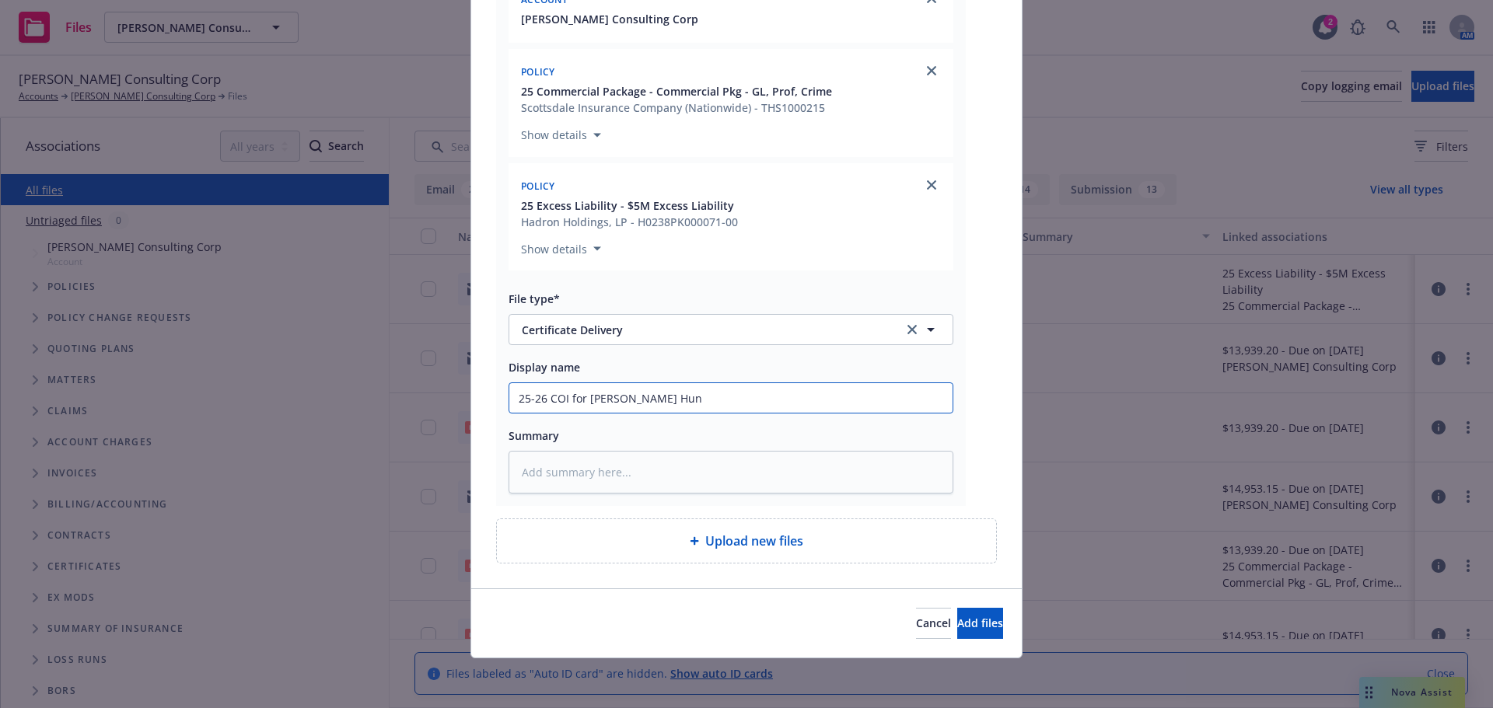
type textarea "x"
type input "25-26 COI for J.B. Hunt"
type textarea "x"
type input "25-26 COI for J.B. Hunt"
type textarea "x"
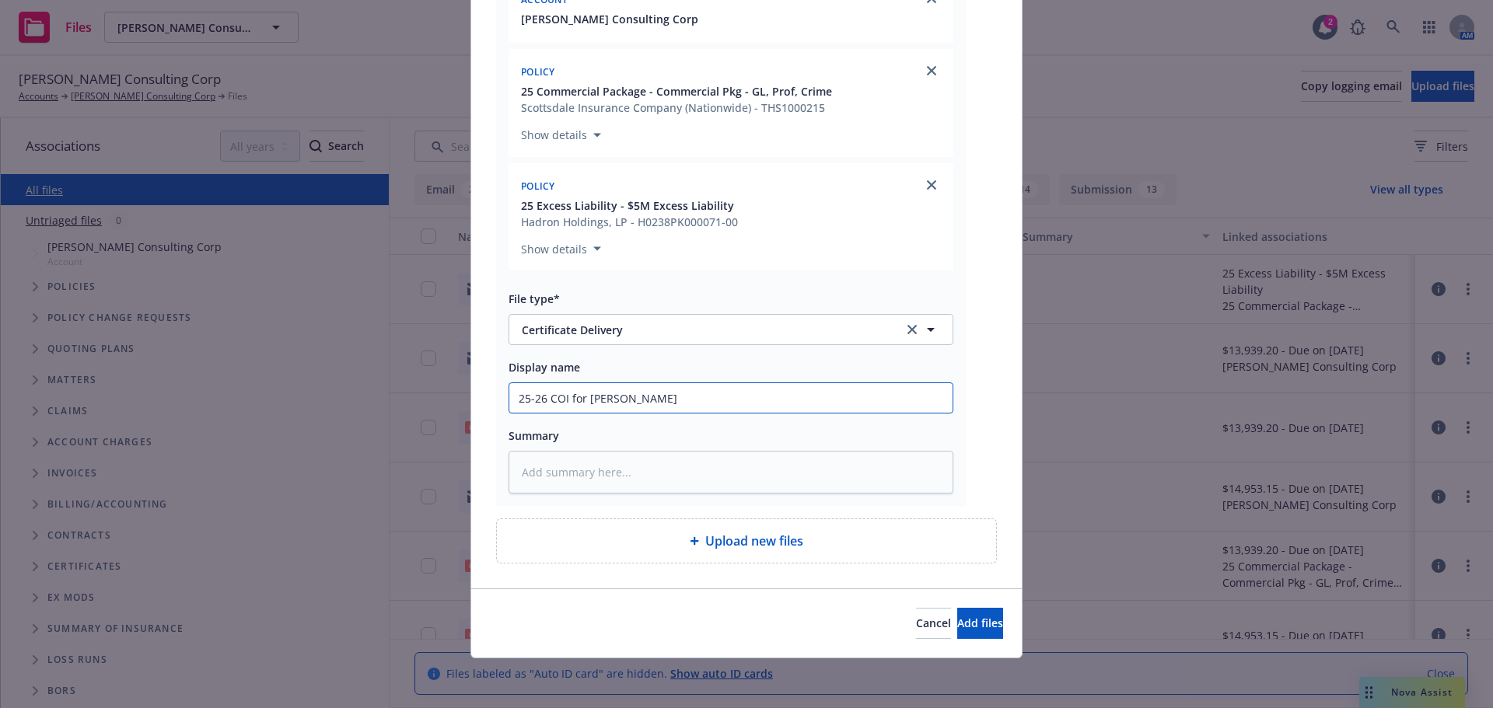
type input "25-26 COI for J.B. Hunt T"
type textarea "x"
type input "25-26 COI for J.B. Hunt Tr"
type textarea "x"
type input "25-26 COI for J.B. Hunt Tra"
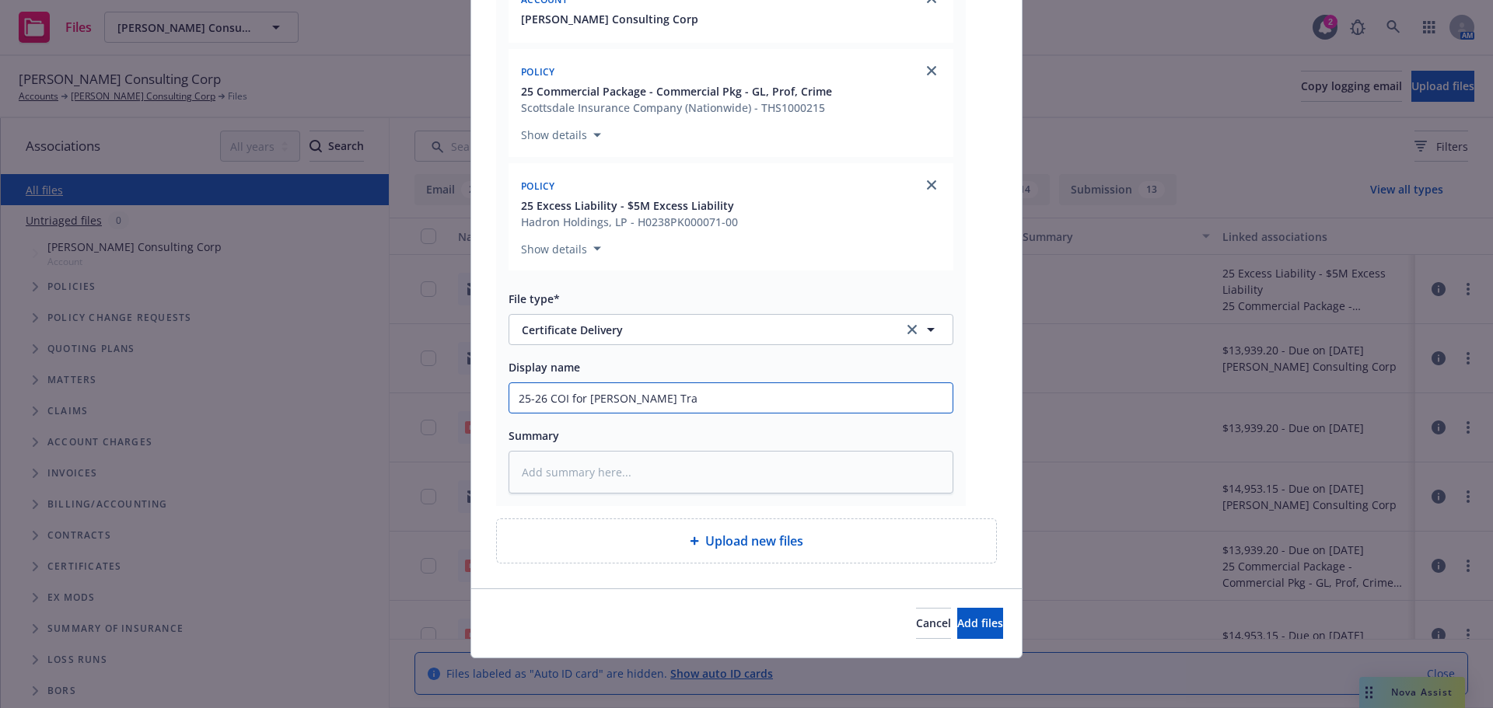
type textarea "x"
type input "25-26 COI for J.B. Hunt Tran"
type textarea "x"
type input "25-26 COI for J.B. Hunt Trans"
type textarea "x"
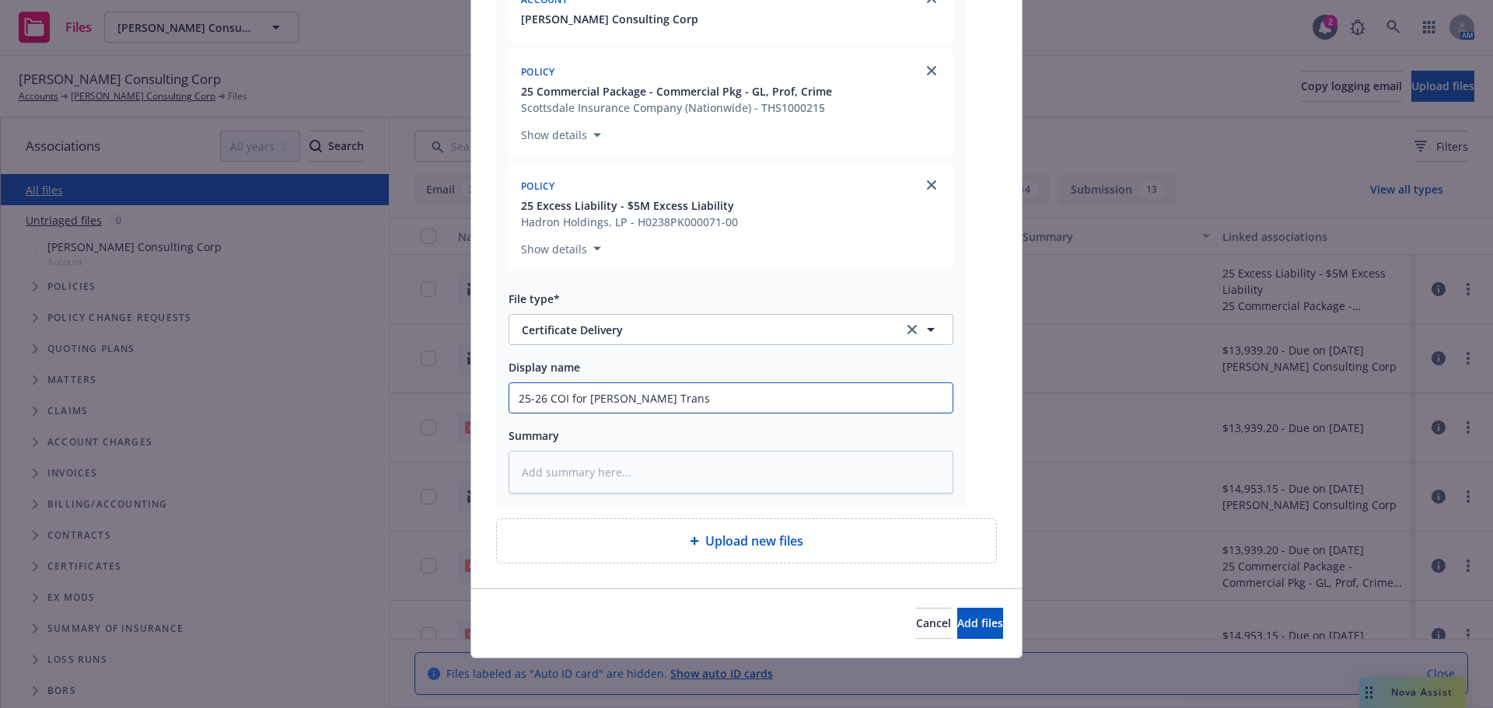
type input "25-26 COI for J.B. Hunt Transp"
type textarea "x"
type input "25-26 COI for J.B. Hunt Transpo"
type textarea "x"
type input "25-26 COI for J.B. Hunt Transpor"
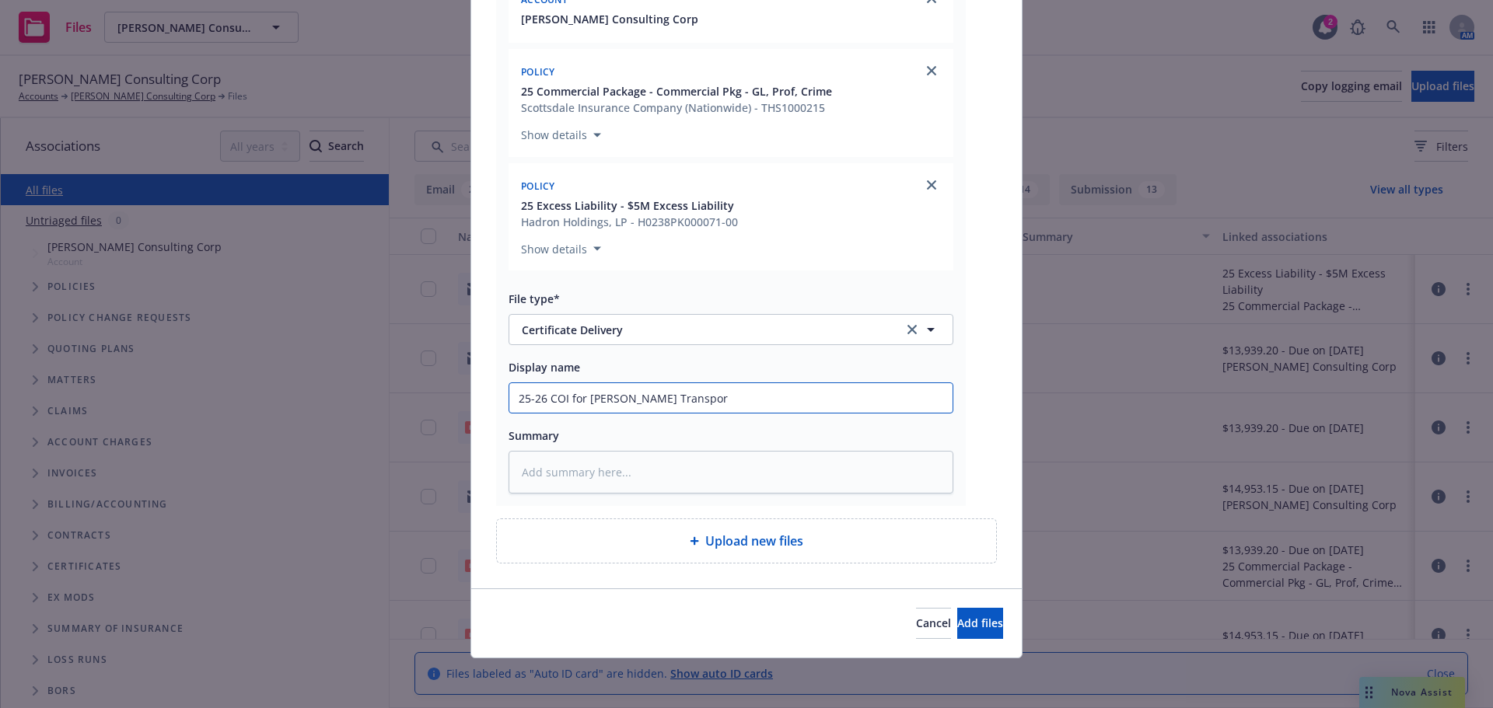
type textarea "x"
type input "25-26 COI for J.B. Hunt Transport"
type textarea "x"
type input "25-26 COI for J.B. Hunt Transport"
type textarea "x"
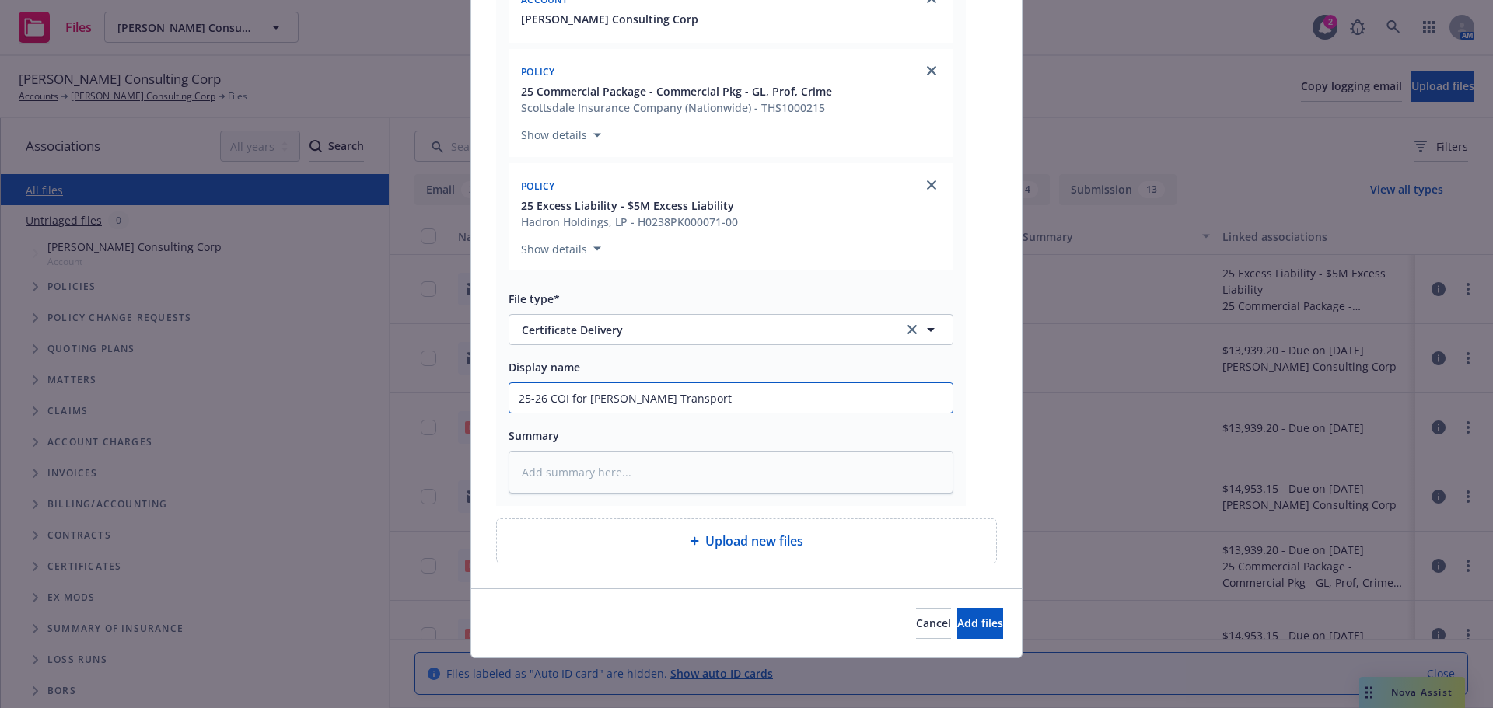
type input "25-26 COI for J.B. Hunt Transport e"
type textarea "x"
type input "25-26 COI for J.B. Hunt Transport em"
type textarea "x"
type input "25-26 COI for J.B. Hunt Transport ema"
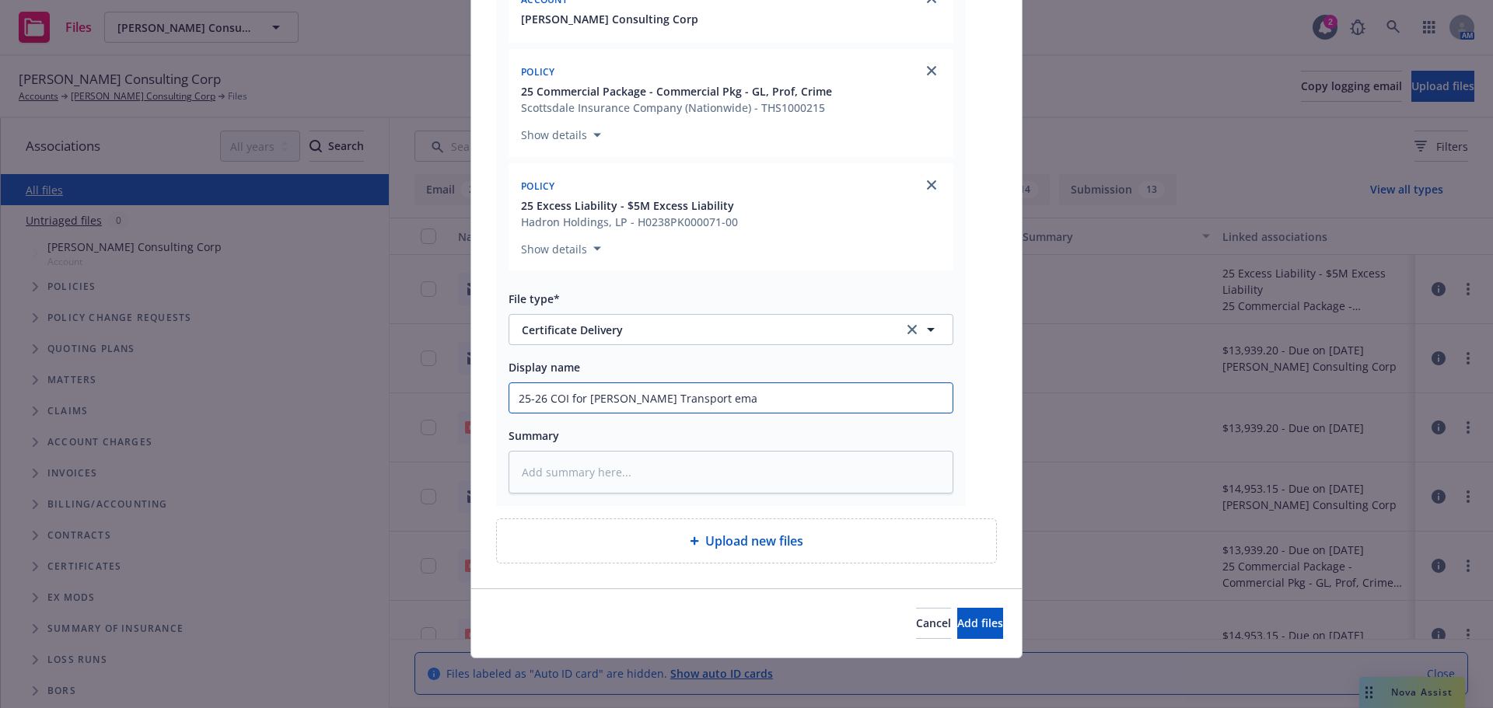
type textarea "x"
type input "25-26 COI for J.B. Hunt Transport emal"
type textarea "x"
type input "25-26 COI for J.B. Hunt Transport ema"
type textarea "x"
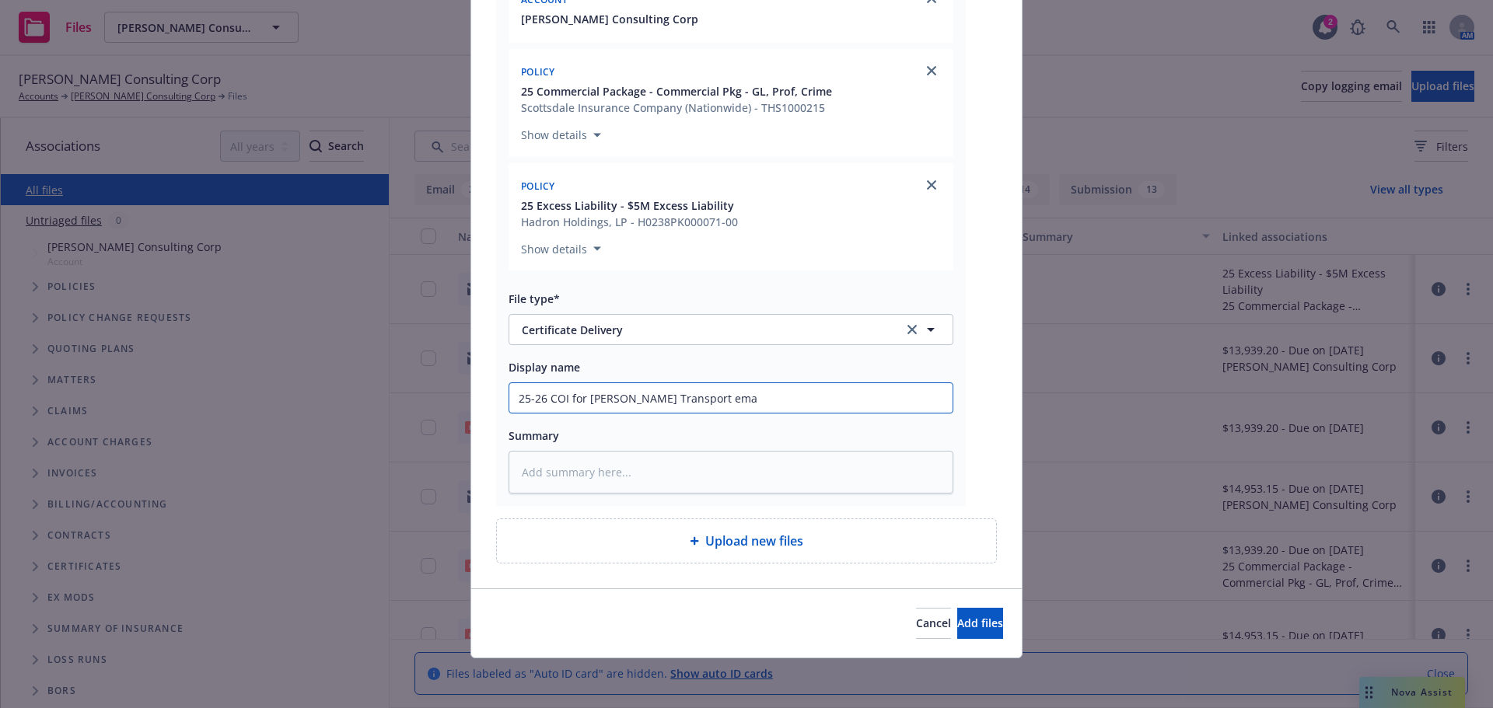
type input "25-26 COI for J.B. Hunt Transport em"
type textarea "x"
type input "25-26 COI for J.B. Hunt Transport eml"
type textarea "x"
type input "25-26 COI for J.B. Hunt Transport emld"
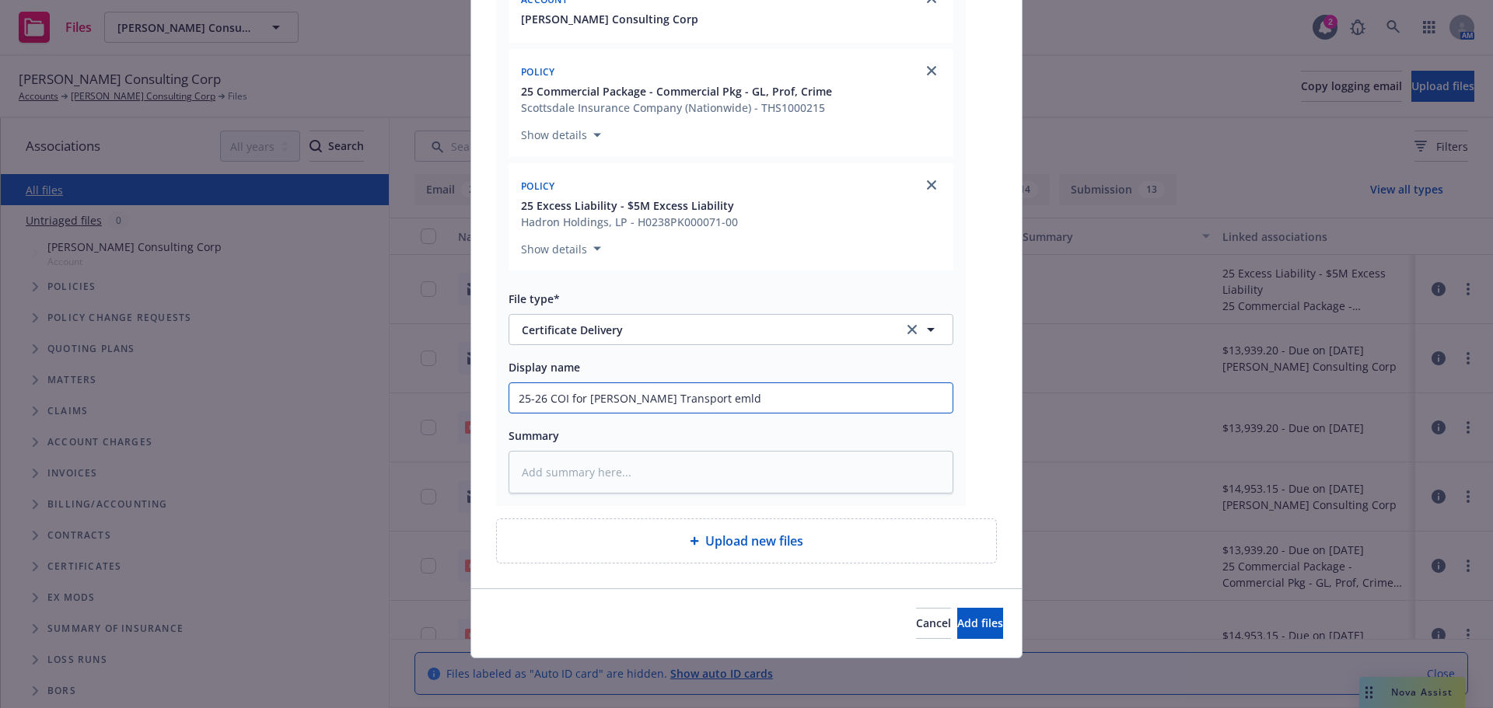
type textarea "x"
type input "25-26 COI for J.B. Hunt Transport emld f"
type textarea "x"
type input "25-26 COI for J.B. Hunt Transport emld ft"
type textarea "x"
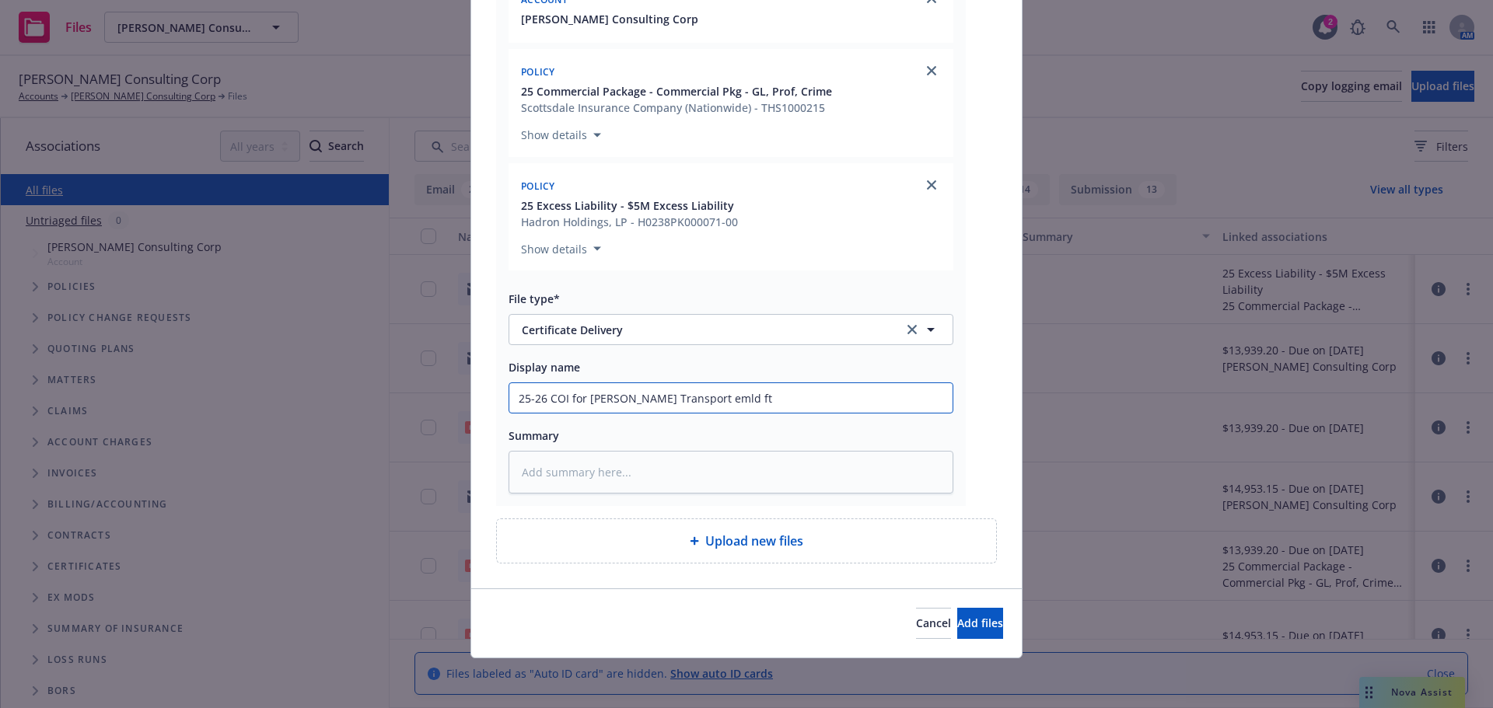
type input "25-26 COI for J.B. Hunt Transport emld f"
type textarea "x"
type input "25-26 COI for J.B. Hunt Transport emld"
type textarea "x"
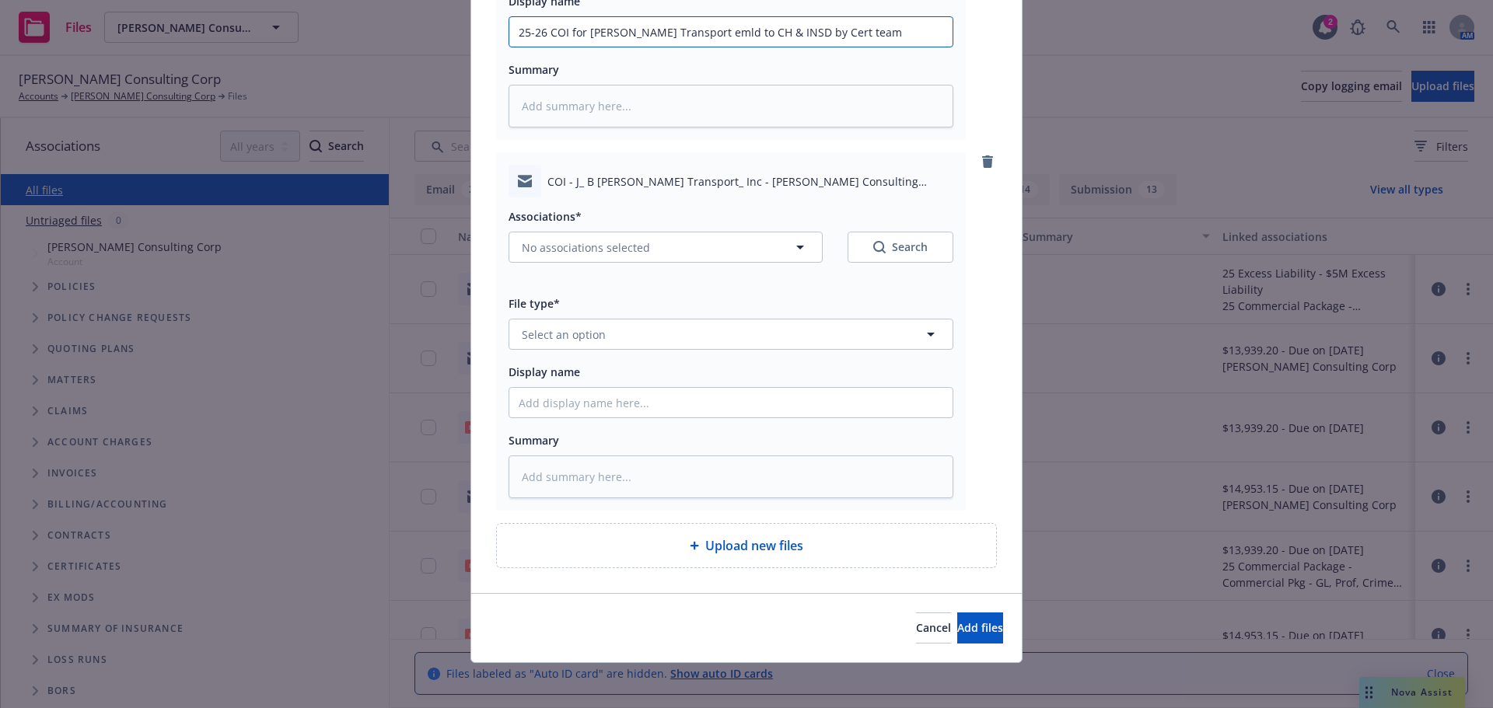
scroll to position [657, 0]
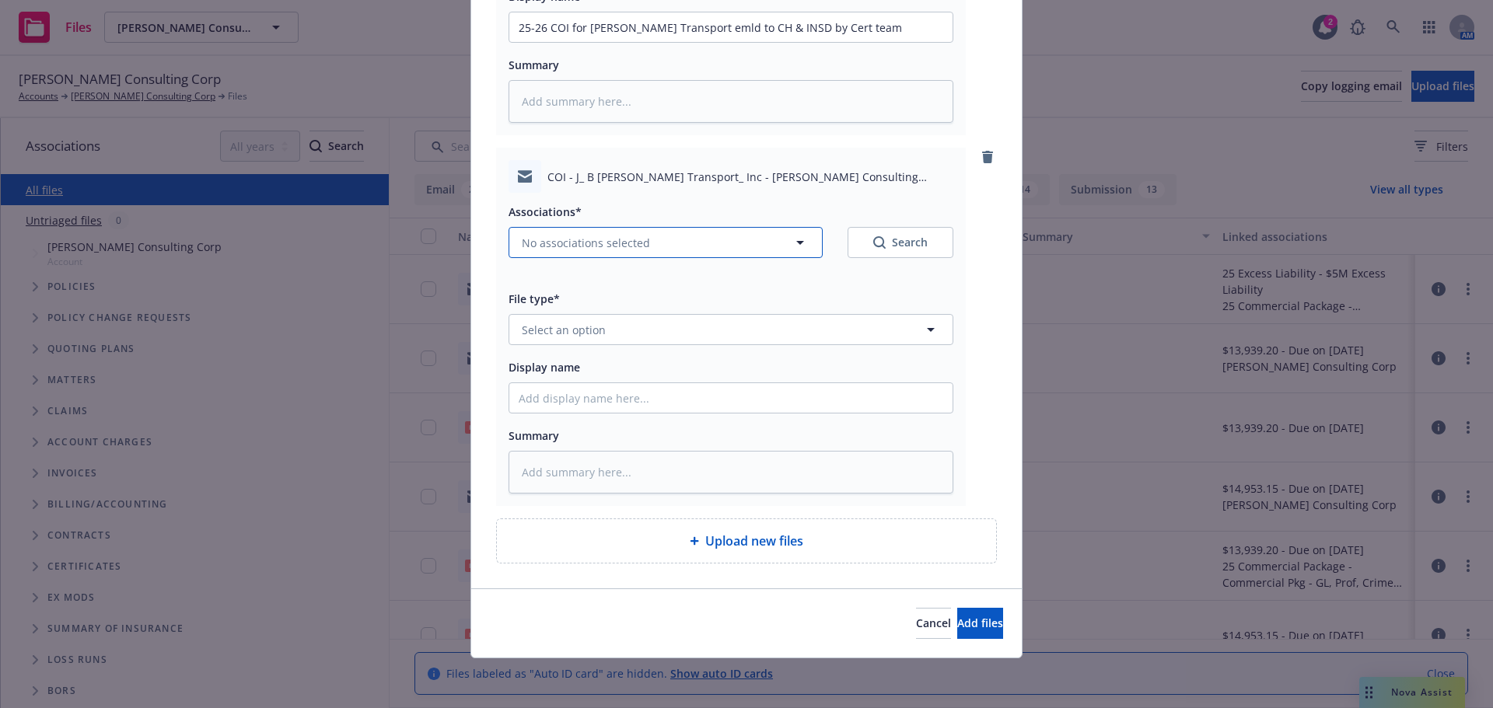
click at [669, 243] on button "No associations selected" at bounding box center [666, 242] width 314 height 31
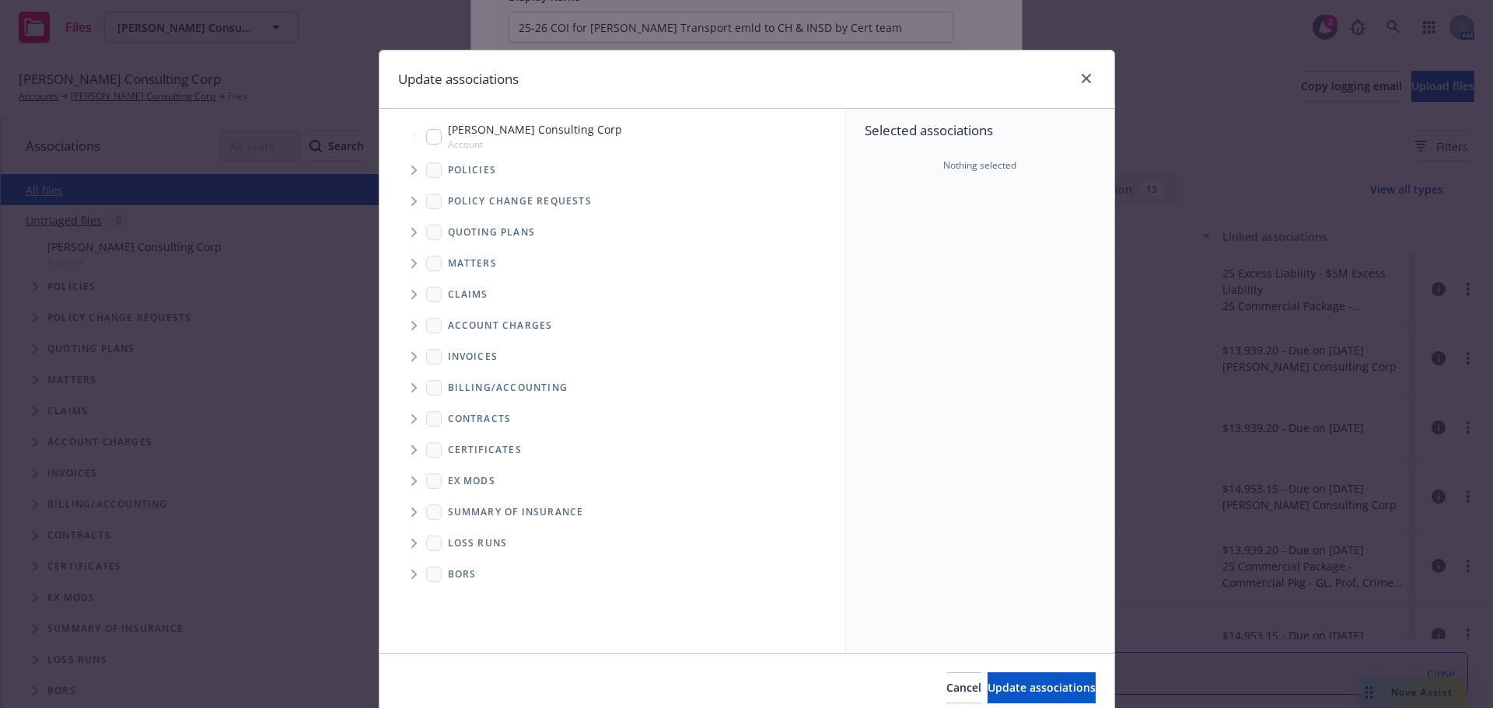
click at [428, 131] on input "Tree Example" at bounding box center [434, 137] width 16 height 16
click at [411, 174] on icon "Tree Example" at bounding box center [413, 170] width 5 height 9
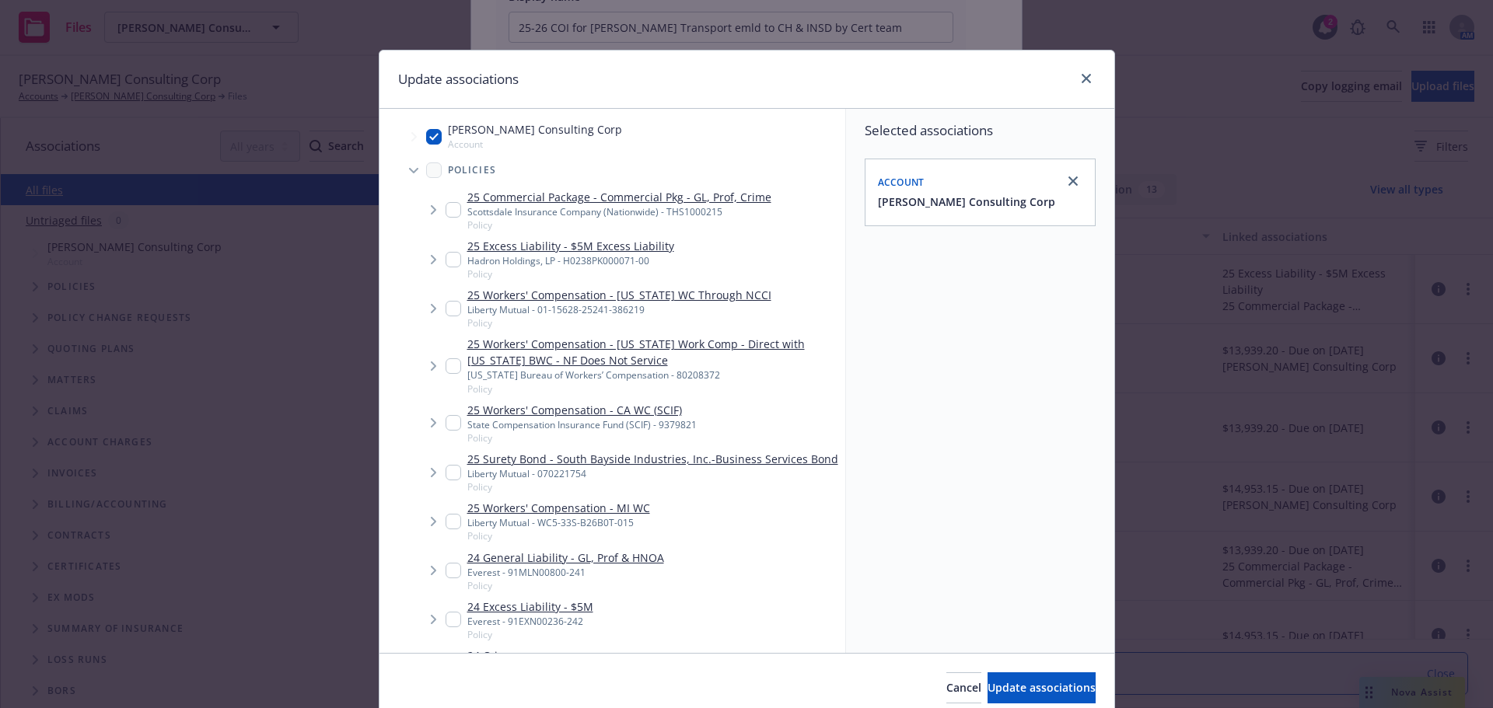
click at [446, 203] on input "Tree Example" at bounding box center [454, 210] width 16 height 16
click at [446, 271] on div "25 Excess Liability - $5M Excess Liability Hadron Holdings, LP - H0238PK000071-…" at bounding box center [560, 259] width 229 height 43
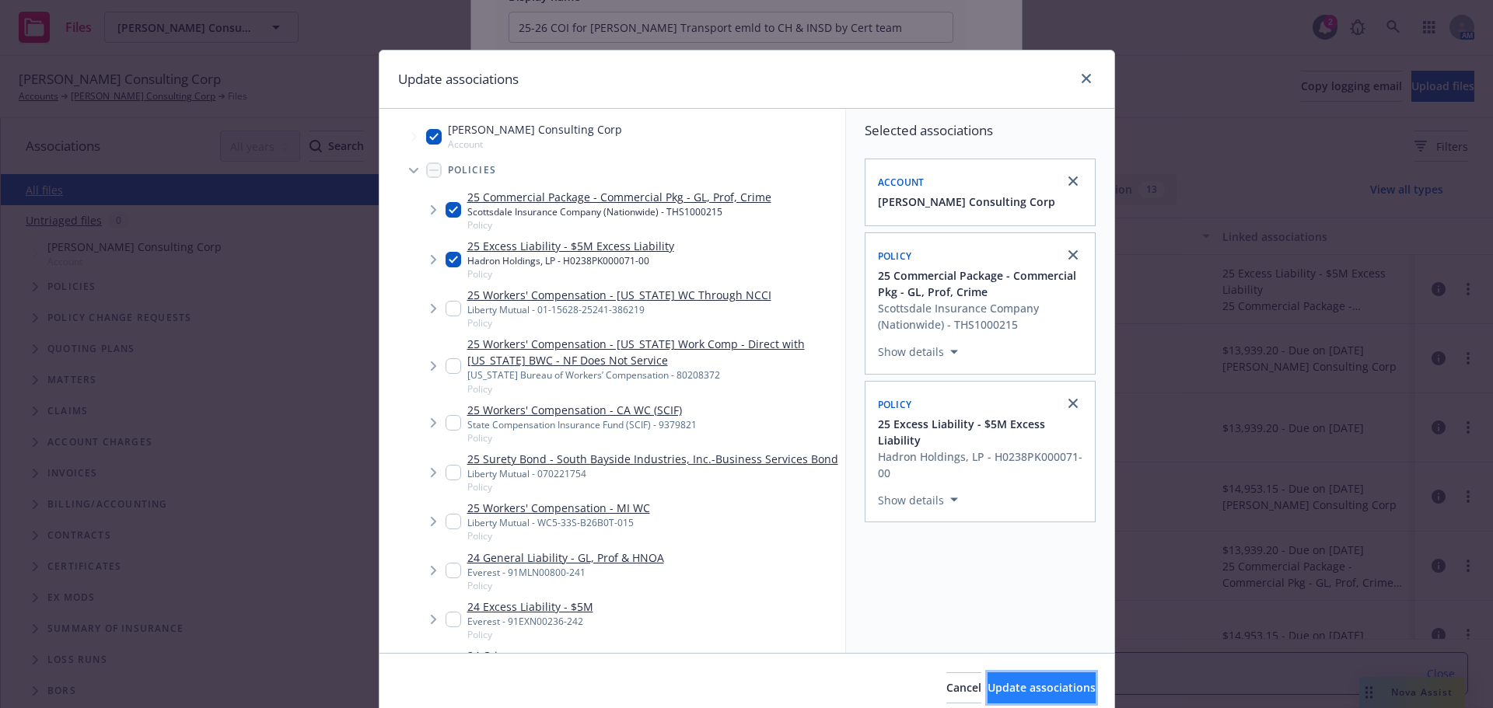
click at [995, 693] on span "Update associations" at bounding box center [1042, 687] width 108 height 15
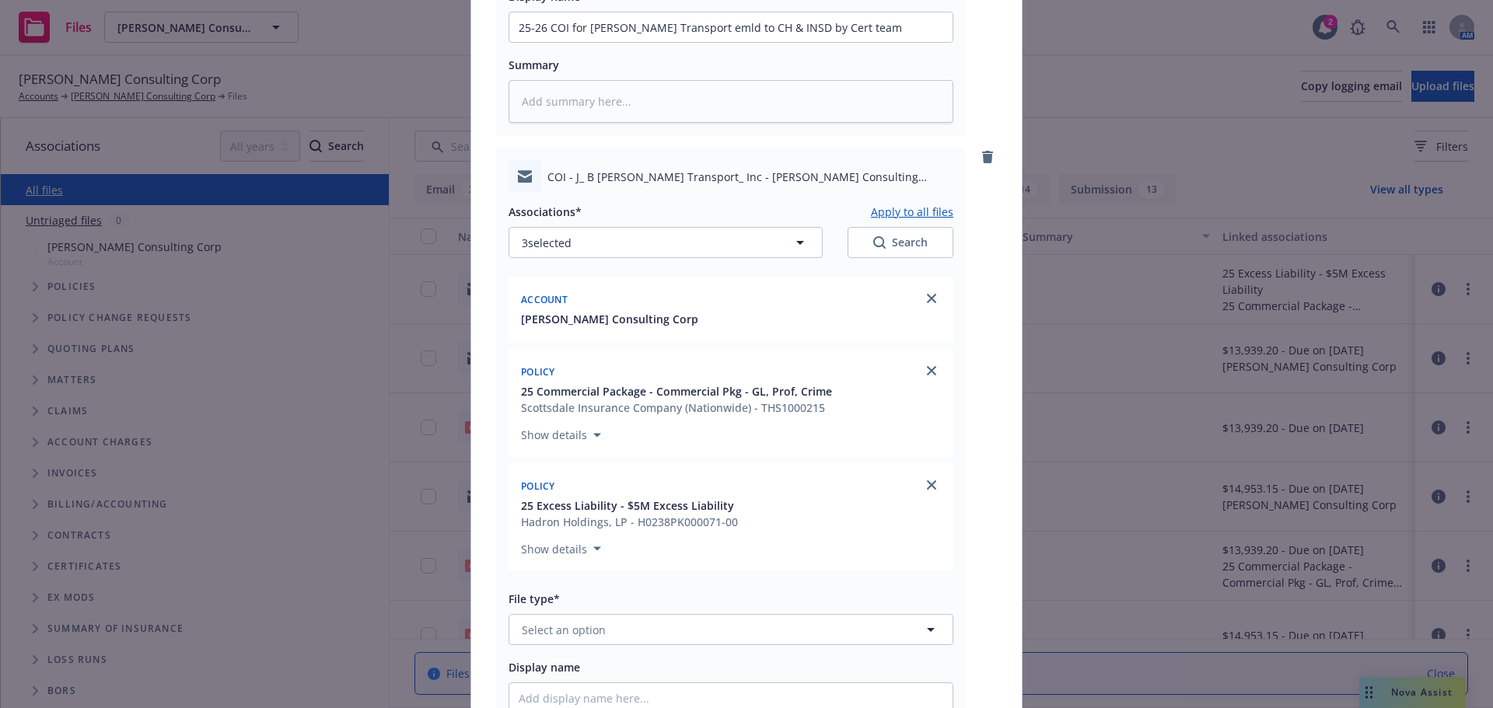
scroll to position [813, 0]
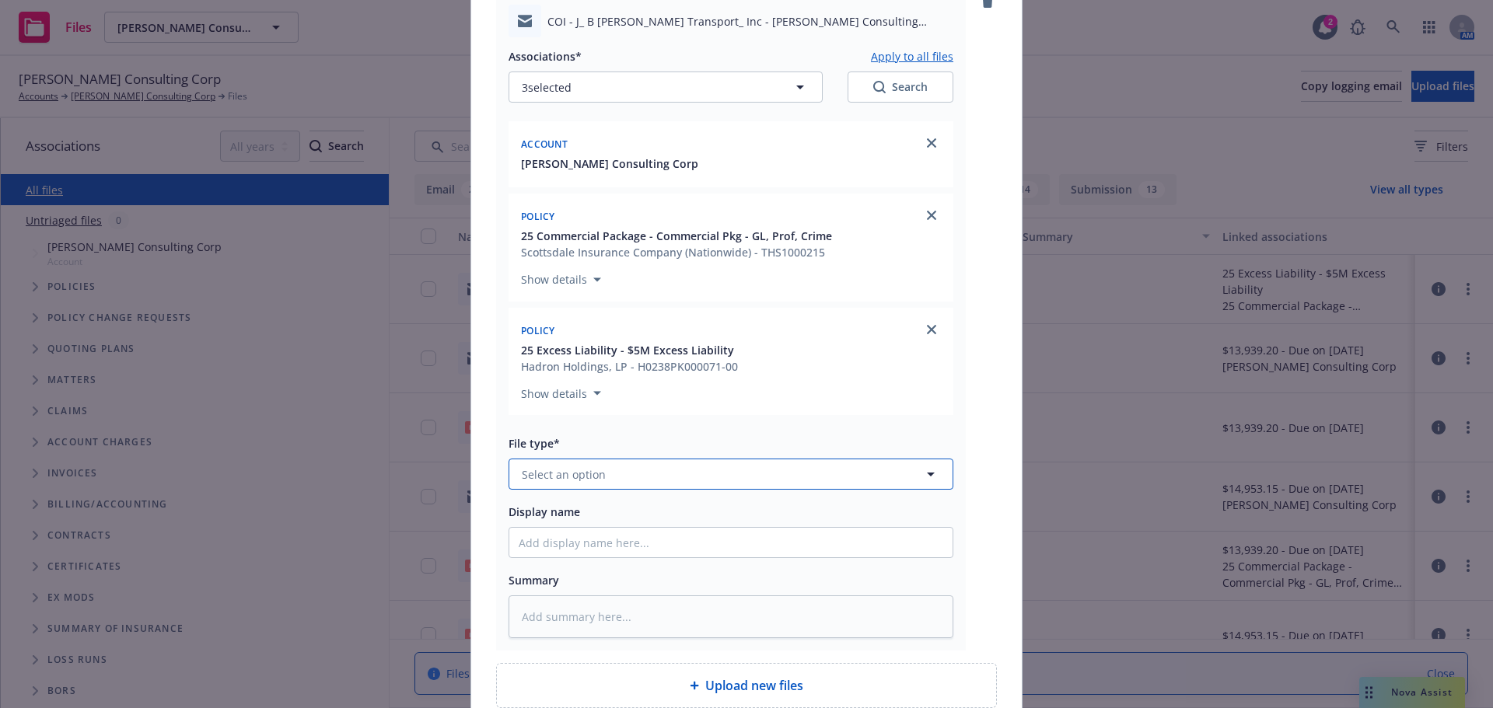
click at [618, 470] on button "Select an option" at bounding box center [731, 474] width 445 height 31
click at [593, 428] on div "Email" at bounding box center [731, 431] width 425 height 23
click at [547, 540] on input "Display name" at bounding box center [730, 543] width 443 height 30
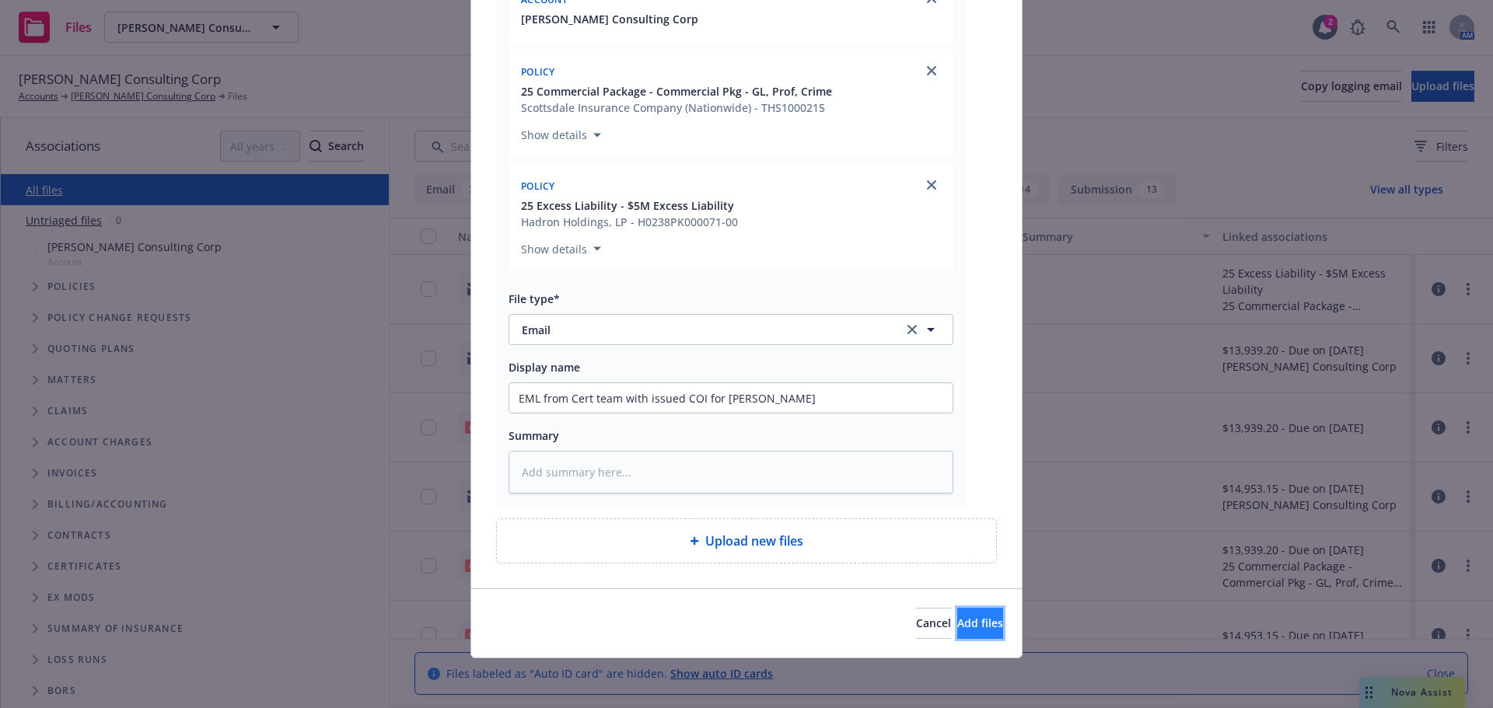
click at [962, 608] on button "Add files" at bounding box center [980, 623] width 46 height 31
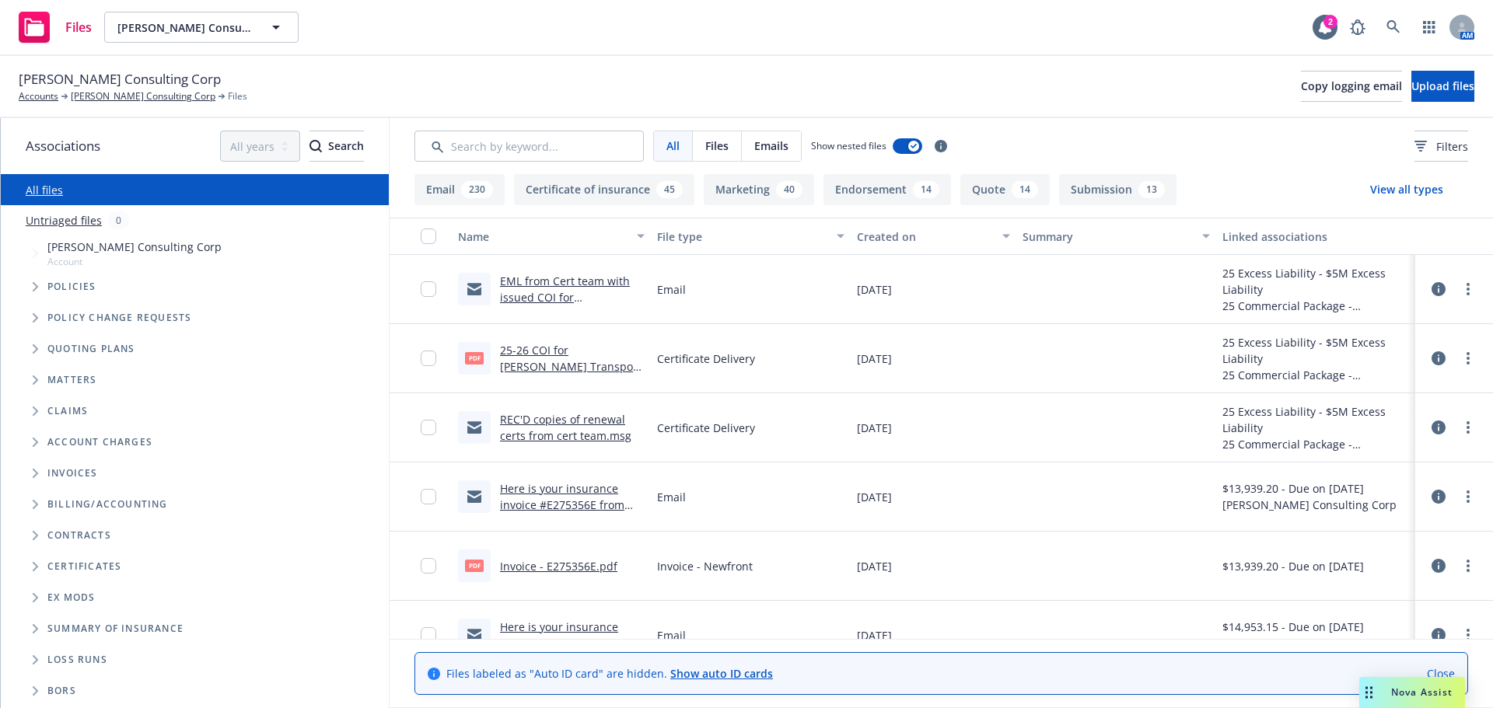
click at [240, 365] on div "Matters" at bounding box center [202, 380] width 373 height 31
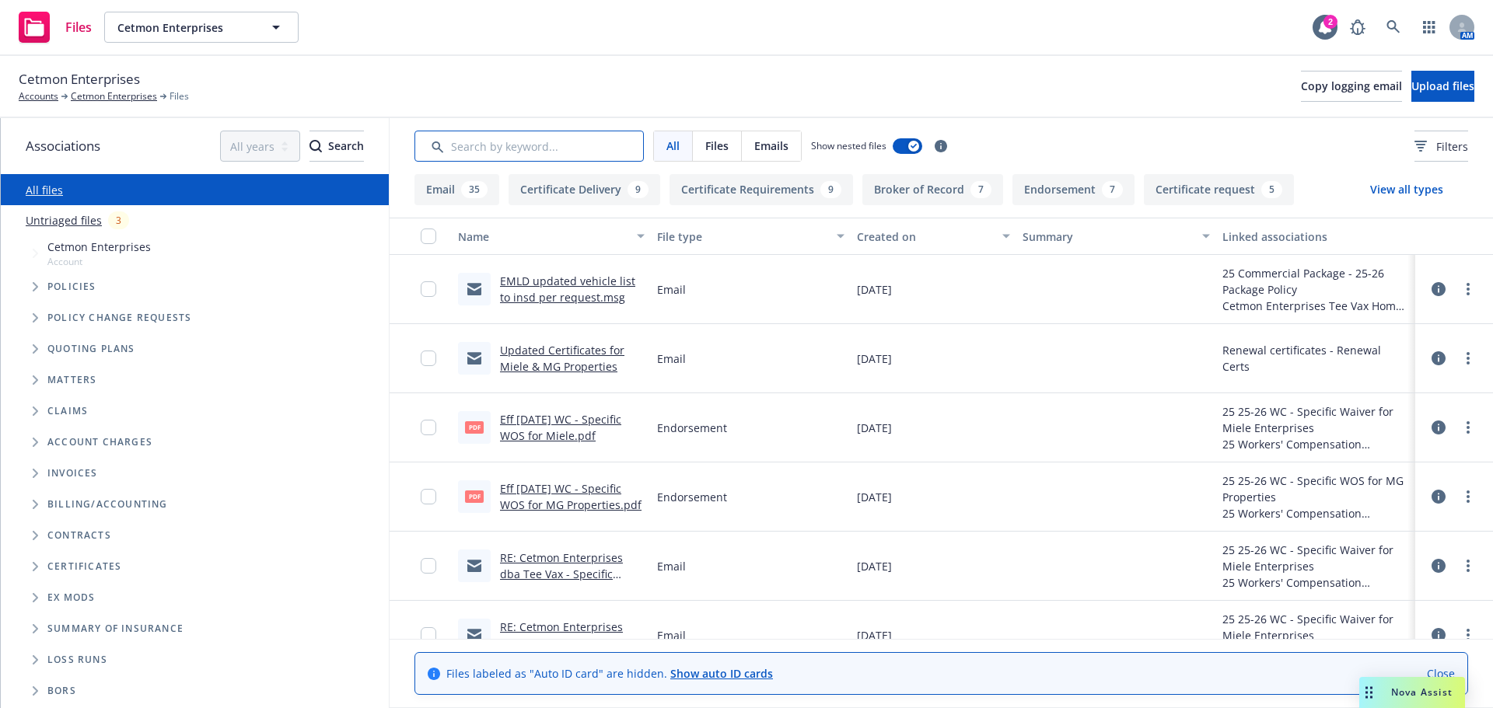
click at [473, 148] on input "Search by keyword..." at bounding box center [528, 146] width 229 height 31
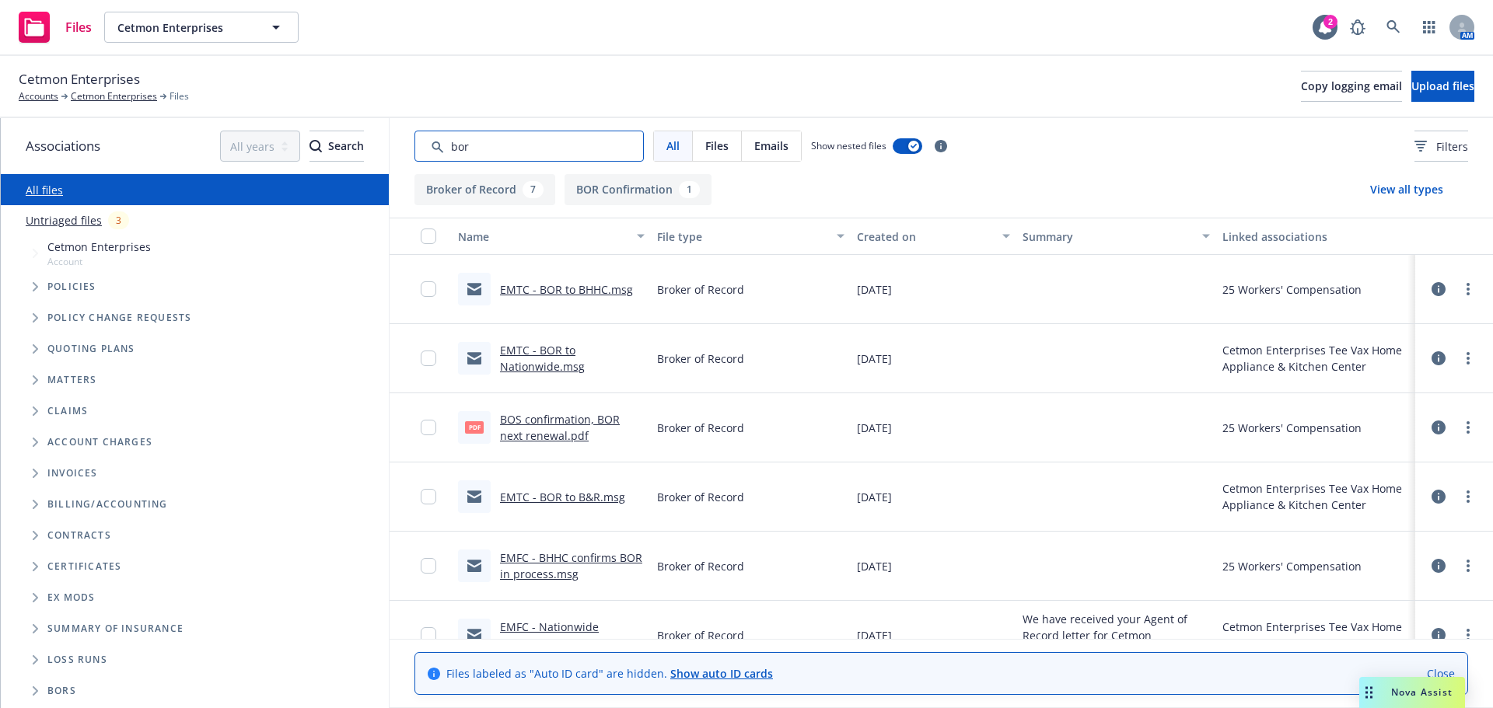
type input "bor"
click at [553, 292] on link "EMTC - BOR to BHHC.msg" at bounding box center [566, 289] width 133 height 15
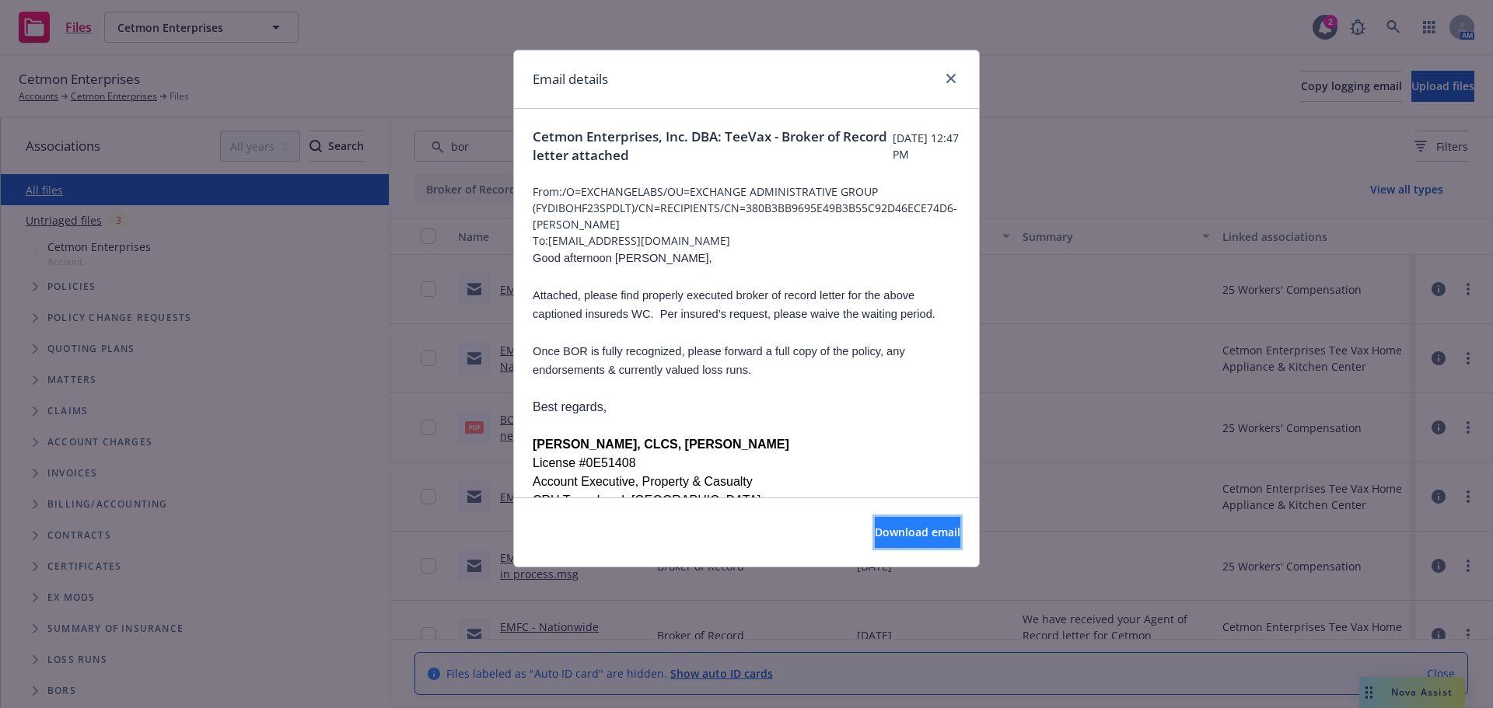
click at [919, 534] on span "Download email" at bounding box center [918, 532] width 86 height 15
click at [950, 81] on icon "close" at bounding box center [950, 78] width 9 height 9
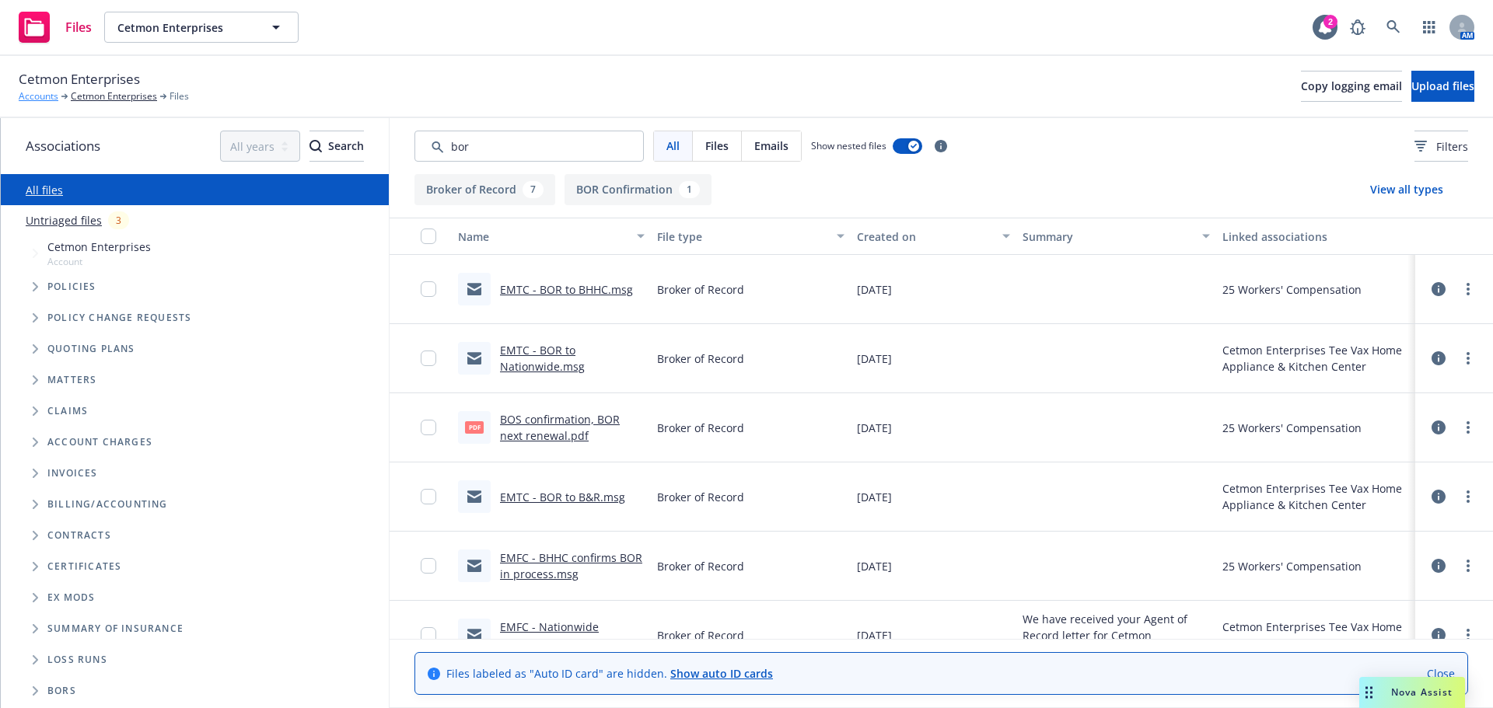
click at [44, 98] on link "Accounts" at bounding box center [39, 96] width 40 height 14
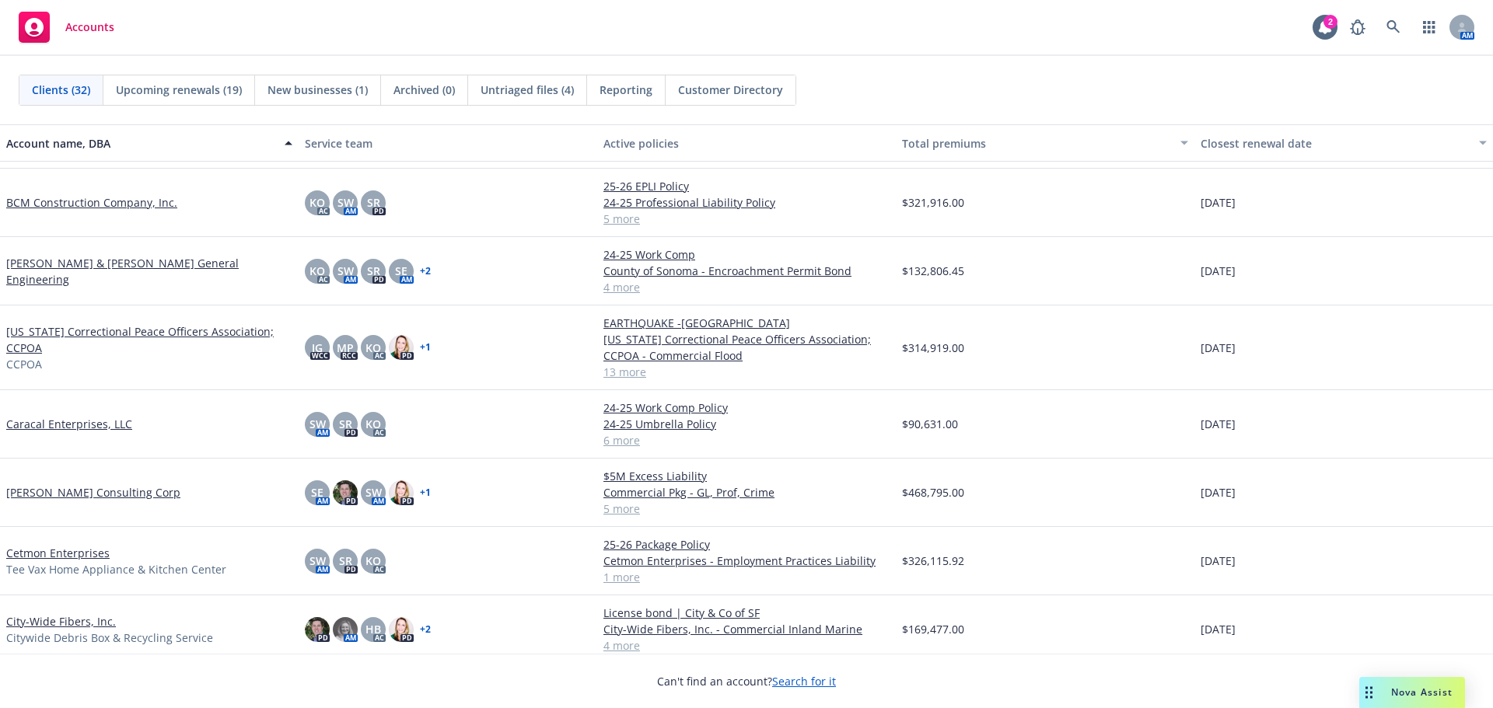
scroll to position [233, 0]
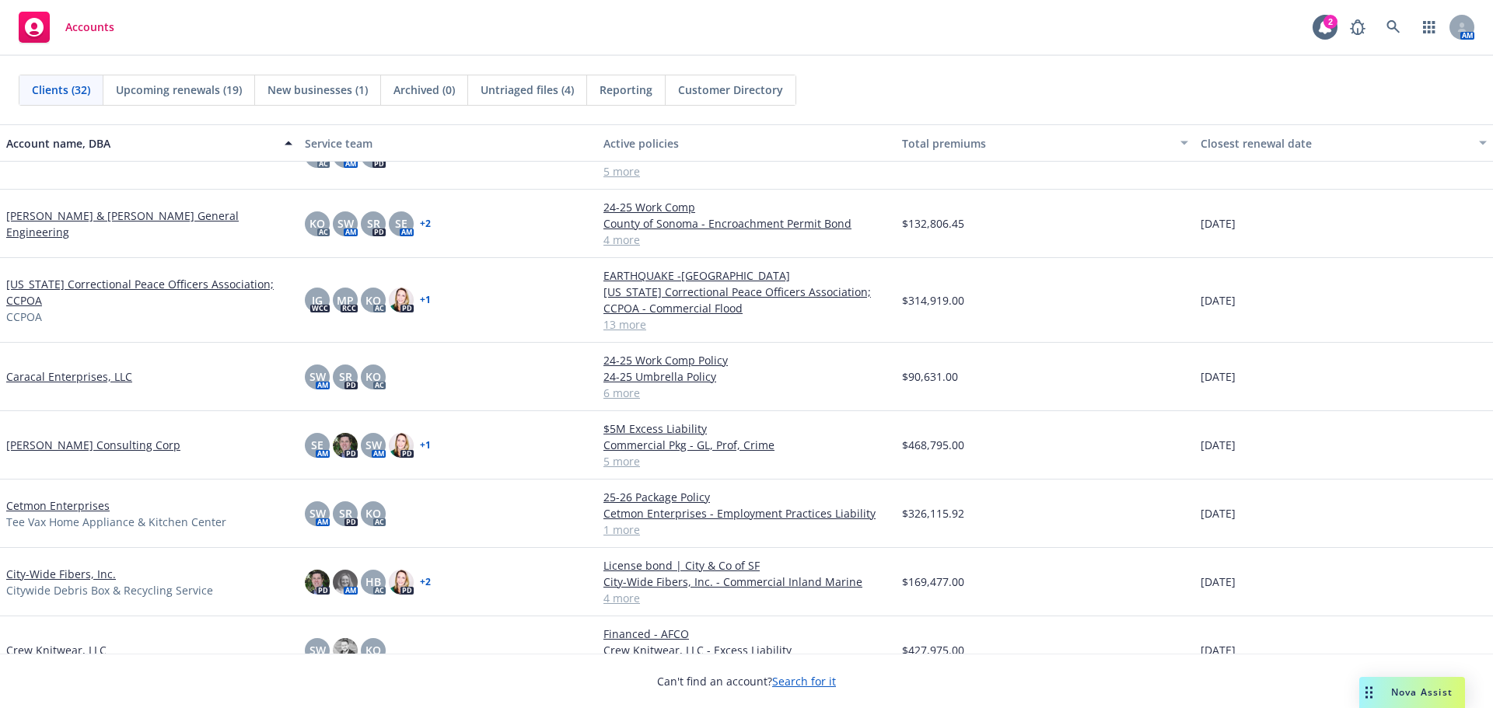
click at [40, 503] on link "Cetmon Enterprises" at bounding box center [57, 506] width 103 height 16
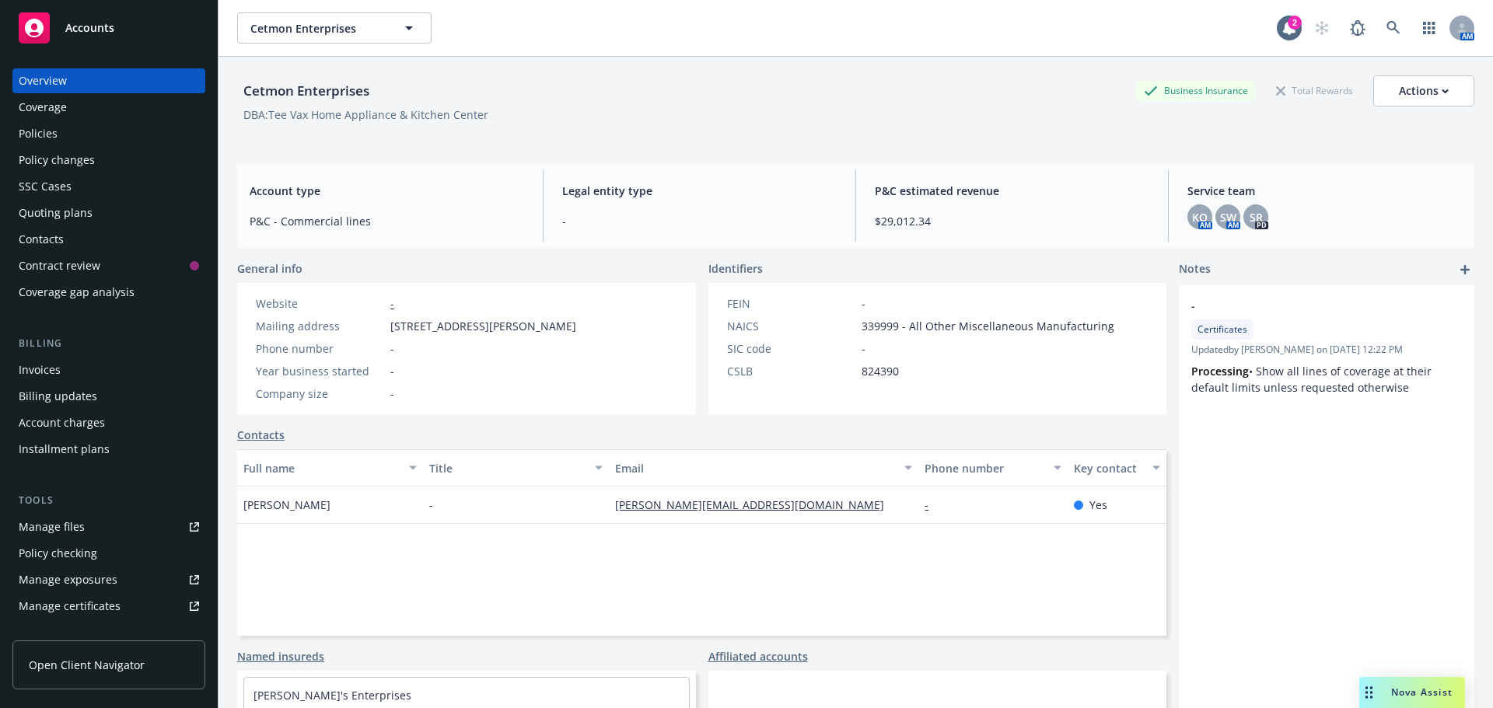
click at [70, 133] on div "Policies" at bounding box center [109, 133] width 180 height 25
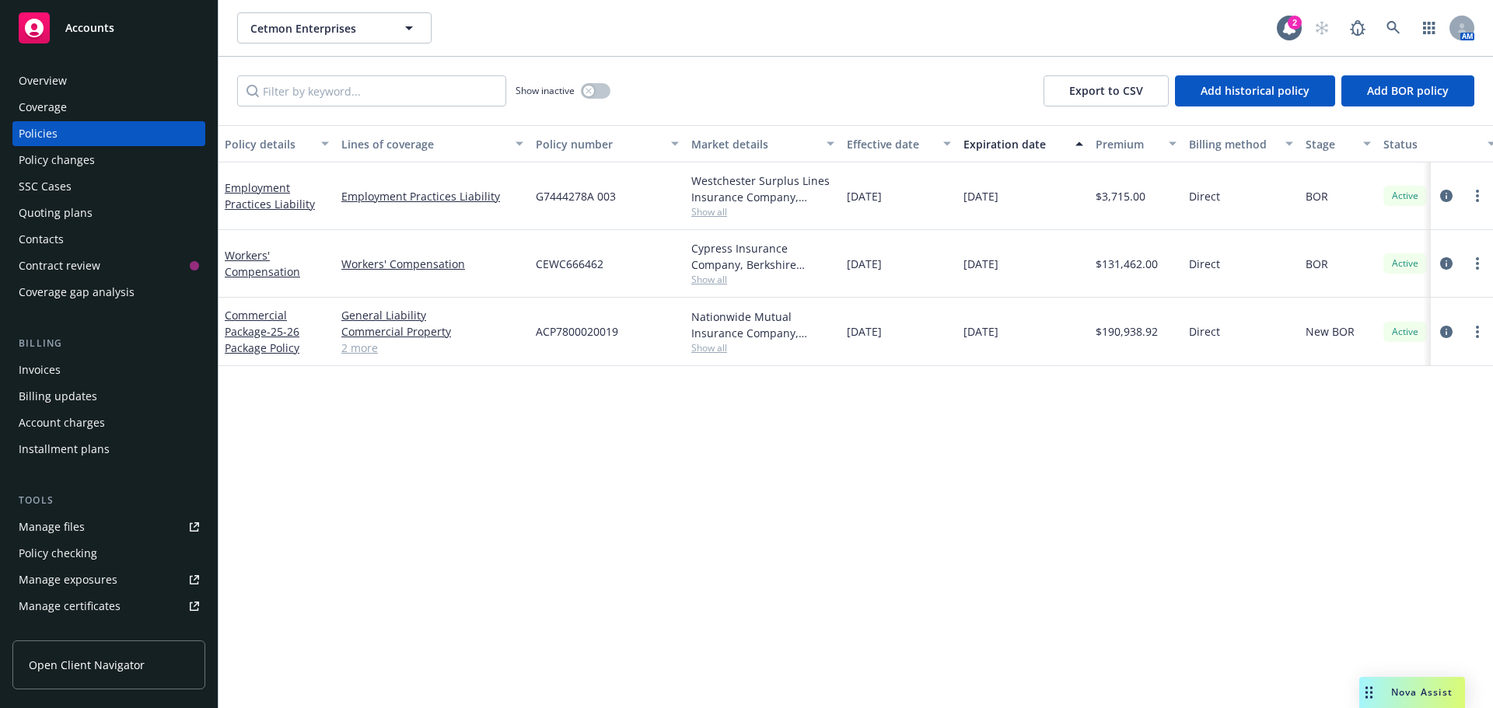
click at [301, 508] on div "Policy details Lines of coverage Policy number Market details Effective date Ex…" at bounding box center [856, 416] width 1275 height 583
click at [103, 532] on link "Manage files" at bounding box center [108, 527] width 193 height 25
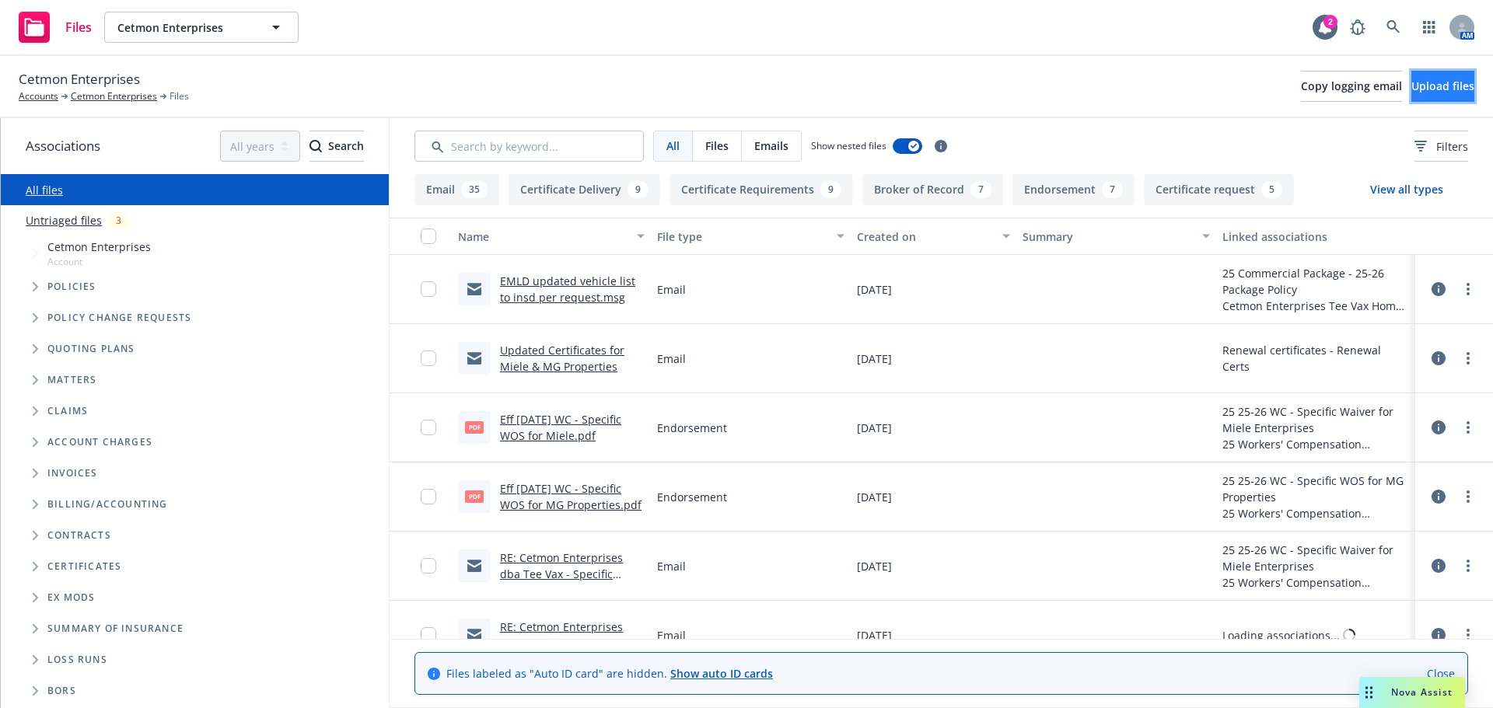
click at [1438, 79] on span "Upload files" at bounding box center [1442, 86] width 63 height 15
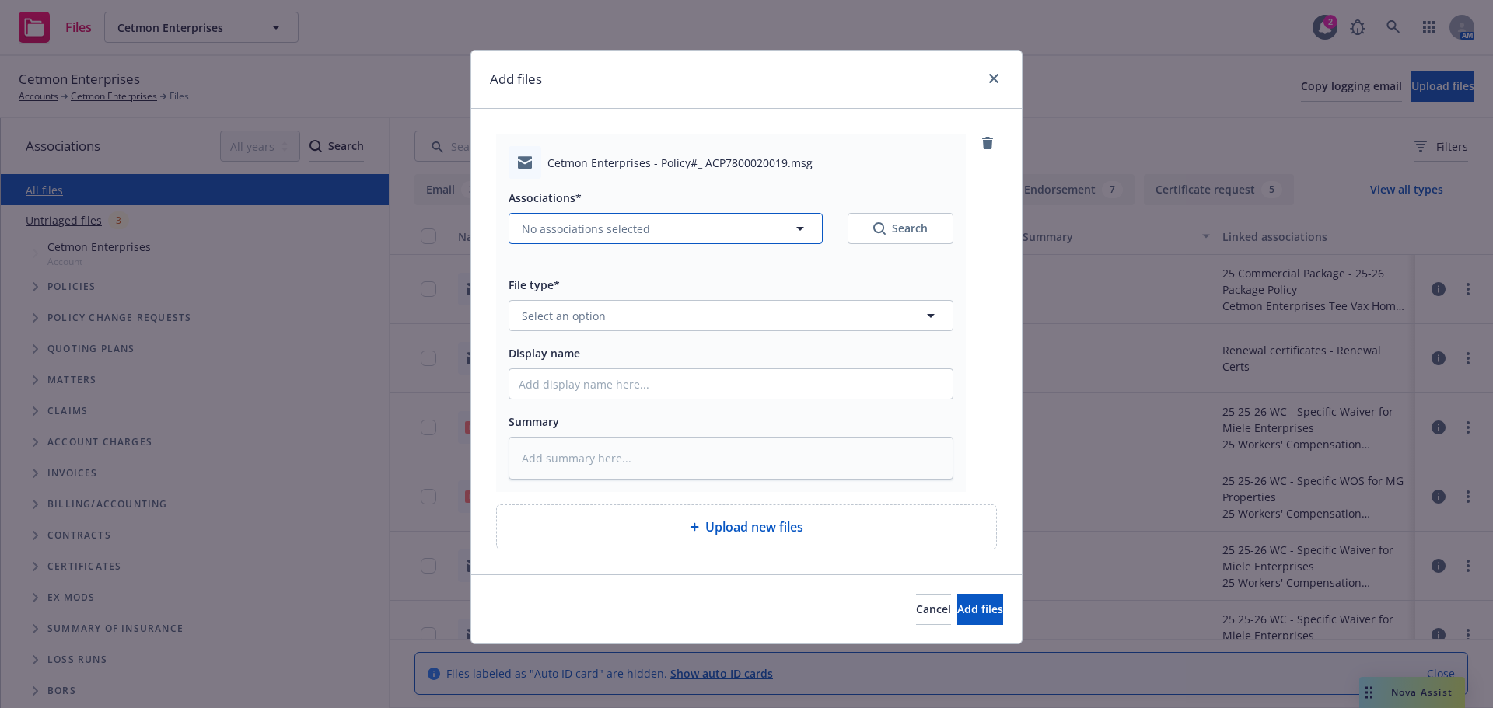
click at [638, 241] on button "No associations selected" at bounding box center [666, 228] width 314 height 31
type textarea "x"
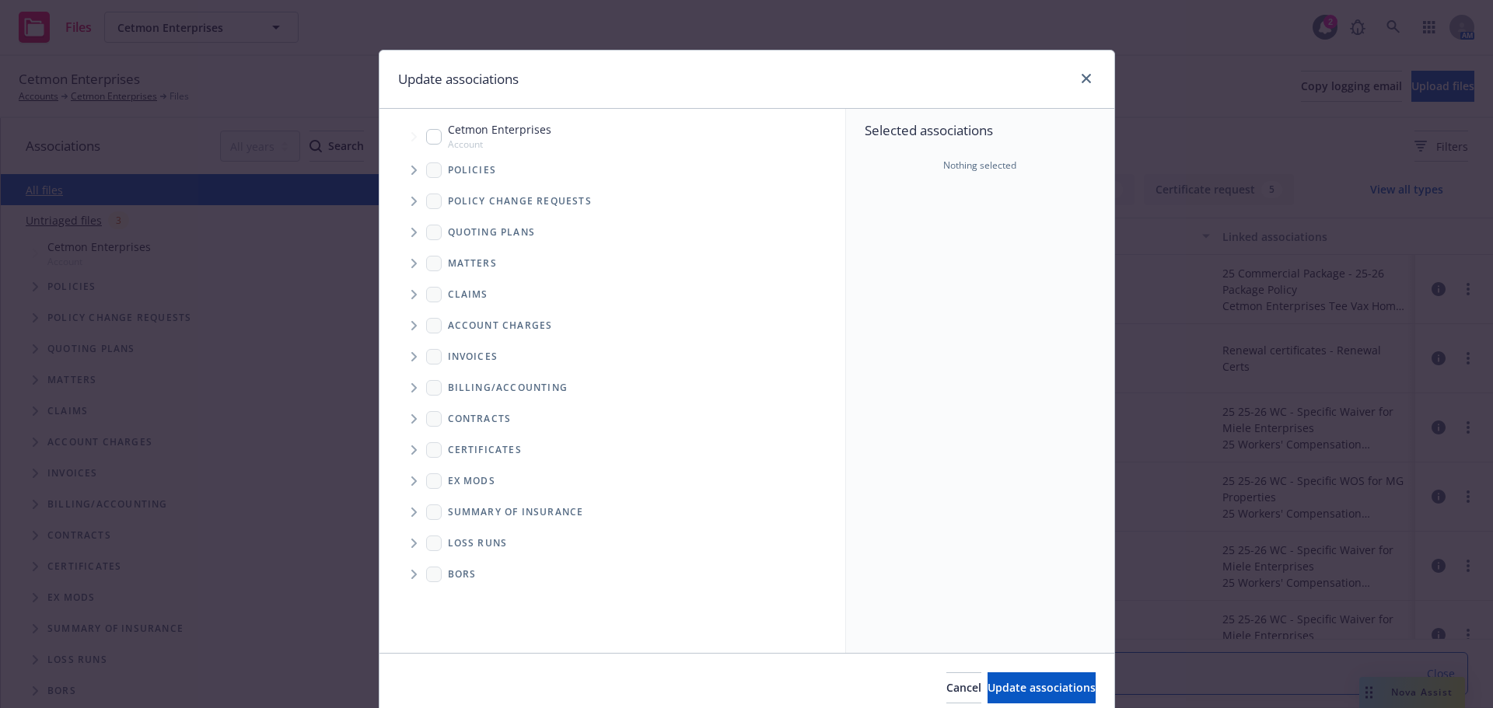
click at [426, 141] on input "Tree Example" at bounding box center [434, 137] width 16 height 16
checkbox input "true"
click at [401, 172] on span "Tree Example" at bounding box center [413, 170] width 25 height 25
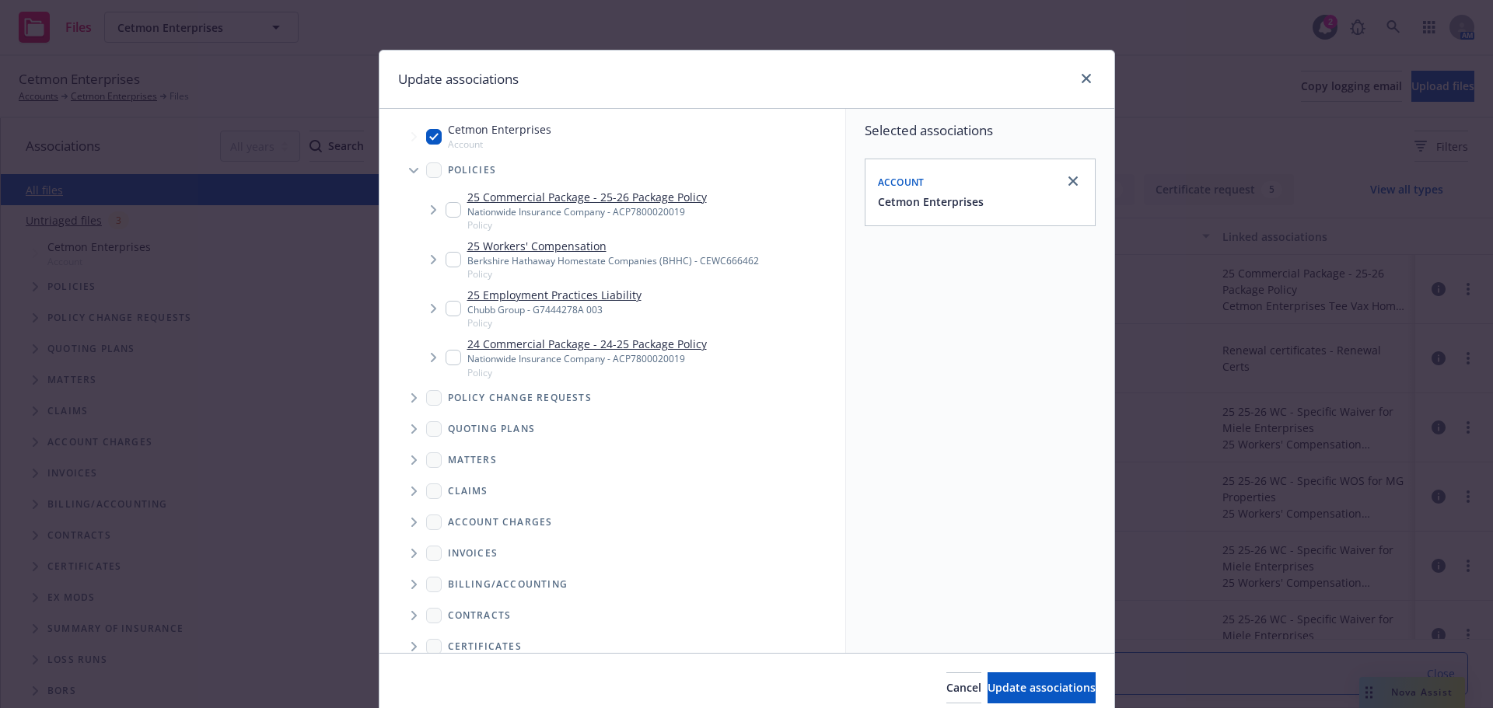
click at [446, 210] on input "Tree Example" at bounding box center [454, 210] width 16 height 16
checkbox input "true"
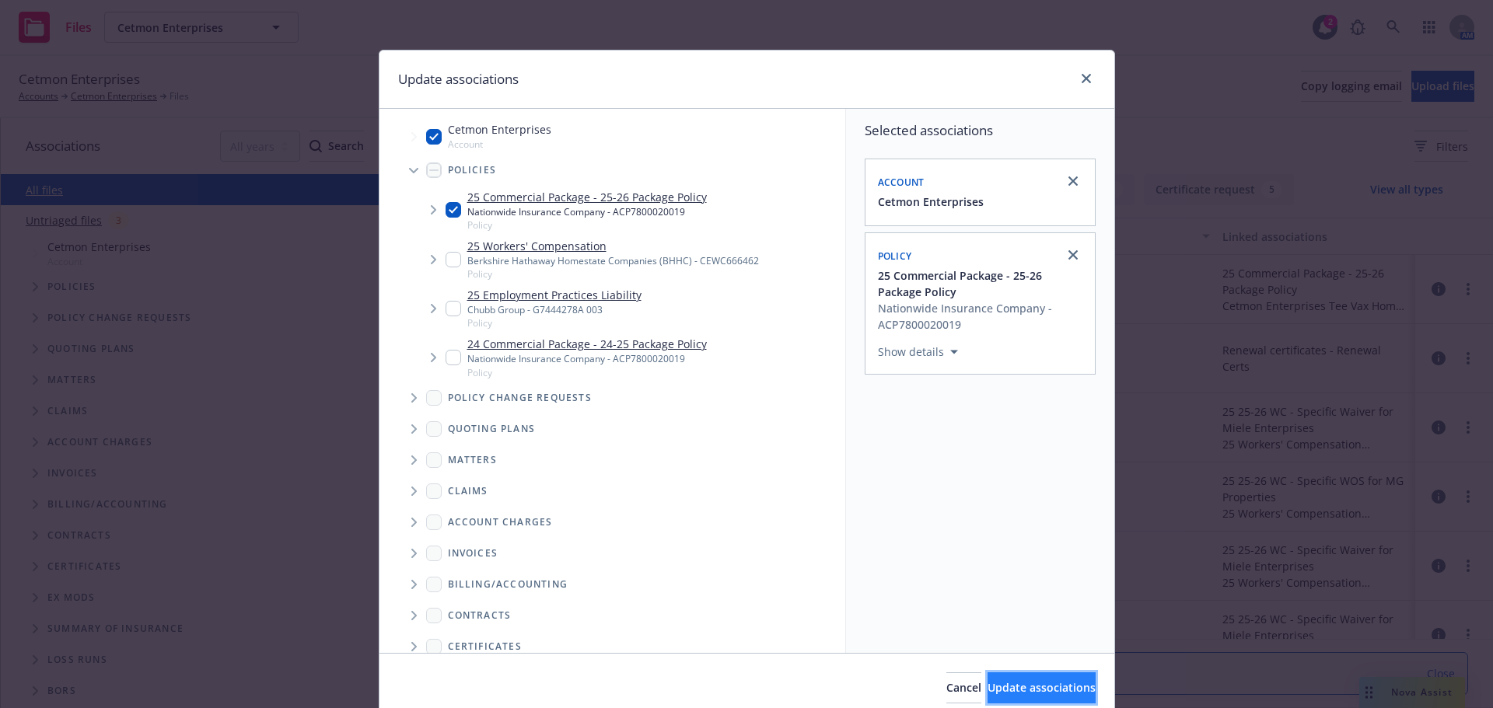
click at [988, 686] on span "Update associations" at bounding box center [1042, 687] width 108 height 15
type textarea "x"
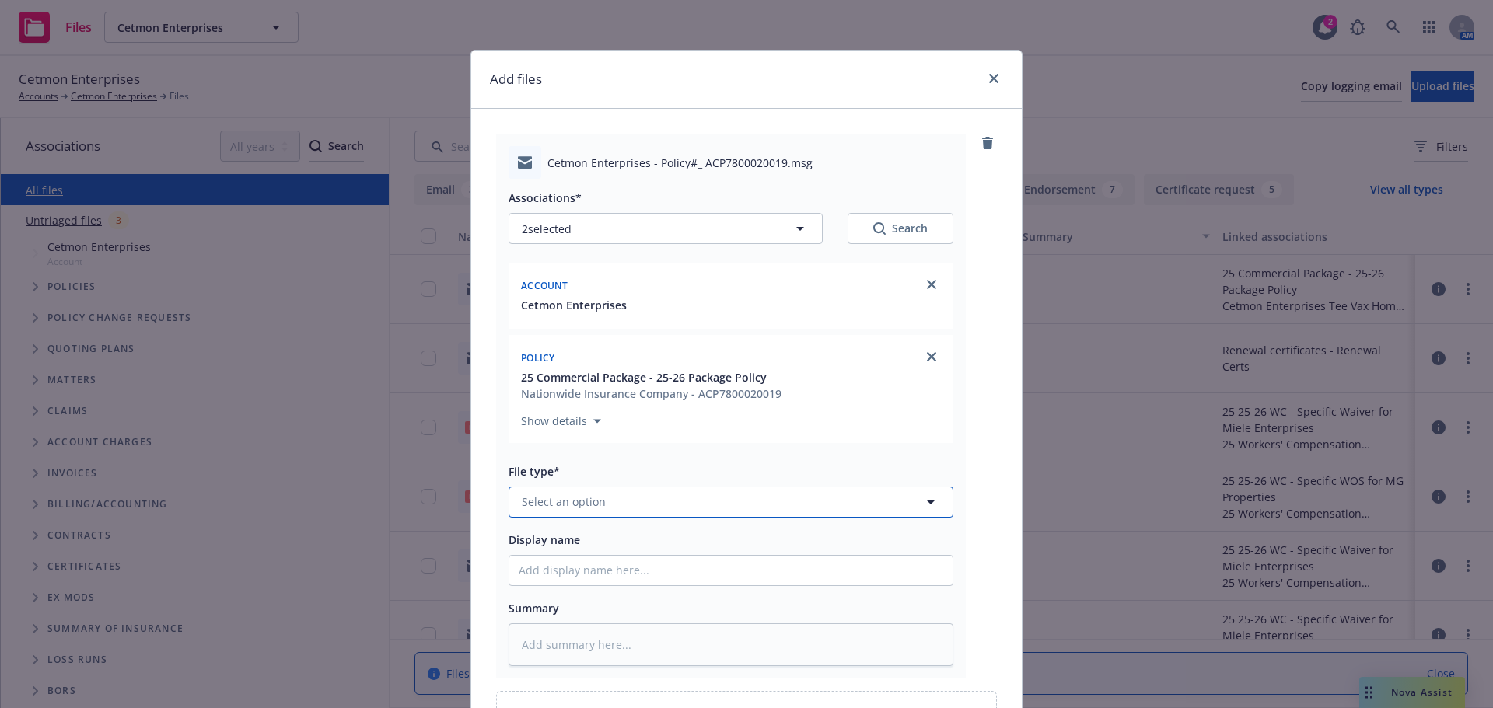
drag, startPoint x: 636, startPoint y: 515, endPoint x: 624, endPoint y: 508, distance: 14.3
click at [631, 512] on button "Select an option" at bounding box center [731, 502] width 445 height 31
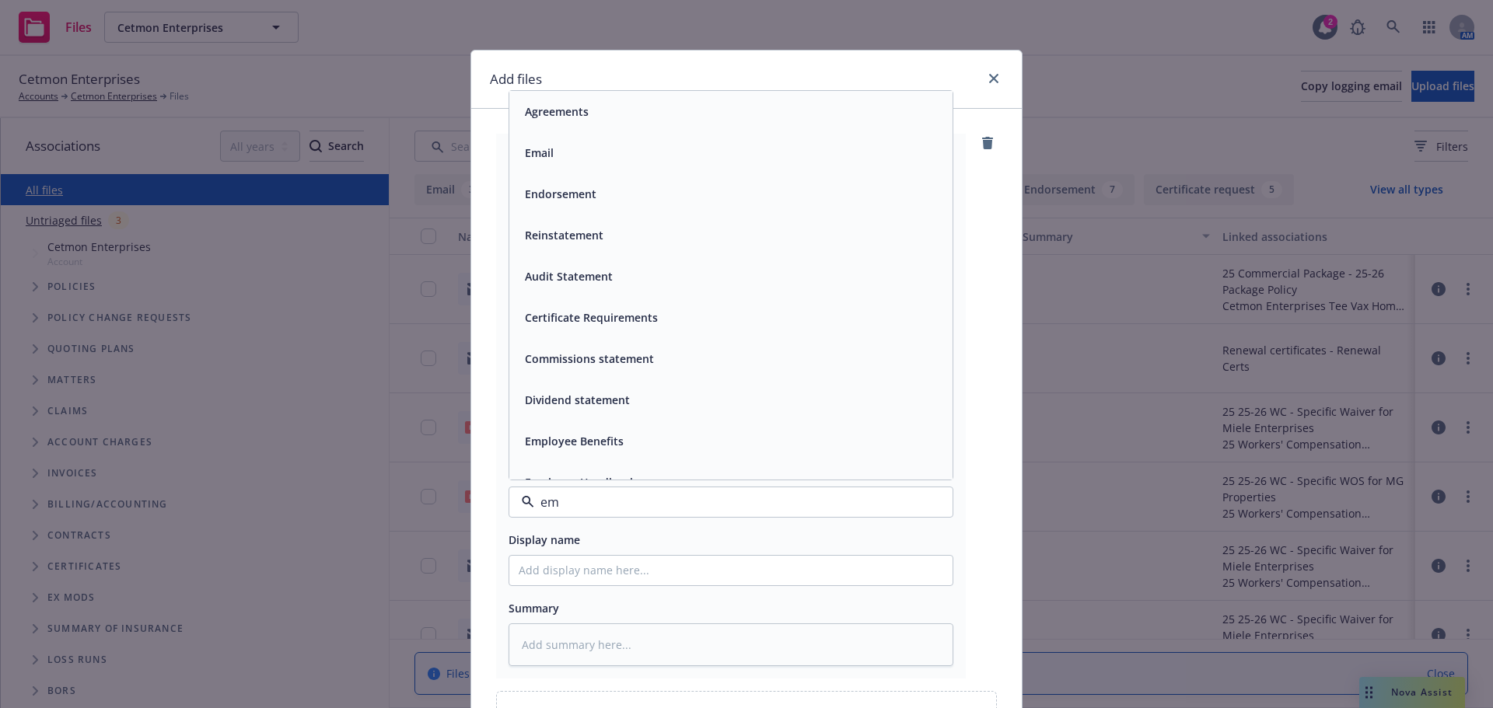
type input "ema"
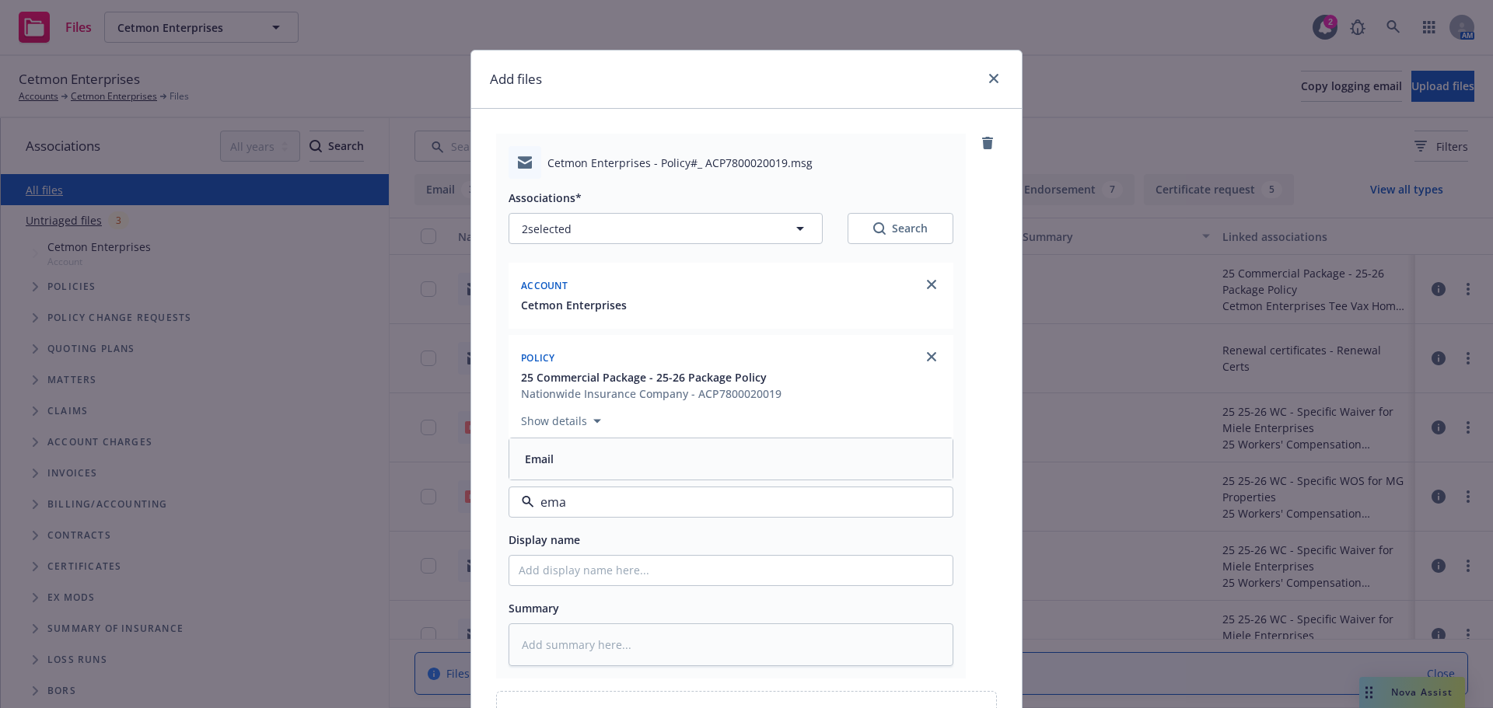
click at [606, 476] on div "Email" at bounding box center [730, 459] width 443 height 41
click at [577, 583] on input "Display name" at bounding box center [730, 571] width 443 height 30
type textarea "x"
type input "E"
type textarea "x"
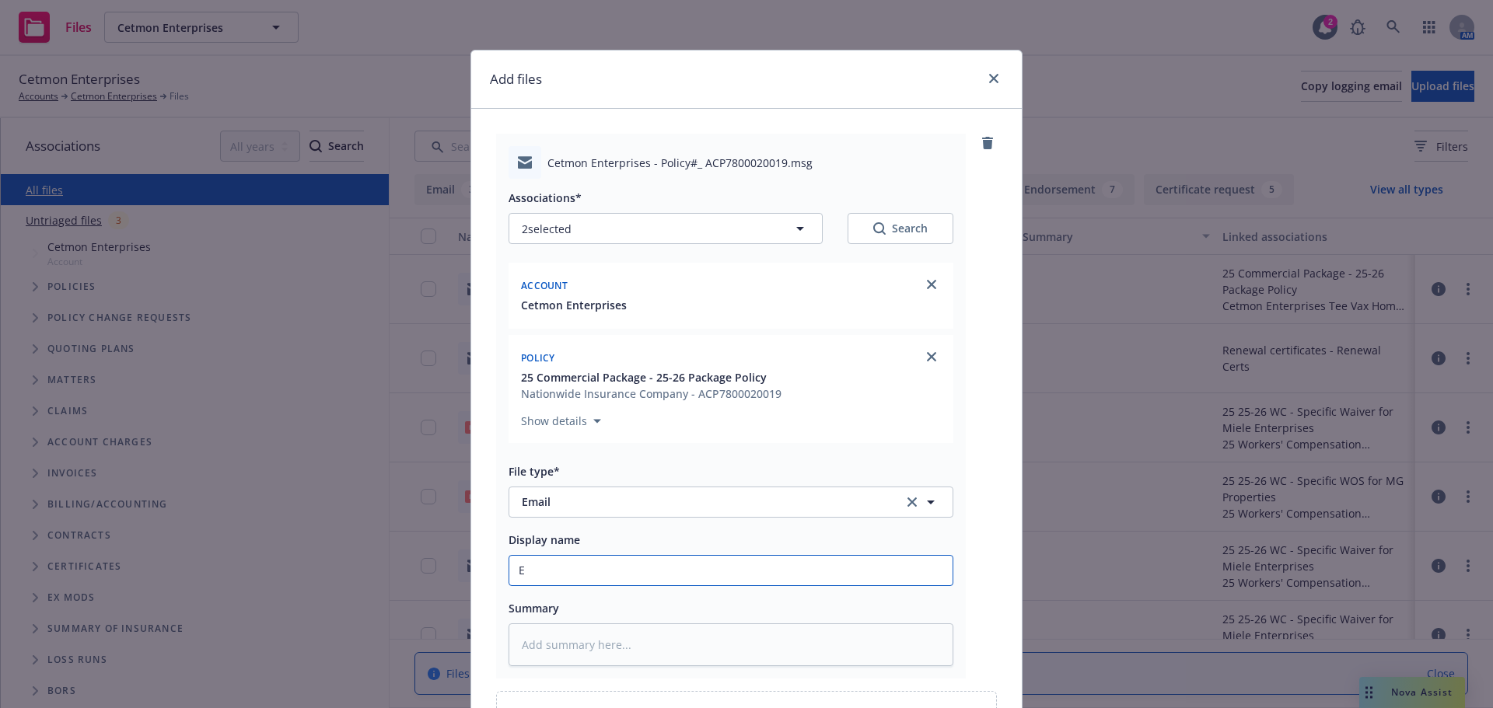
type input "EM"
type textarea "x"
type input "EML"
type textarea "x"
type input "EMLD"
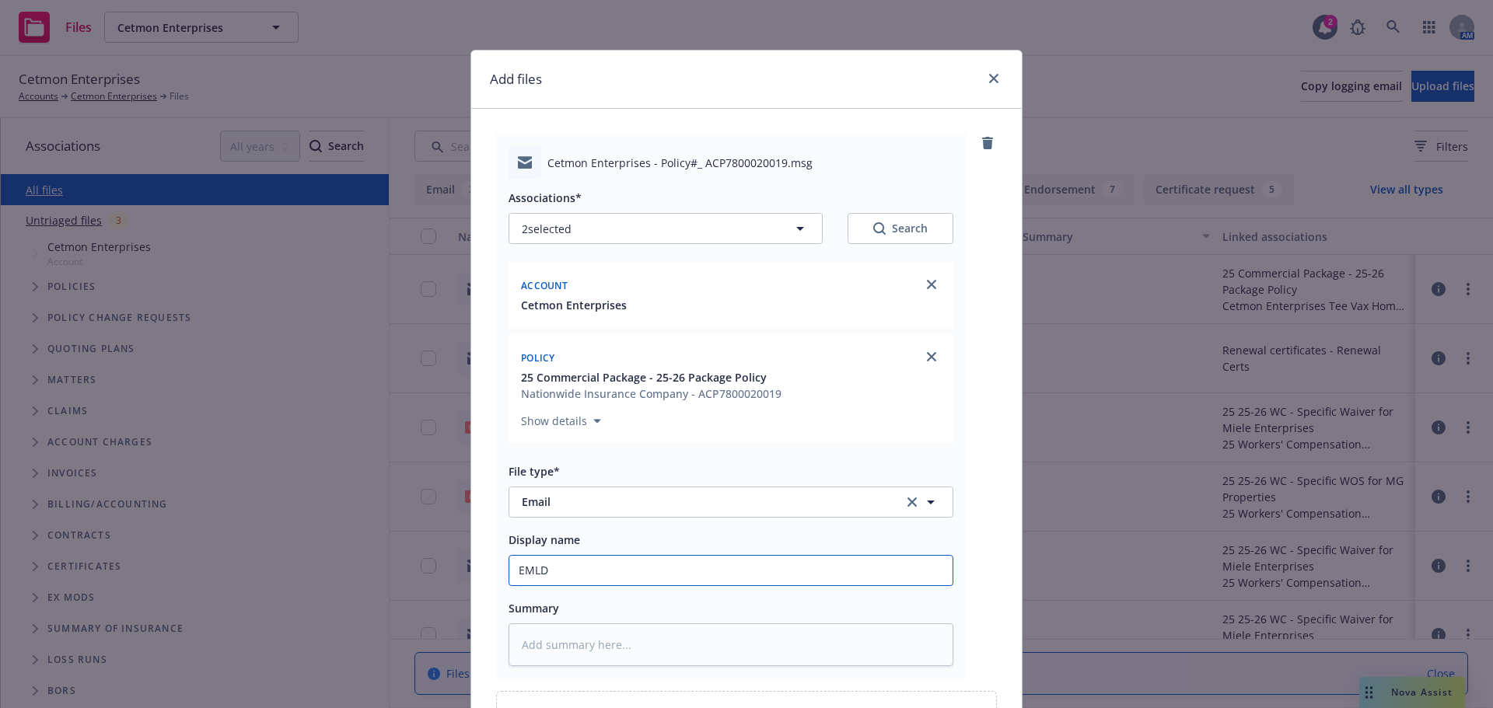
type textarea "x"
type input "EMLD"
type textarea "x"
type input "EMLD 2"
type textarea "x"
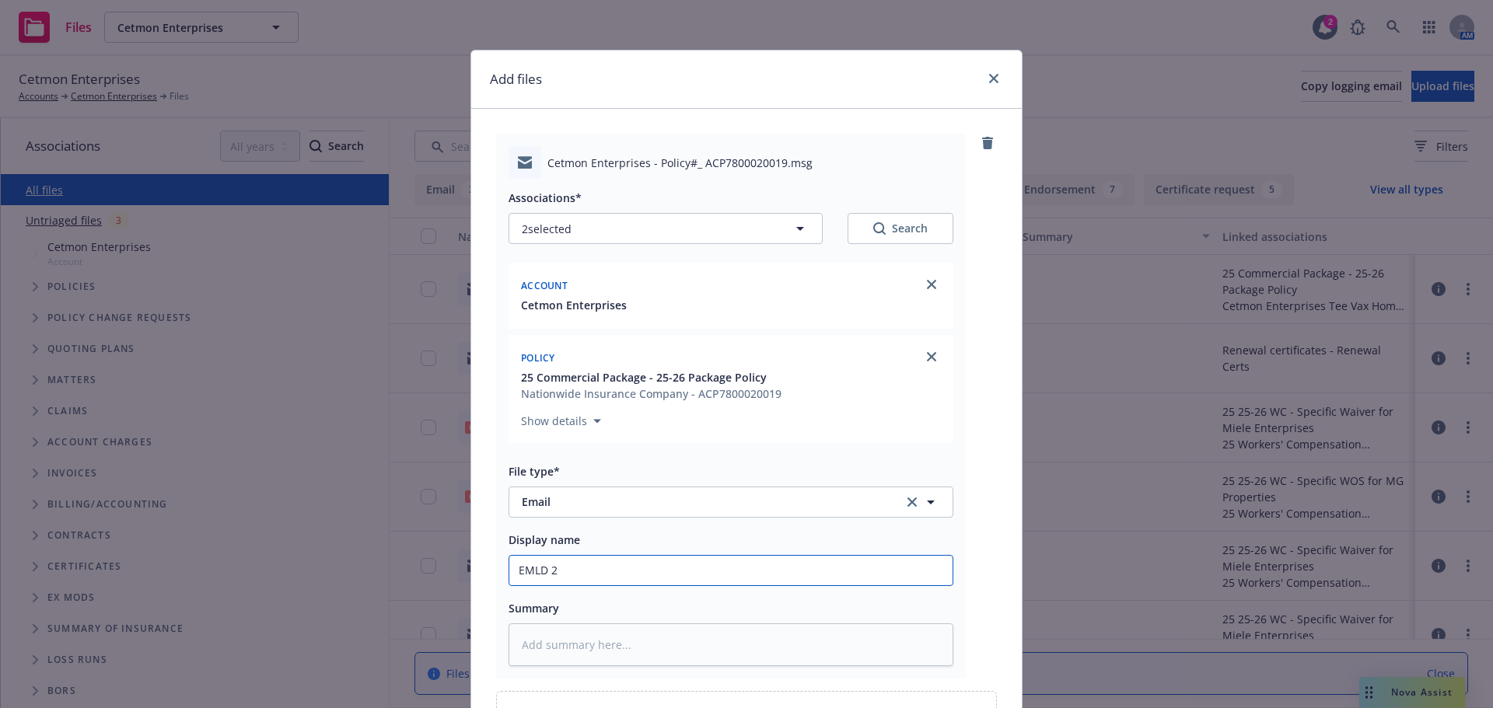
type input "EMLD 25"
type textarea "x"
type input "EMLD 25-"
type textarea "x"
type input "EMLD 25-2"
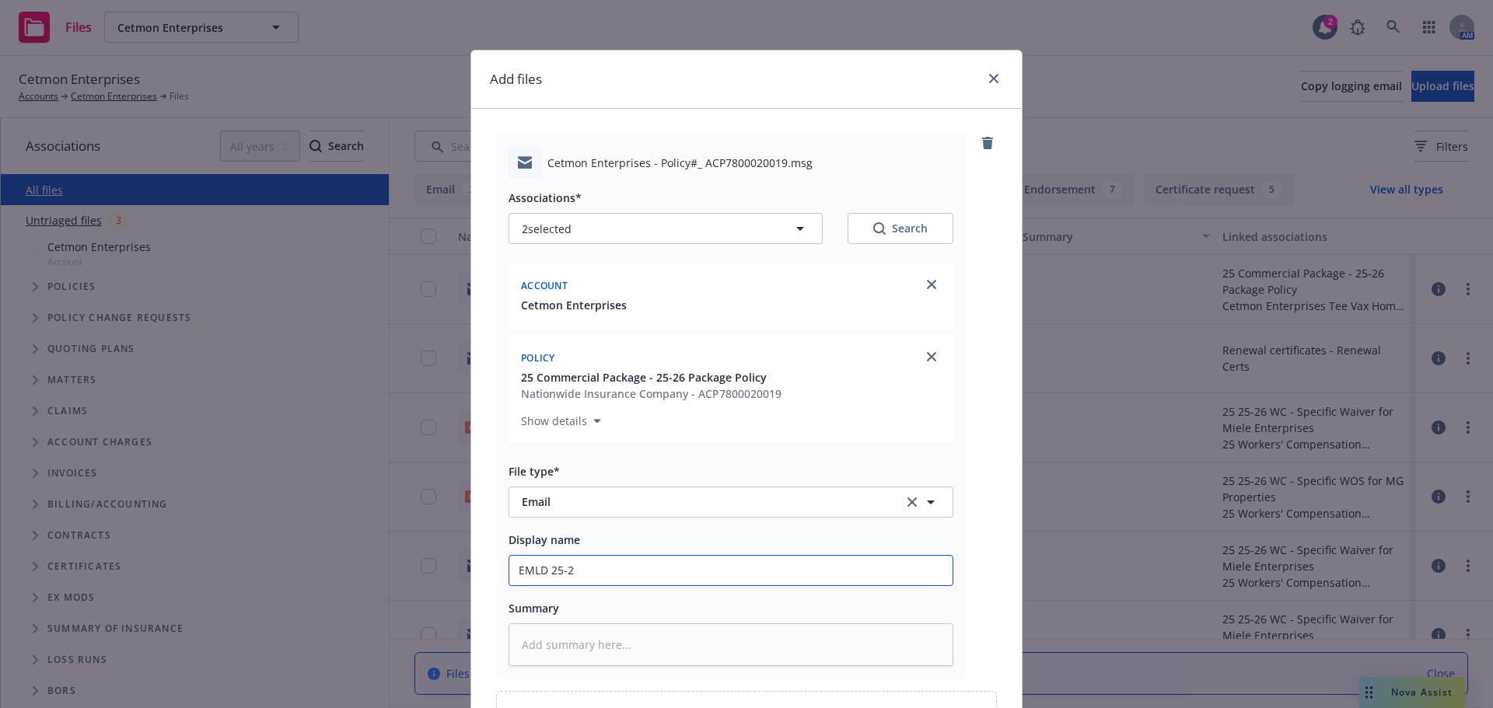
type textarea "x"
type input "EMLD 25-26"
type textarea "x"
type input "EMLD 25-26"
type textarea "x"
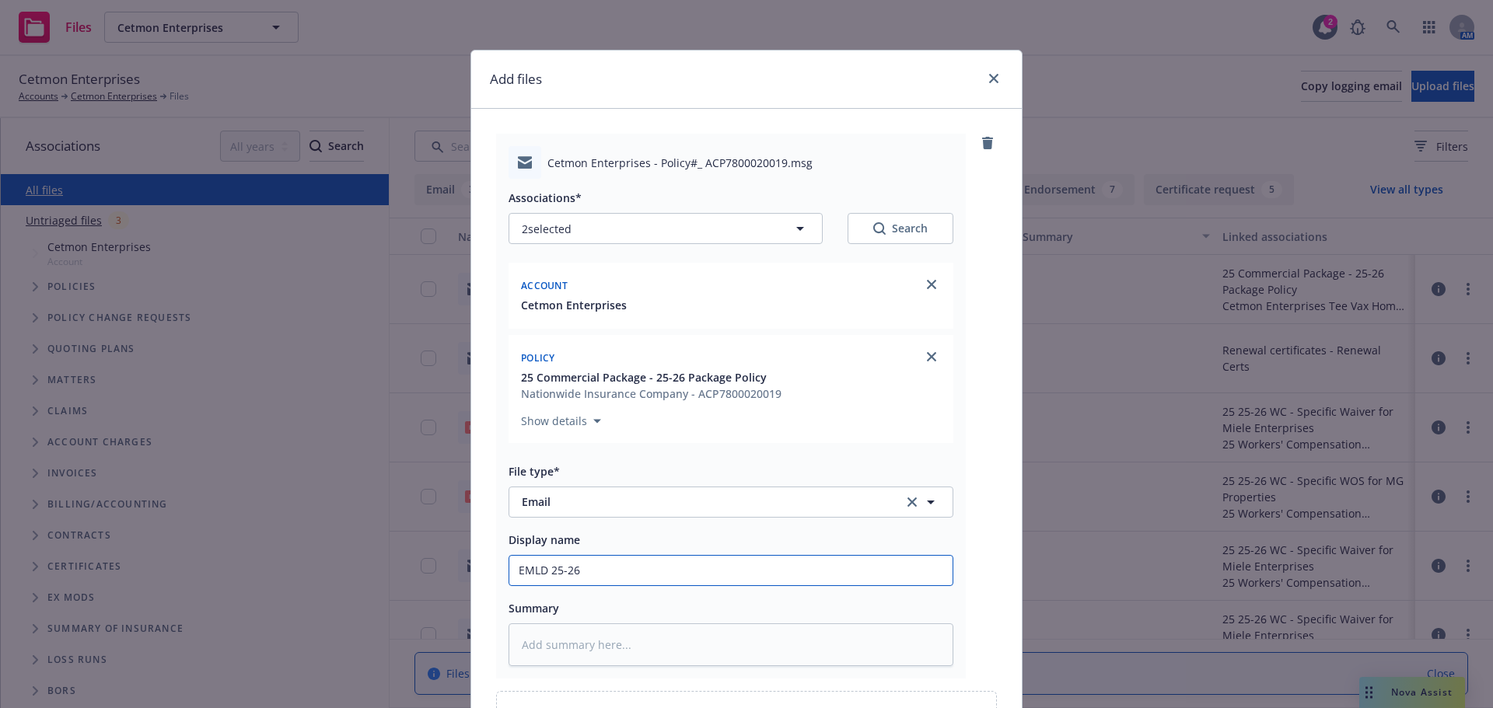
type input "EMLD 25-26 s"
type textarea "x"
type input "EMLD 25-26 si"
type textarea "x"
type input "EMLD 25-26 sig"
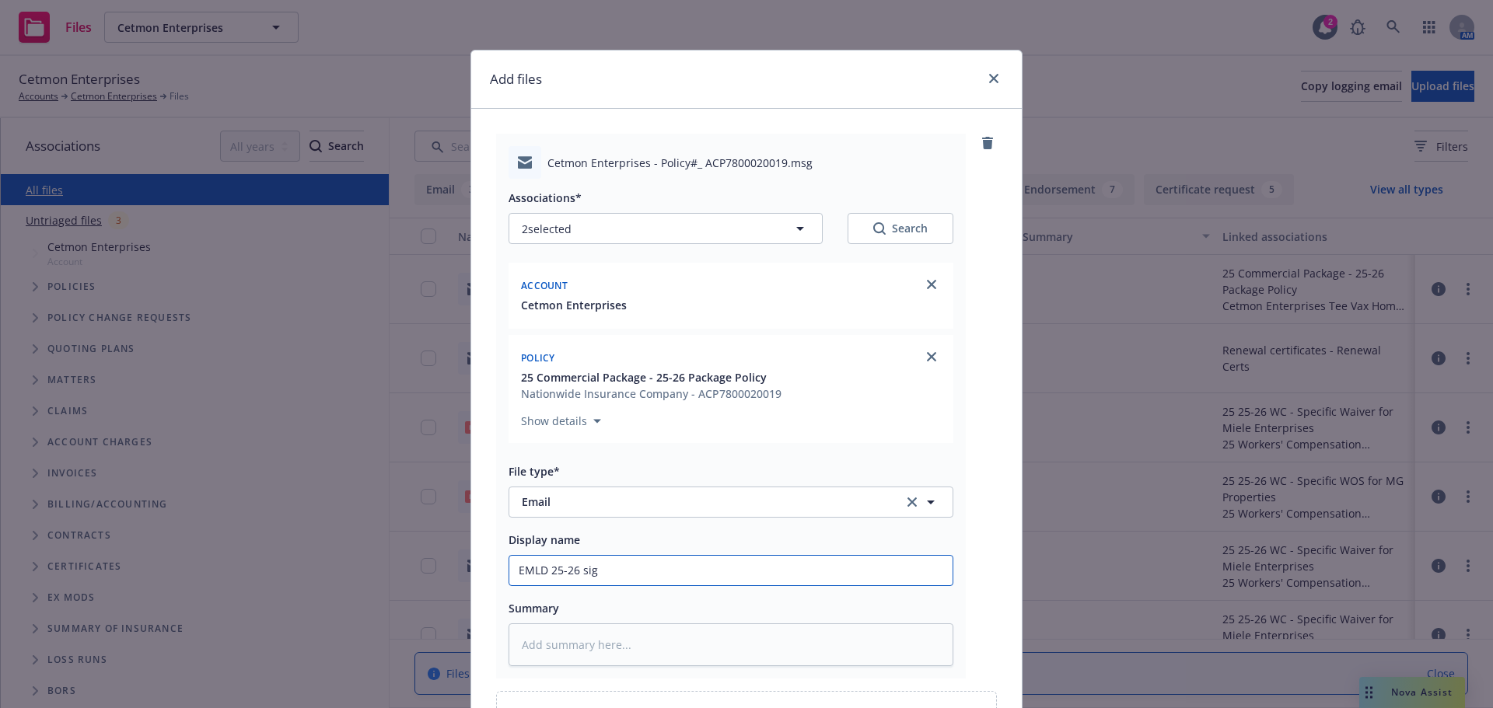
type textarea "x"
type input "EMLD 25-26 sign"
type textarea "x"
type input "EMLD 25-26 signe"
type textarea "x"
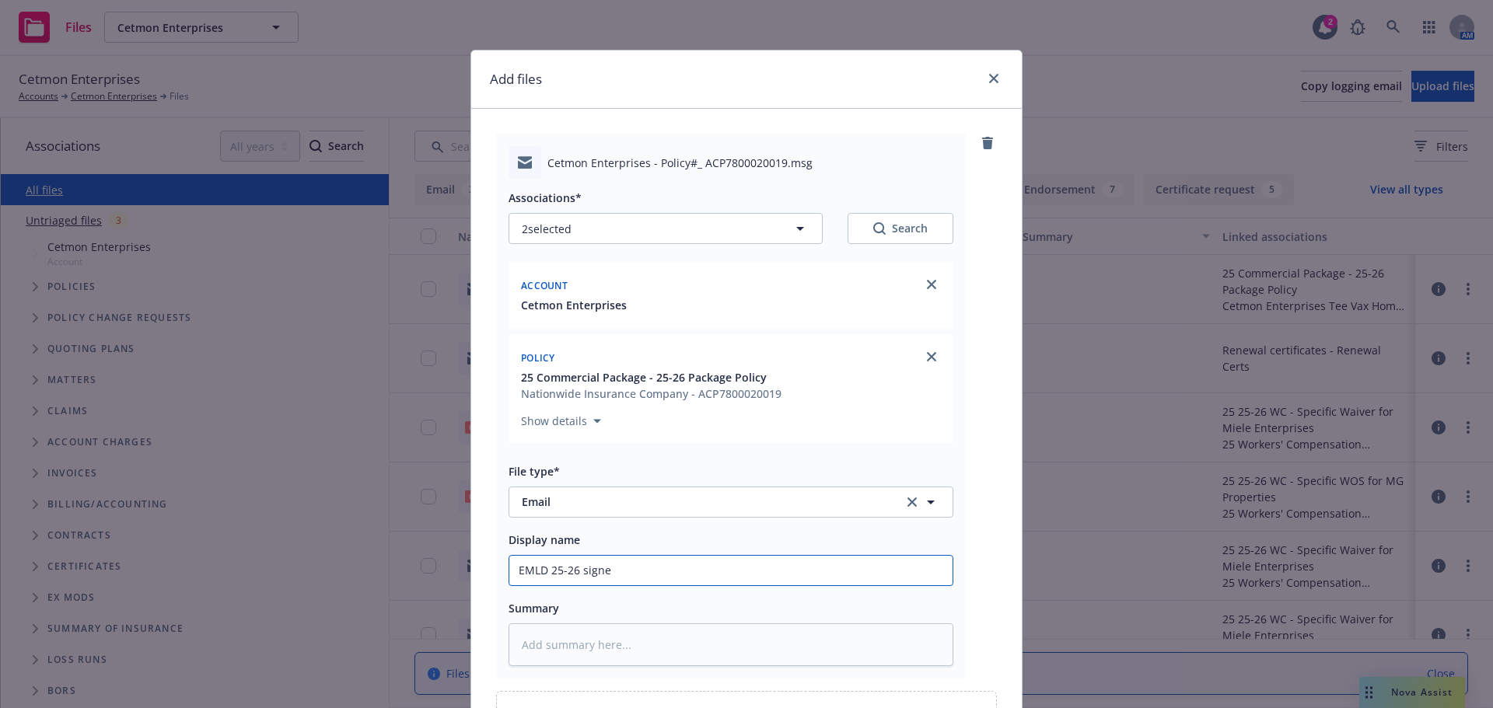
type input "EMLD 25-26 signed"
type textarea "x"
type input "EMLD 25-26 signed"
type textarea "x"
type input "EMLD 25-26 signed U"
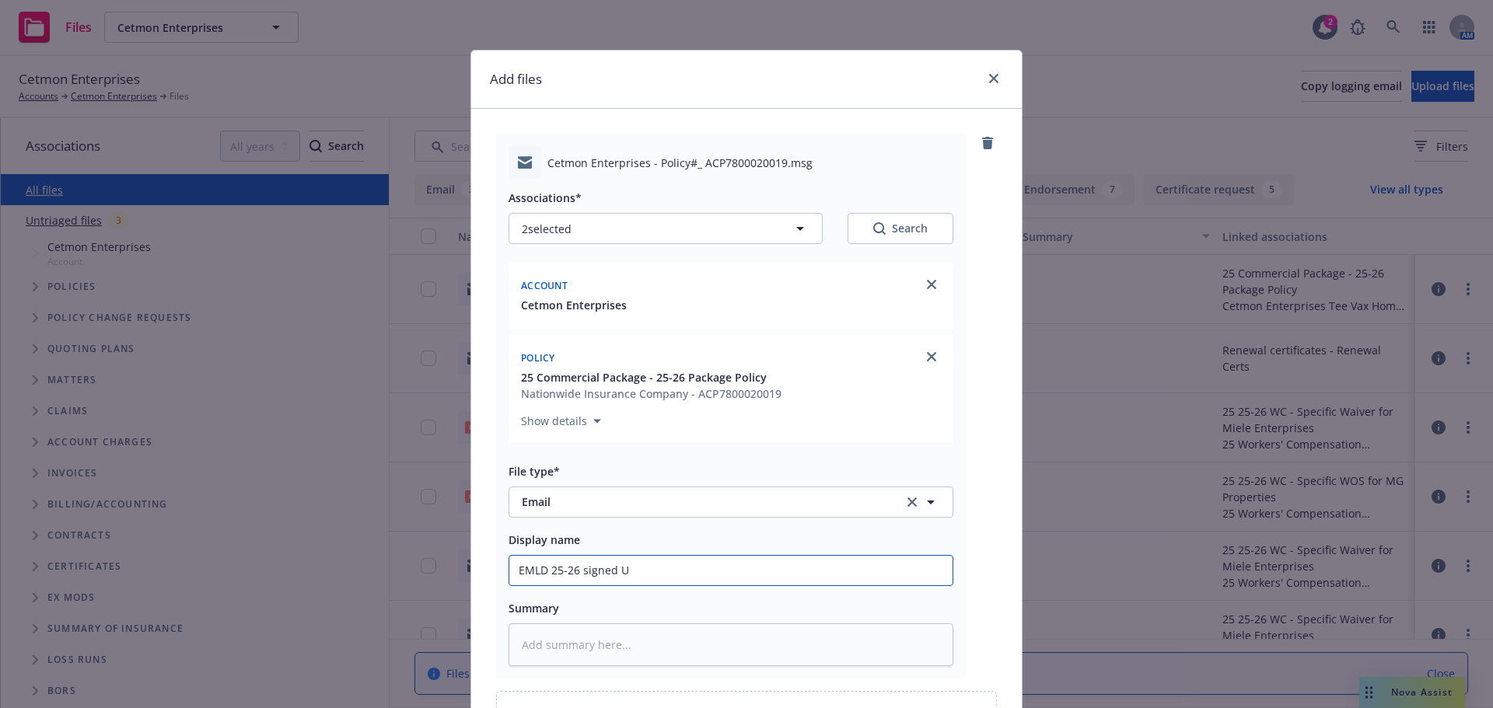
type textarea "x"
type input "EMLD 25-26 signed UM"
type textarea "x"
type input "EMLD 25-26 signed UM"
type textarea "x"
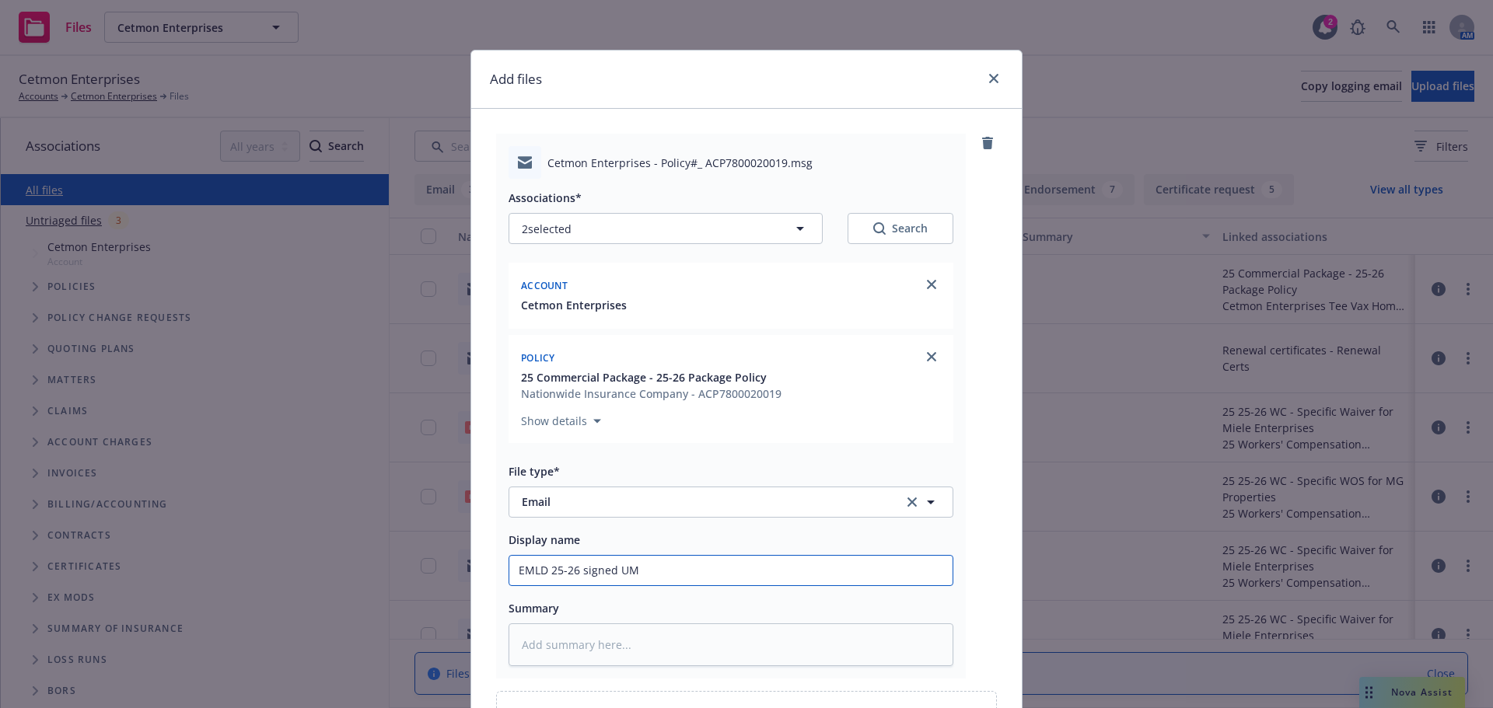
type input "EMLD 25-26 signed UM f"
type textarea "x"
type input "EMLD 25-26 signed UM fo"
type textarea "x"
type input "EMLD 25-26 signed UM form"
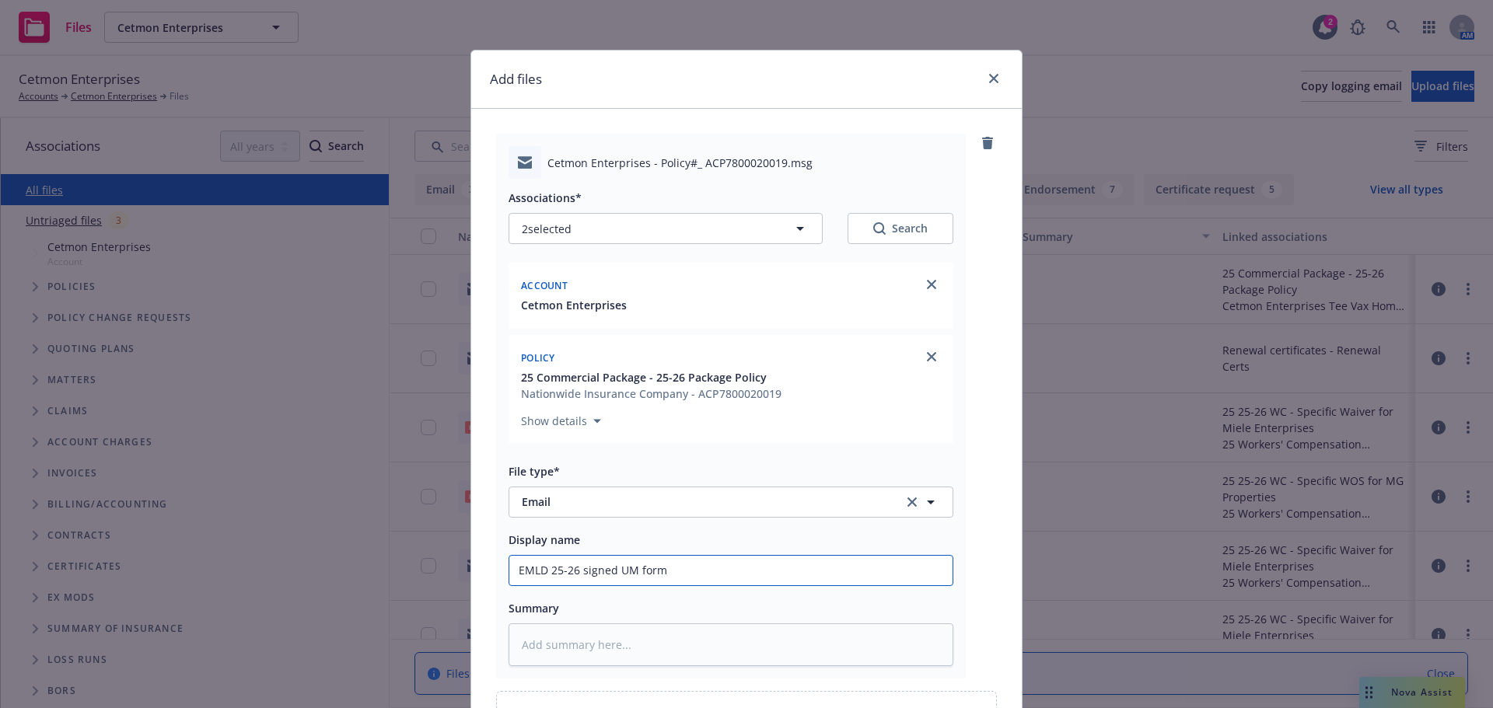
type textarea "x"
type input "EMLD 25-26 signed UM form"
type textarea "x"
type input "EMLD 25-26 signed UM form f"
type textarea "x"
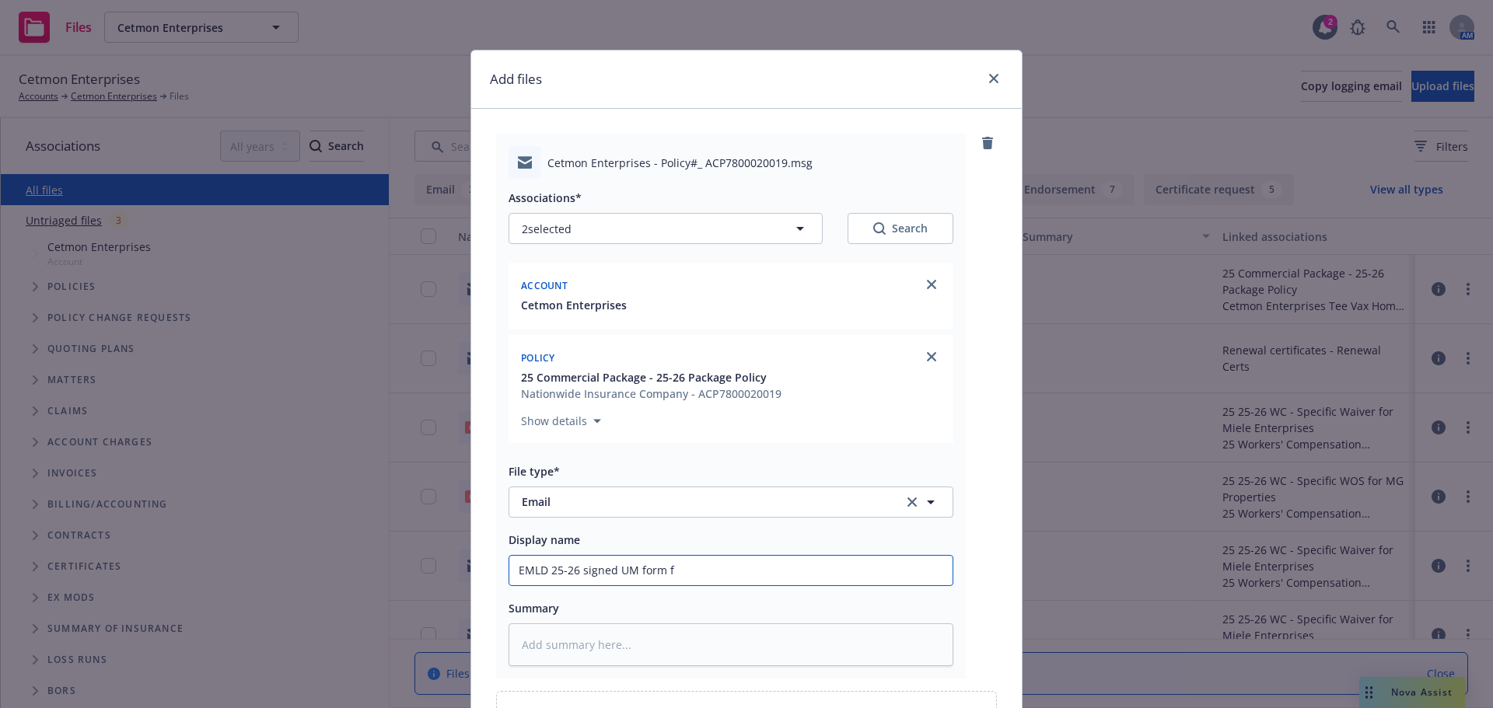
type input "EMLD 25-26 signed UM form fo"
type textarea "x"
type input "EMLD 25-26 signed UM form for"
type textarea "x"
type input "EMLD 25-26 signed UM form for"
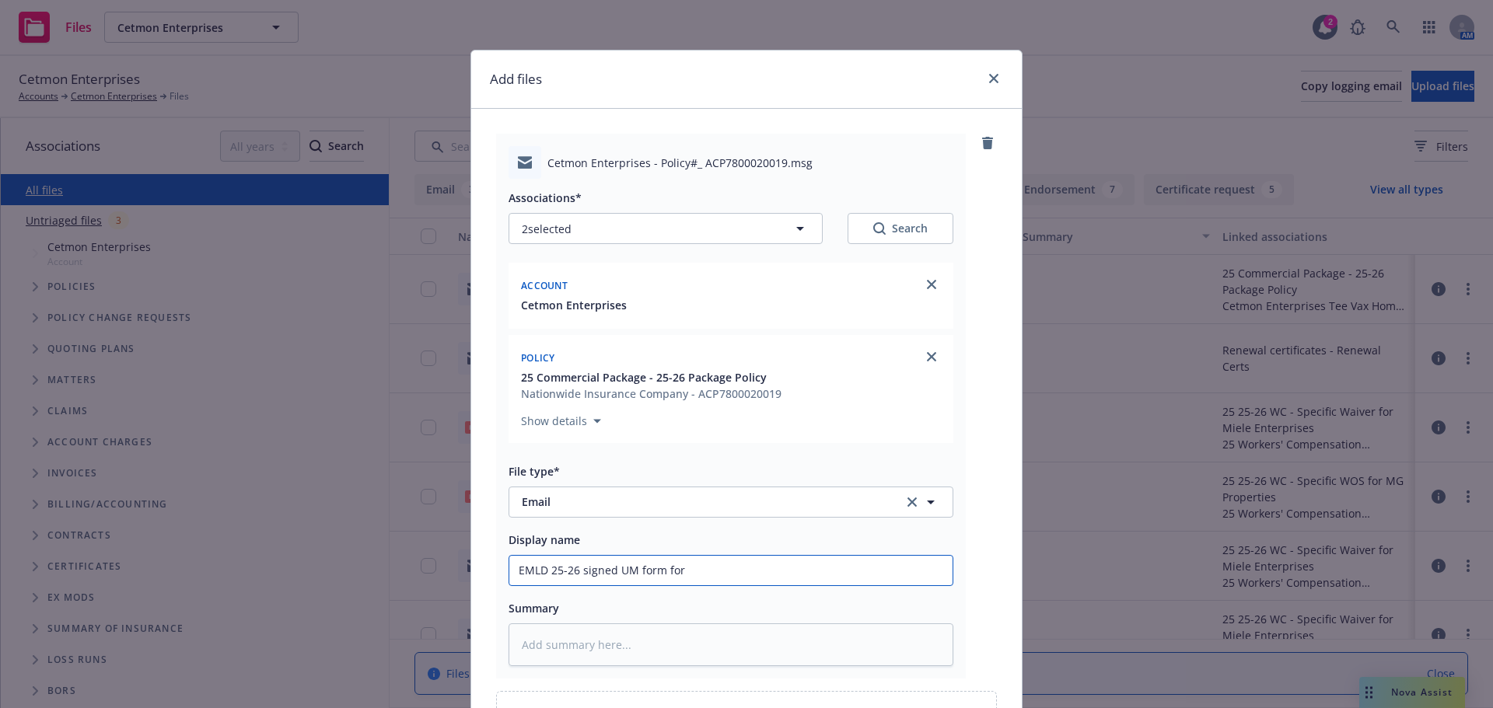
type textarea "x"
type input "EMLD 25-26 signed UM form for"
type textarea "x"
type input "EMLD 25-26 signed UM form fo"
type textarea "x"
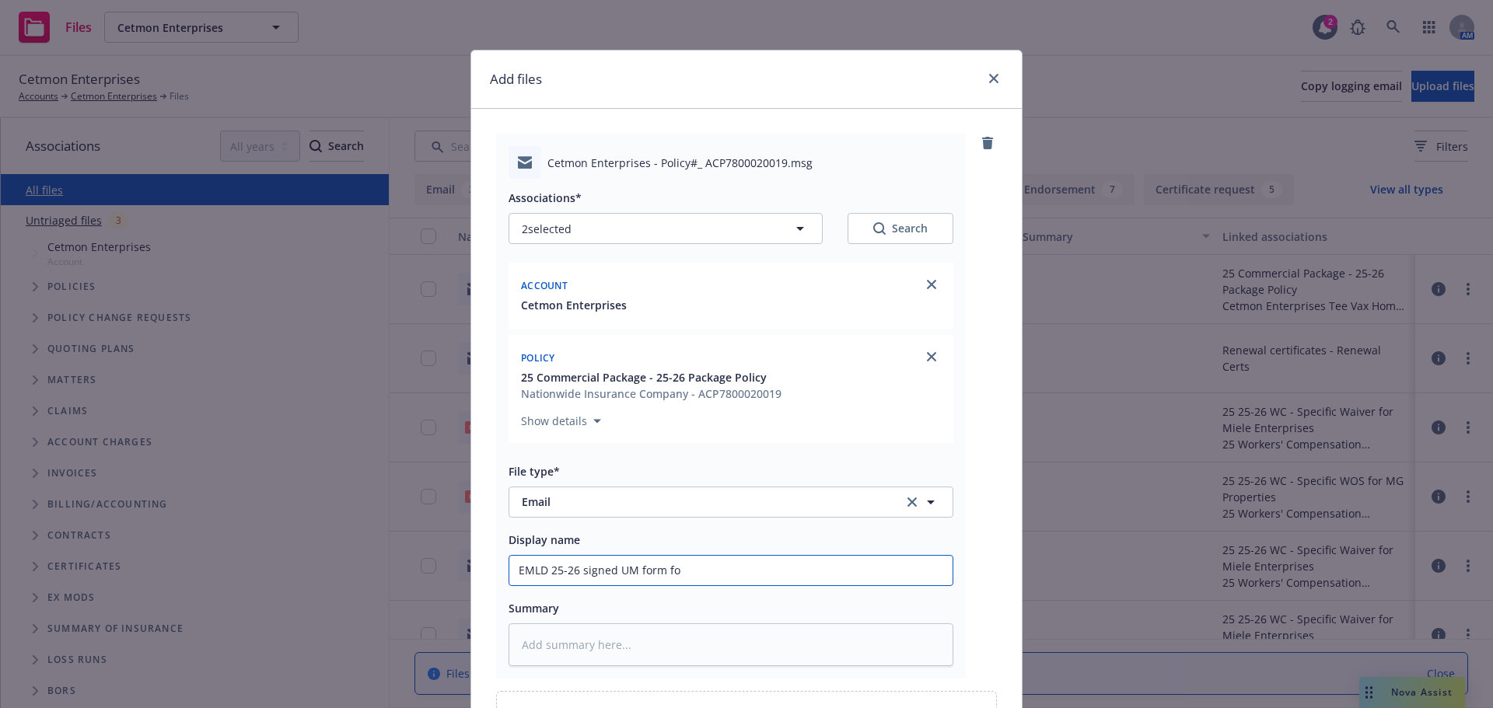
type input "EMLD 25-26 signed UM form f"
type textarea "x"
type input "EMLD 25-26 signed UM form ft"
type textarea "x"
type input "EMLD 25-26 signed UM form f"
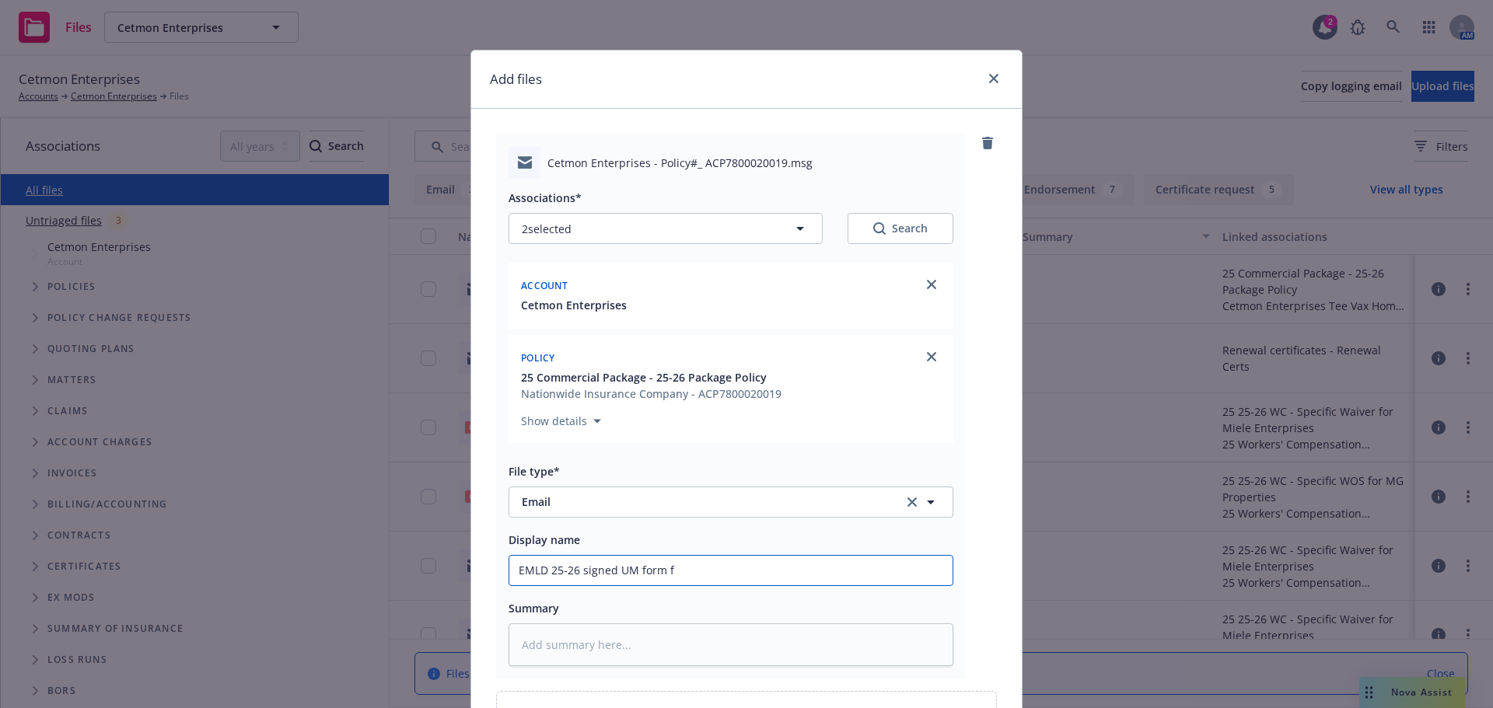
type textarea "x"
type input "EMLD 25-26 signed UM form"
type textarea "x"
type input "EMLD 25-26 signed UM form t"
type textarea "x"
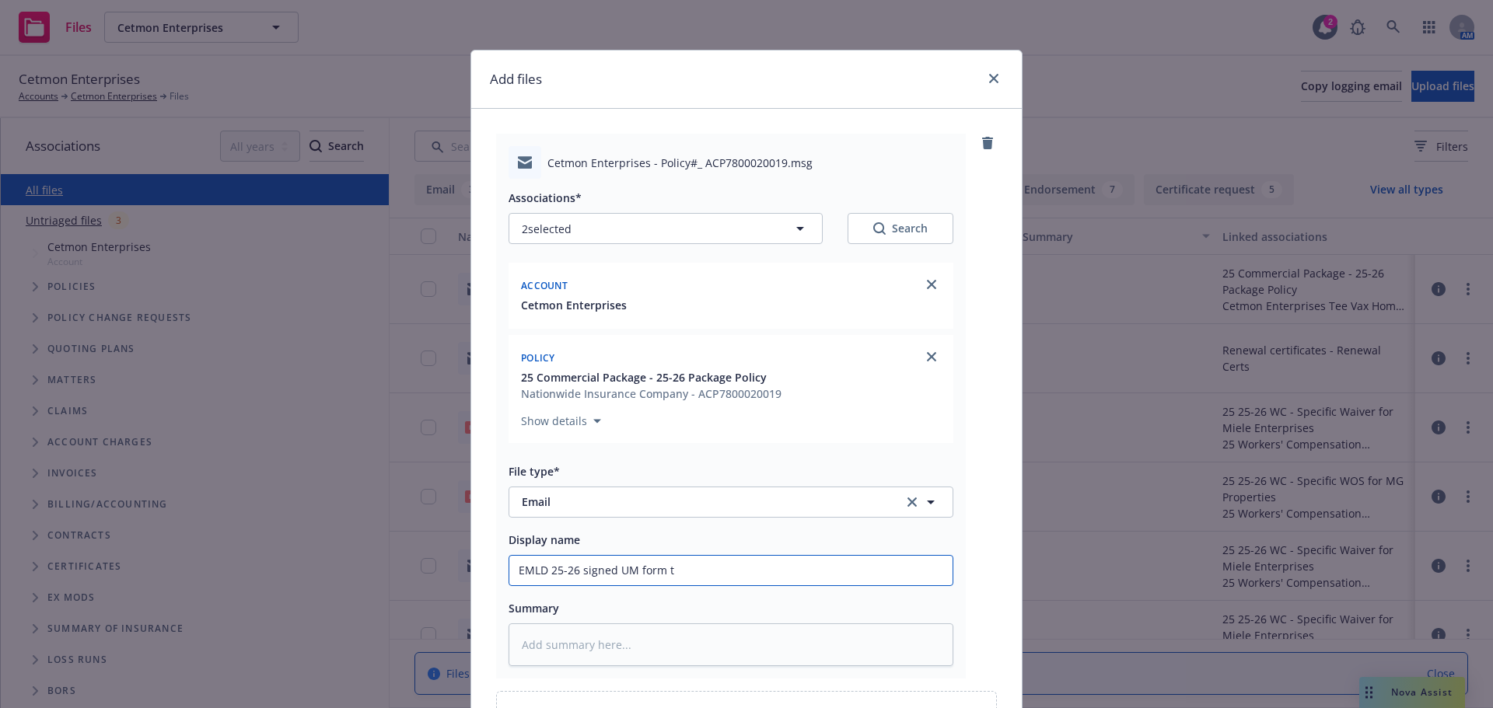
type input "EMLD 25-26 signed UM form to"
type textarea "x"
type input "EMLD 25-26 signed UM form to"
type textarea "x"
type input "EMLD 25-26 signed UM form to N"
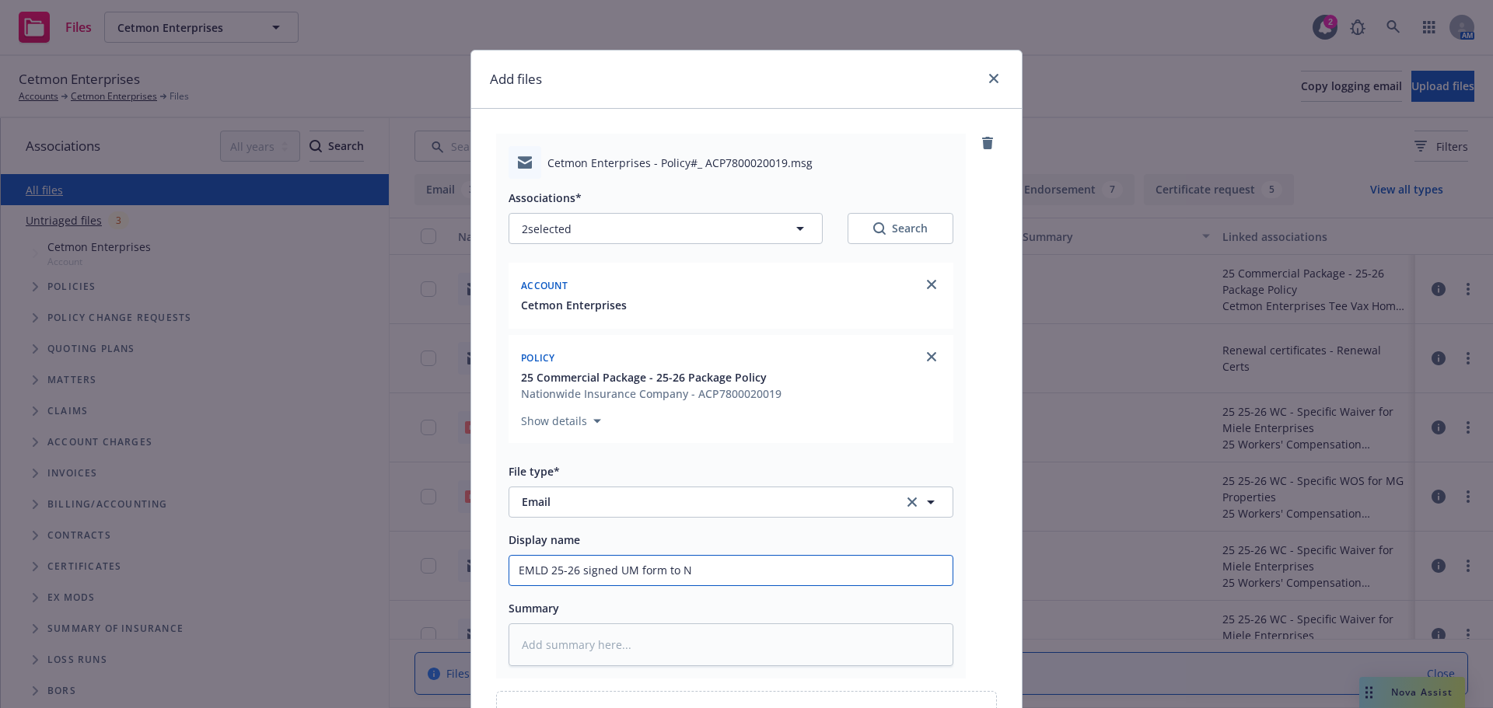
type textarea "x"
type input "EMLD 25-26 signed UM form to Na"
type textarea "x"
type input "EMLD 25-26 signed UM form to Nat"
type textarea "x"
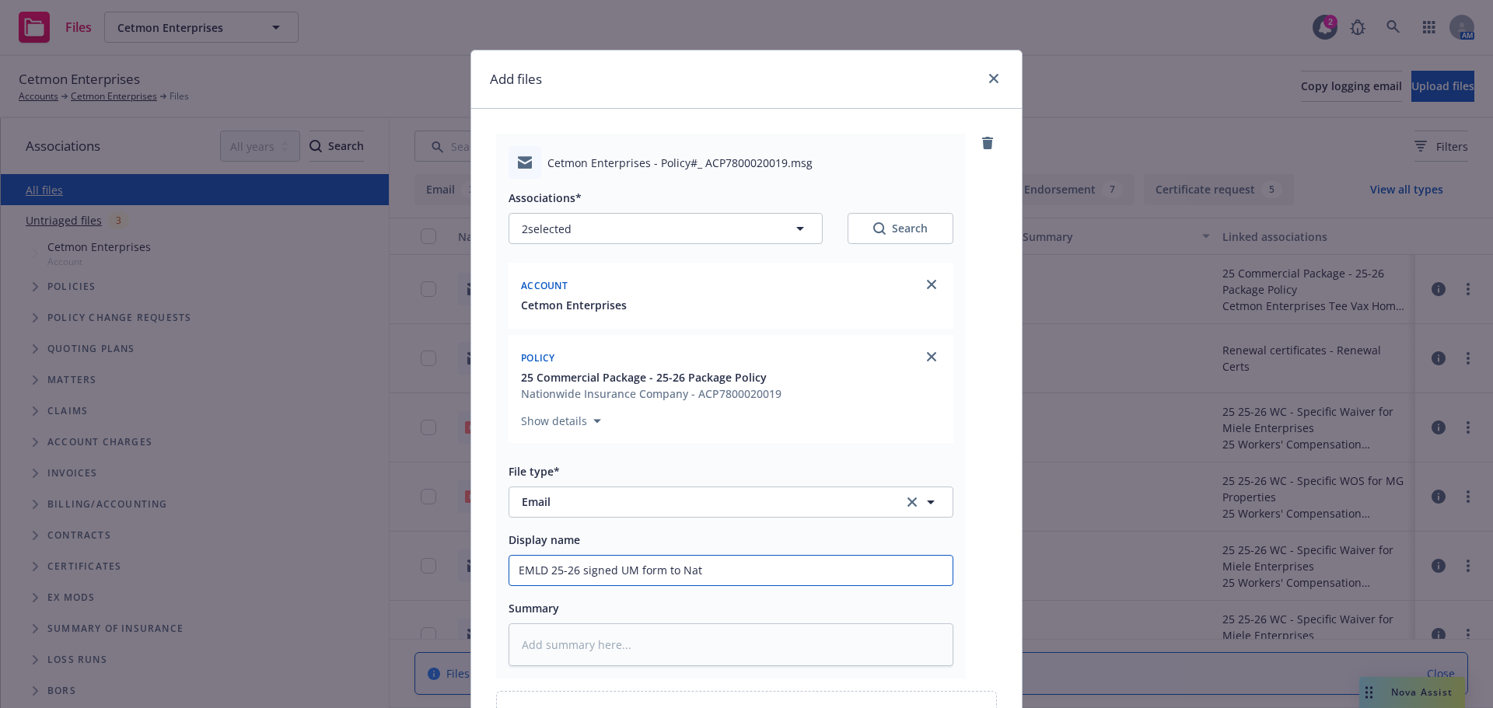
type input "EMLD 25-26 signed UM form to Nati"
type textarea "x"
type input "EMLD 25-26 signed UM form to Natio"
type textarea "x"
type input "EMLD 25-26 signed UM form to Nation"
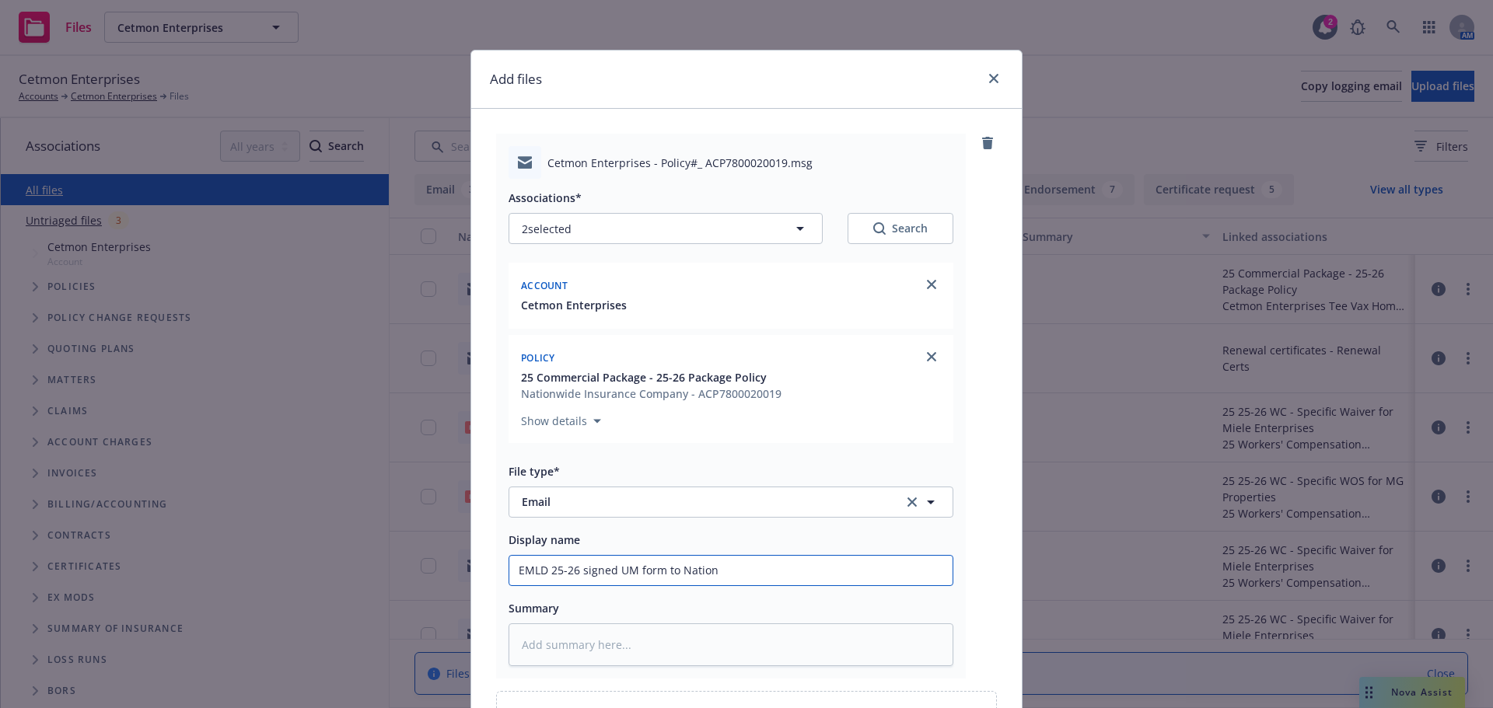
type textarea "x"
type input "EMLD 25-26 signed UM form to Nationw"
type textarea "x"
type input "EMLD 25-26 signed UM form to Nationwi"
type textarea "x"
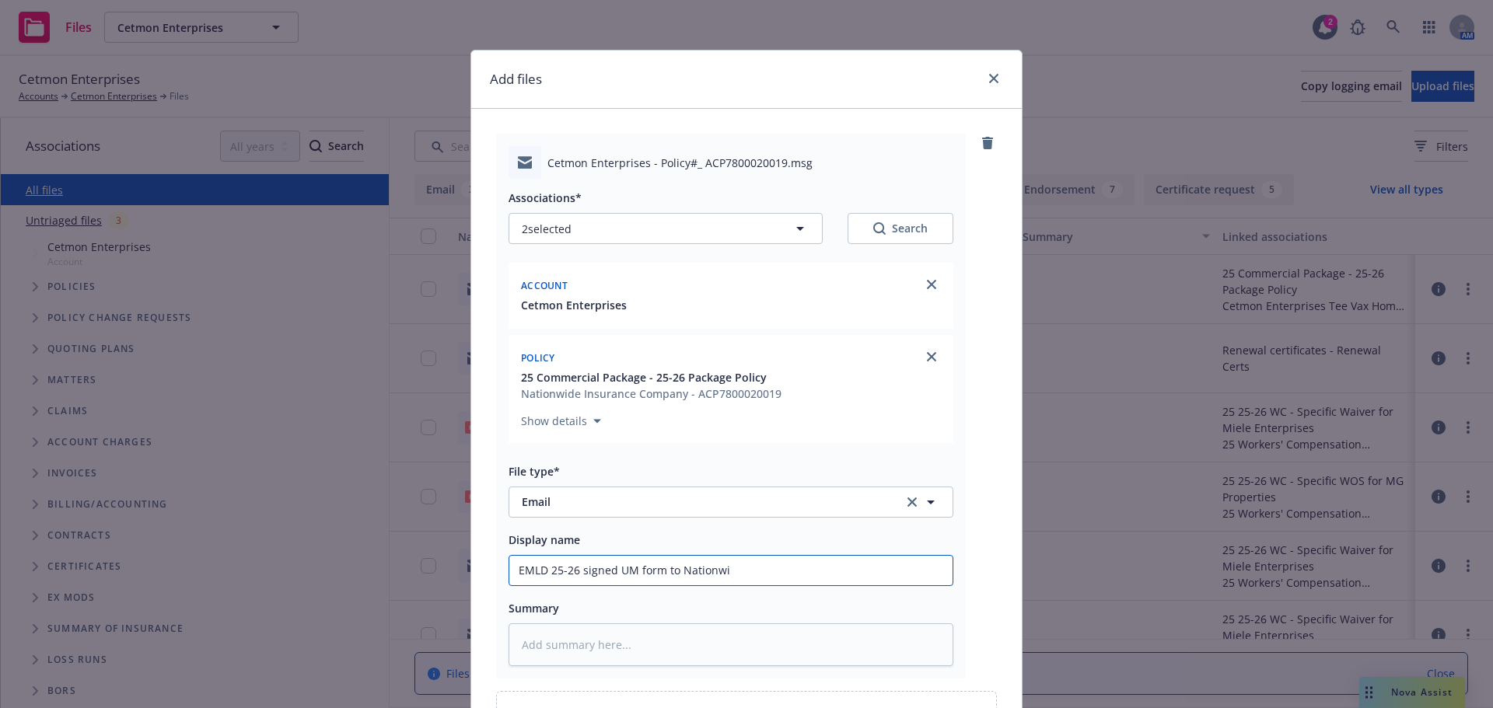
type input "EMLD 25-26 signed UM form to Nationwid"
type textarea "x"
type input "EMLD 25-26 signed UM form to Nationwide"
type textarea "x"
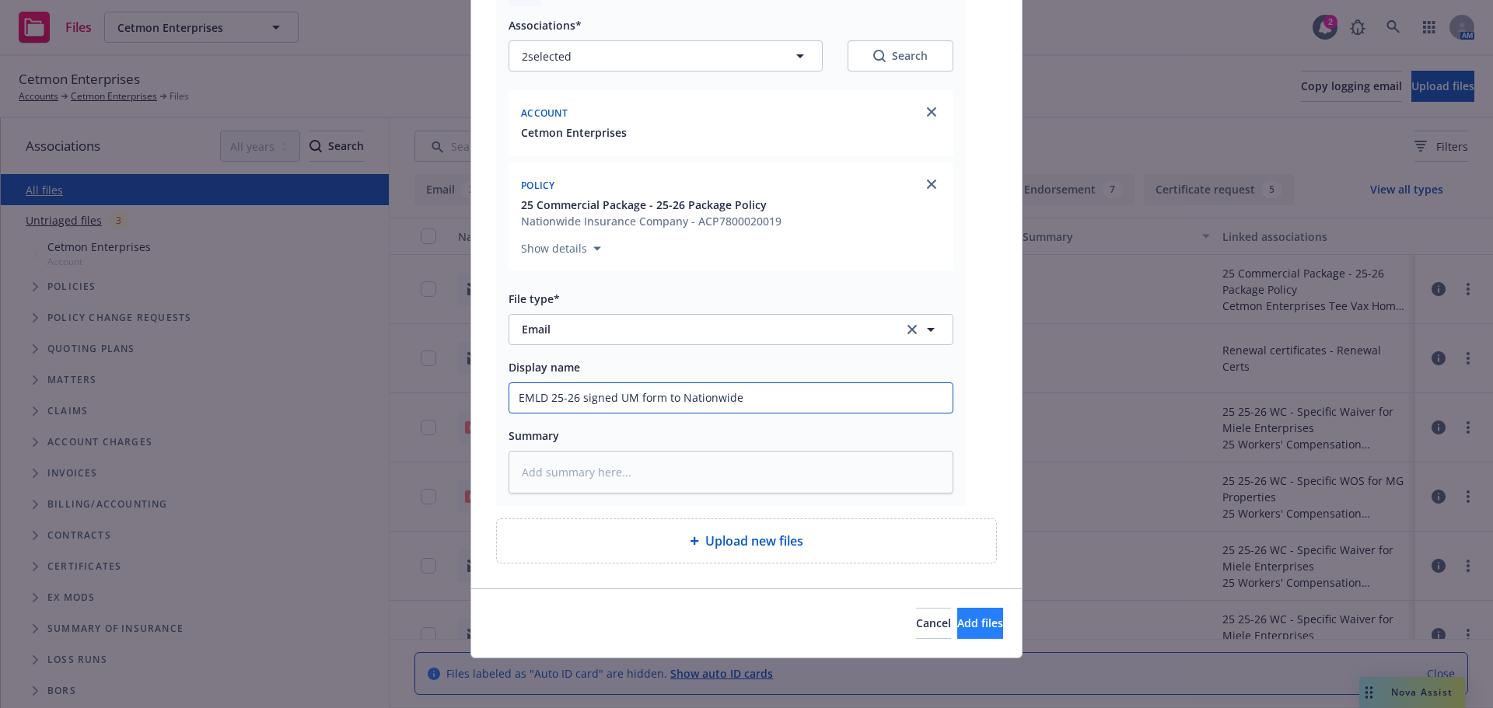
type input "EMLD 25-26 signed UM form to Nationwide"
click at [957, 620] on span "Add files" at bounding box center [980, 623] width 46 height 15
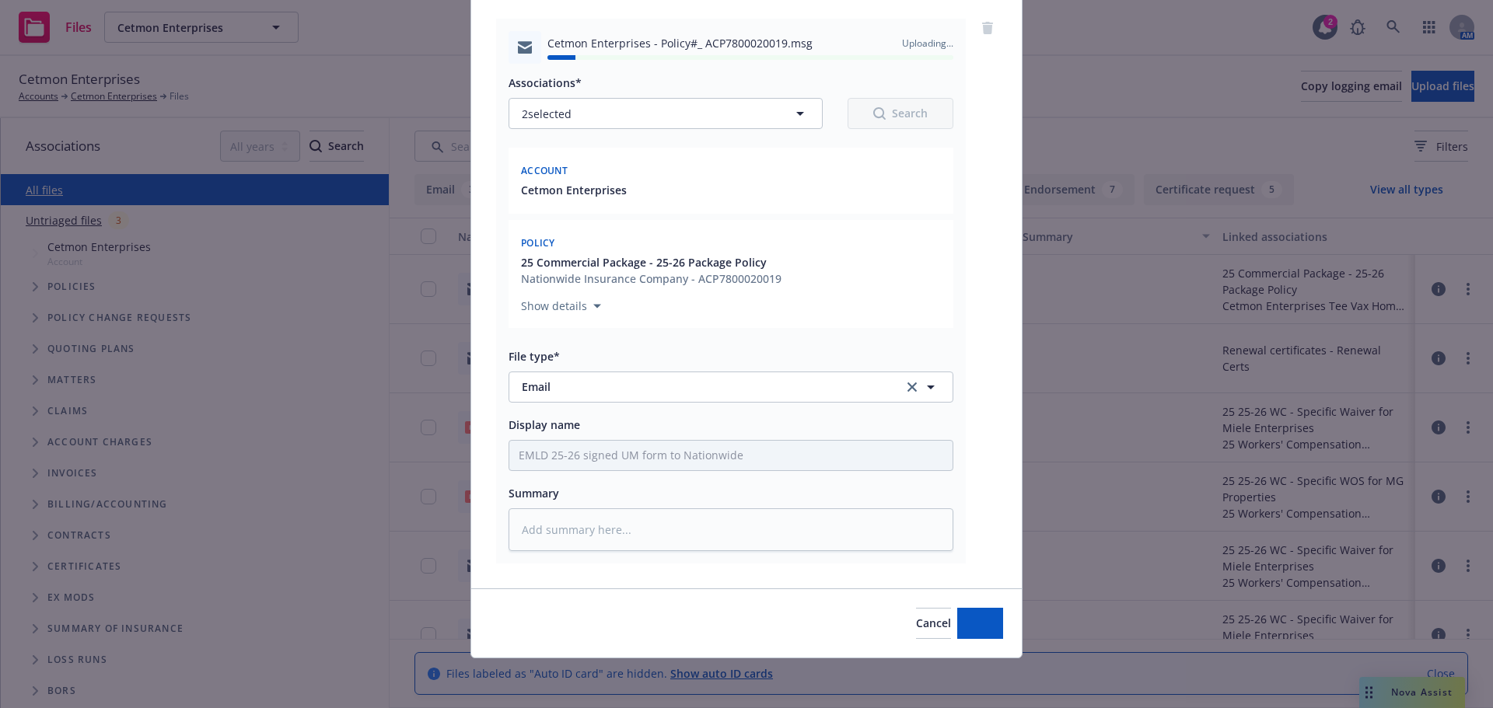
type textarea "x"
